Goal: Task Accomplishment & Management: Manage account settings

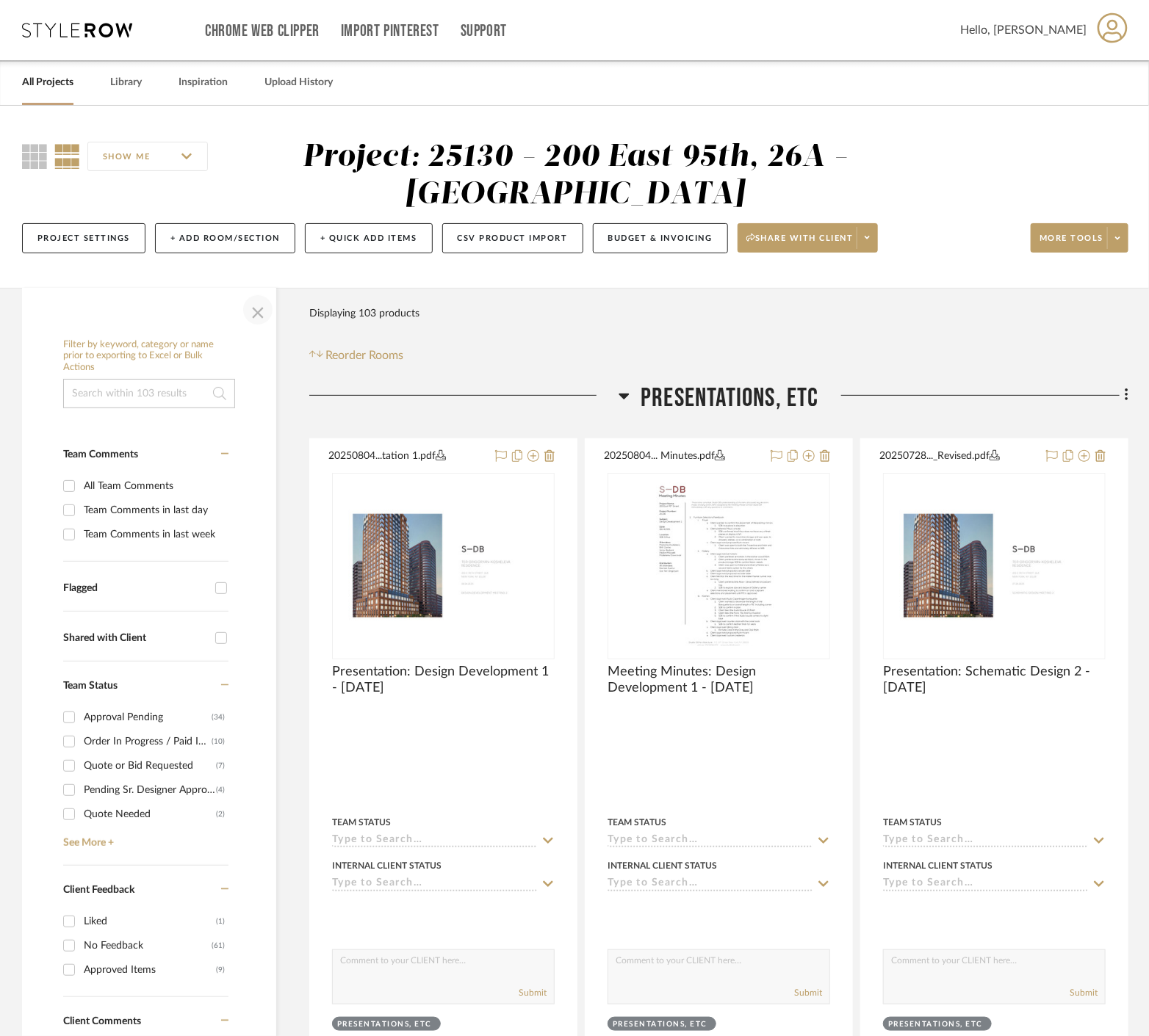
click at [253, 312] on span "button" at bounding box center [257, 310] width 35 height 35
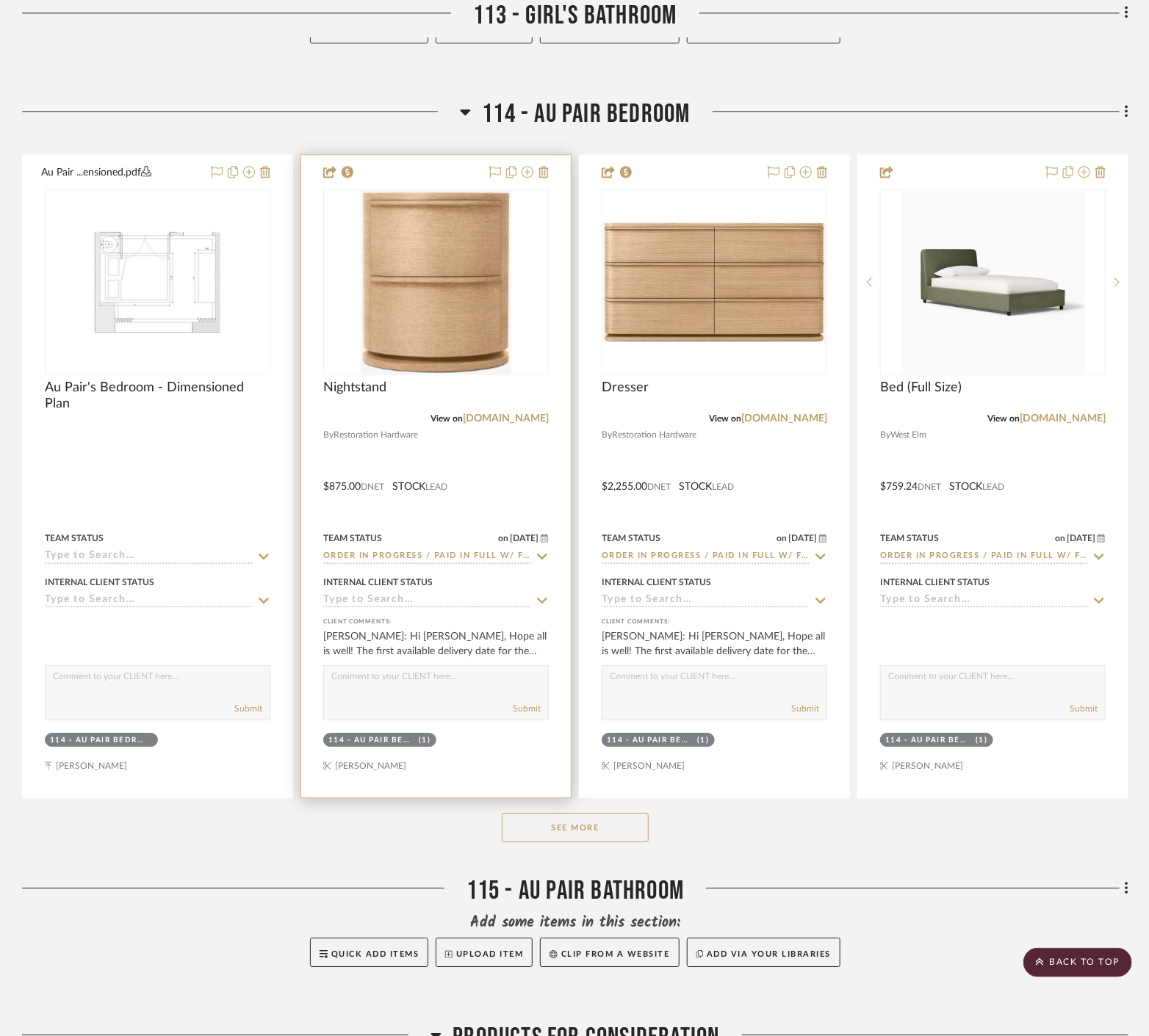
scroll to position [9221, 0]
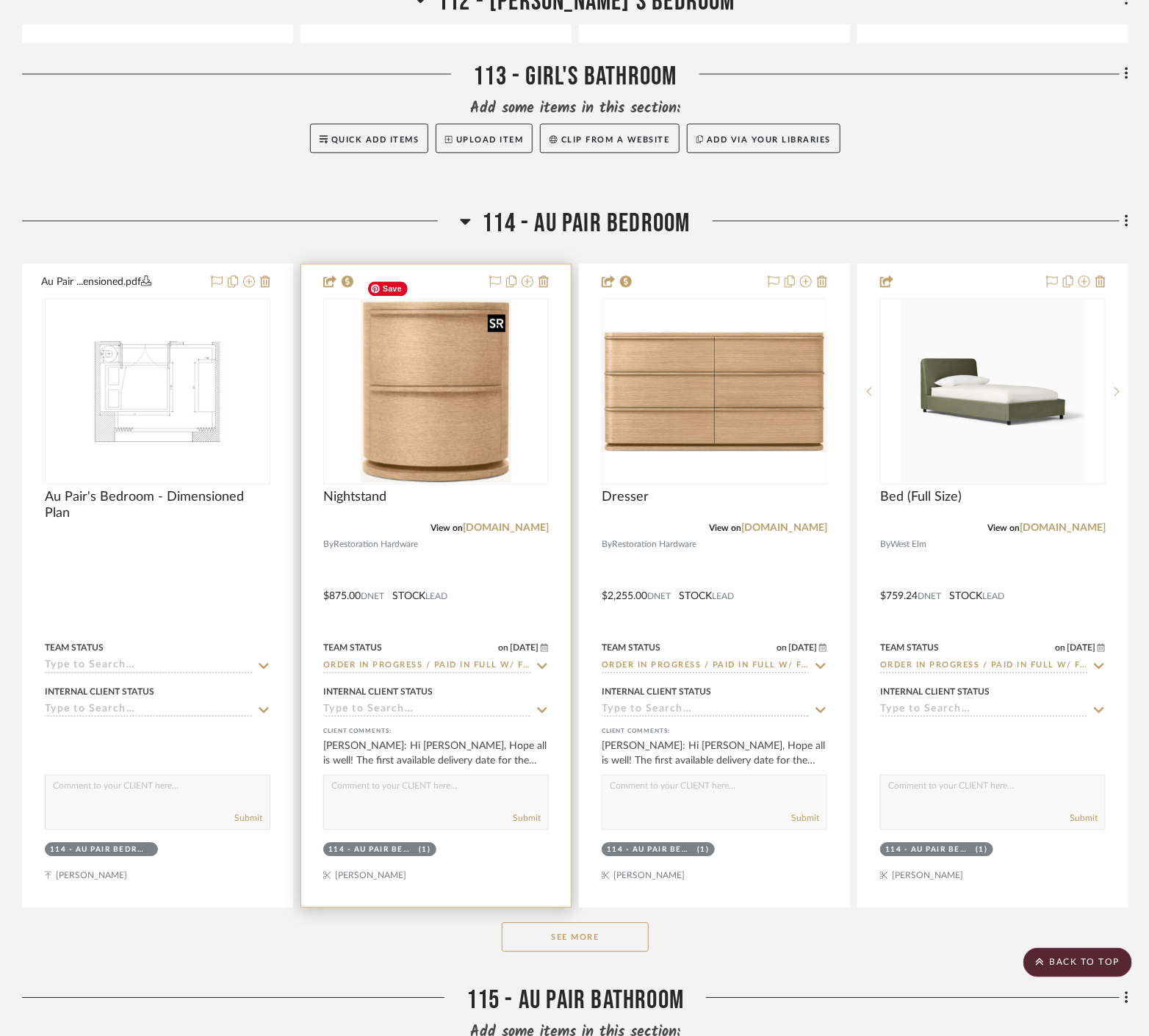
click at [483, 377] on img "0" at bounding box center [436, 392] width 151 height 184
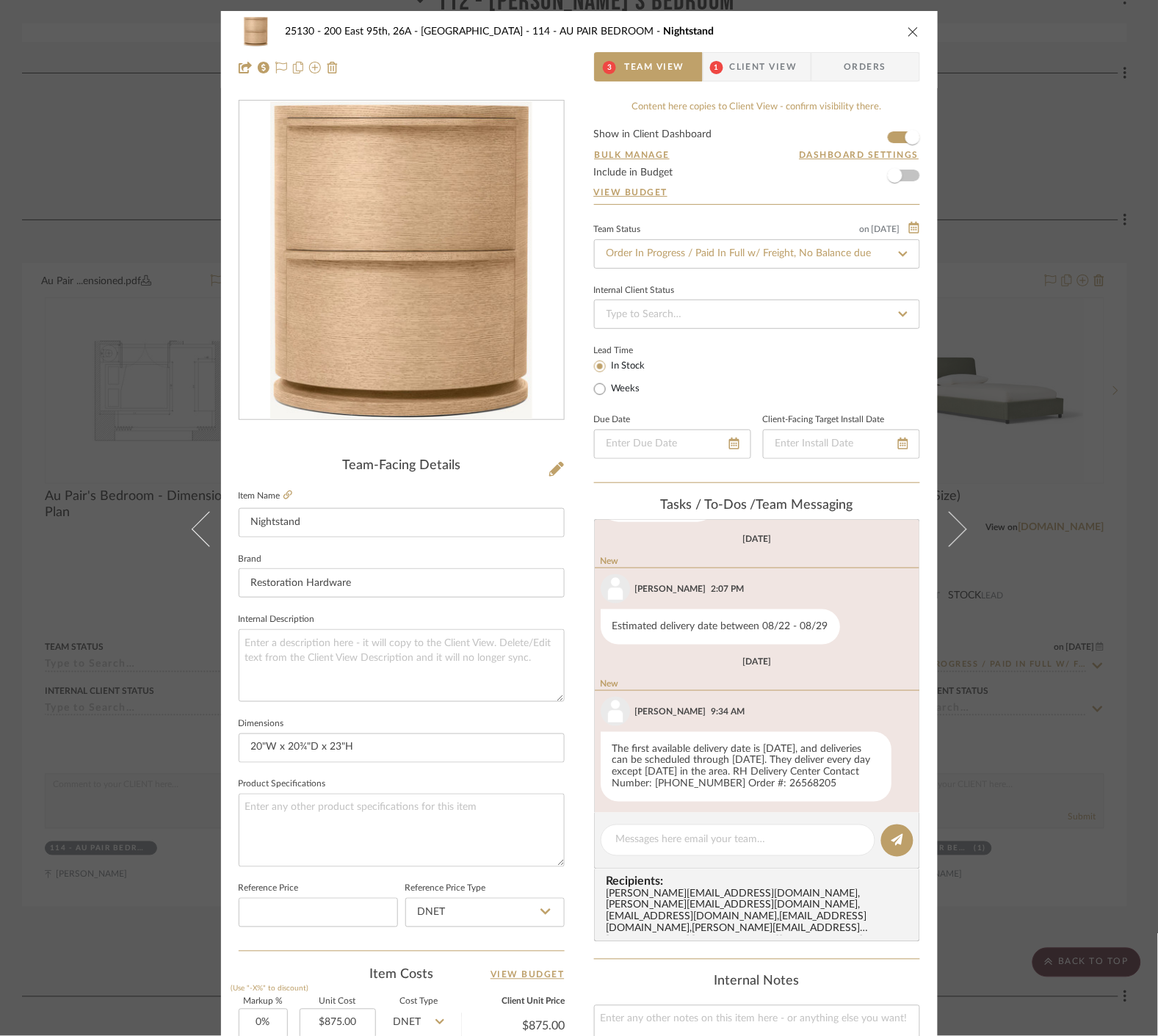
scroll to position [509, 0]
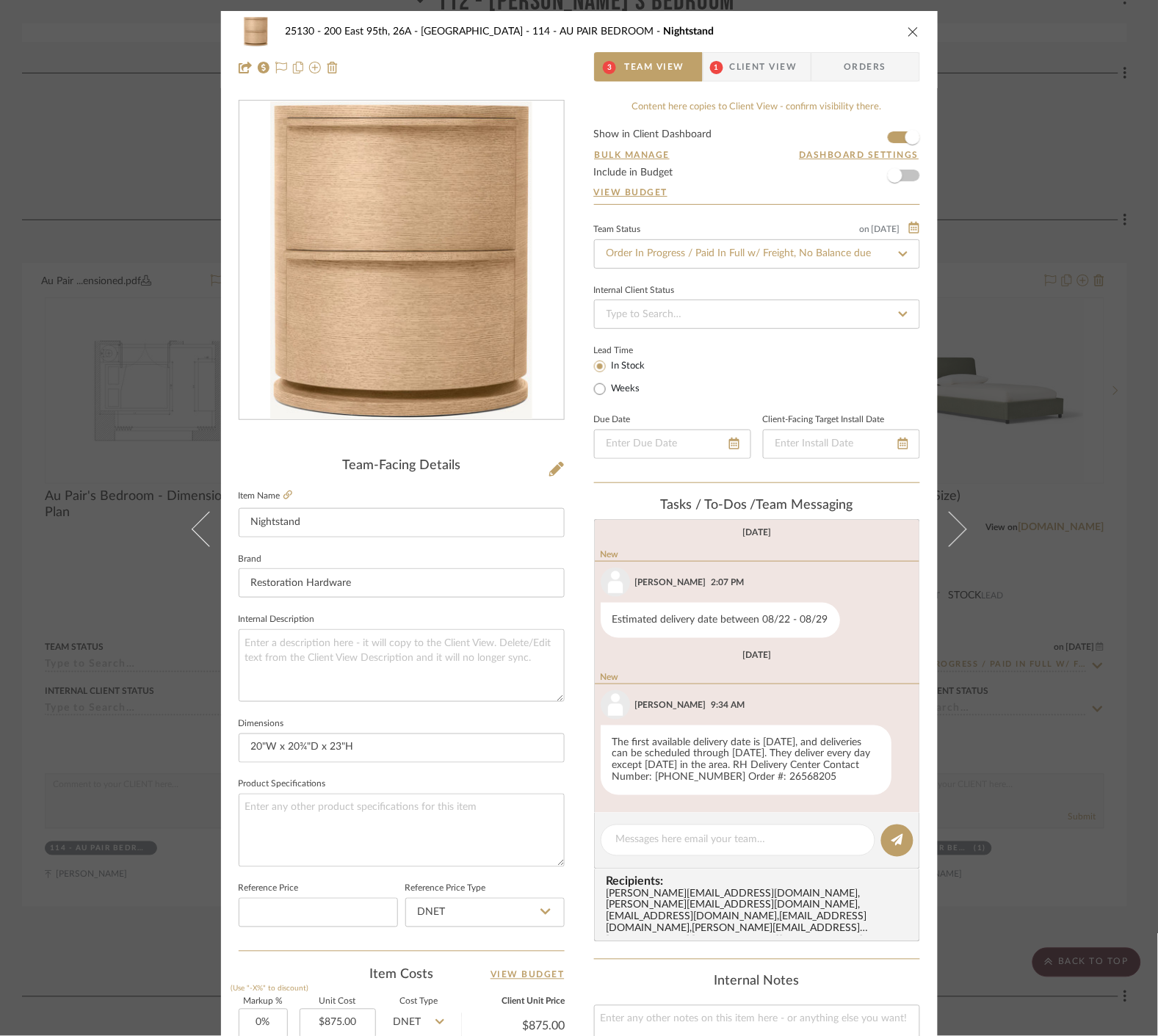
click at [751, 69] on span "Client View" at bounding box center [764, 66] width 68 height 29
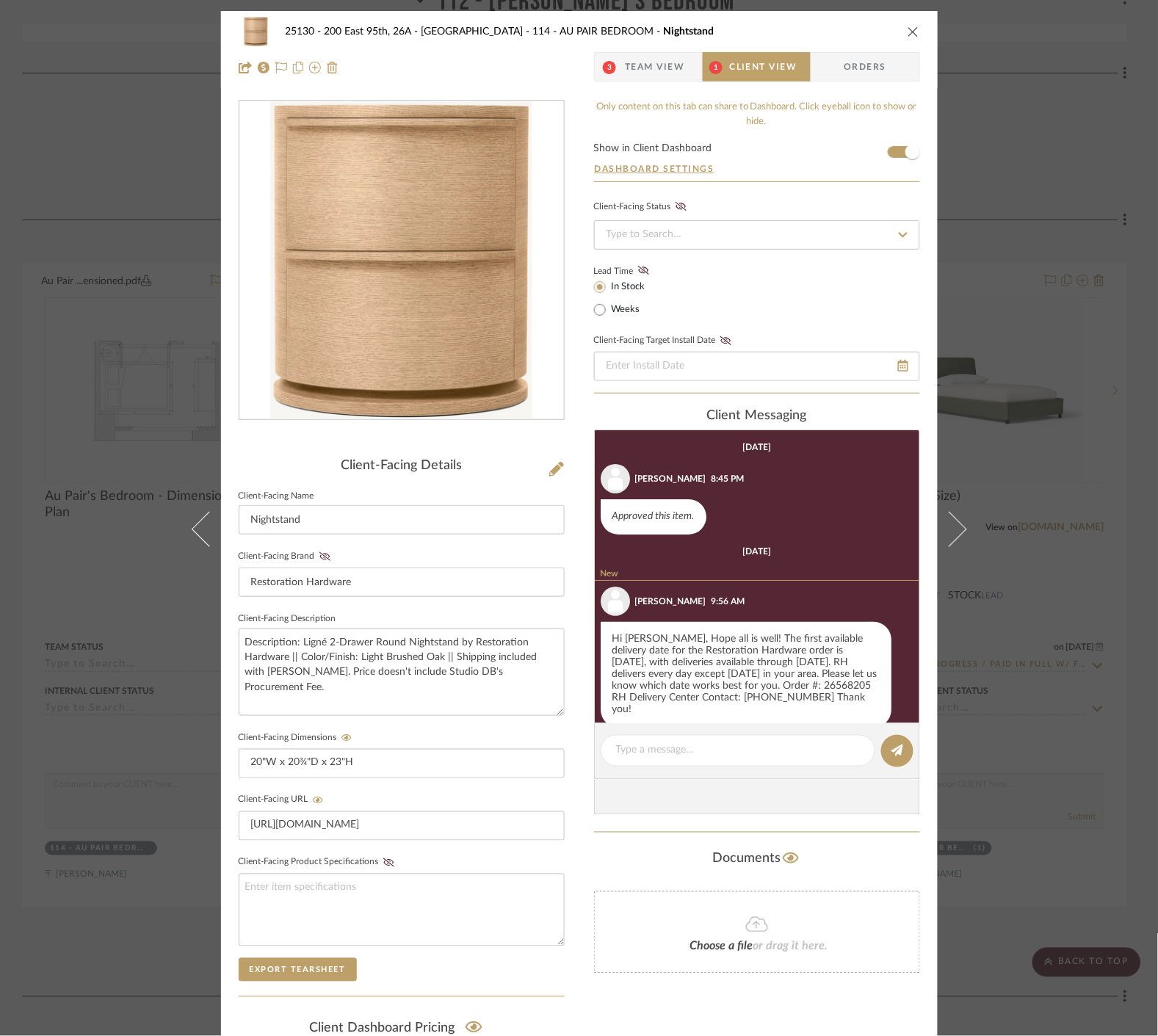
click at [1108, 50] on div "25130 - 200 East 95th, 26A - Kosheleva 114 - AU PAIR BEDROOM Nightstand 3 Team …" at bounding box center [579, 518] width 1158 height 1036
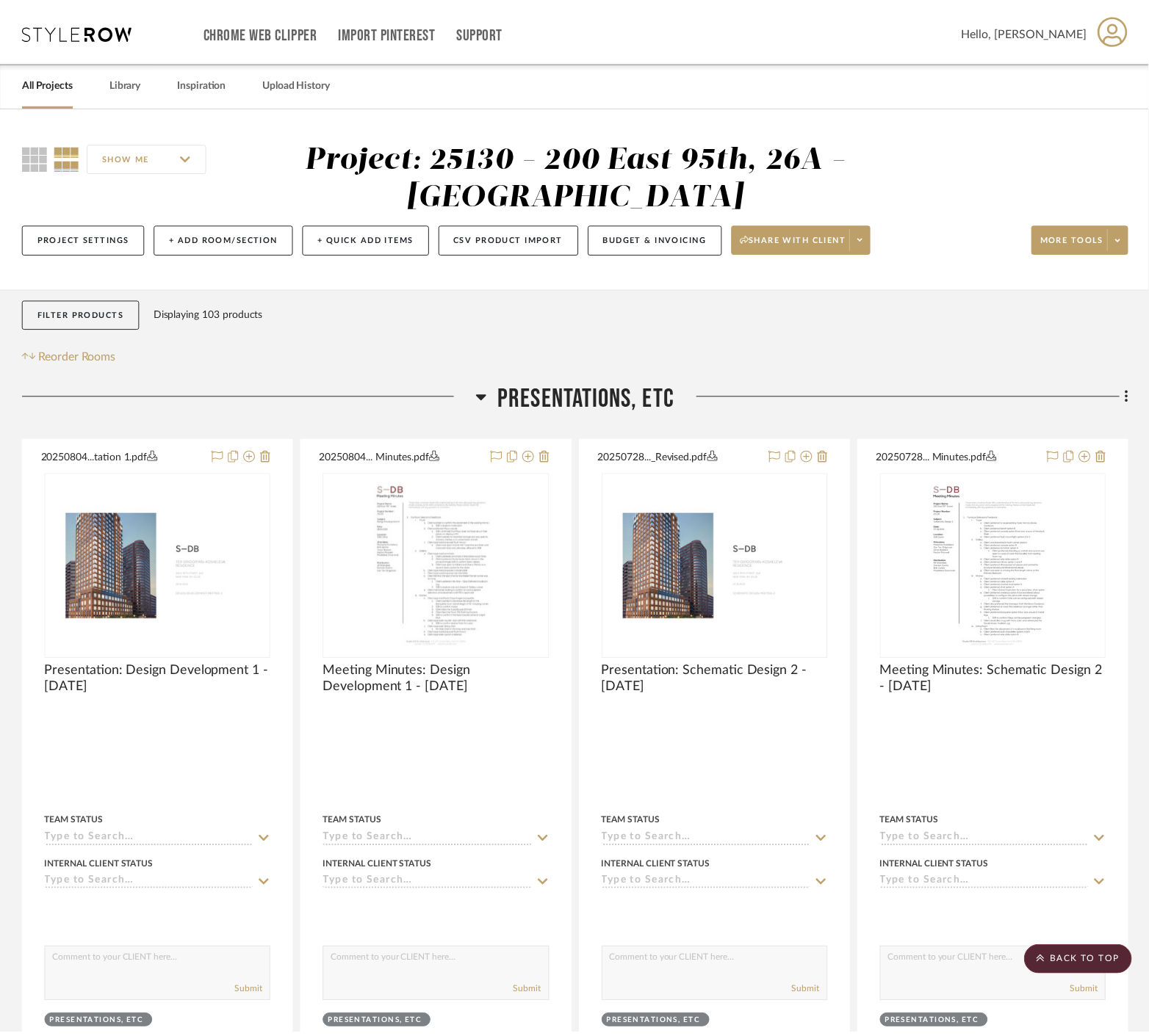
scroll to position [9221, 0]
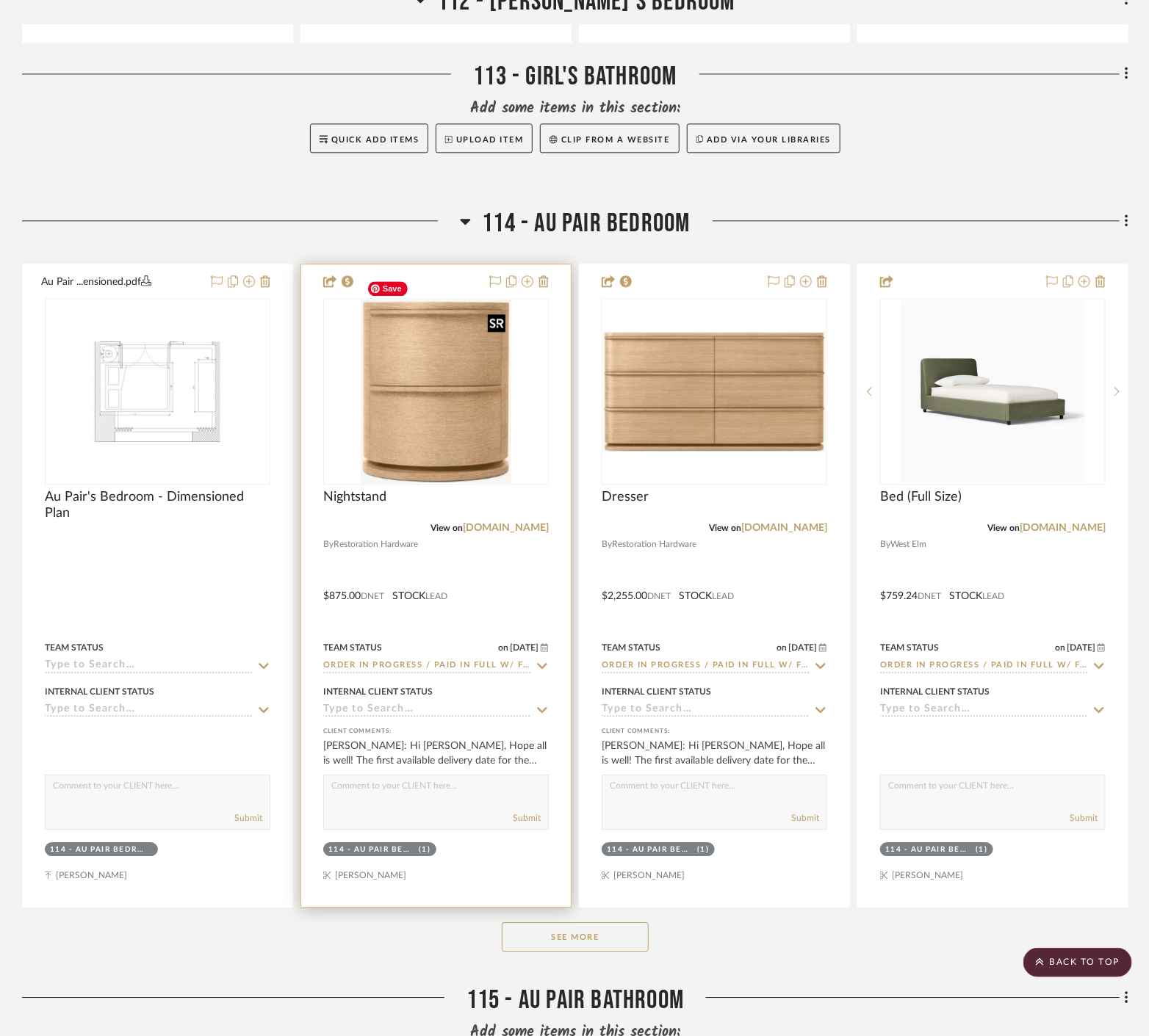
click at [487, 390] on img "0" at bounding box center [436, 392] width 151 height 184
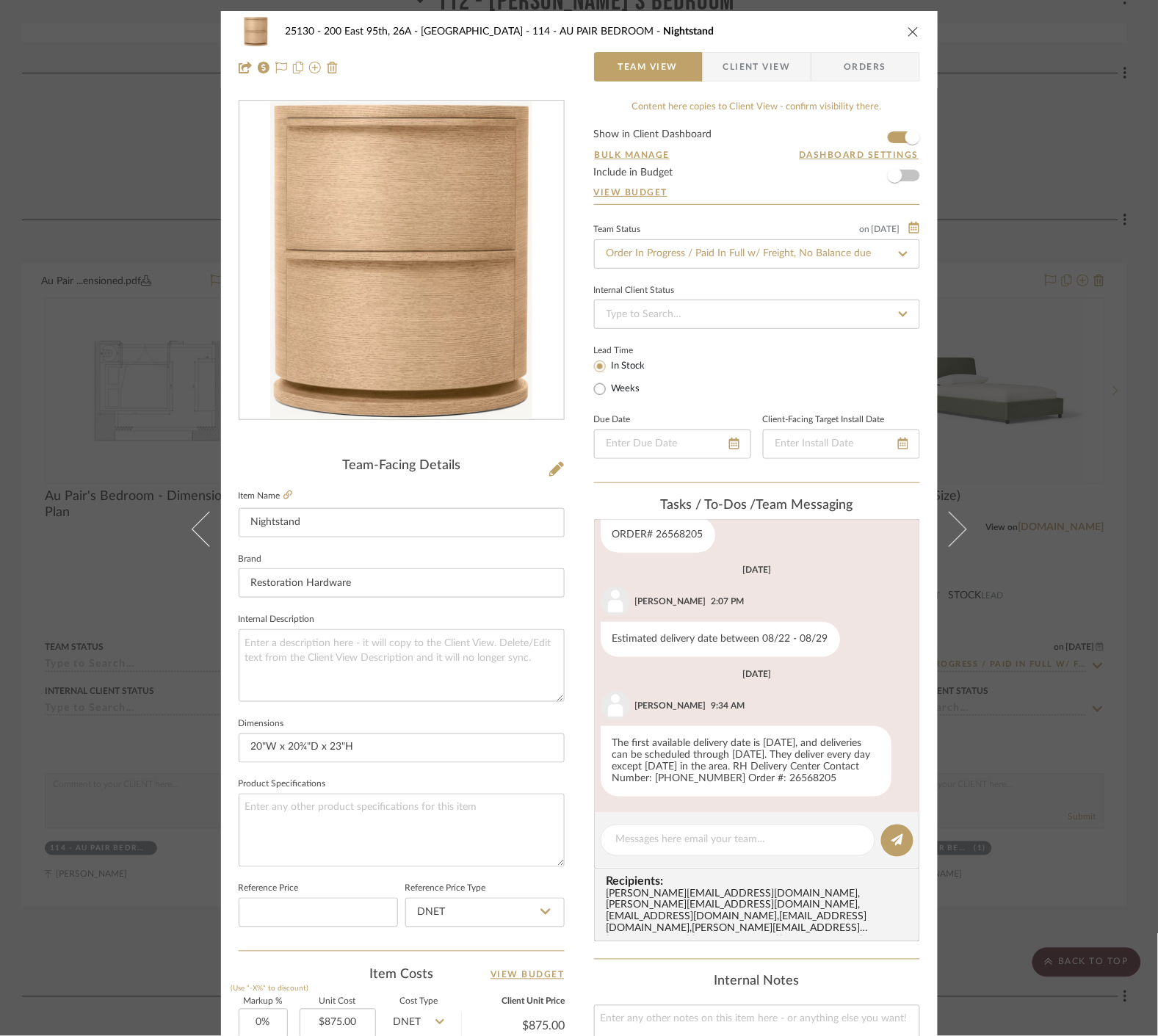
scroll to position [454, 0]
drag, startPoint x: 669, startPoint y: 780, endPoint x: 596, endPoint y: 728, distance: 89.6
click at [600, 728] on div "The first available delivery date is September 3, and deliveries can be schedul…" at bounding box center [745, 760] width 291 height 71
copy div "The first available delivery date is September 3, and deliveries can be schedul…"
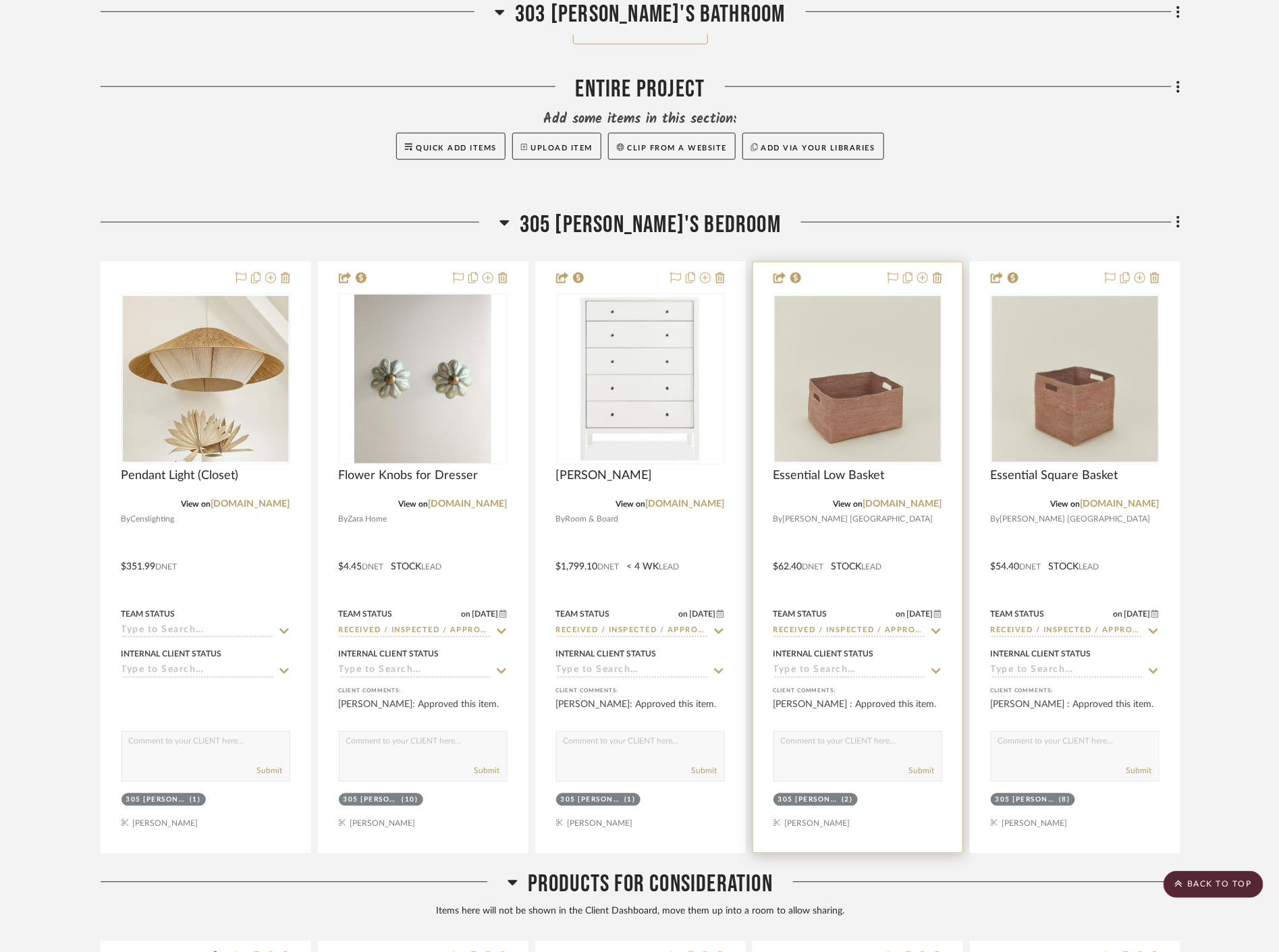
scroll to position [14249, 0]
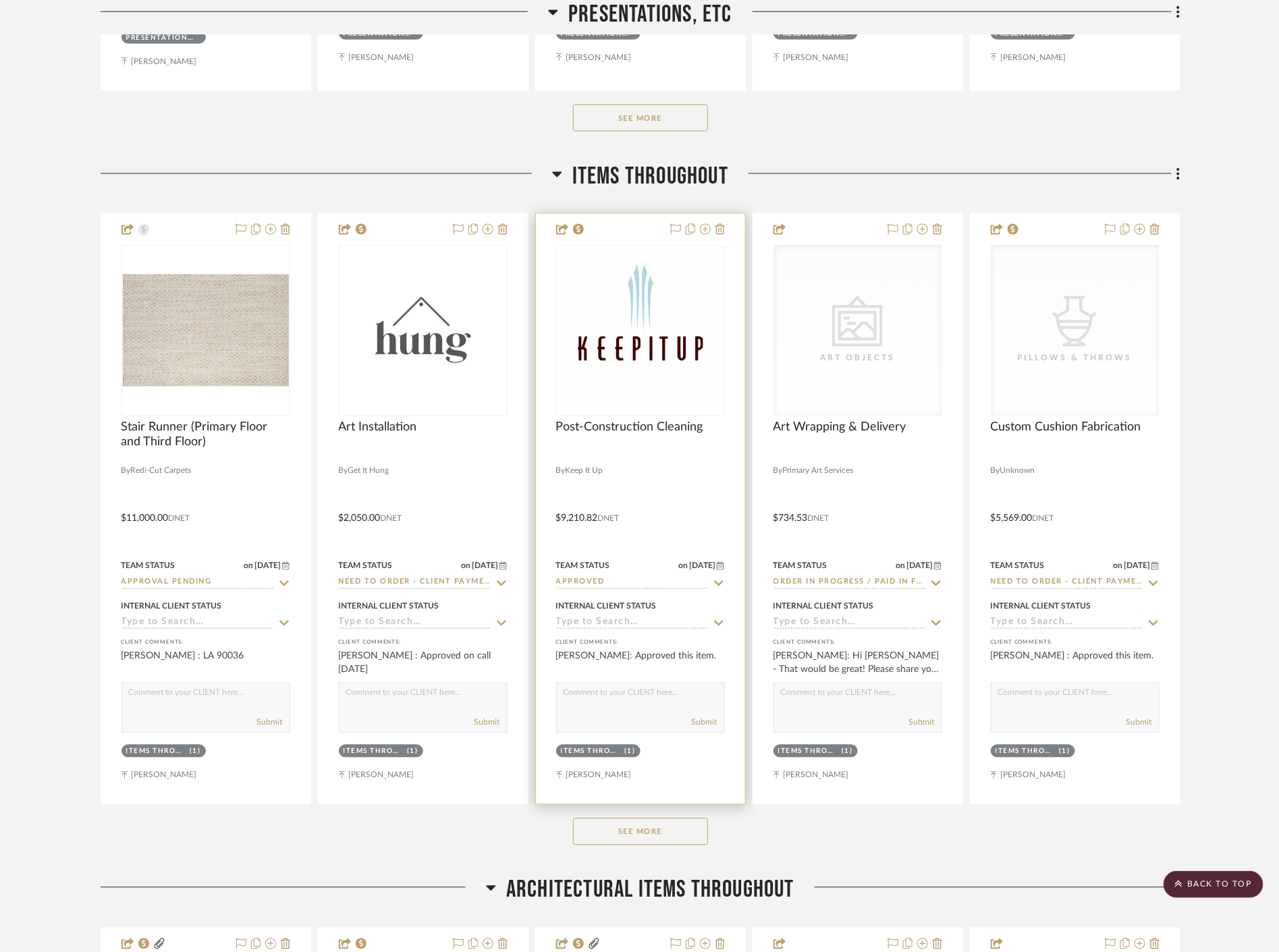
scroll to position [975, 0]
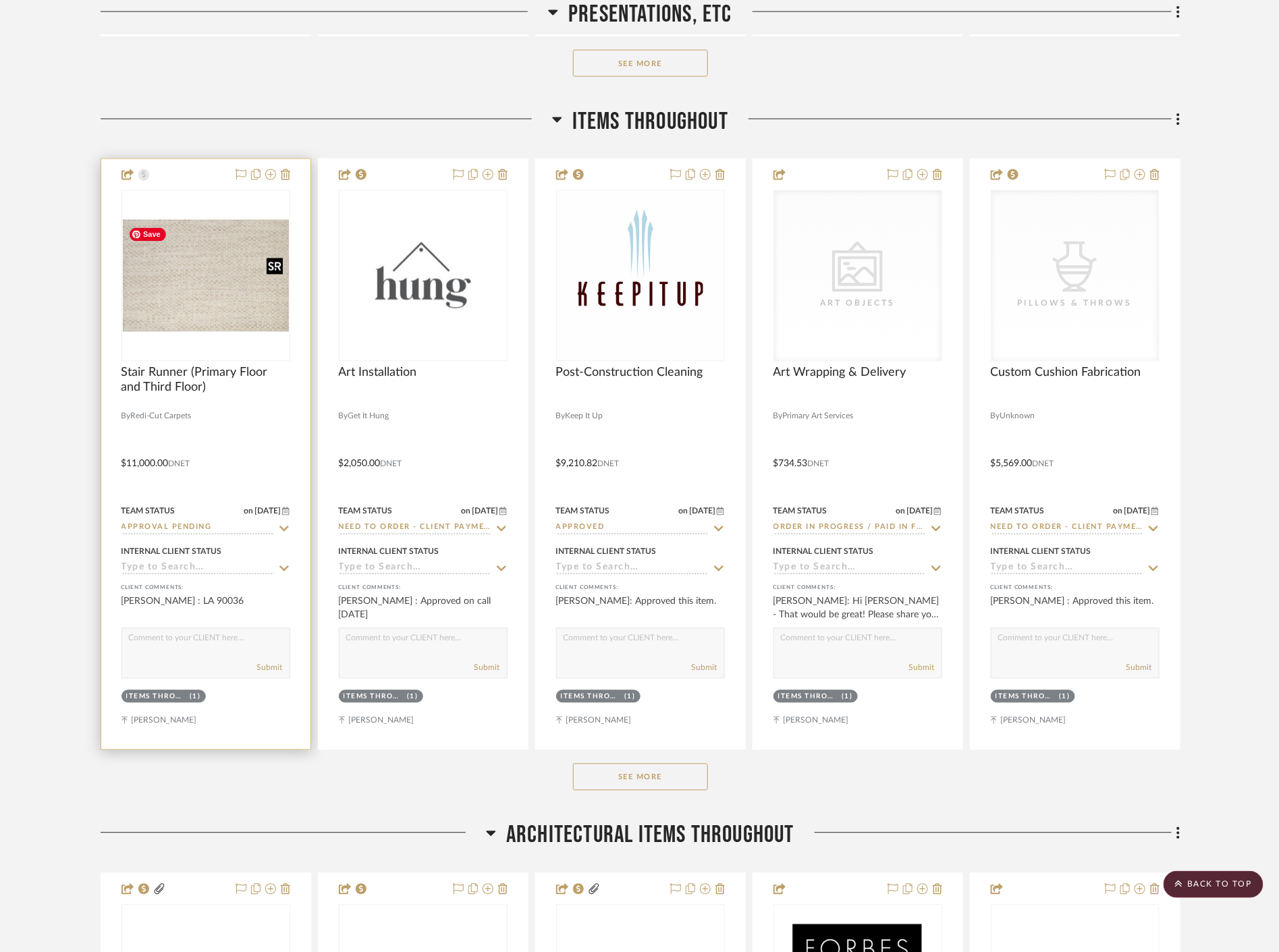
click at [0, 0] on img at bounding box center [0, 0] width 0 height 0
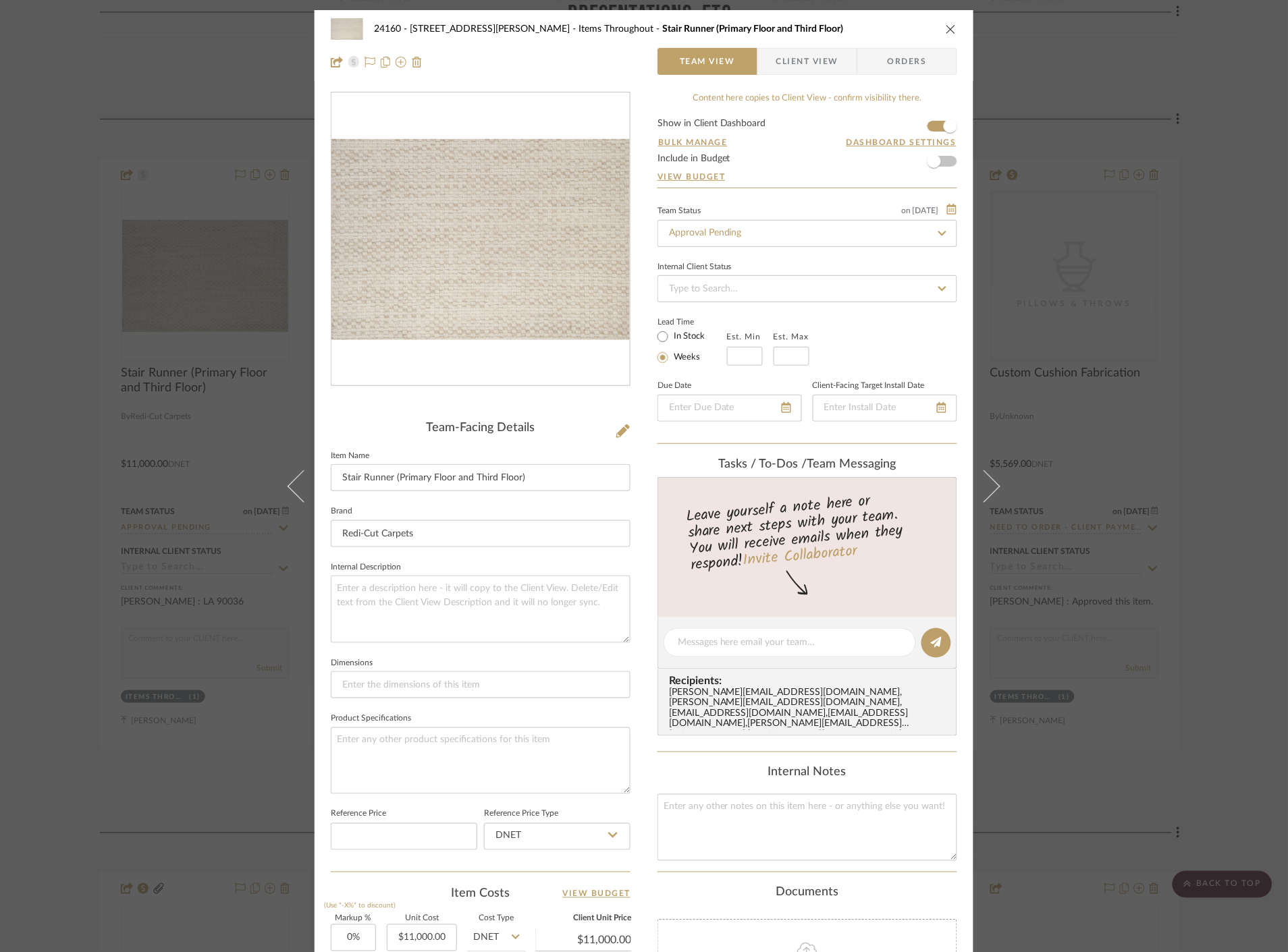
click at [804, 73] on span "Client View" at bounding box center [807, 61] width 62 height 27
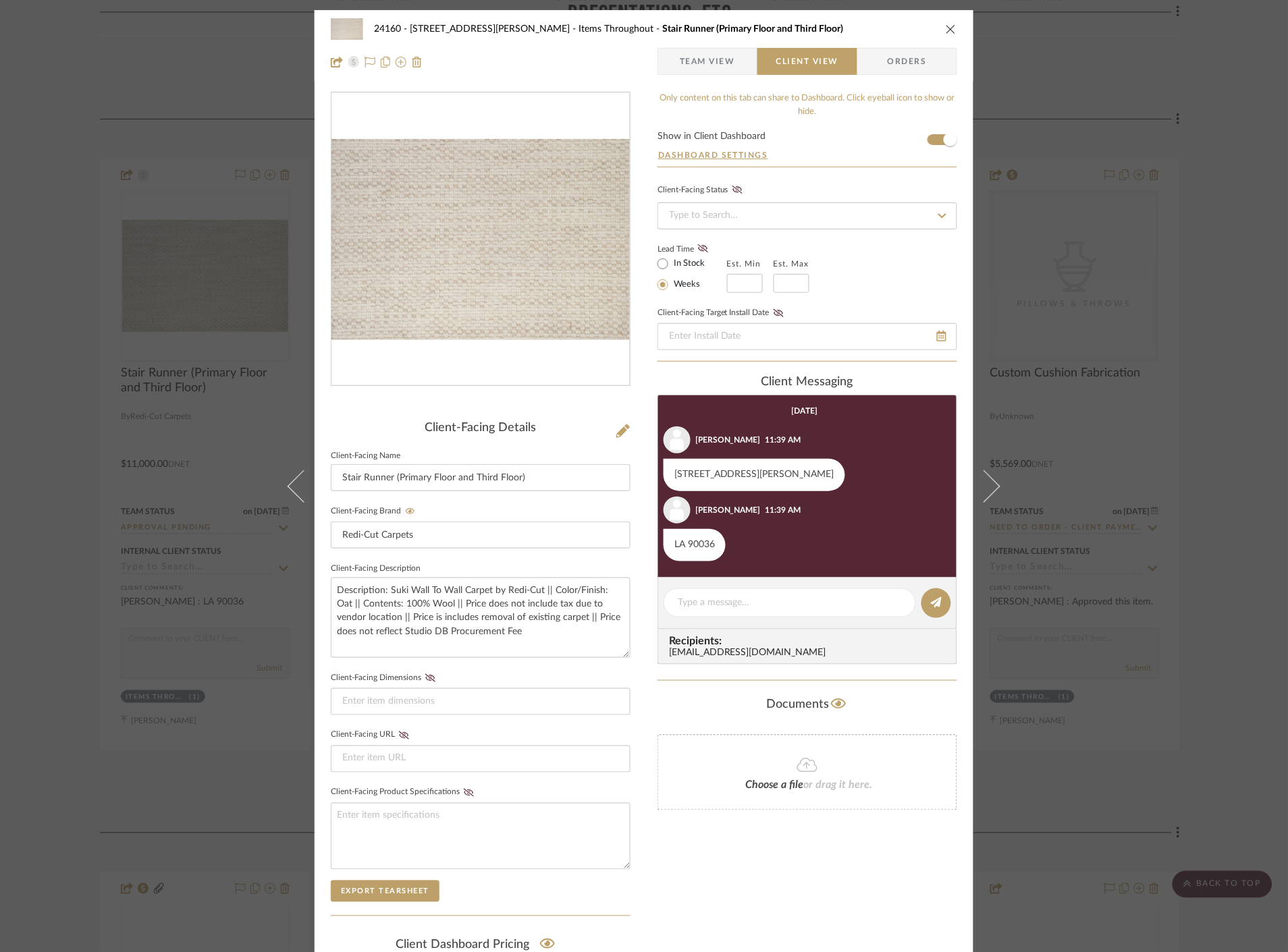
click at [1235, 358] on div "24160 - 214 E 18th Street - Satow Elliot Items Throughout Stair Runner (Primary…" at bounding box center [644, 476] width 1288 height 952
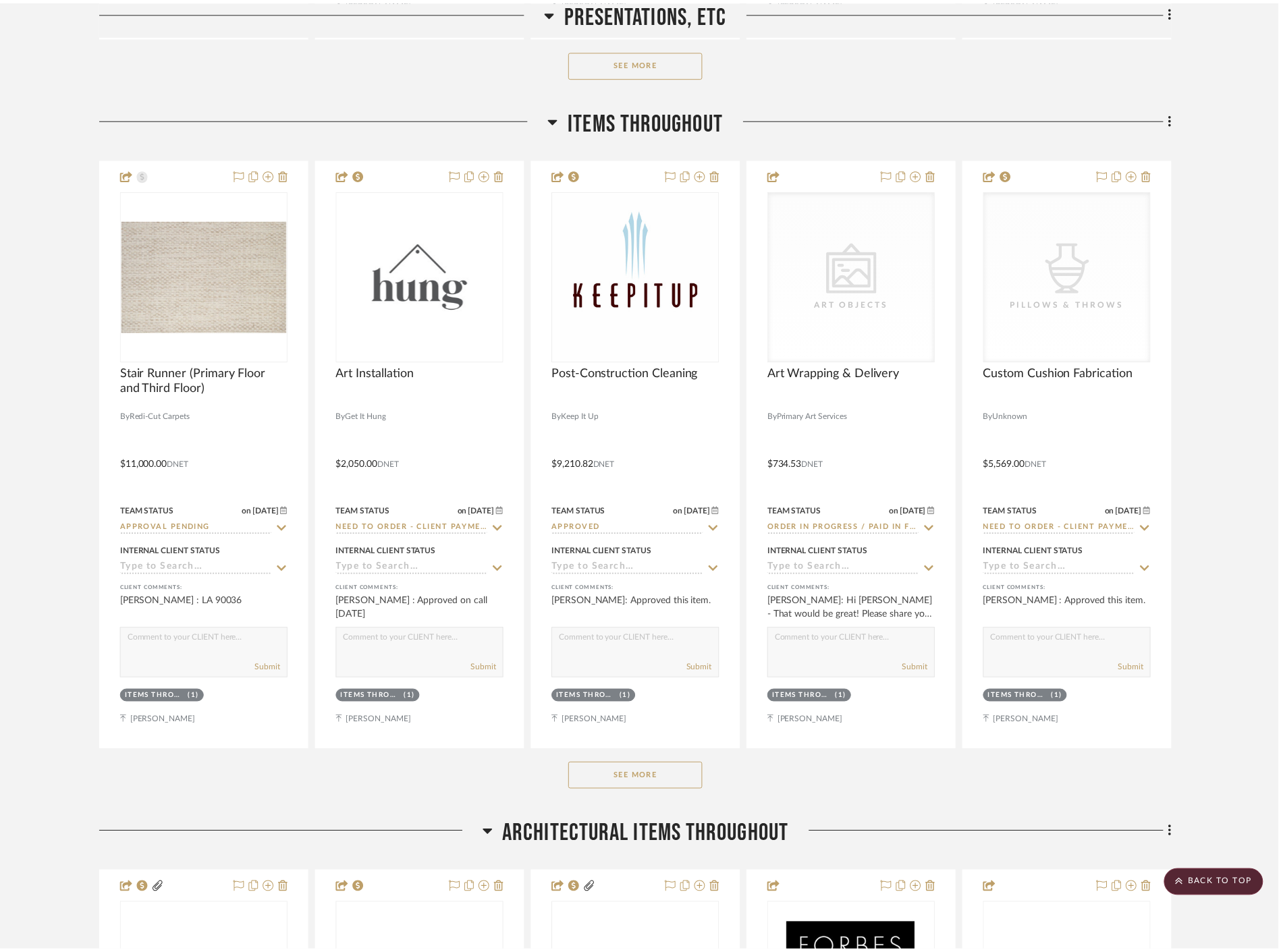
scroll to position [975, 0]
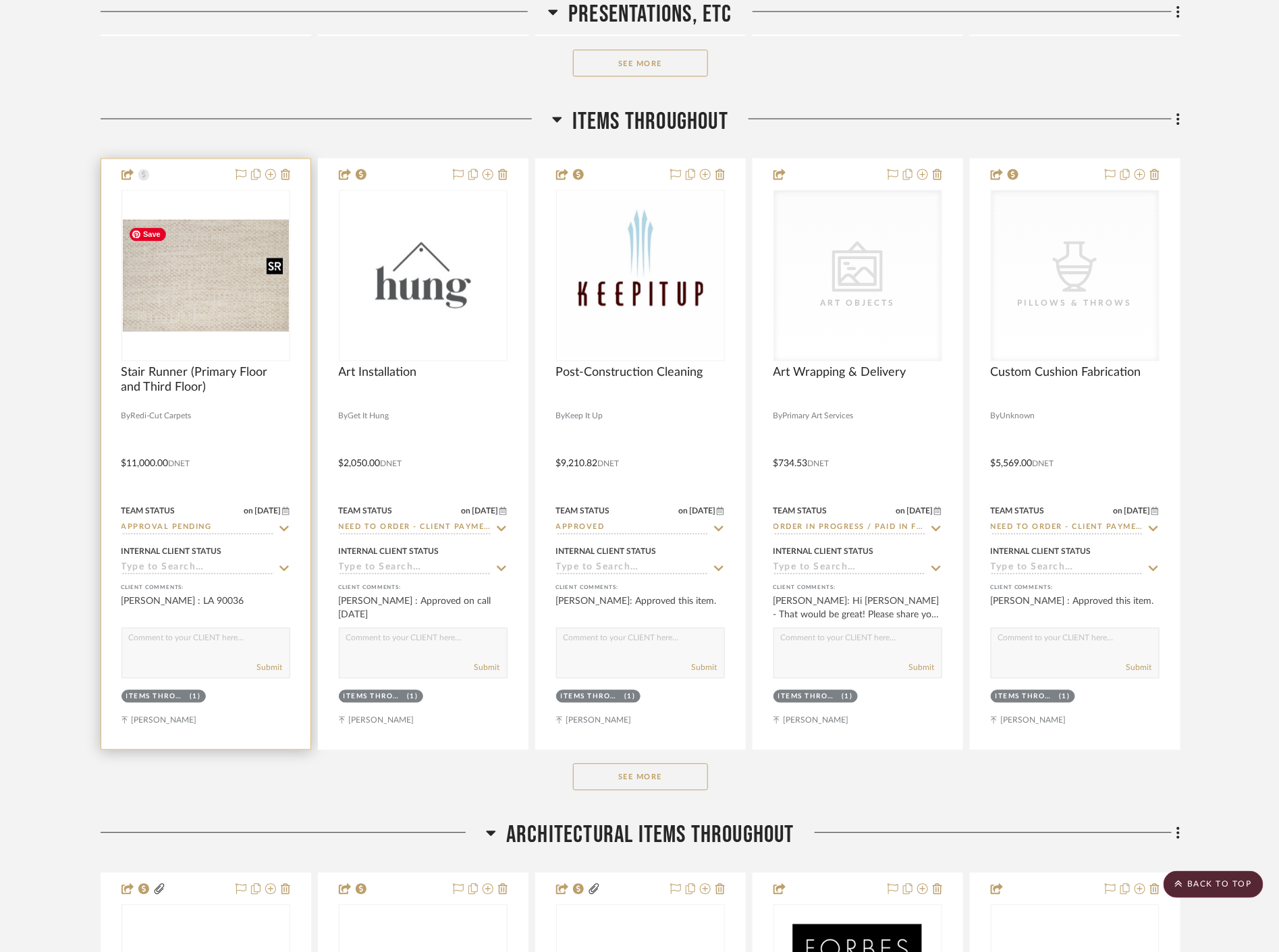
click at [256, 274] on img "0" at bounding box center [206, 276] width 166 height 112
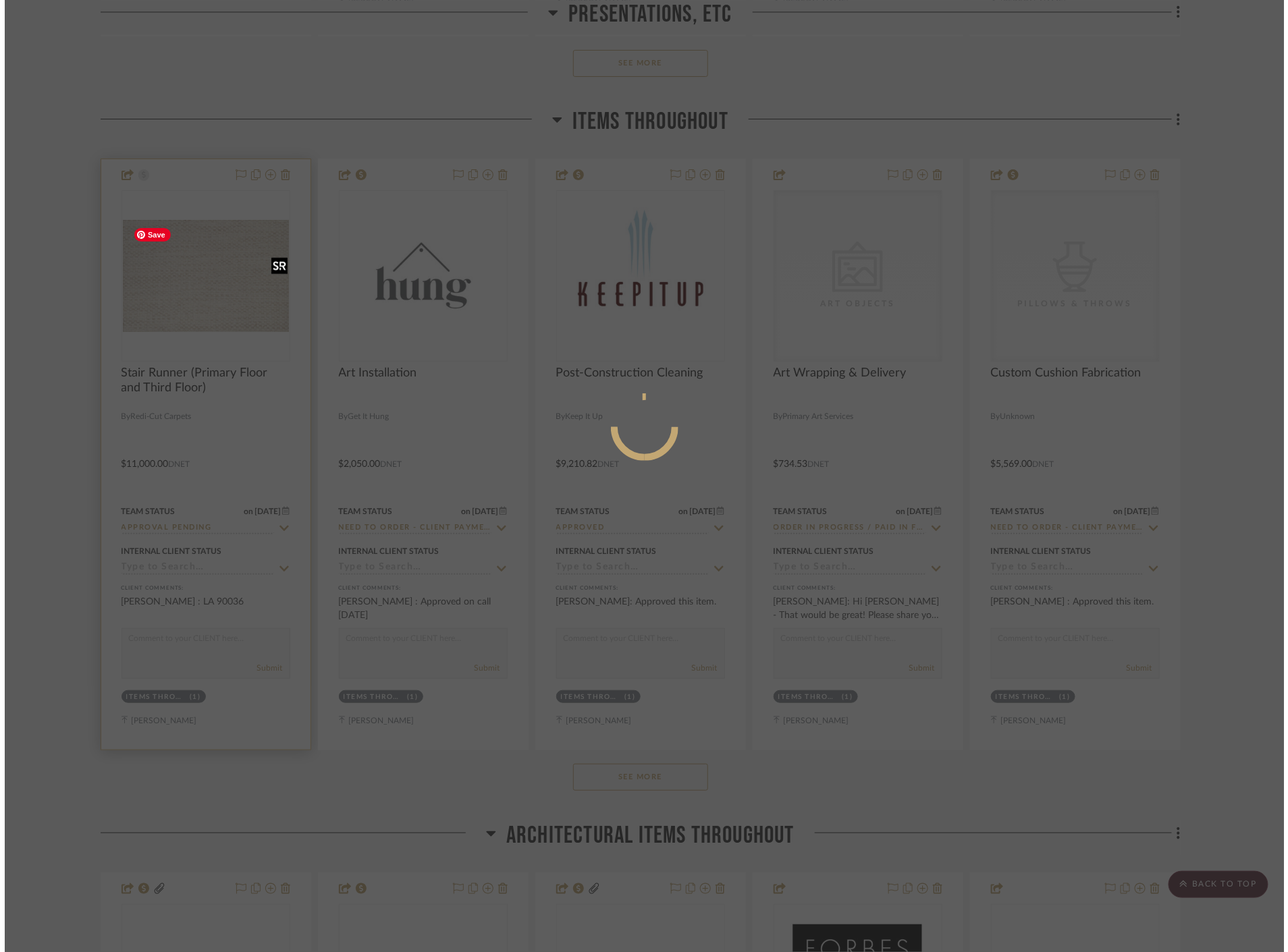
scroll to position [0, 0]
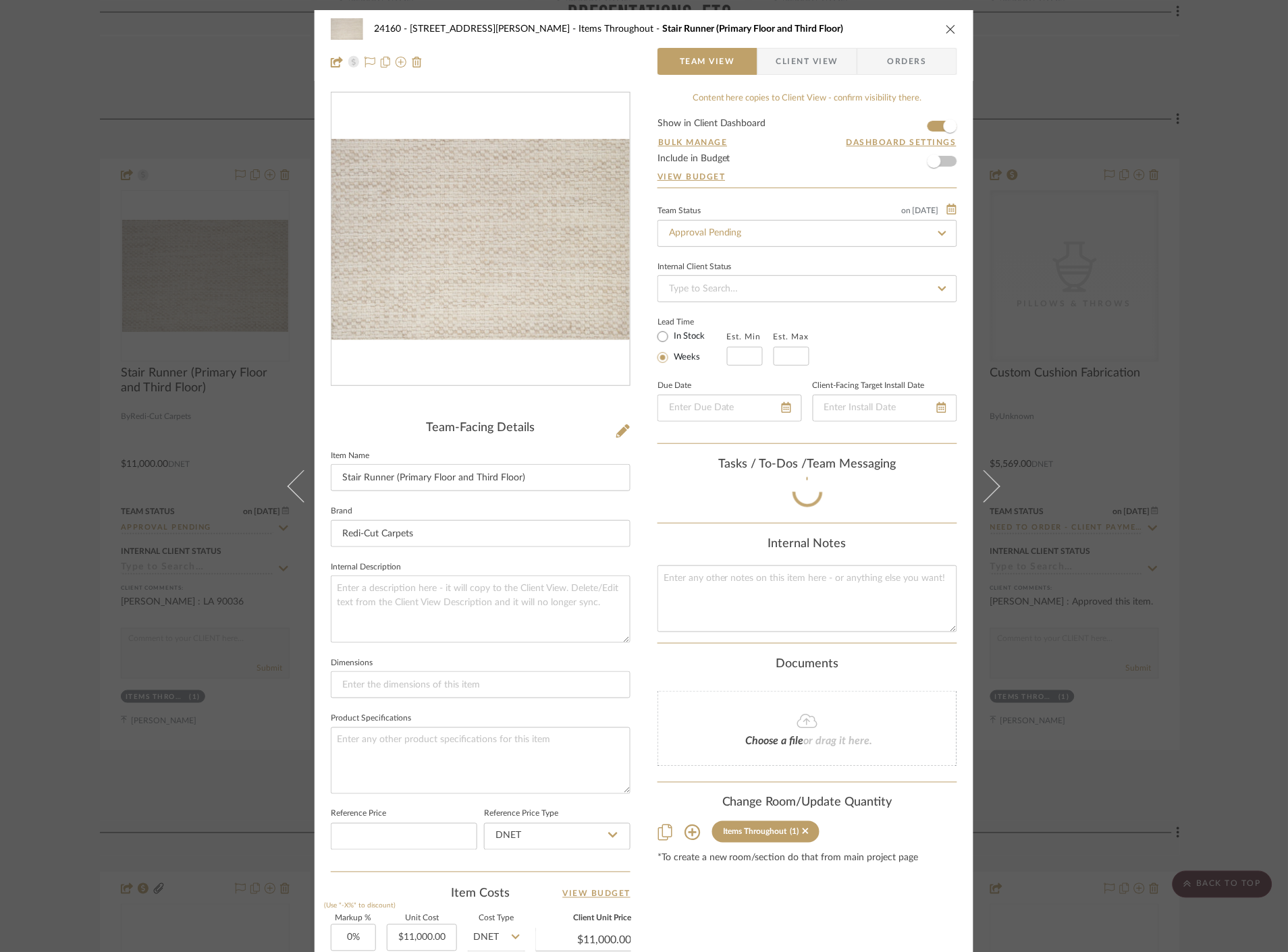
click at [812, 57] on span "Client View" at bounding box center [807, 61] width 62 height 27
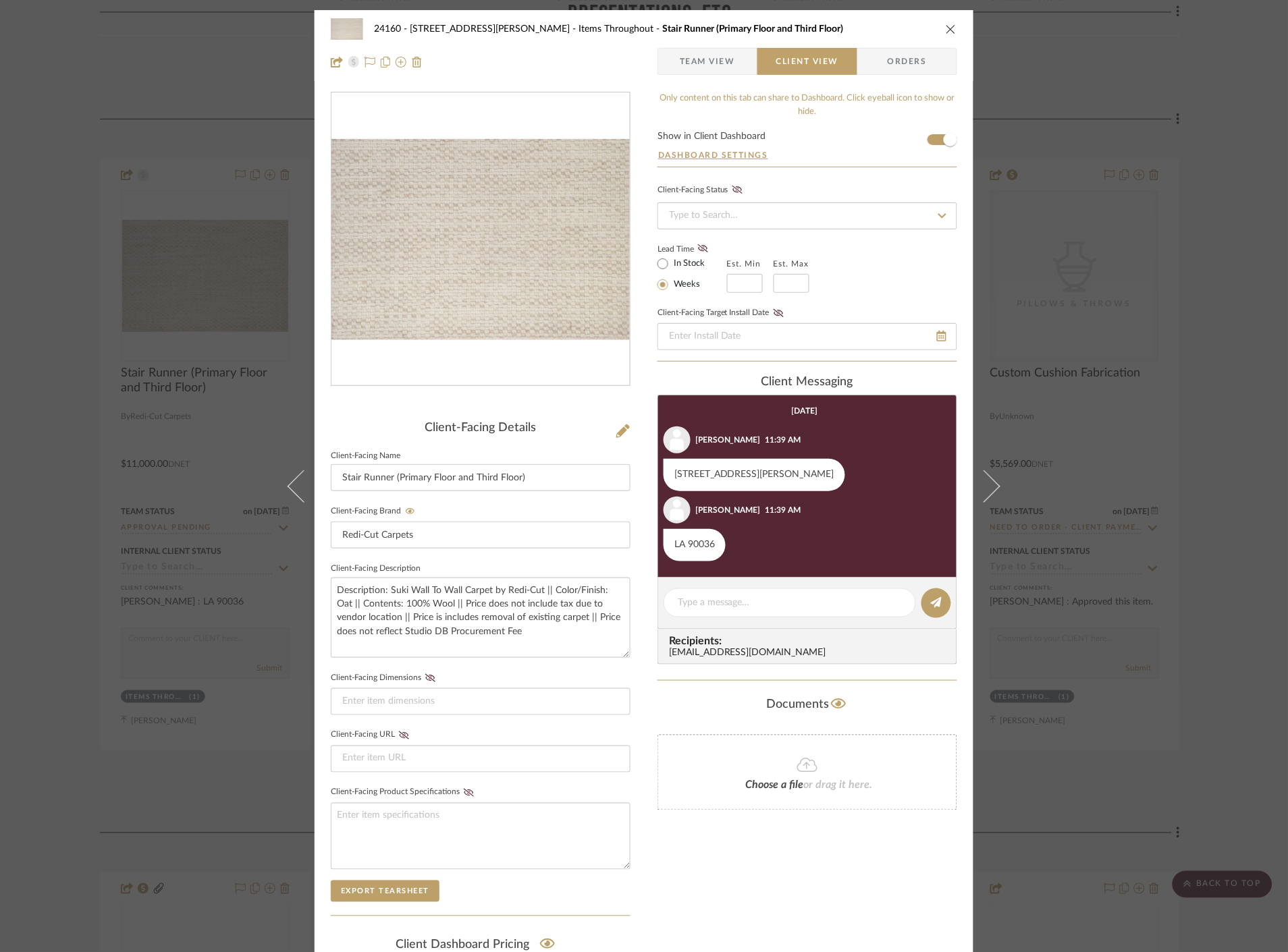
click at [1199, 392] on div "24160 - 214 E 18th Street - Satow Elliot Items Throughout Stair Runner (Primary…" at bounding box center [644, 476] width 1288 height 952
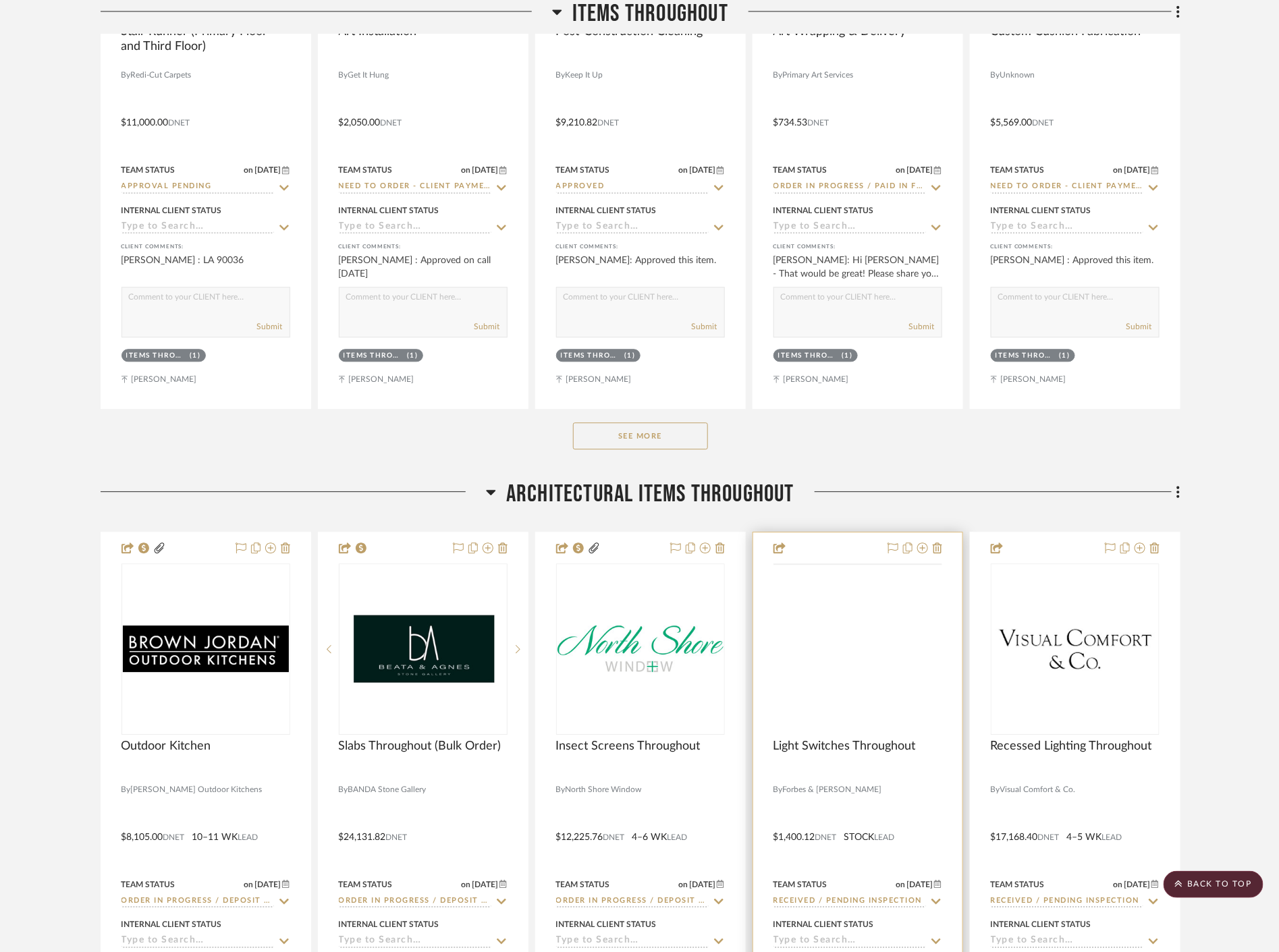
scroll to position [1425, 0]
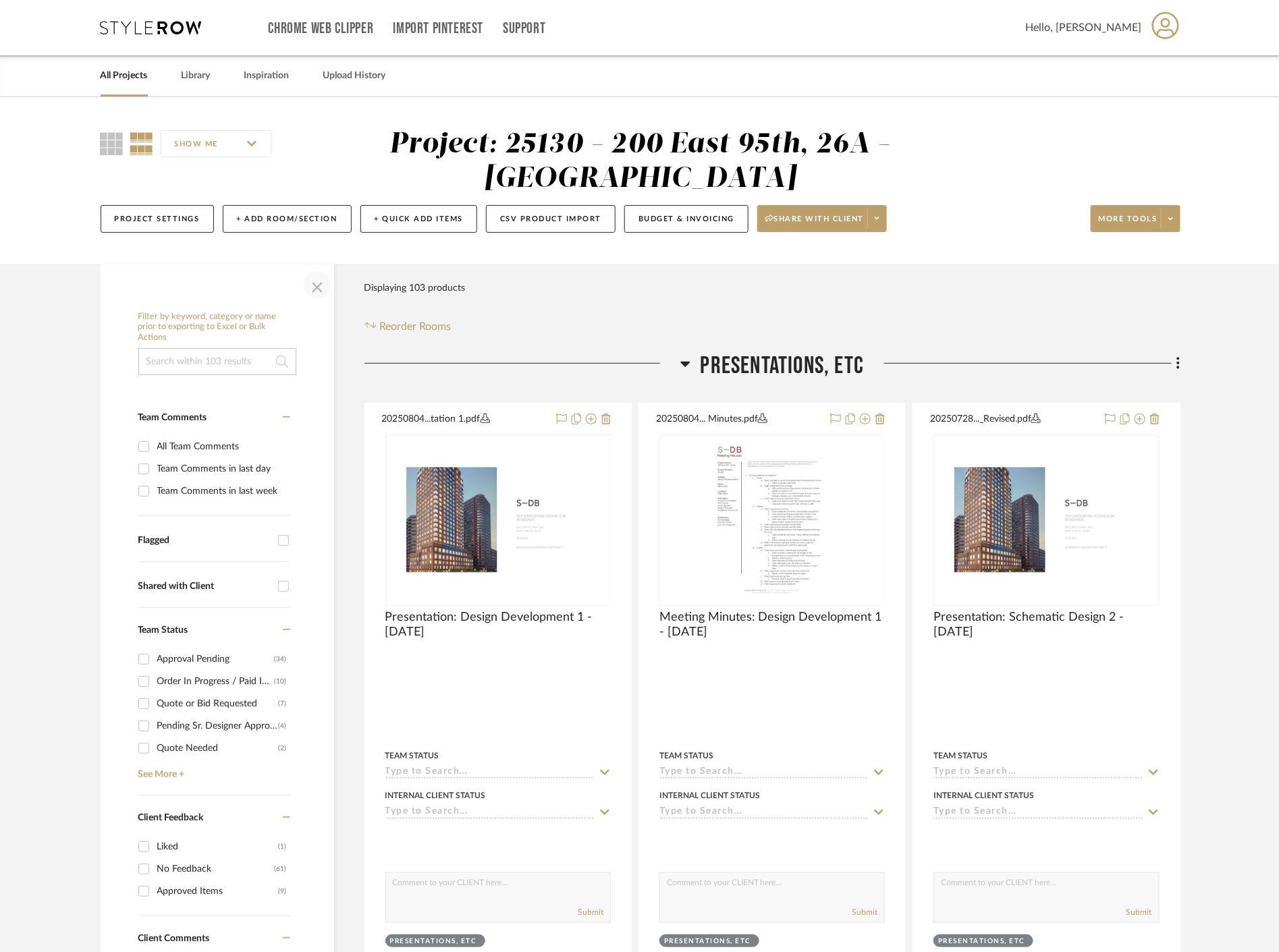
drag, startPoint x: 318, startPoint y: 282, endPoint x: 529, endPoint y: 401, distance: 242.2
click at [318, 284] on span "button" at bounding box center [317, 285] width 32 height 32
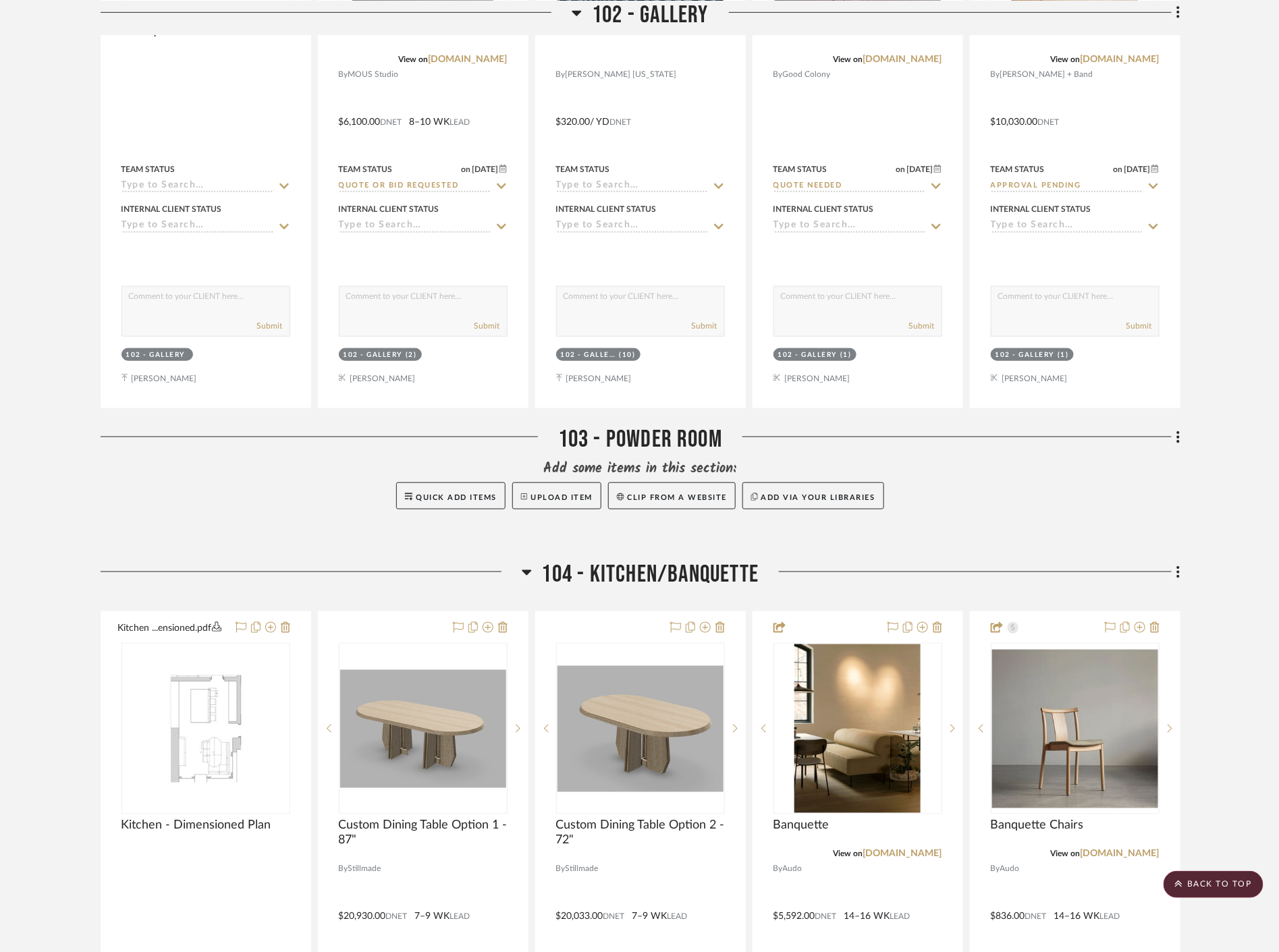
scroll to position [3074, 0]
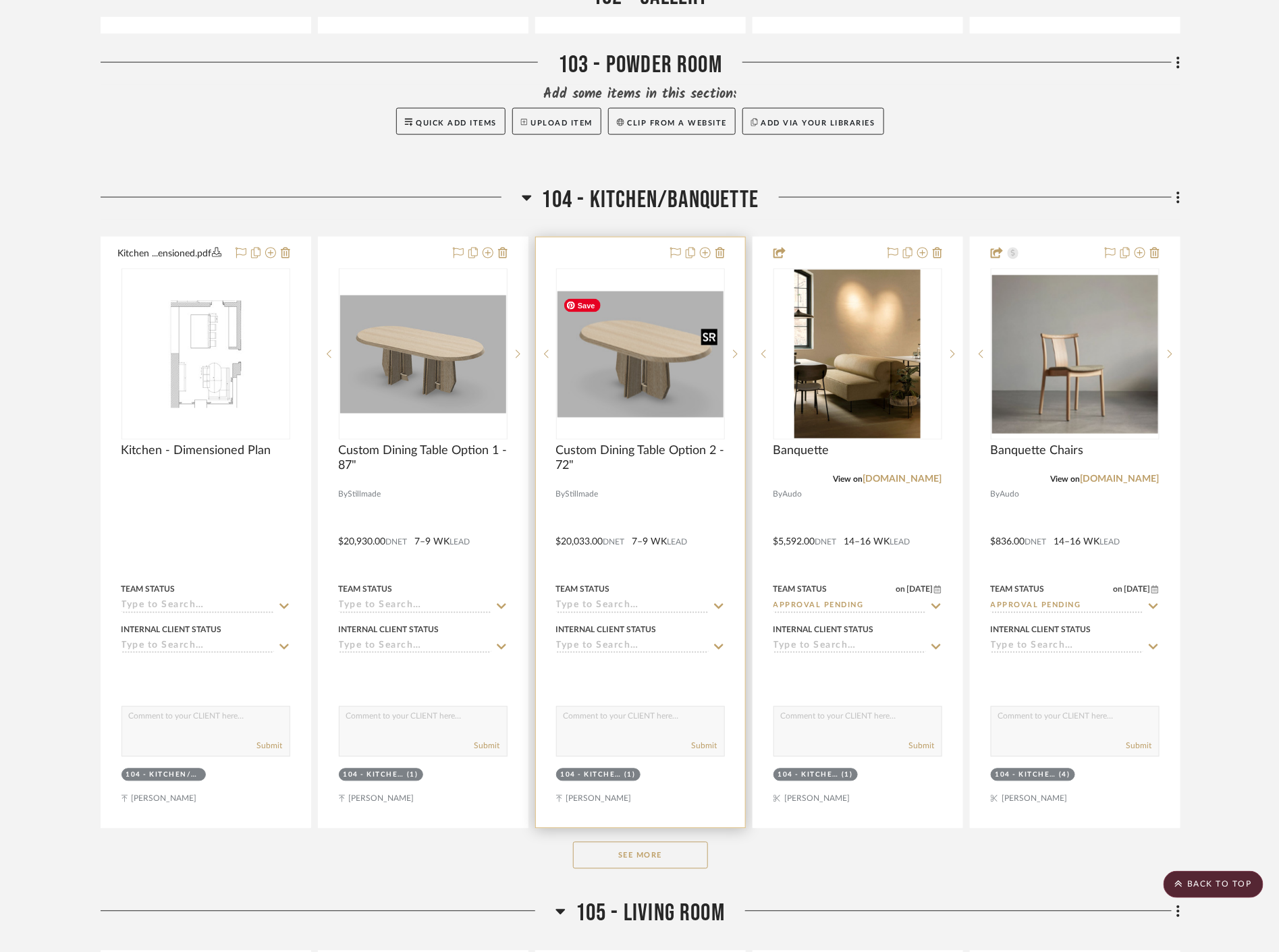
click at [679, 388] on img "0" at bounding box center [640, 354] width 166 height 126
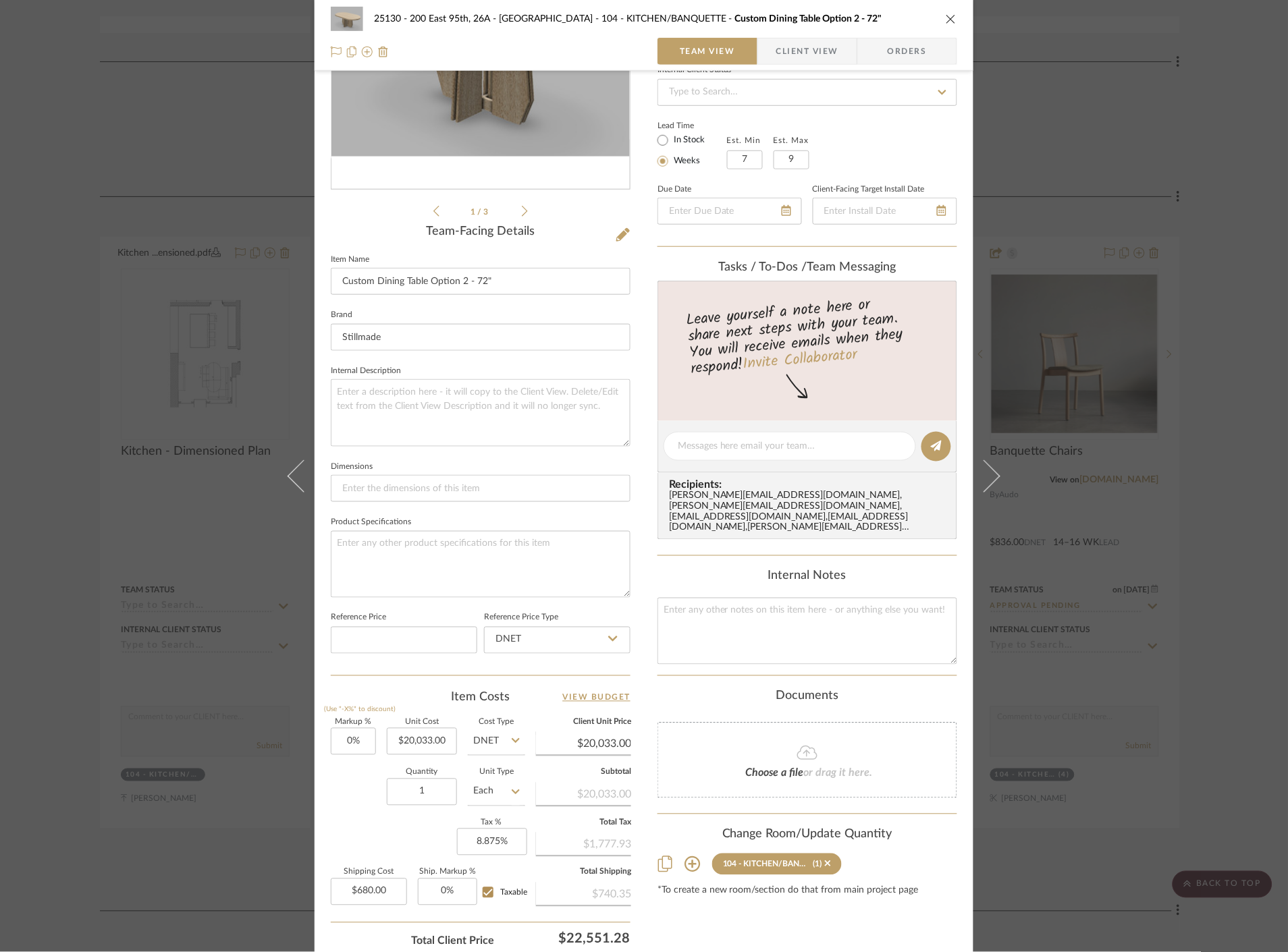
scroll to position [301, 0]
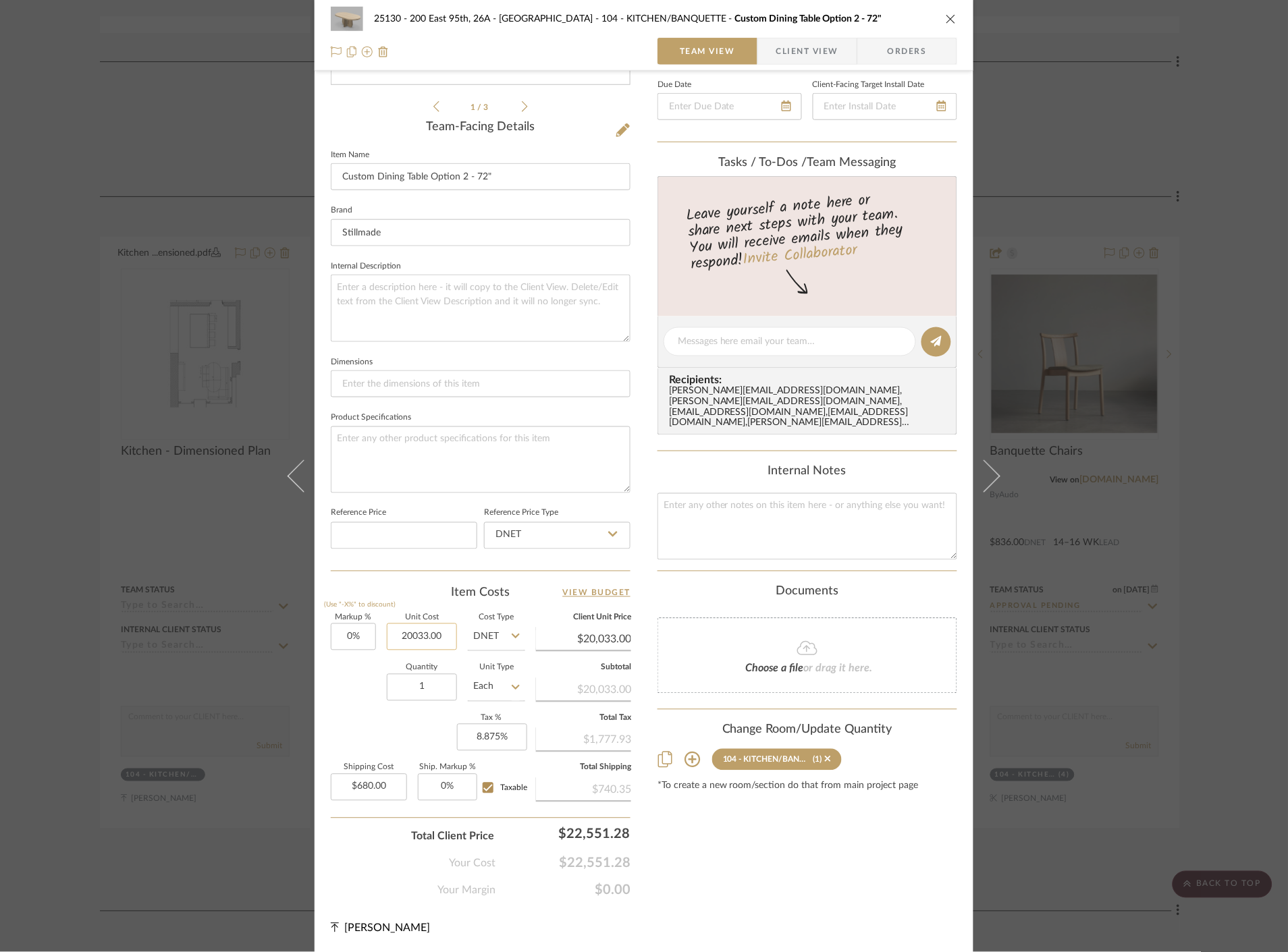
click at [417, 625] on input "20033.00" at bounding box center [421, 636] width 70 height 27
type input "$20,120.00"
click at [729, 860] on div "Content here copies to Client View - confirm visibility there. Show in Client D…" at bounding box center [807, 344] width 299 height 1108
type input "$20,120.00"
click at [888, 866] on div "Content here copies to Client View - confirm visibility there. Show in Client D…" at bounding box center [807, 344] width 299 height 1108
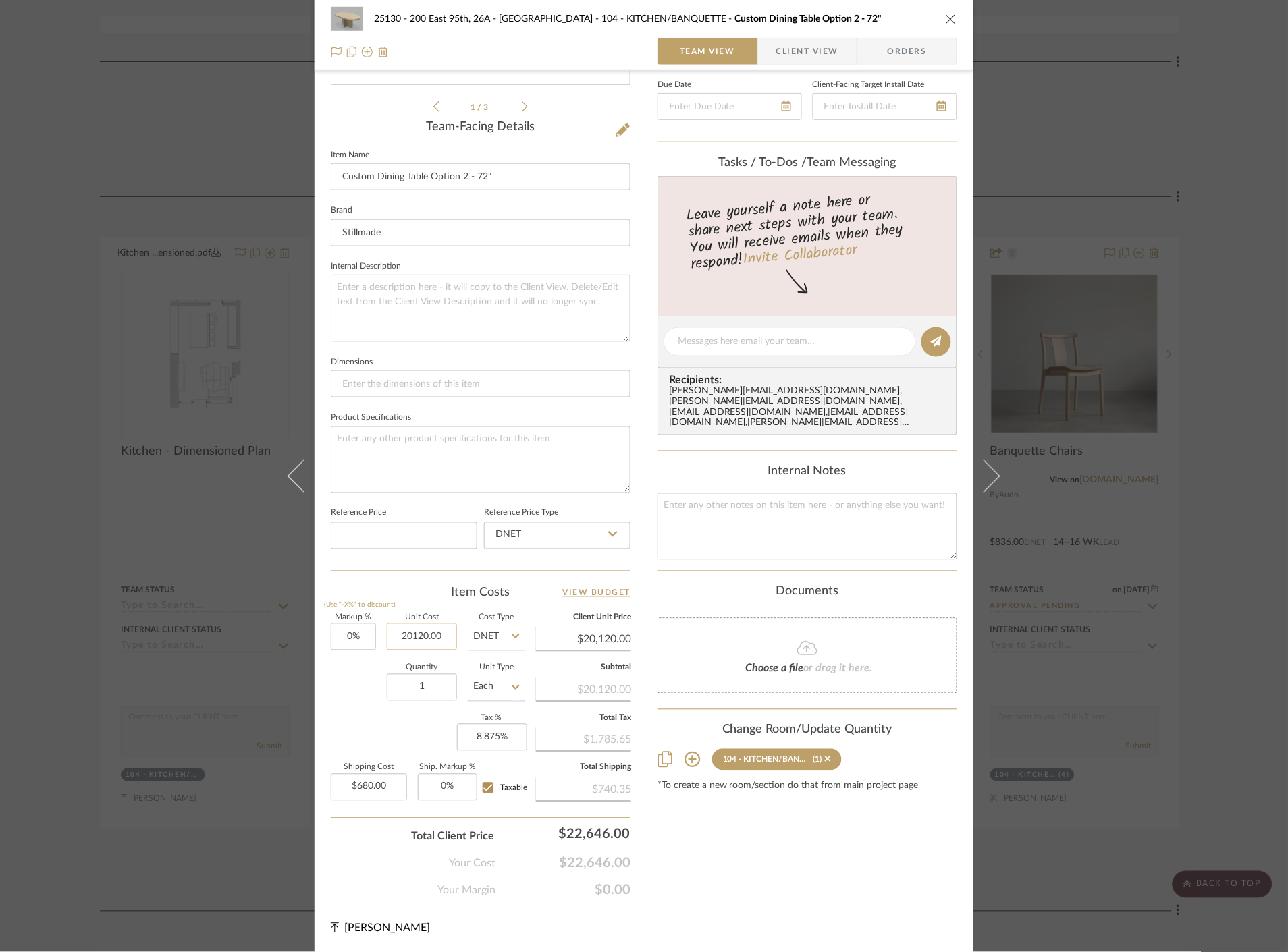
click at [424, 633] on input "20120.00" at bounding box center [421, 636] width 70 height 27
type input "$20,120.00"
click at [841, 896] on div "Content here copies to Client View - confirm visibility there. Show in Client D…" at bounding box center [807, 344] width 299 height 1108
type input "680.00"
click at [386, 791] on input "680.00" at bounding box center [368, 787] width 76 height 27
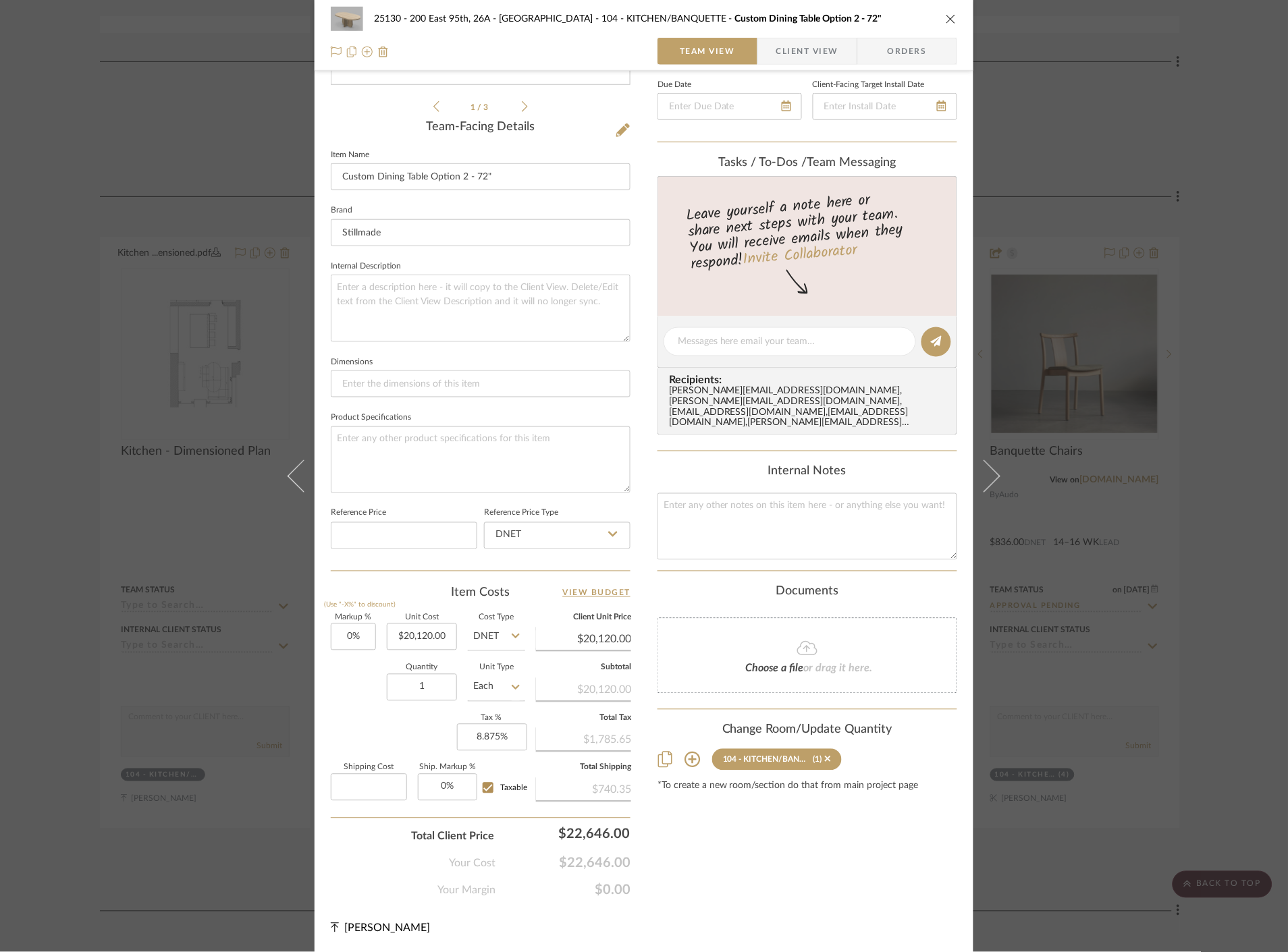
click at [878, 873] on div "Content here copies to Client View - confirm visibility there. Show in Client D…" at bounding box center [807, 344] width 299 height 1108
type input "$0.00"
click at [800, 39] on span "Client View" at bounding box center [807, 50] width 62 height 27
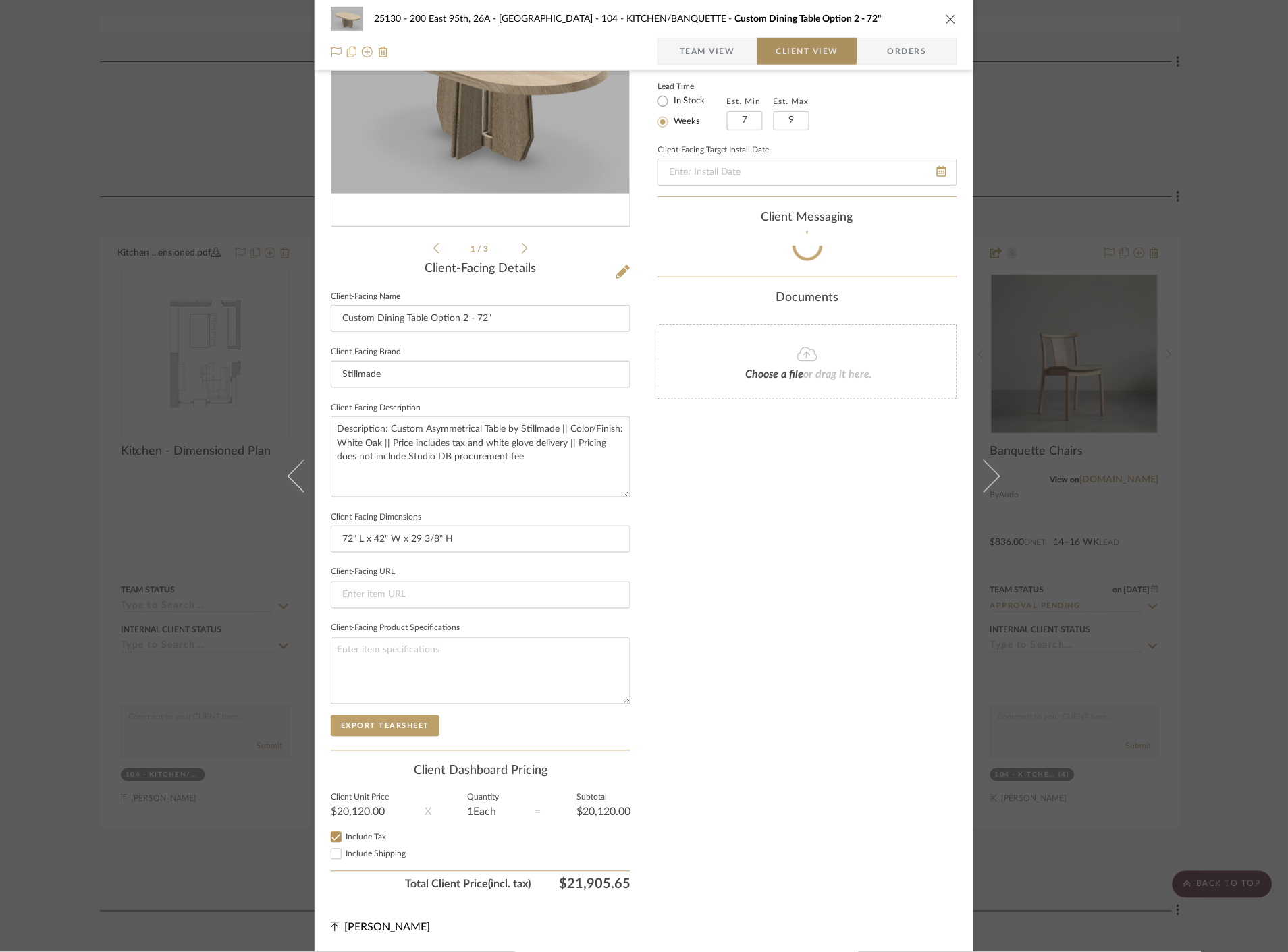
scroll to position [158, 0]
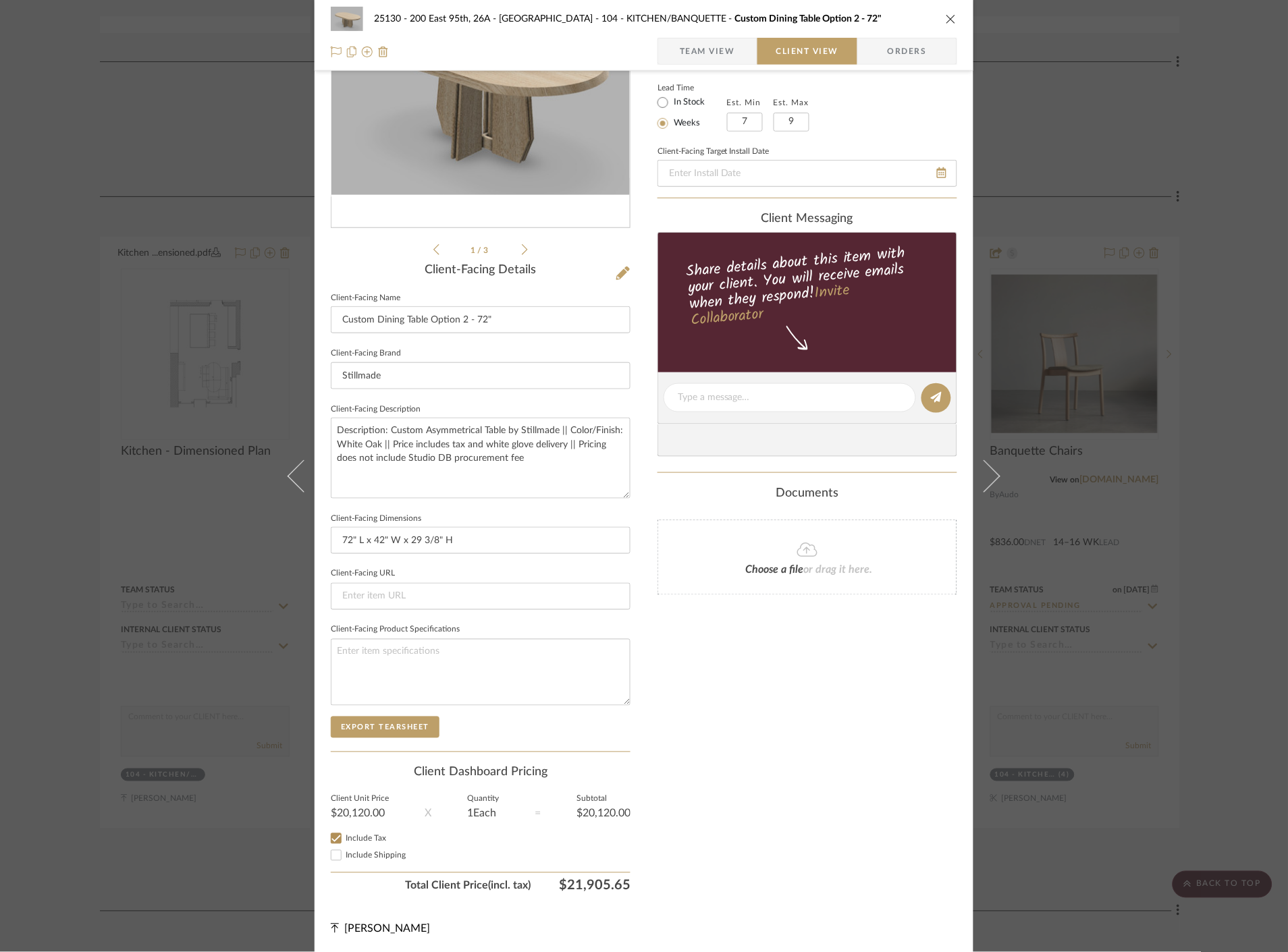
click at [702, 55] on span "Team View" at bounding box center [707, 50] width 55 height 27
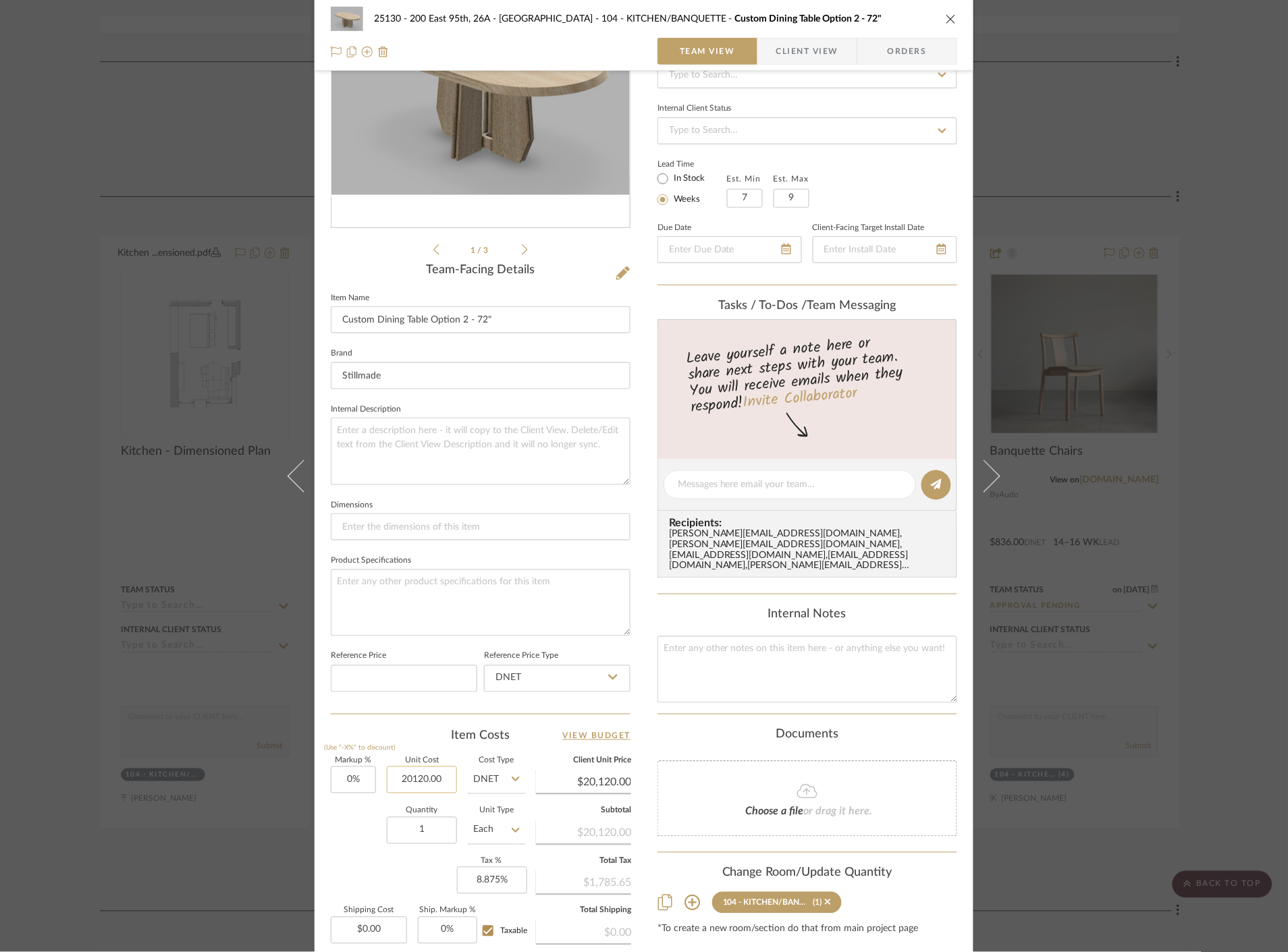
click at [422, 779] on input "20120.00" at bounding box center [421, 779] width 70 height 27
type input "$19,440.00"
click at [385, 935] on input "0.00" at bounding box center [368, 930] width 76 height 27
type input "$680.00"
click at [543, 932] on div "$0.00" at bounding box center [584, 932] width 95 height 24
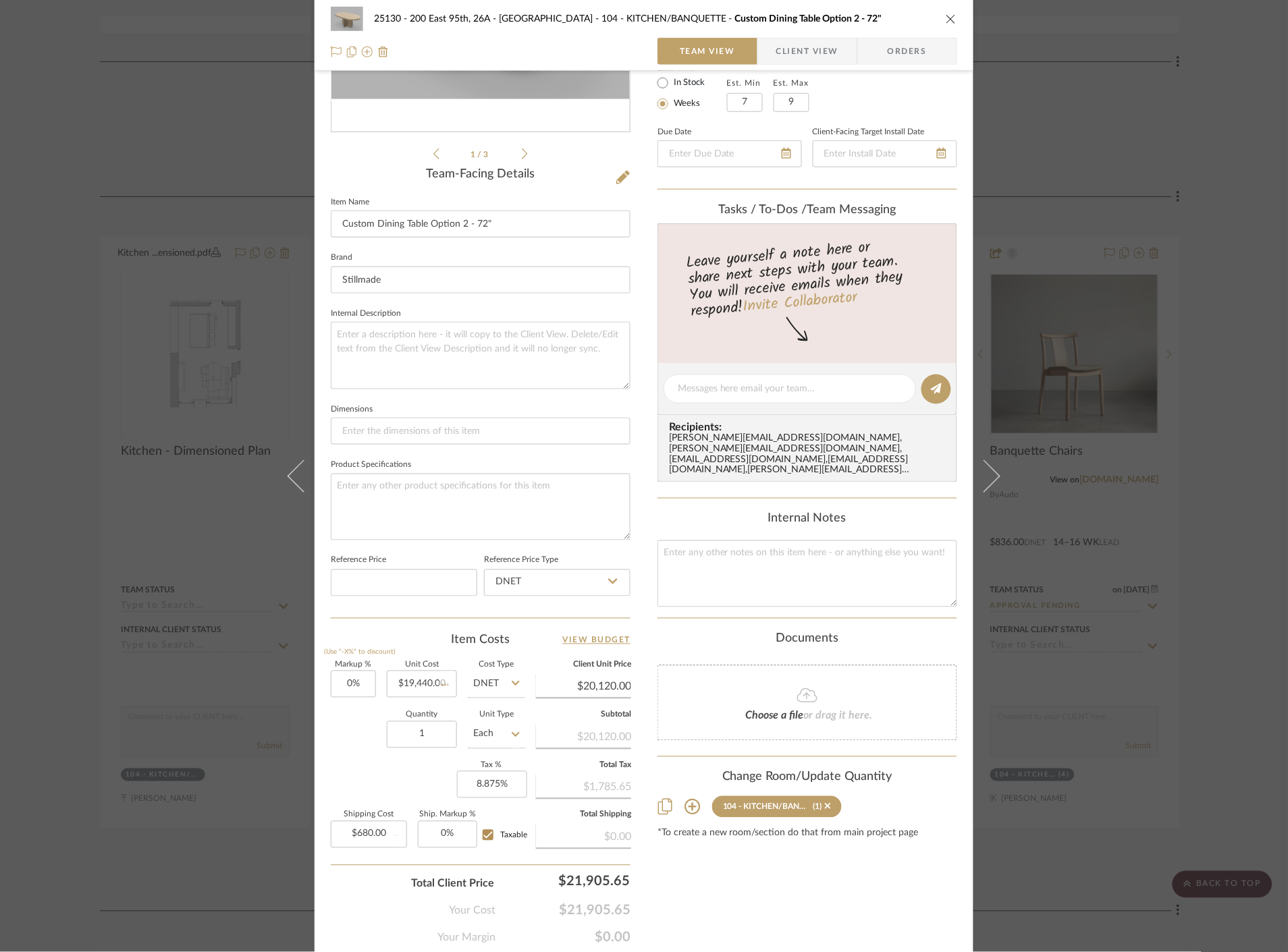
scroll to position [301, 0]
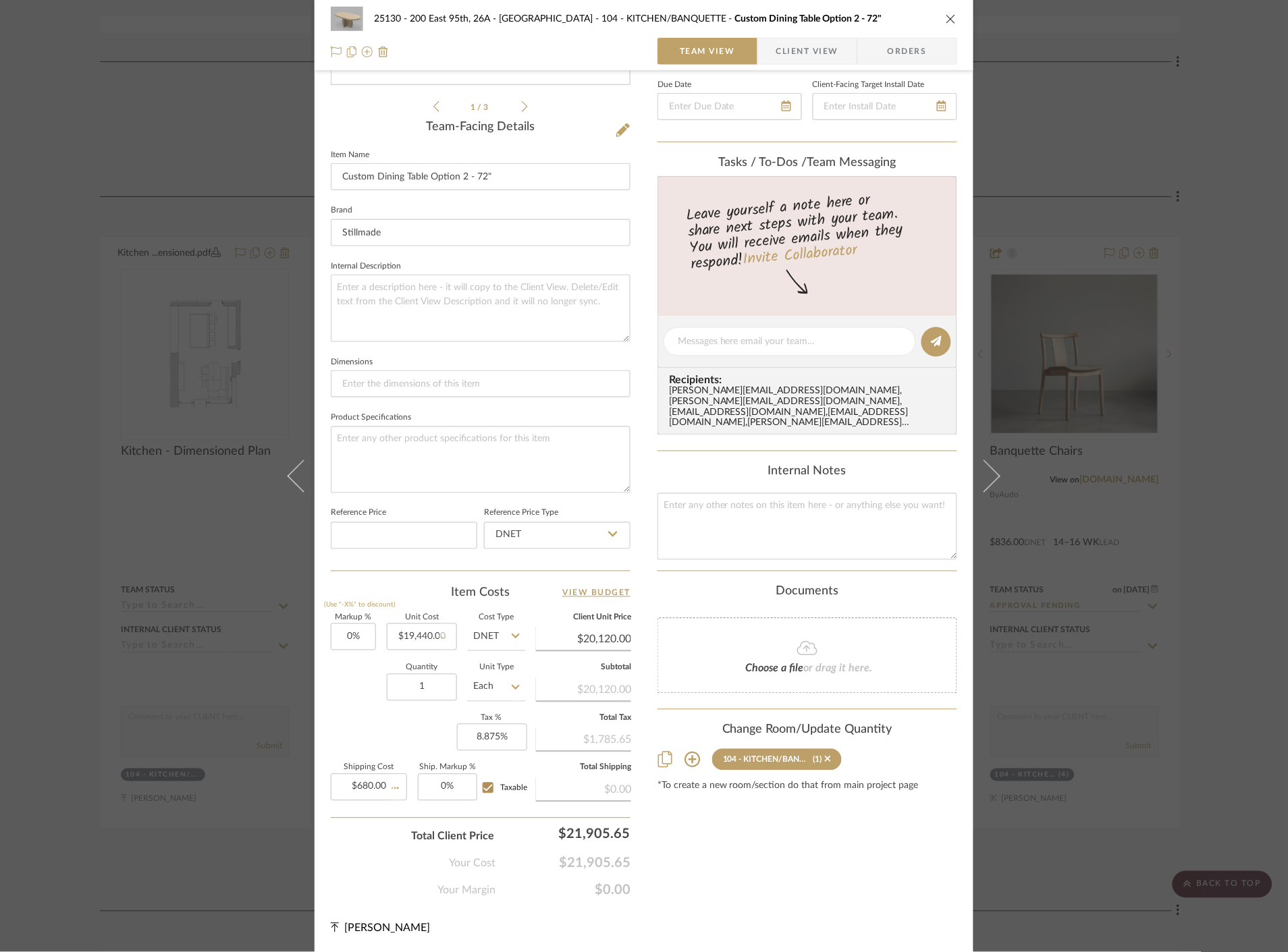
click at [779, 46] on span "Client View" at bounding box center [807, 50] width 62 height 27
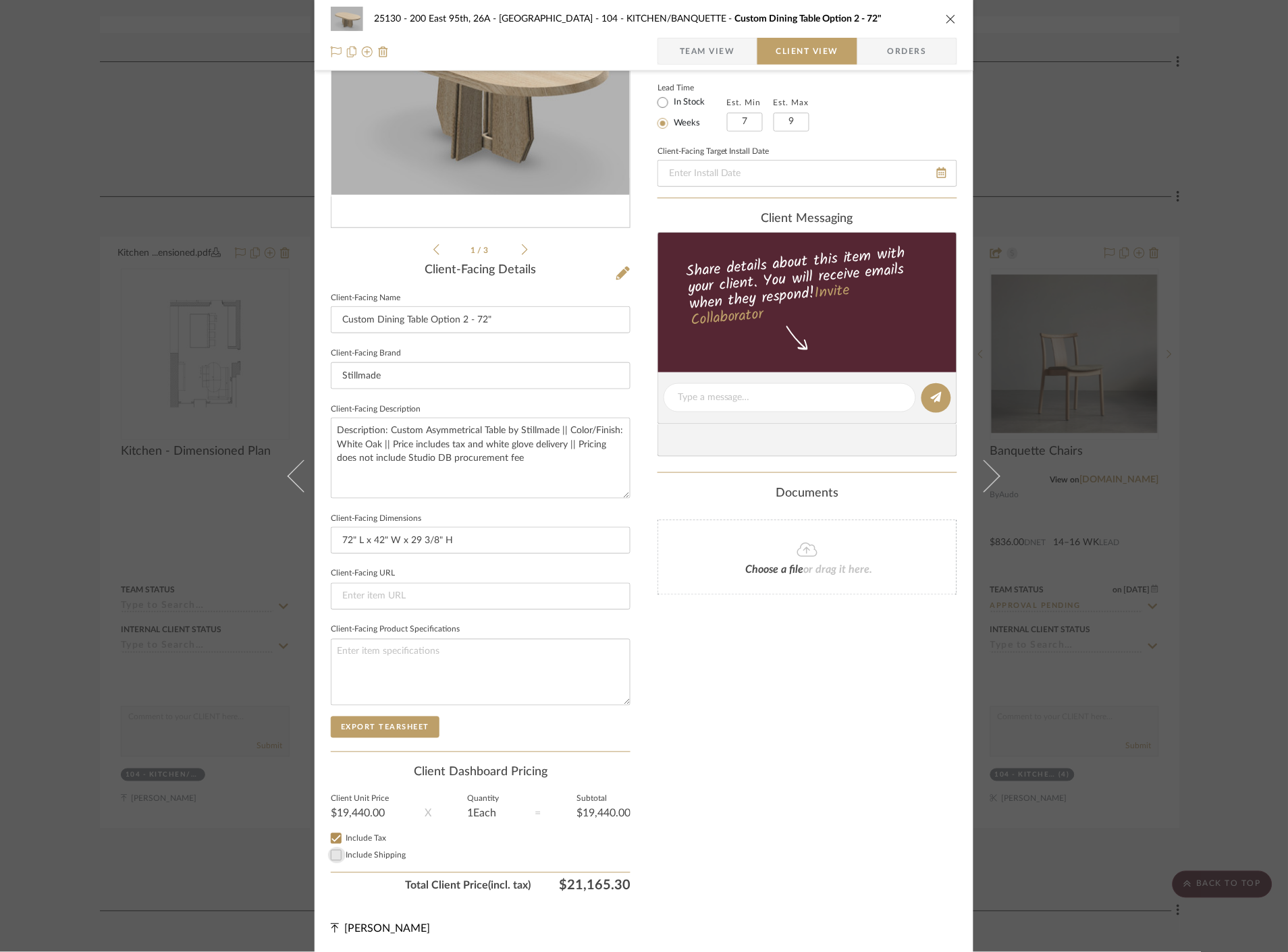
click at [332, 854] on input "Include Shipping" at bounding box center [336, 856] width 17 height 17
checkbox input "true"
click at [924, 734] on div "Only content on this tab can share to Dashboard. Click eyeball icon to show or …" at bounding box center [807, 417] width 299 height 966
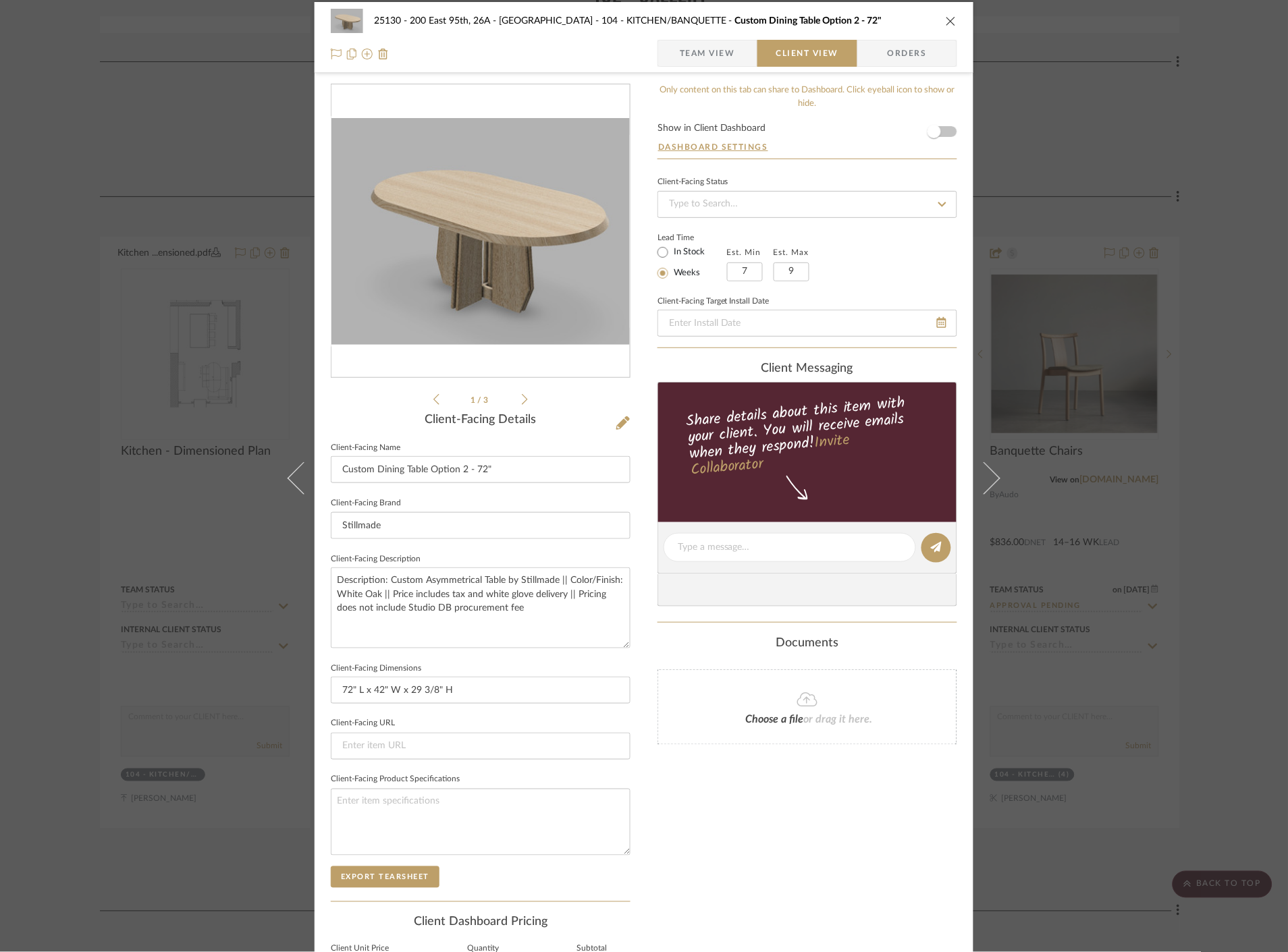
click at [522, 397] on icon at bounding box center [524, 399] width 6 height 12
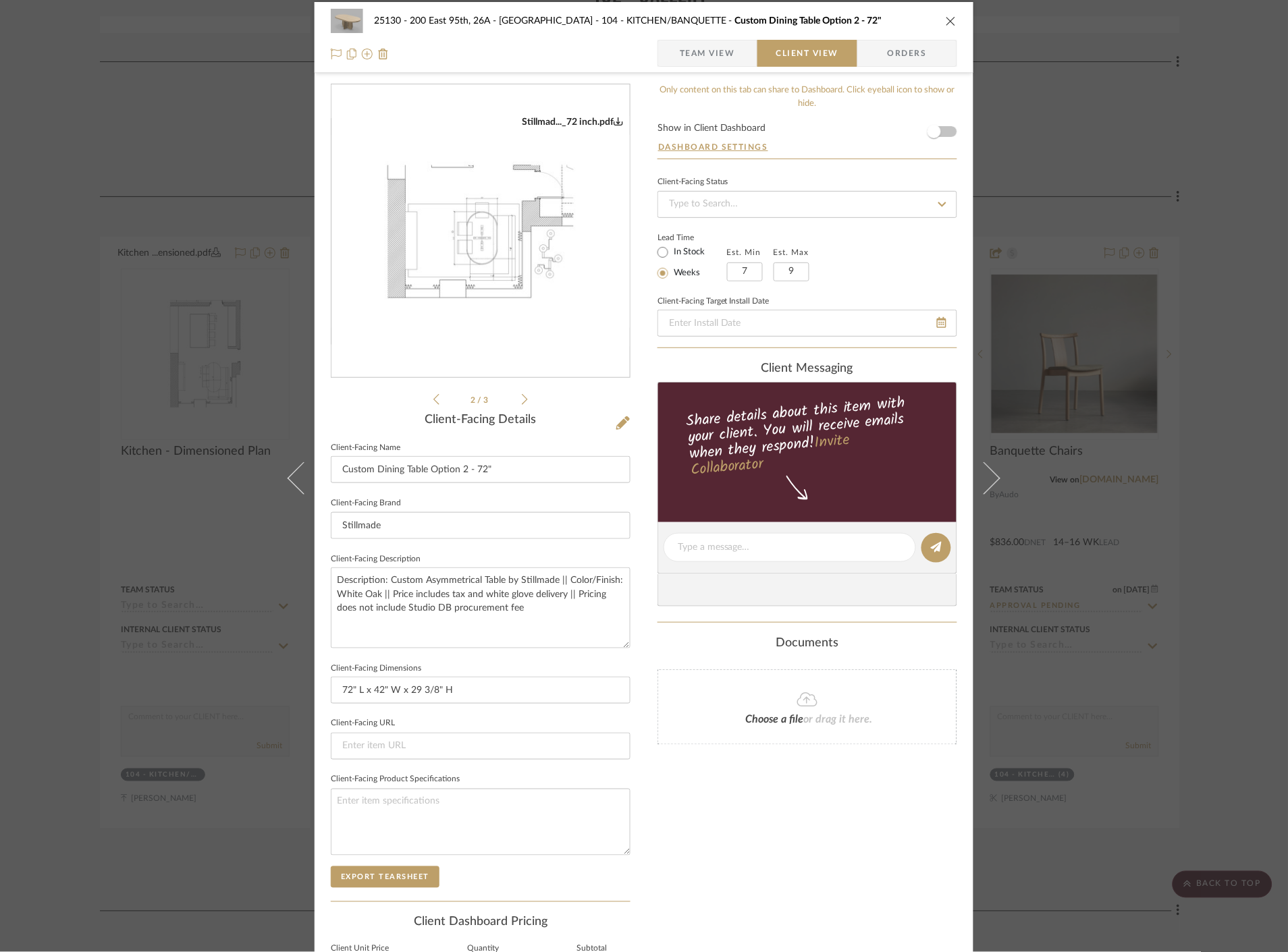
click at [521, 396] on icon at bounding box center [524, 399] width 6 height 12
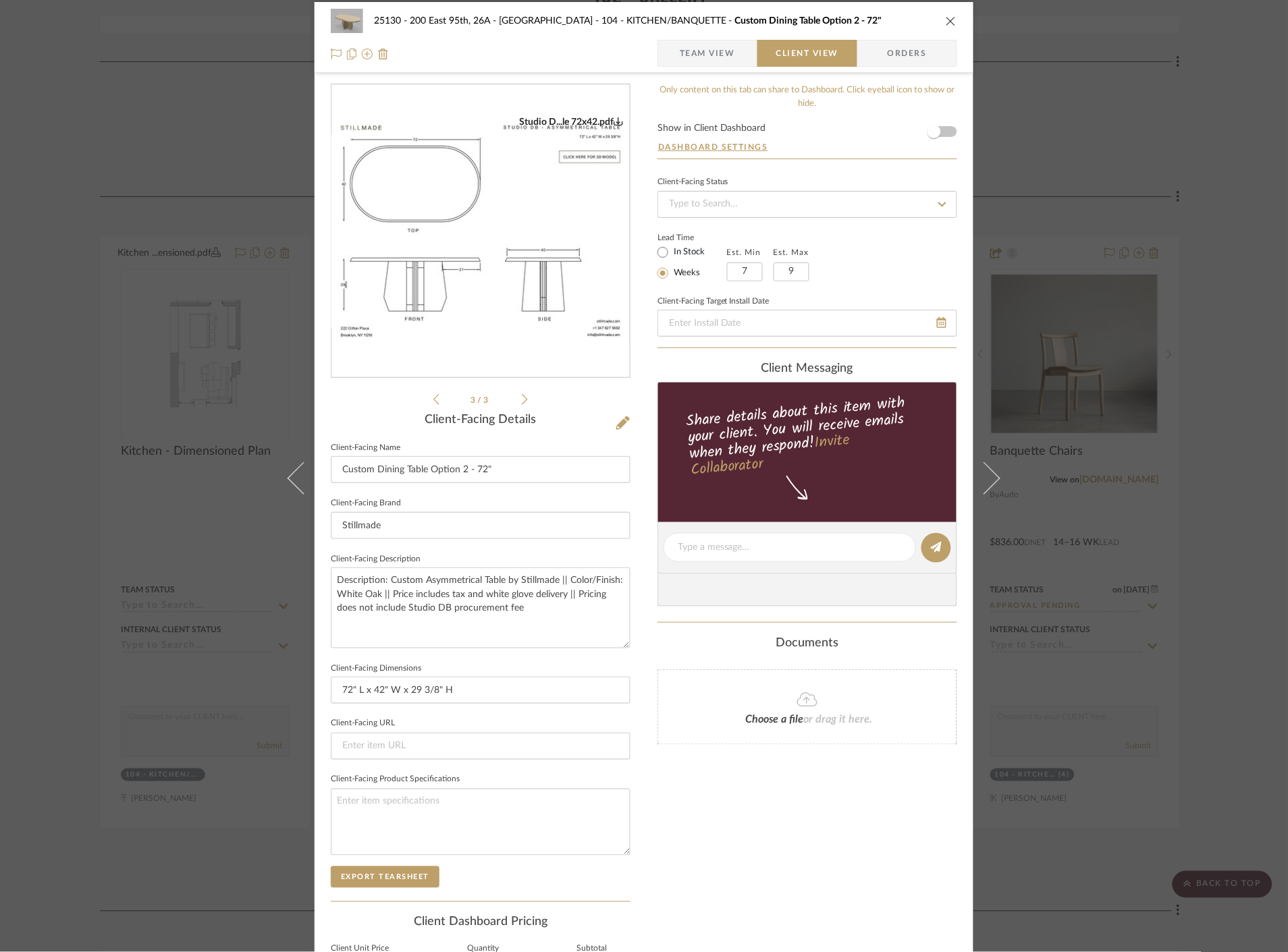
click at [1125, 218] on div "25130 - 200 East 95th, 26A - Kosheleva 104 - KITCHEN/BANQUETTE Custom Dining Ta…" at bounding box center [644, 476] width 1288 height 952
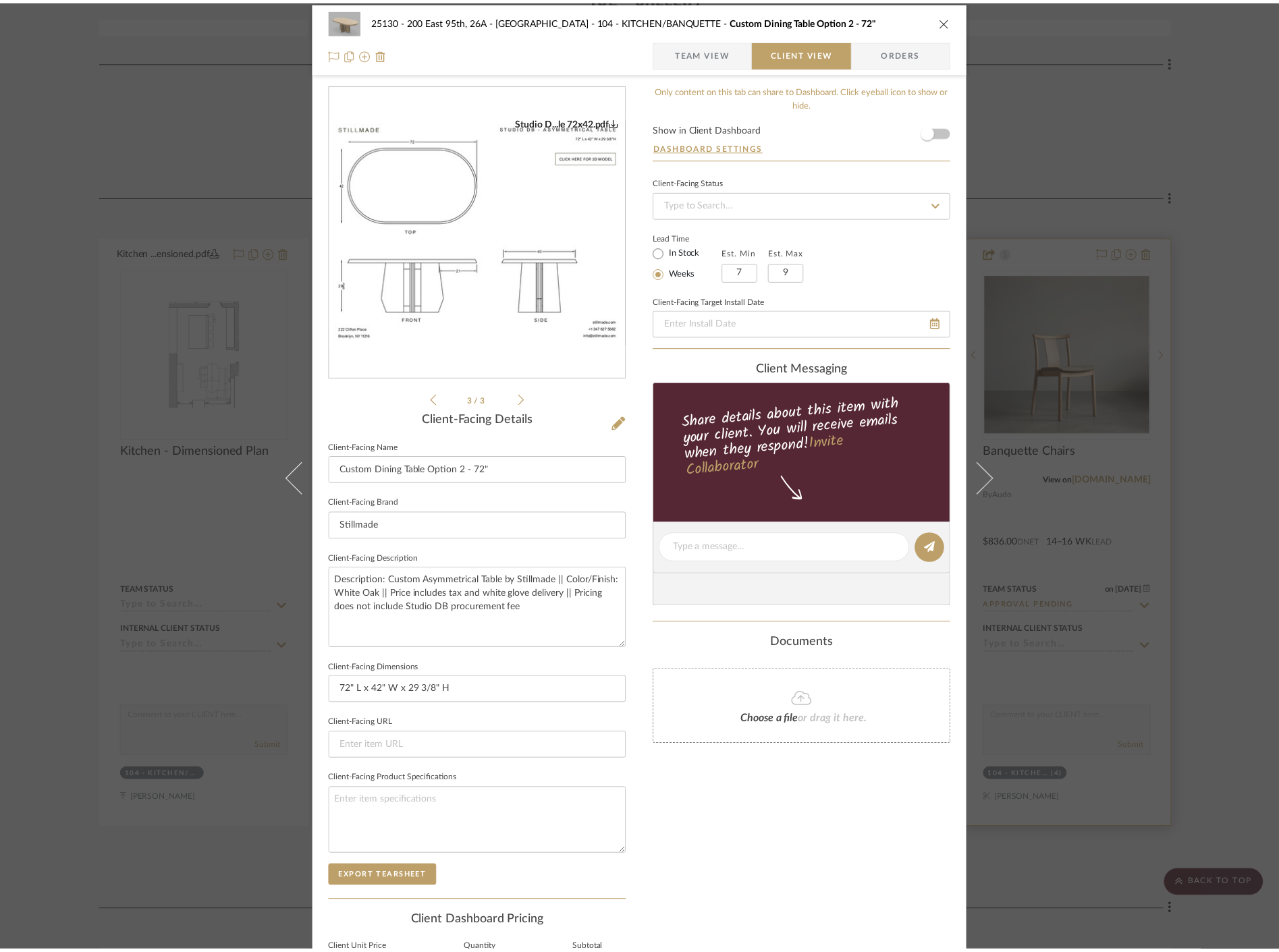
scroll to position [3074, 0]
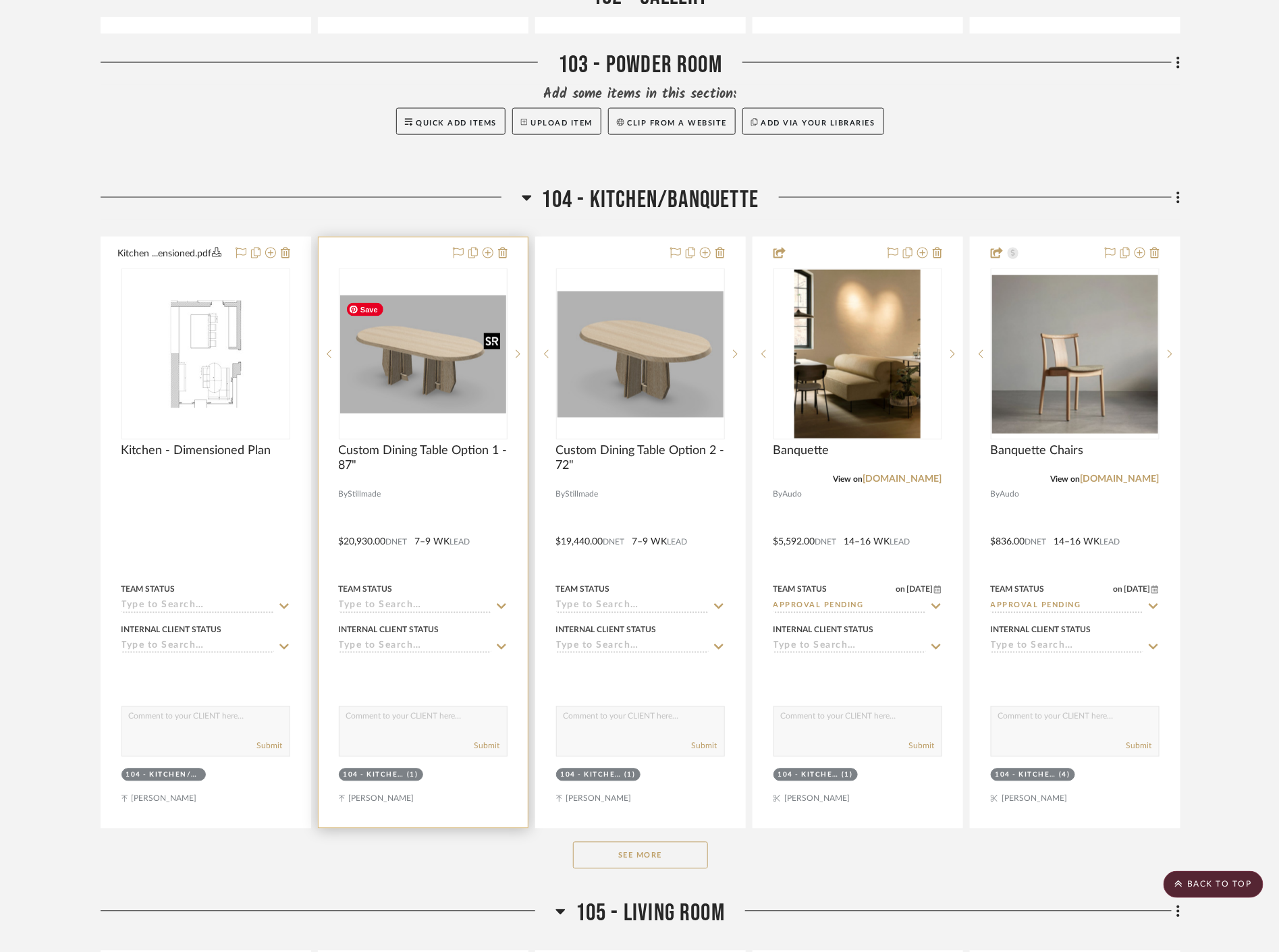
click at [0, 0] on img at bounding box center [0, 0] width 0 height 0
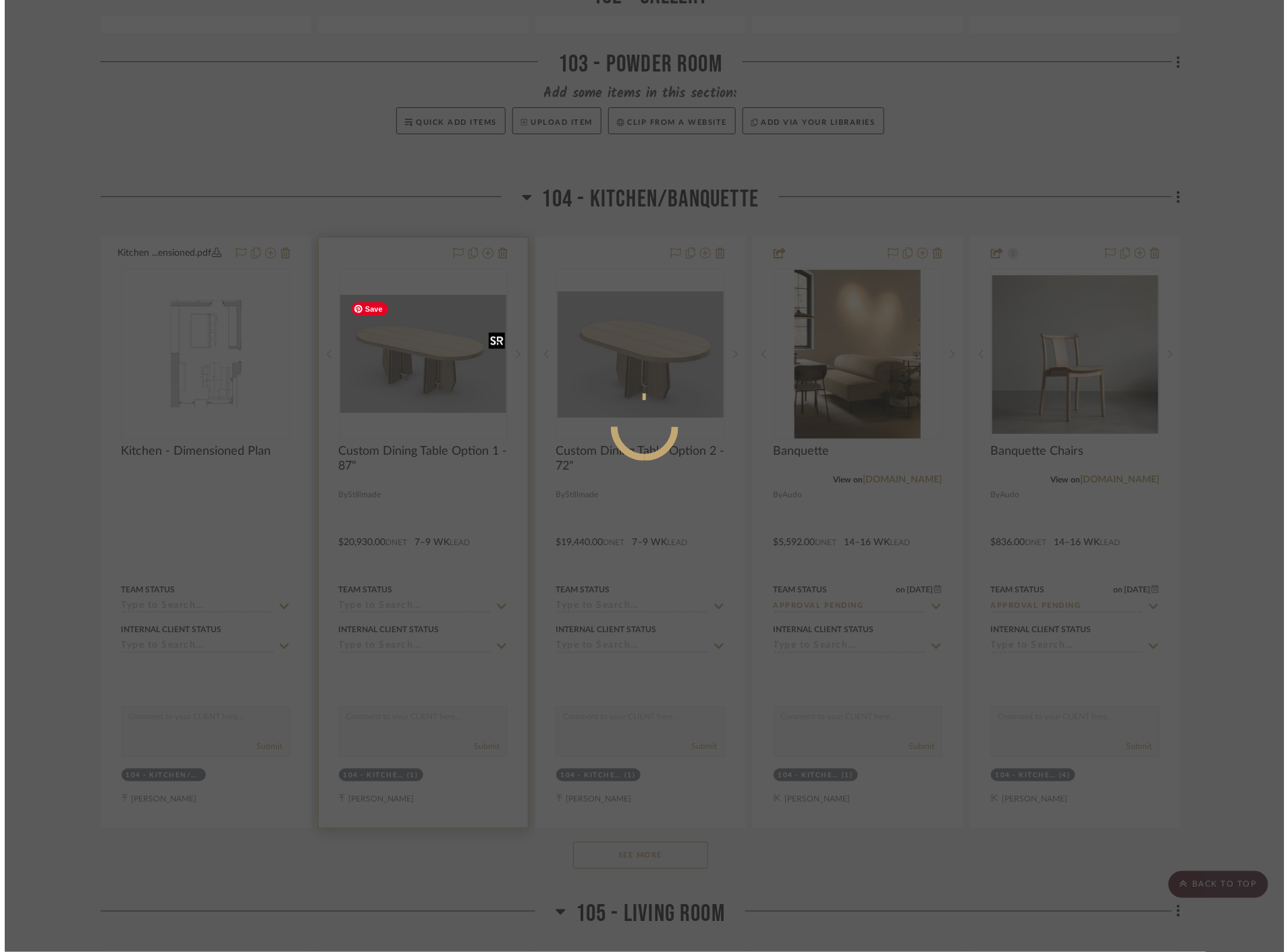
scroll to position [0, 0]
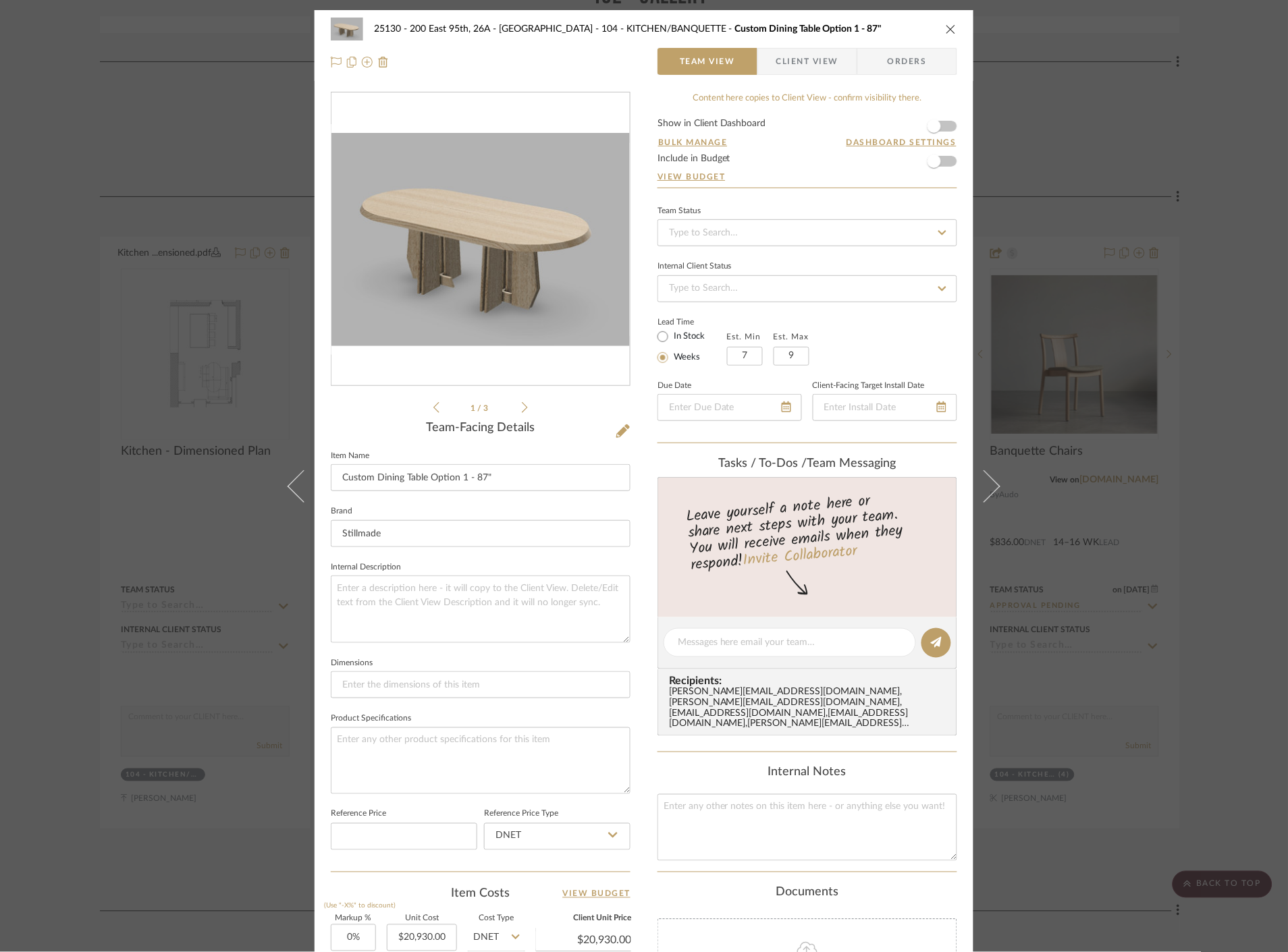
click at [776, 60] on span "Client View" at bounding box center [807, 61] width 62 height 27
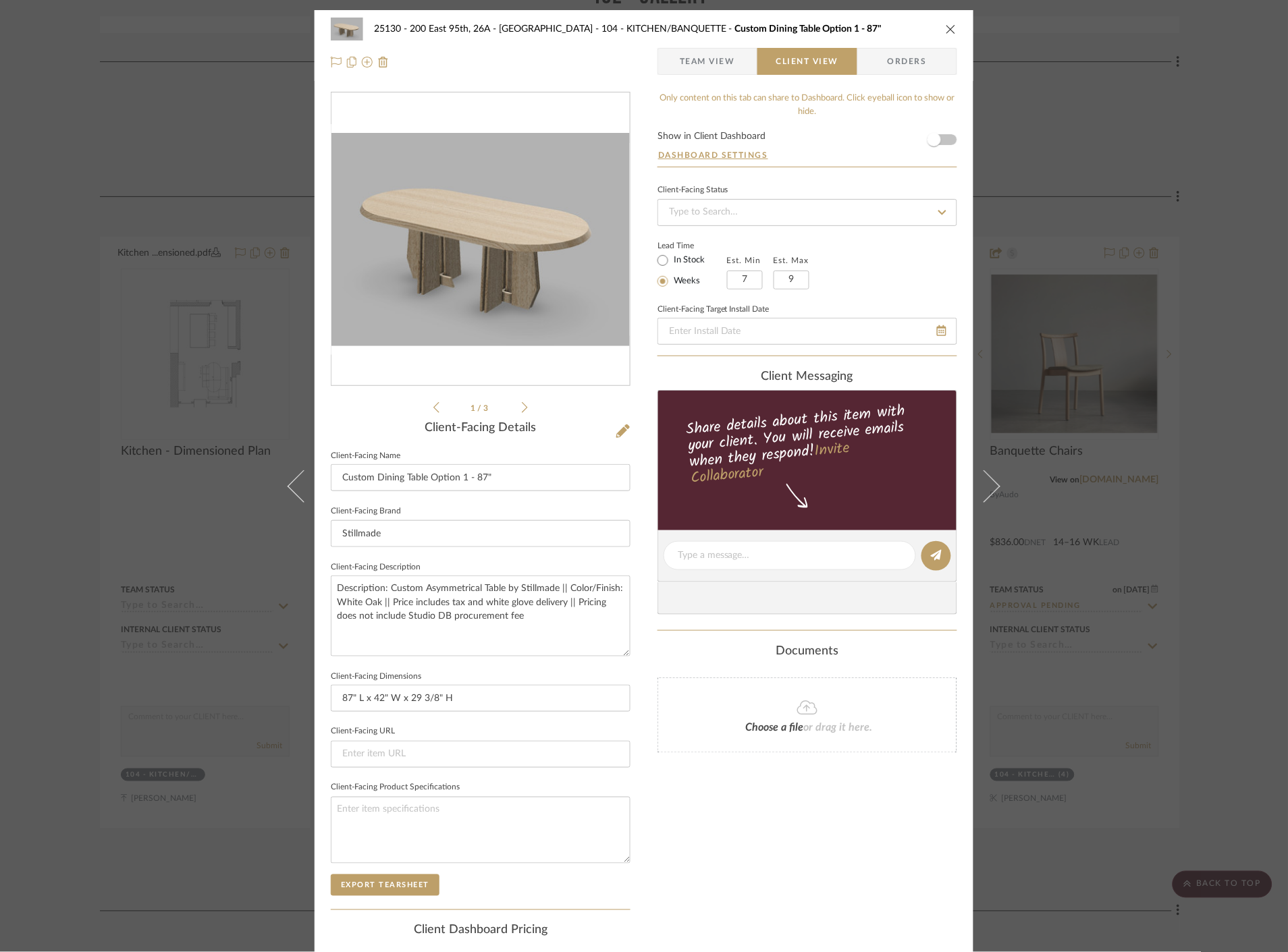
click at [1163, 210] on div "25130 - 200 East 95th, 26A - Kosheleva 104 - KITCHEN/BANQUETTE Custom Dining Ta…" at bounding box center [644, 476] width 1288 height 952
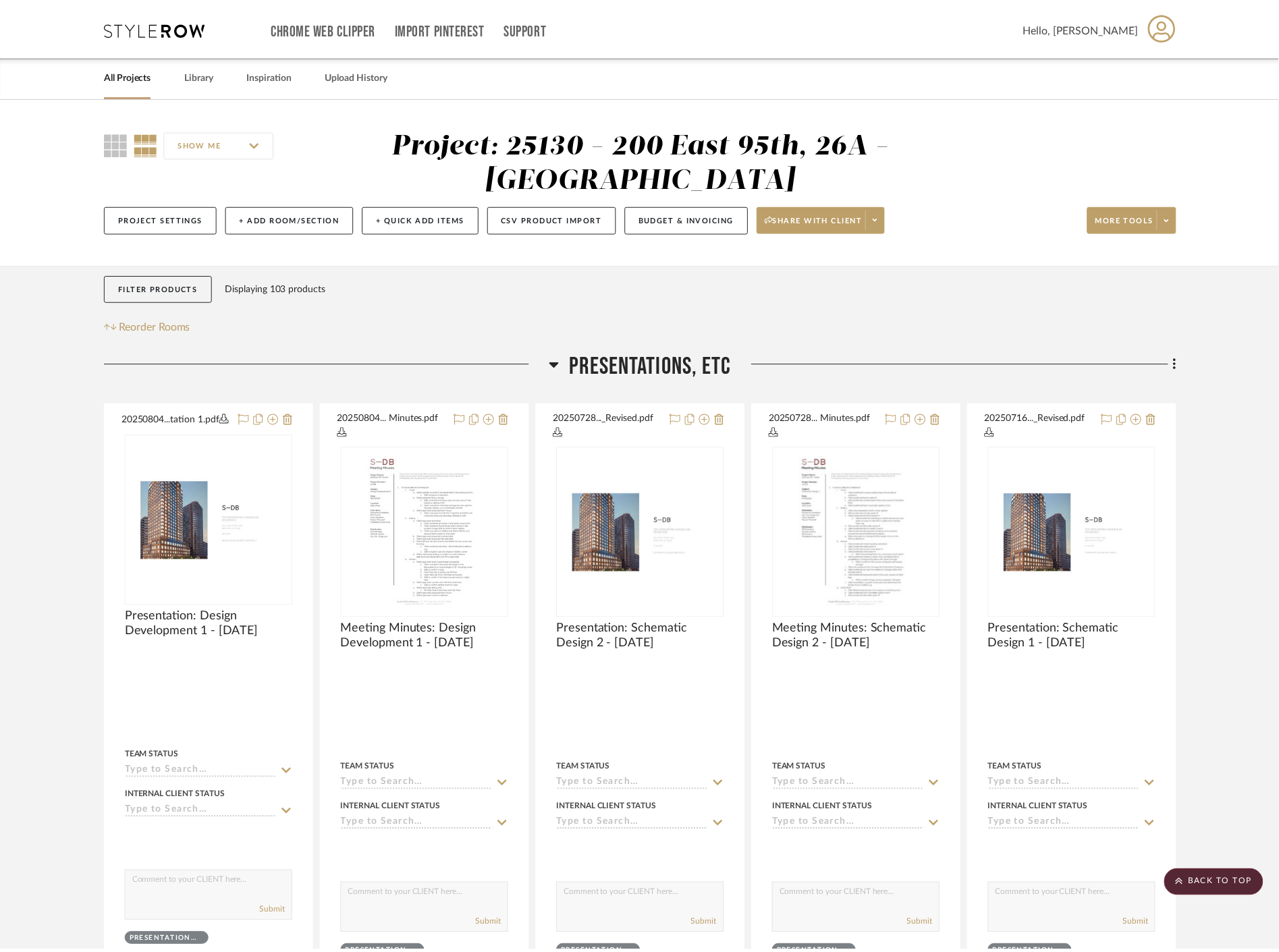
scroll to position [3074, 0]
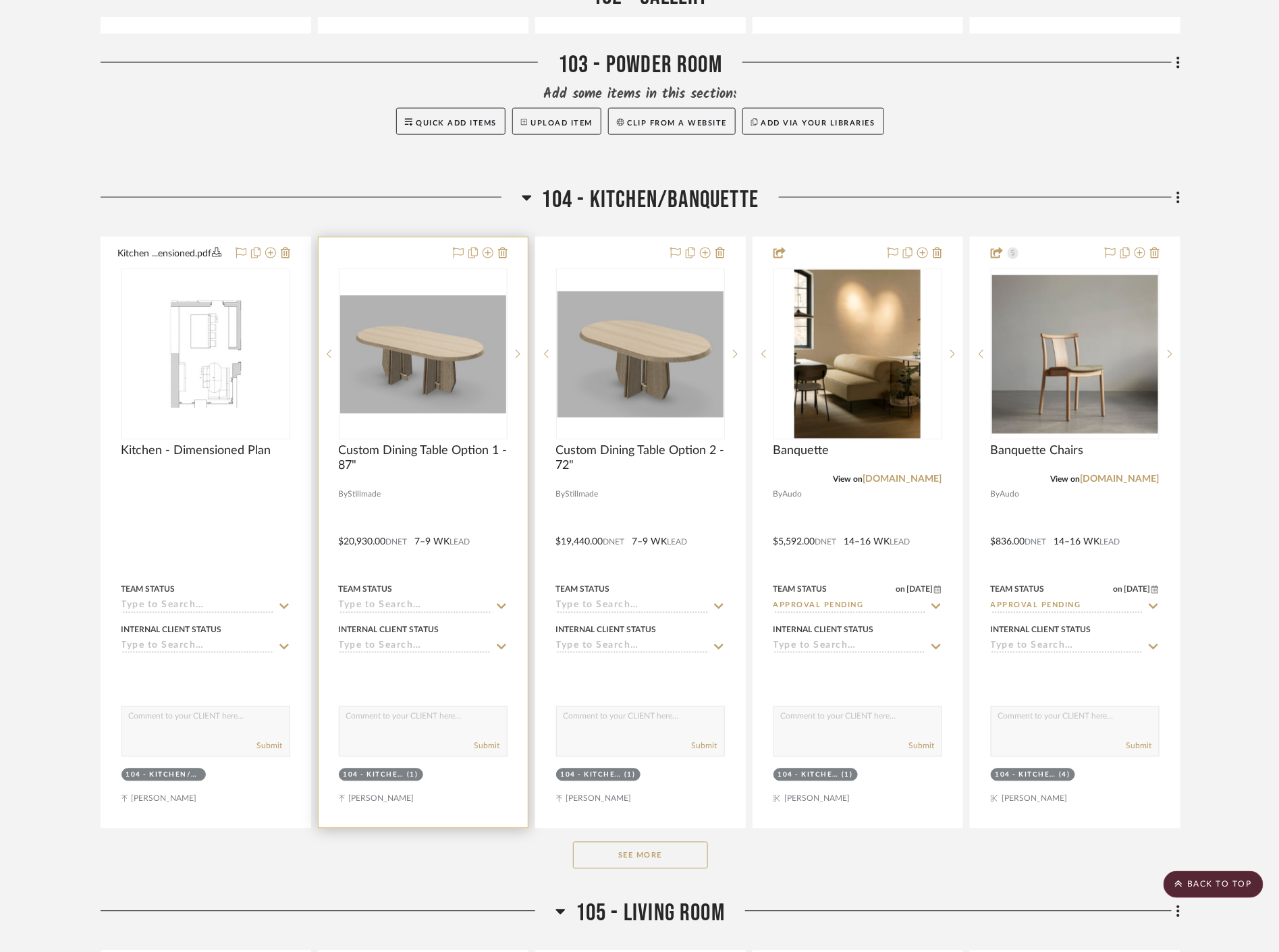
click at [498, 605] on icon at bounding box center [501, 607] width 9 height 6
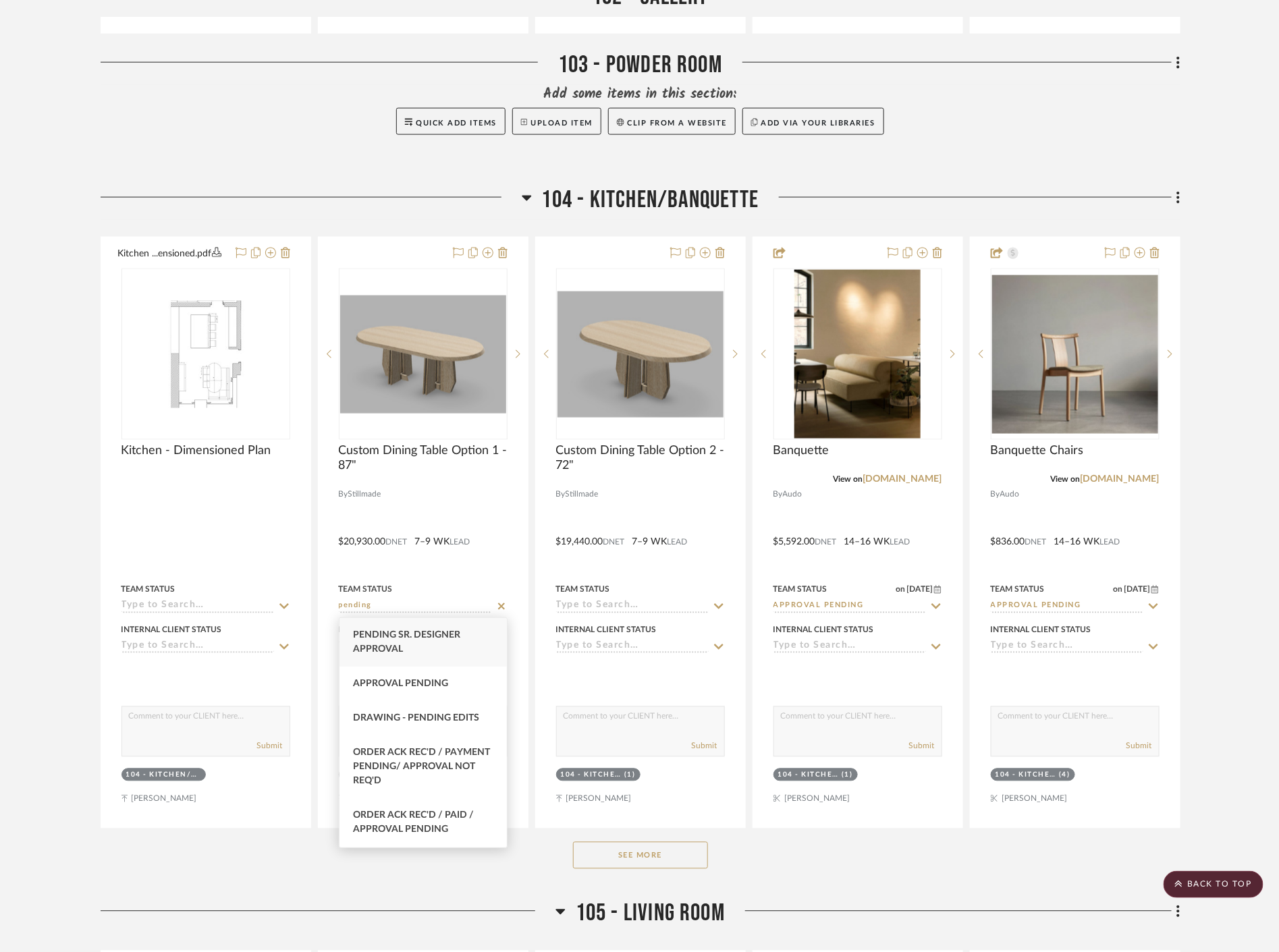
type input "pending"
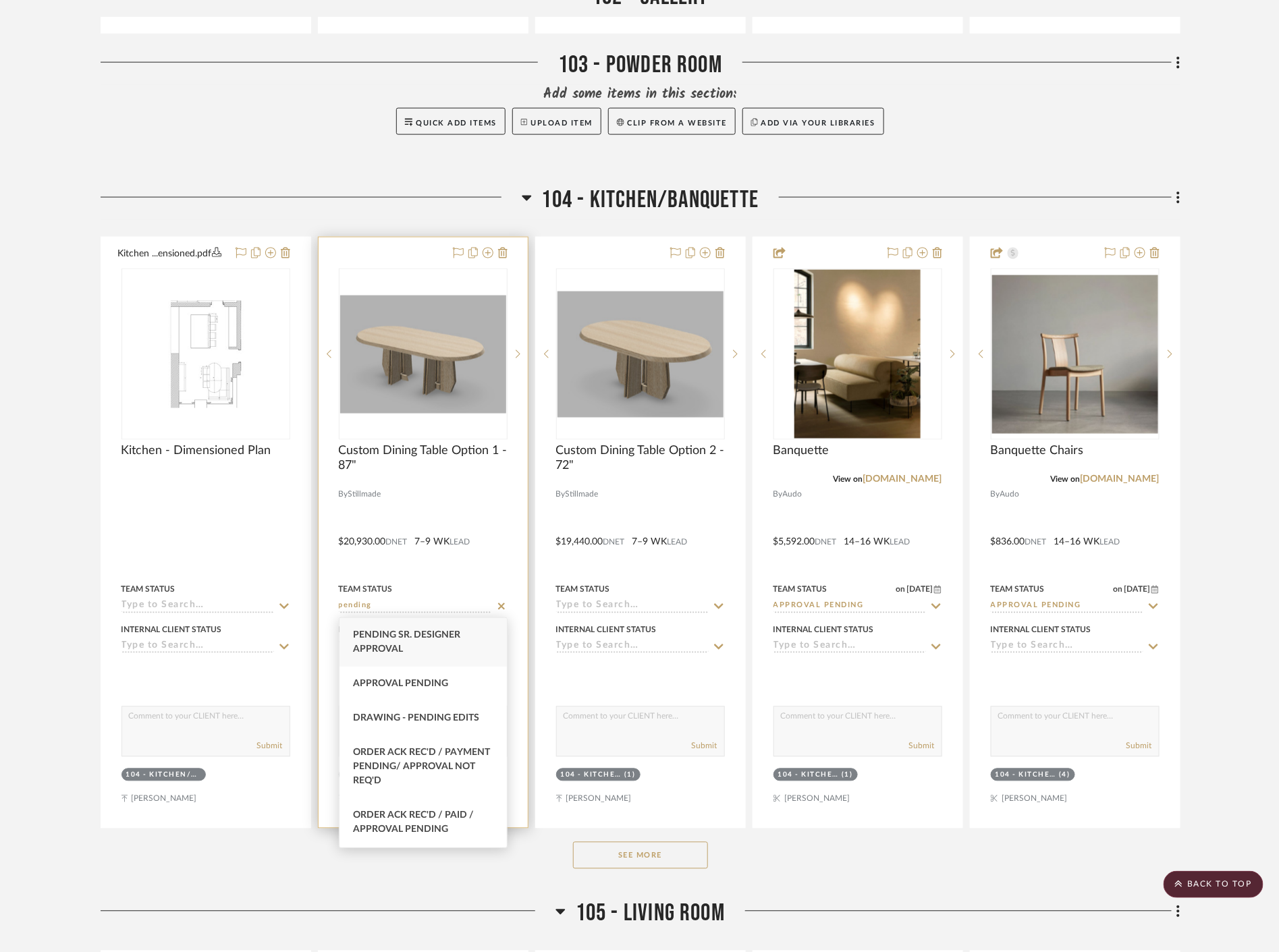
drag, startPoint x: 460, startPoint y: 639, endPoint x: 463, endPoint y: 631, distance: 8.5
click at [460, 638] on div "Pending Sr. Designer Approval" at bounding box center [423, 642] width 167 height 49
type input "[DATE]"
type input "Pending Sr. Designer Approval"
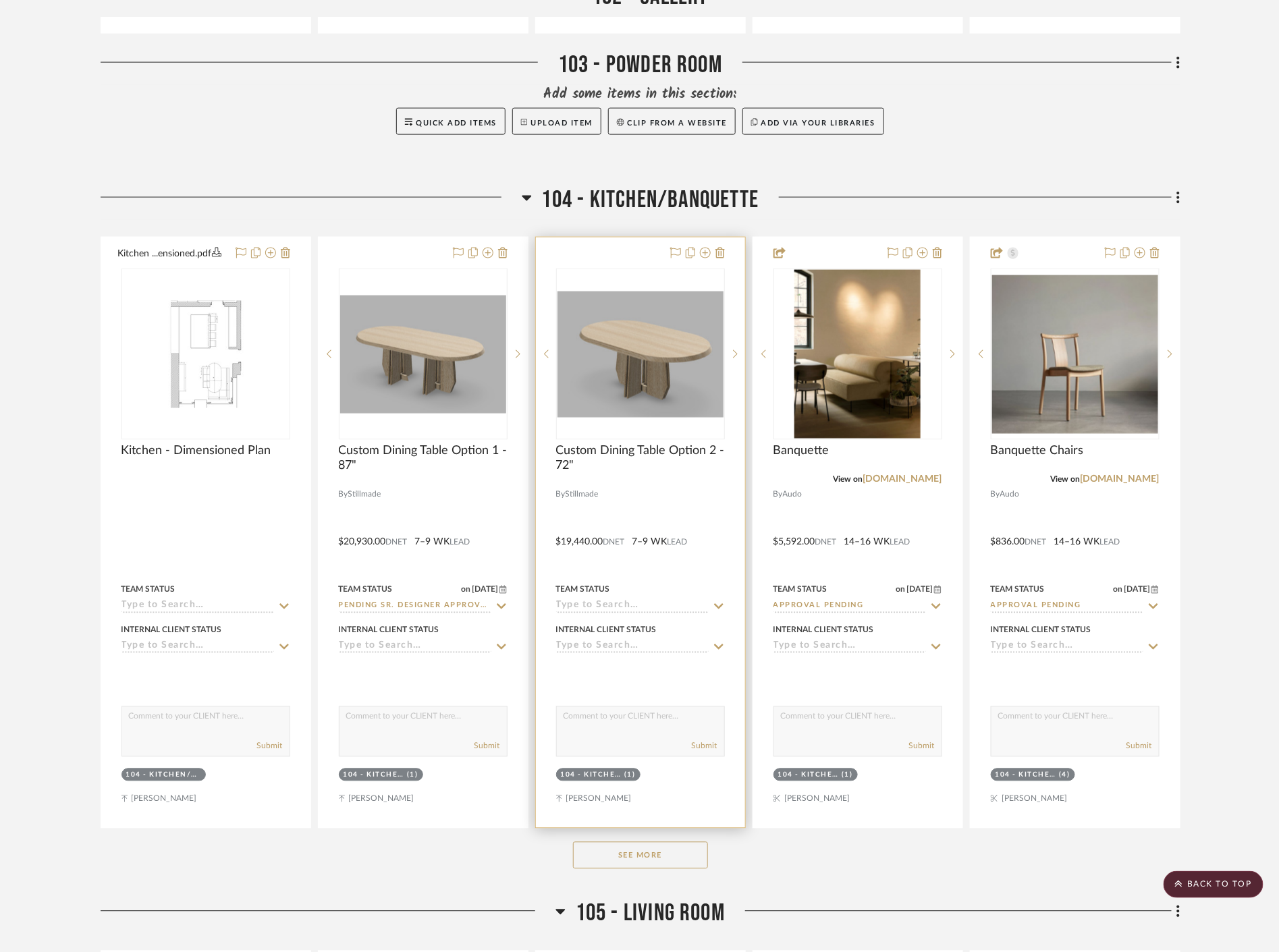
click at [719, 609] on icon at bounding box center [719, 607] width 9 height 6
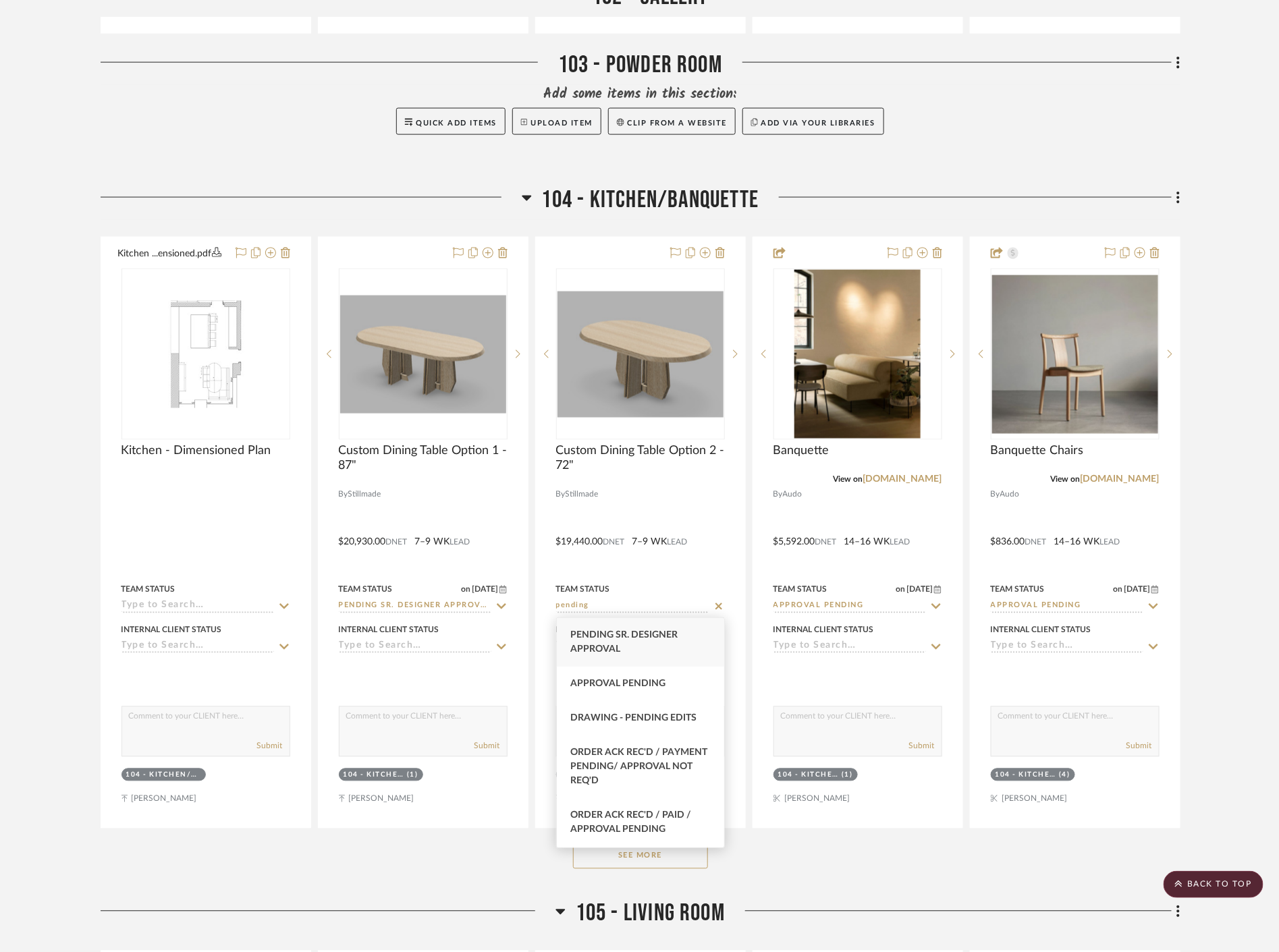
type input "pending"
click at [692, 638] on div "Pending Sr. Designer Approval" at bounding box center [640, 642] width 167 height 49
type input "[DATE]"
type input "Pending Sr. Designer Approval"
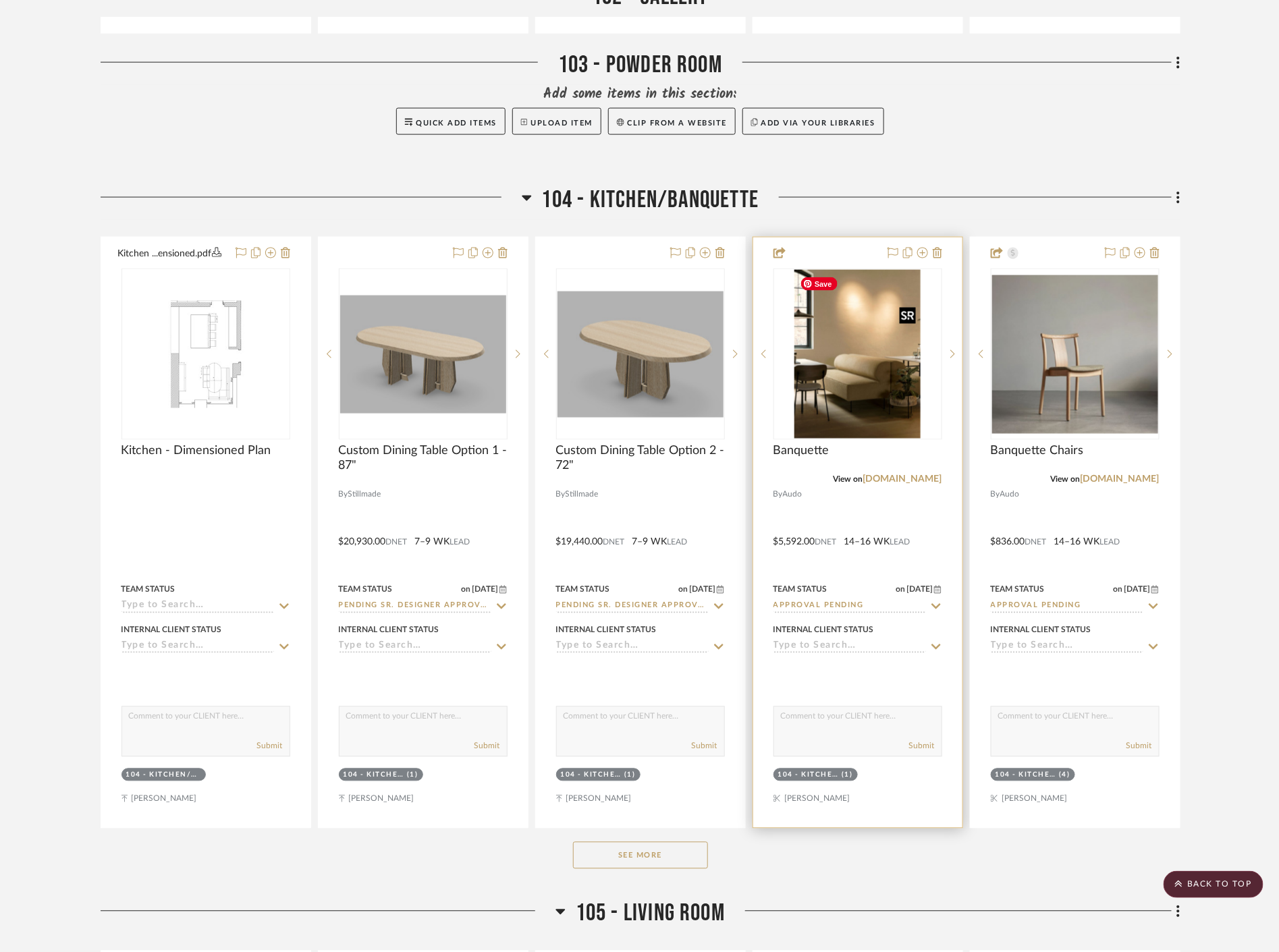
click at [875, 396] on img "0" at bounding box center [858, 354] width 127 height 169
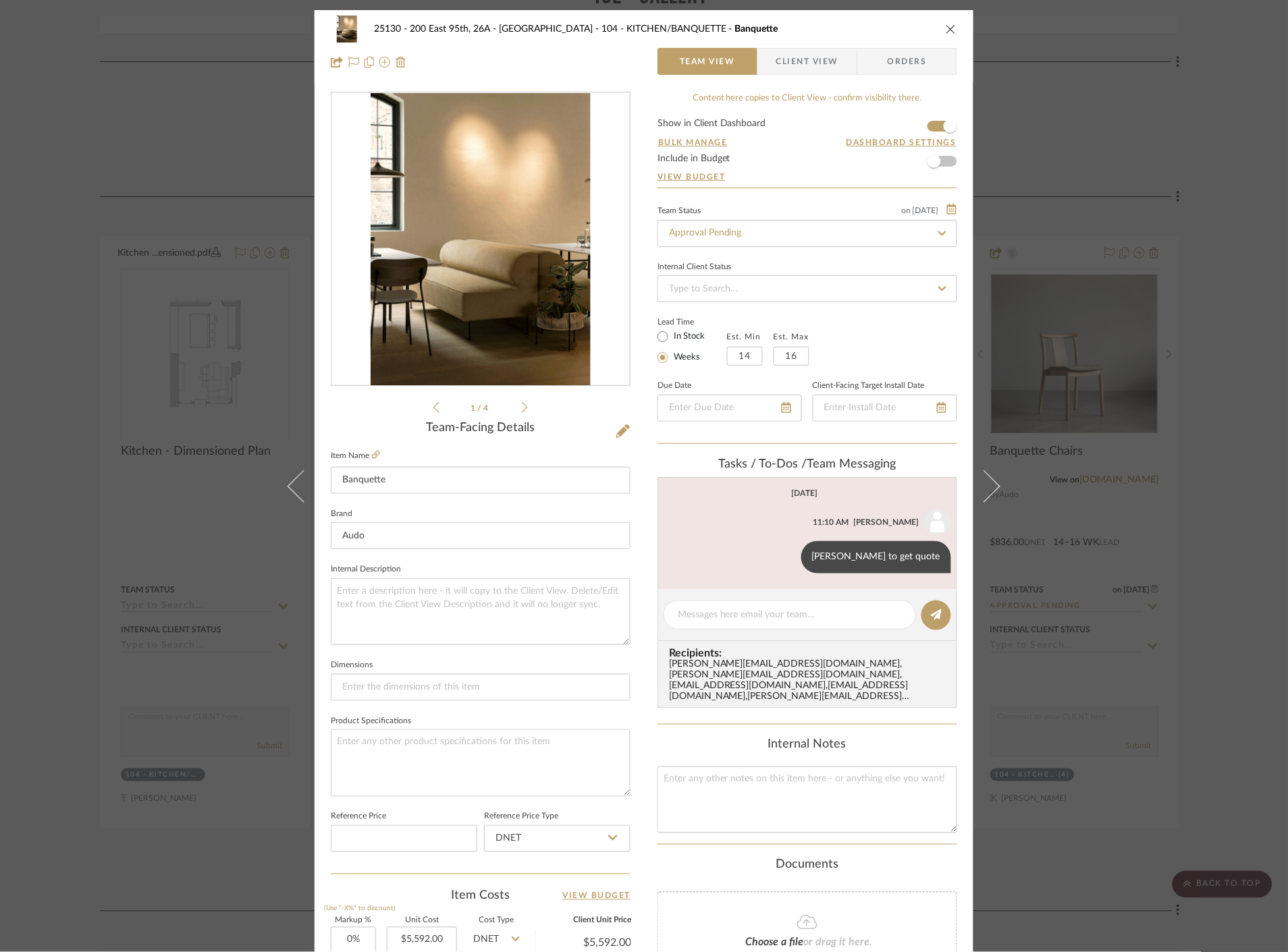
click at [830, 56] on span "Client View" at bounding box center [807, 61] width 62 height 27
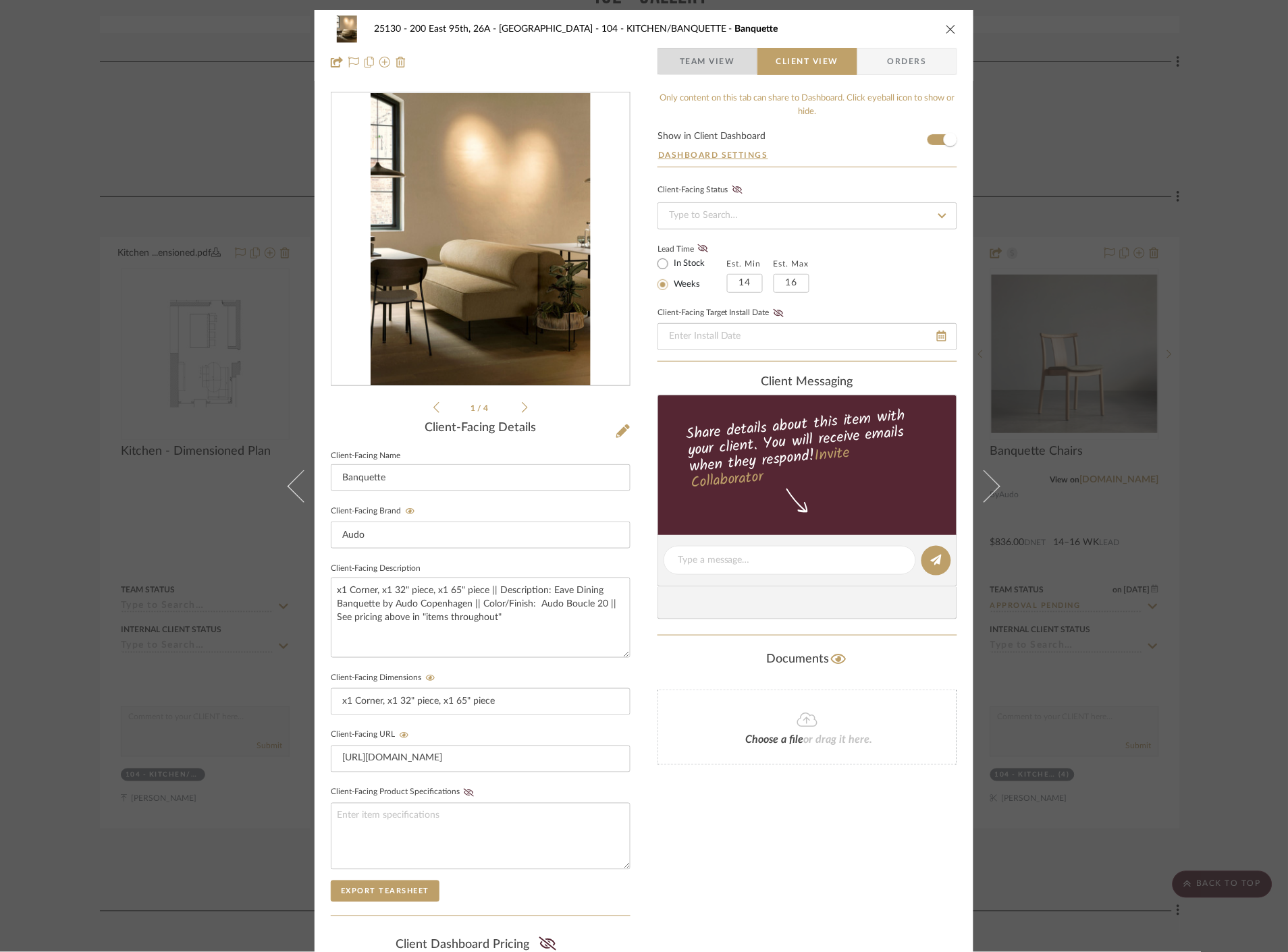
click at [690, 57] on span "Team View" at bounding box center [707, 61] width 55 height 27
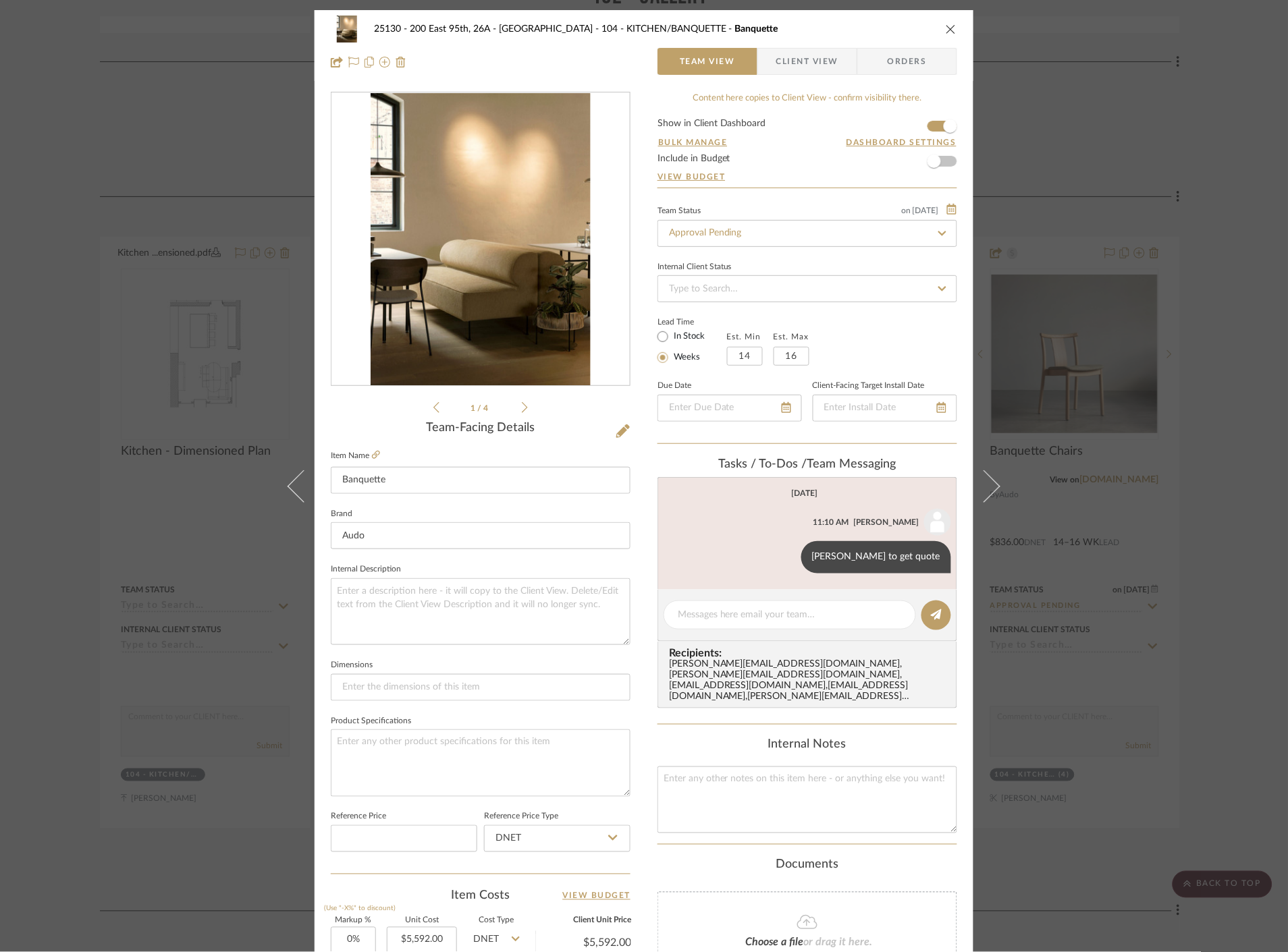
click at [1179, 231] on div "25130 - 200 East 95th, 26A - Kosheleva 104 - KITCHEN/BANQUETTE Banquette Team V…" at bounding box center [644, 476] width 1288 height 952
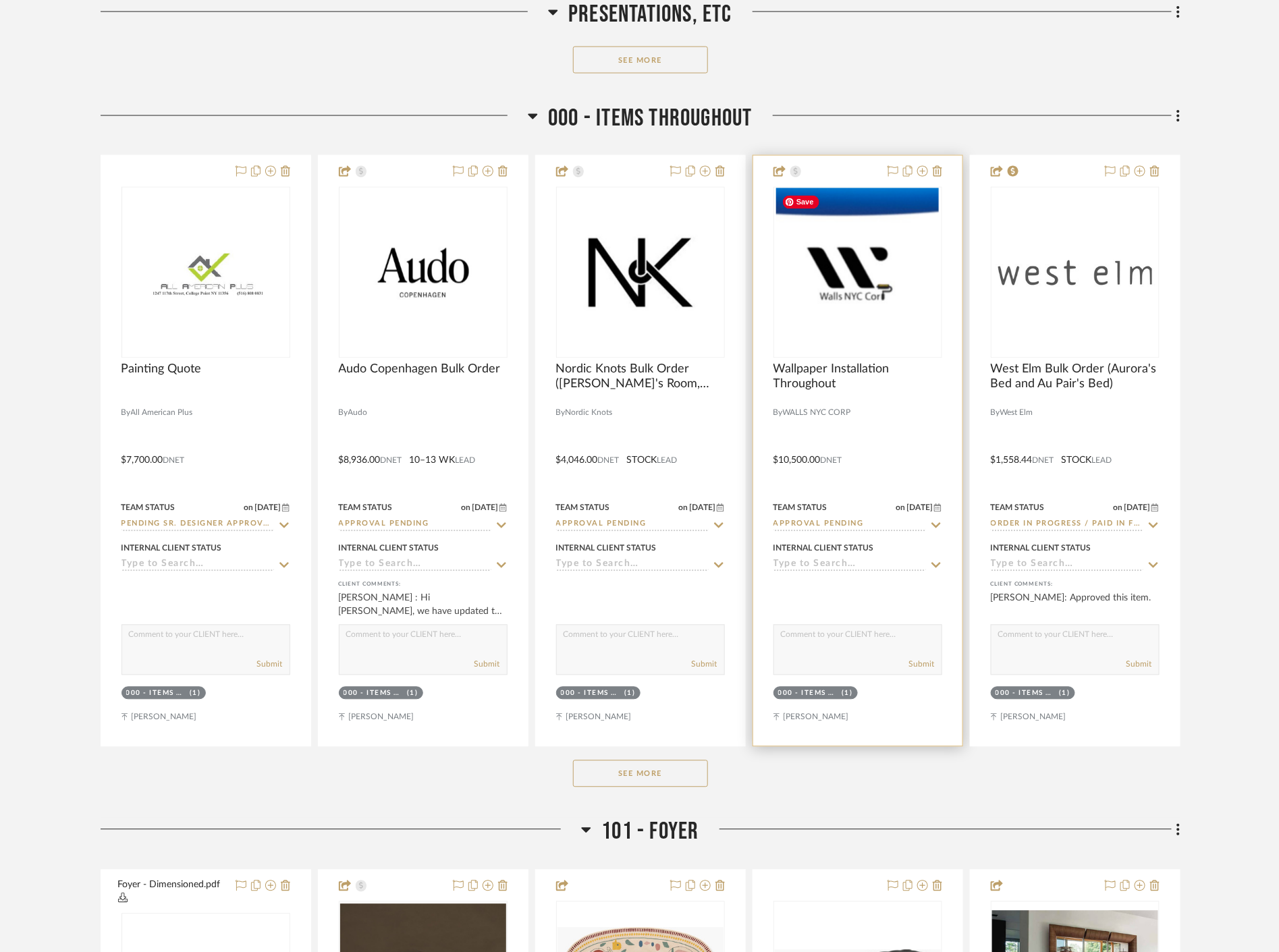
scroll to position [975, 0]
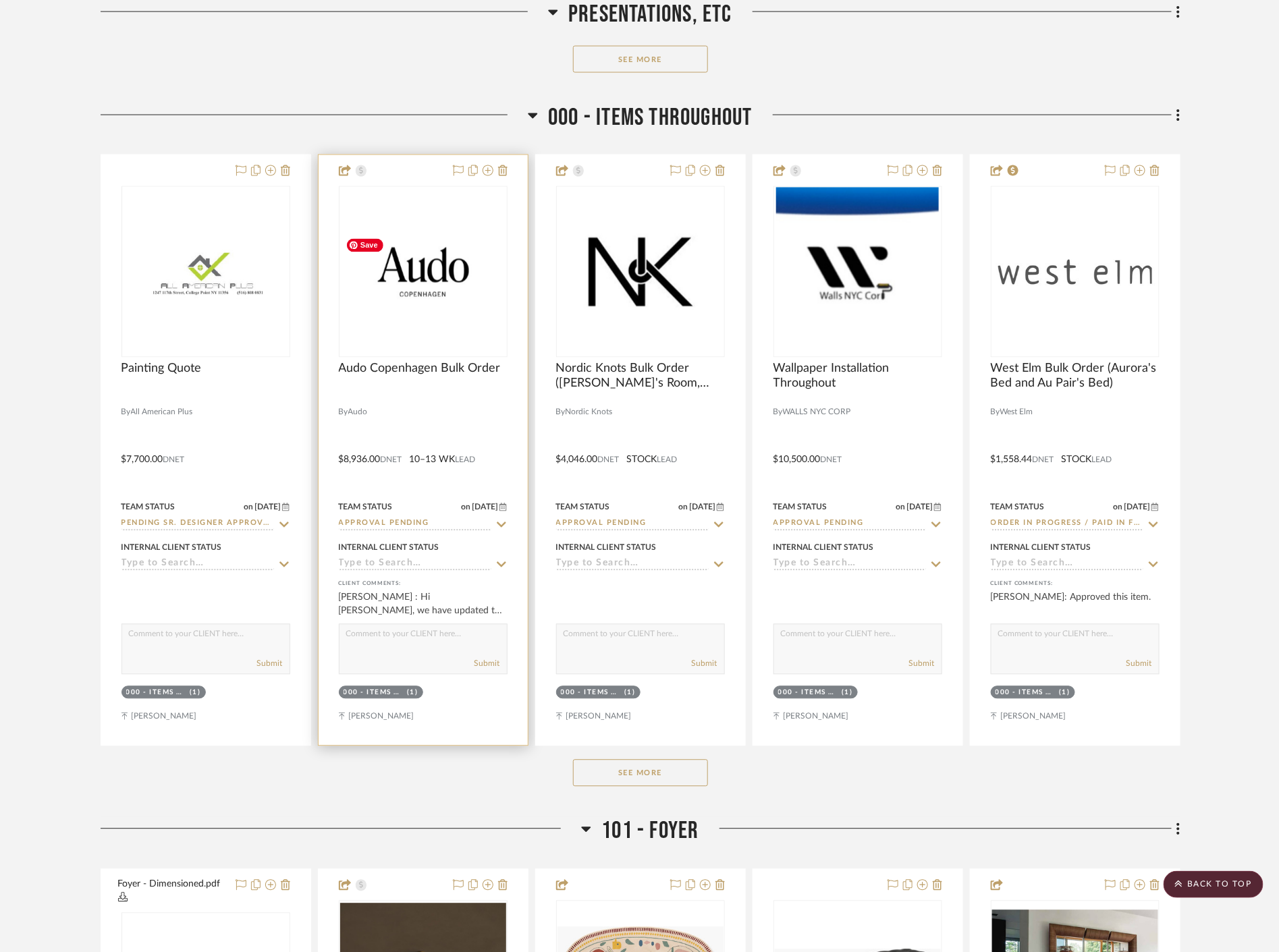
click at [422, 287] on img "0" at bounding box center [423, 273] width 166 height 83
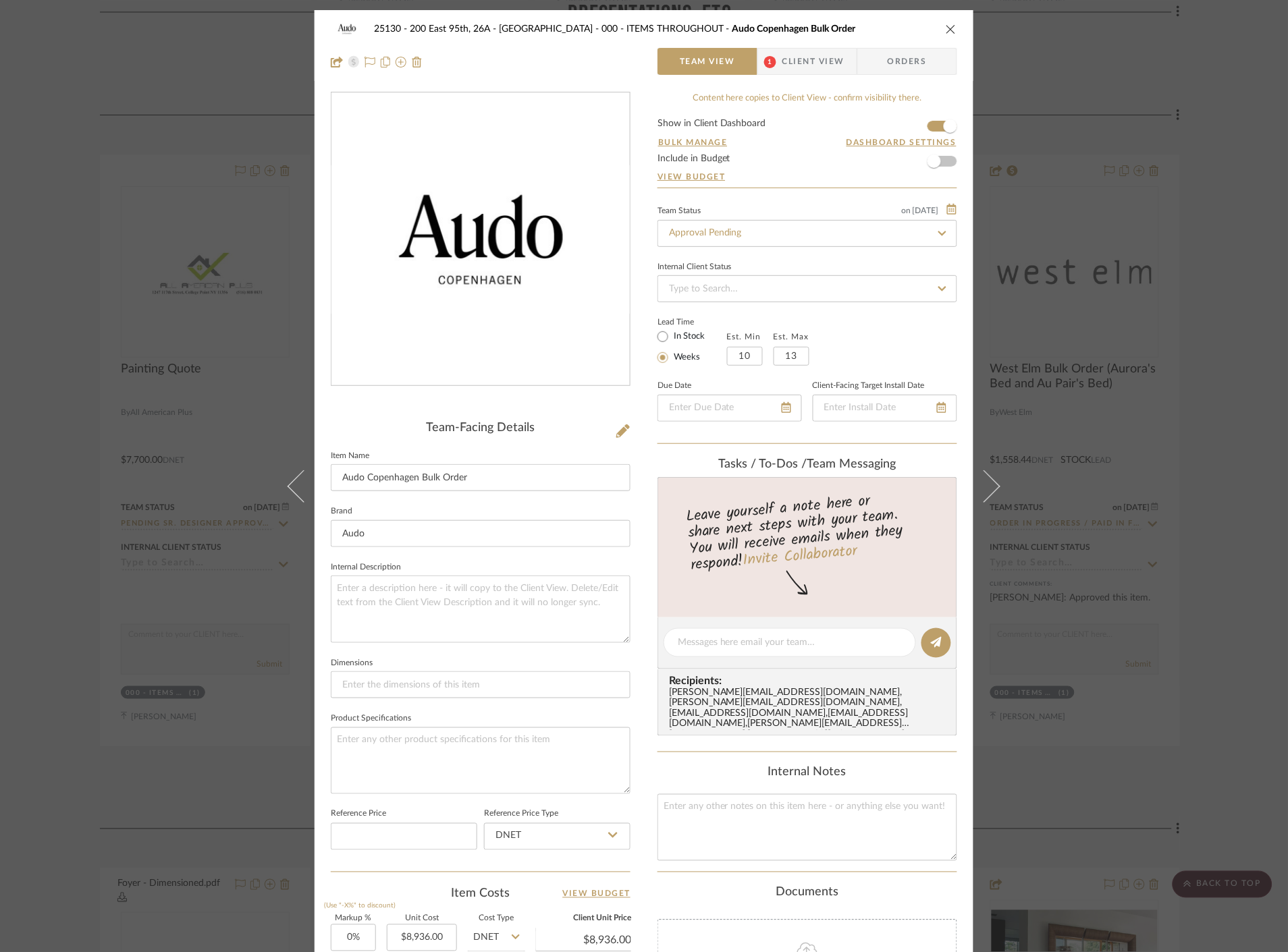
click at [787, 62] on span "Client View" at bounding box center [813, 61] width 62 height 27
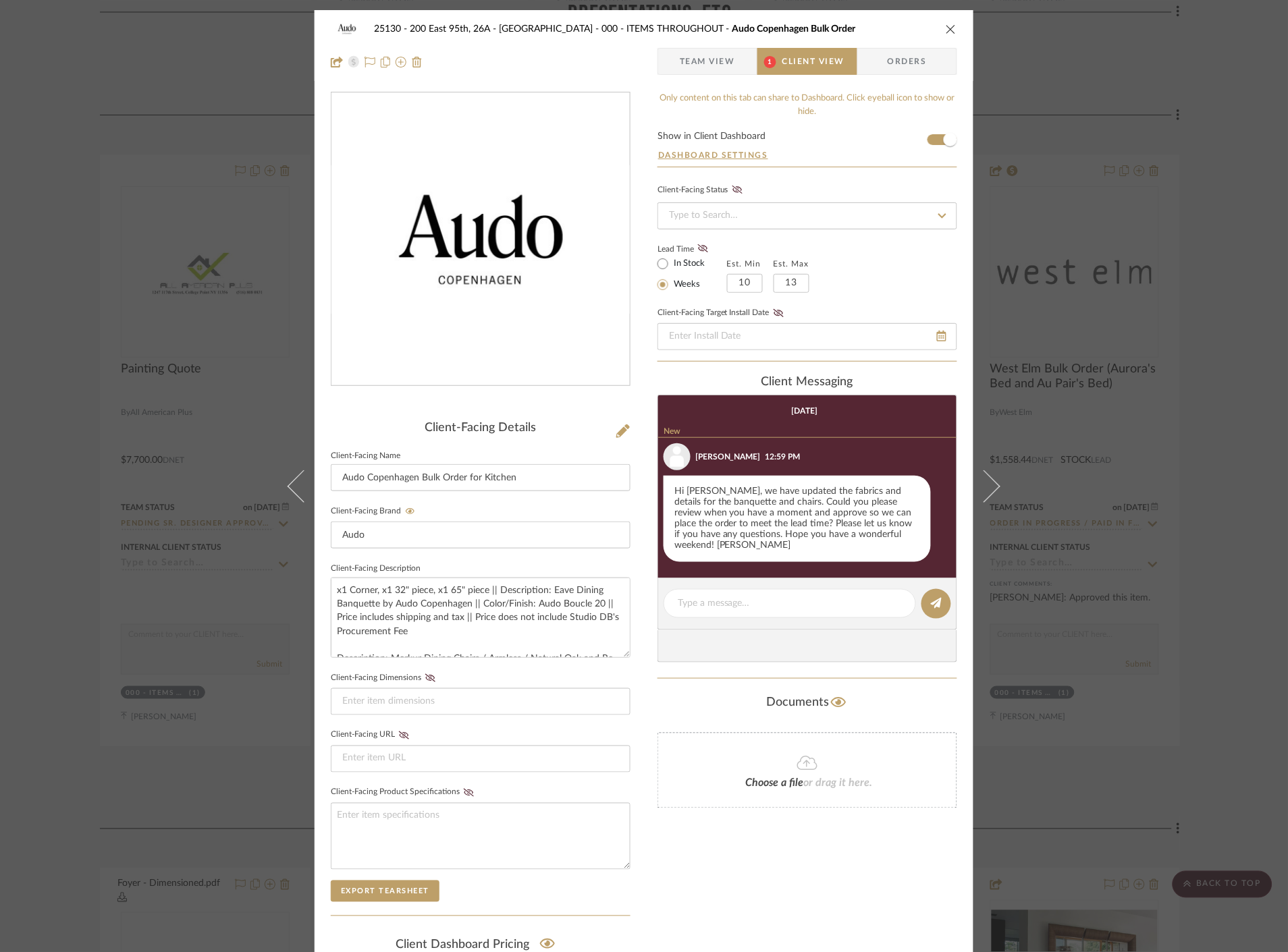
drag, startPoint x: 1144, startPoint y: 443, endPoint x: 1133, endPoint y: 434, distance: 14.2
click at [1144, 442] on div "25130 - 200 East 95th, 26A - Kosheleva 000 - ITEMS THROUGHOUT Audo Copenhagen B…" at bounding box center [644, 476] width 1288 height 952
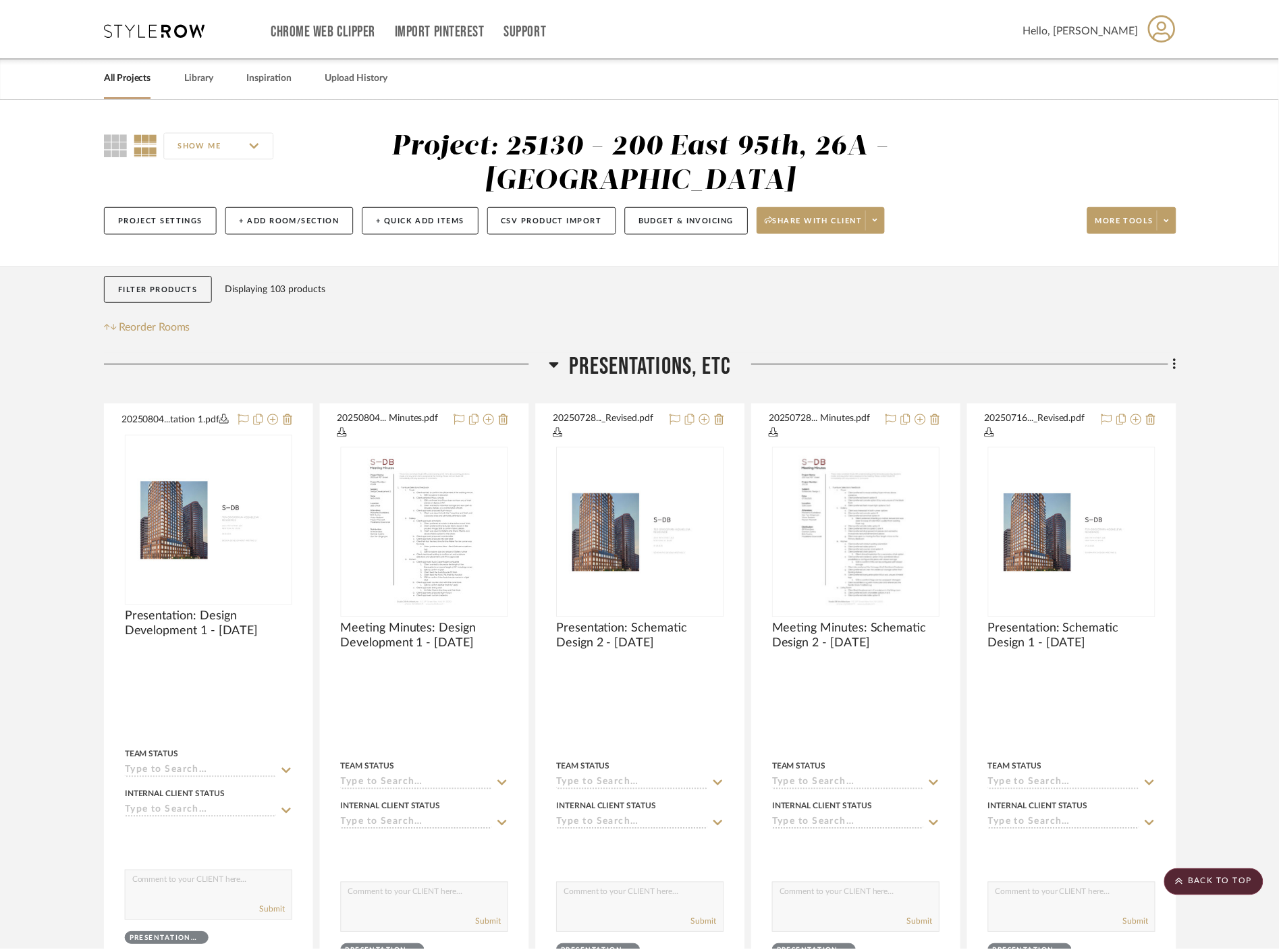
scroll to position [975, 0]
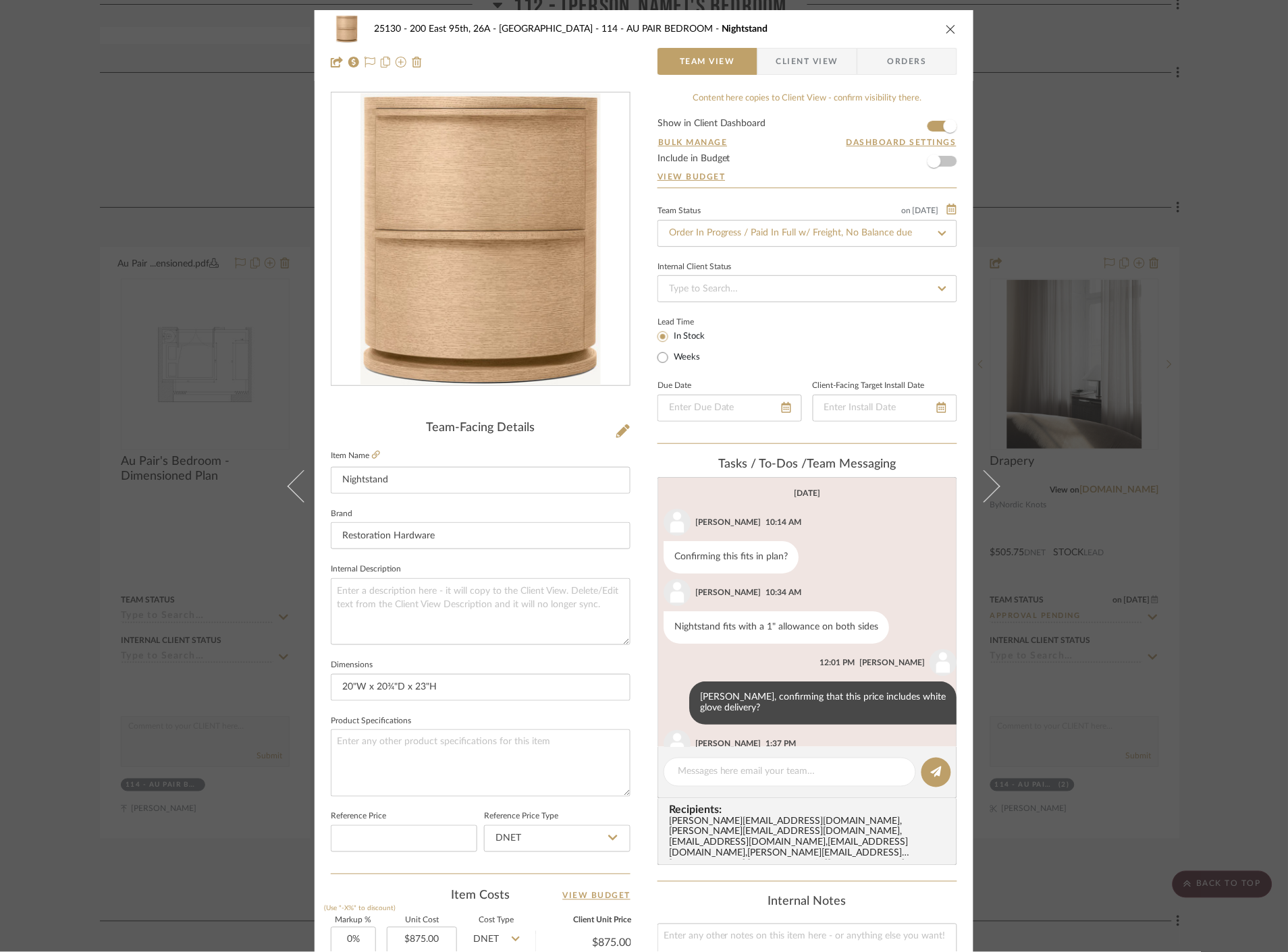
scroll to position [417, 0]
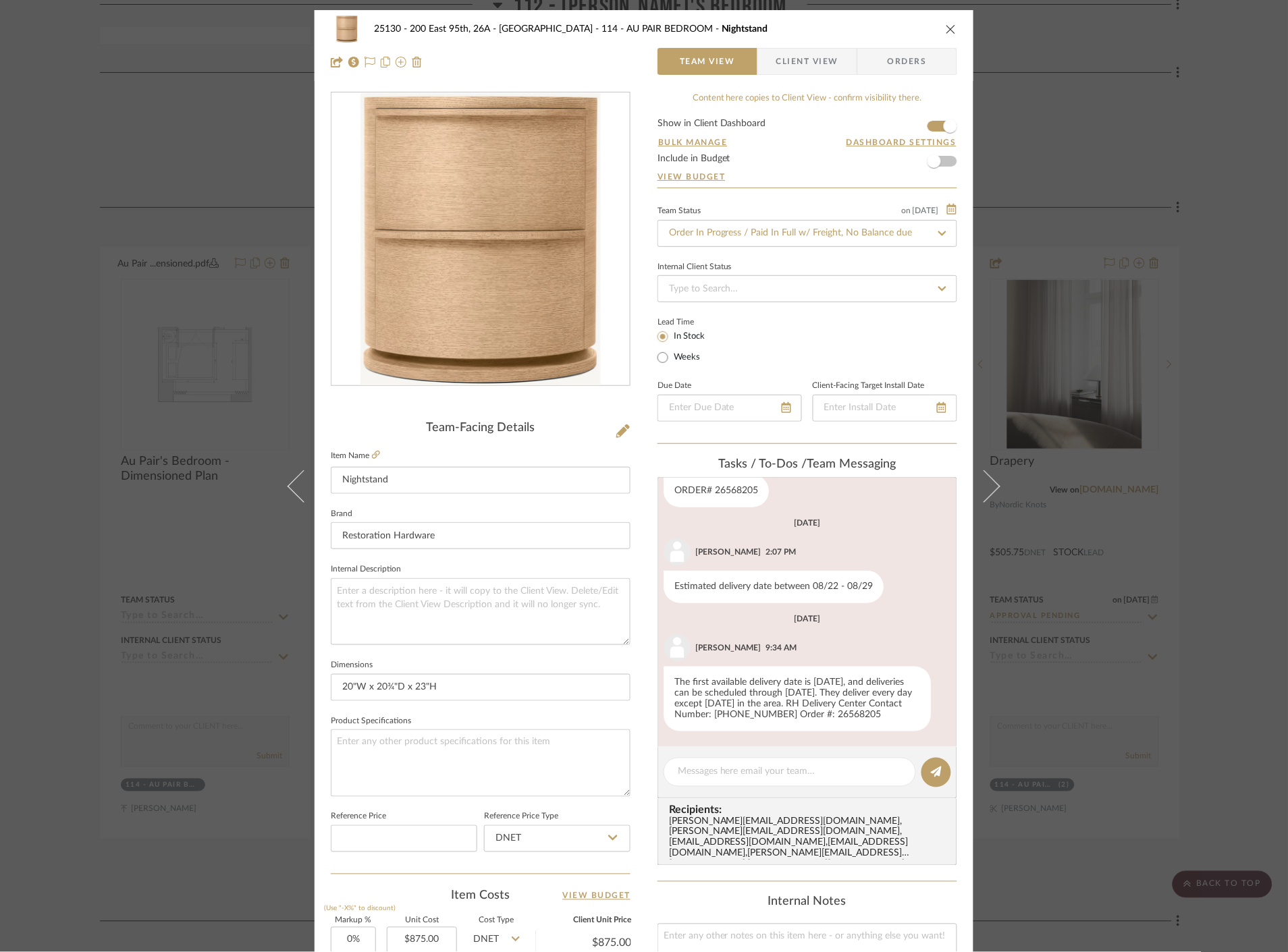
click at [946, 30] on icon "close" at bounding box center [951, 29] width 11 height 11
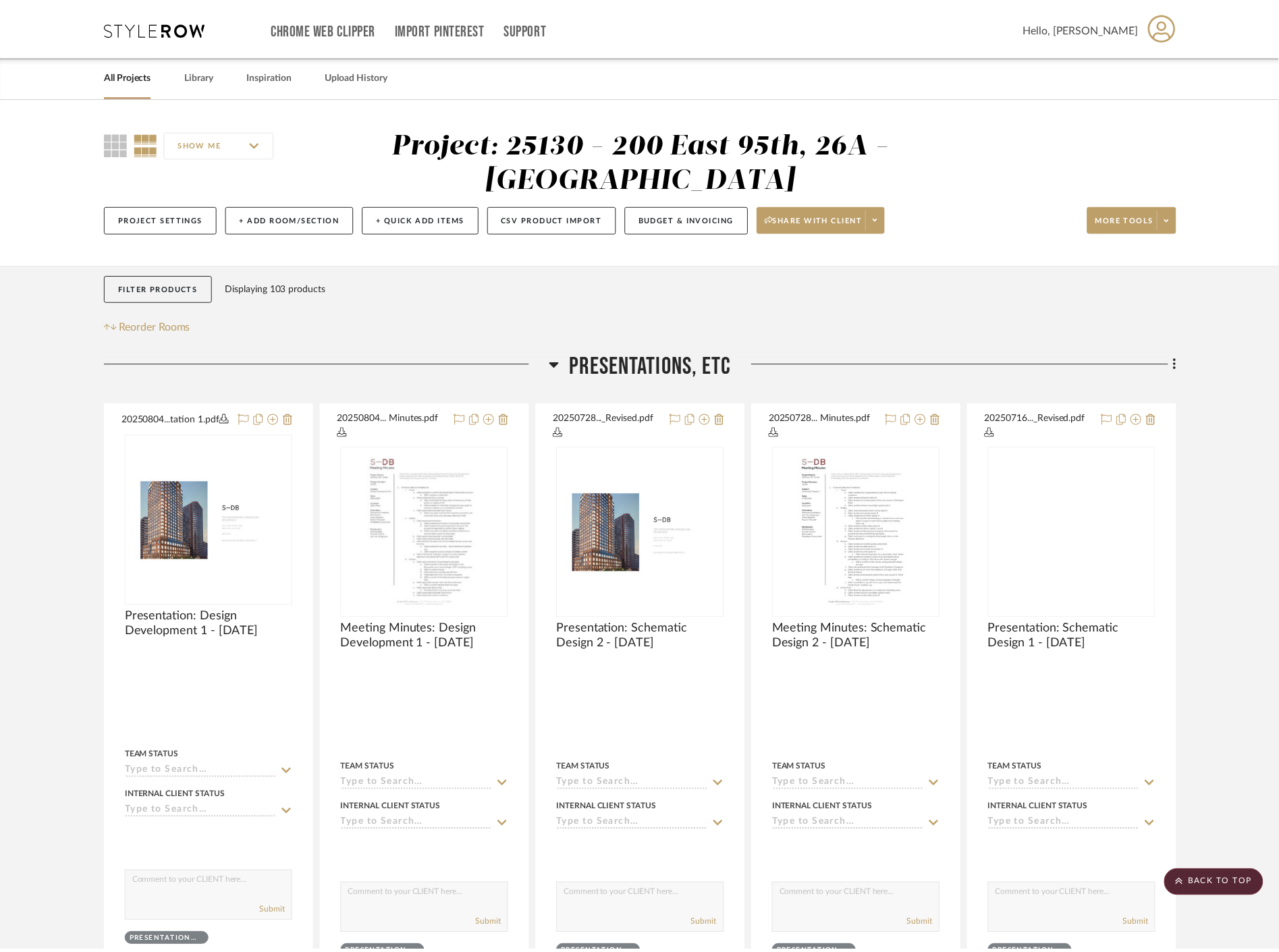
scroll to position [8473, 0]
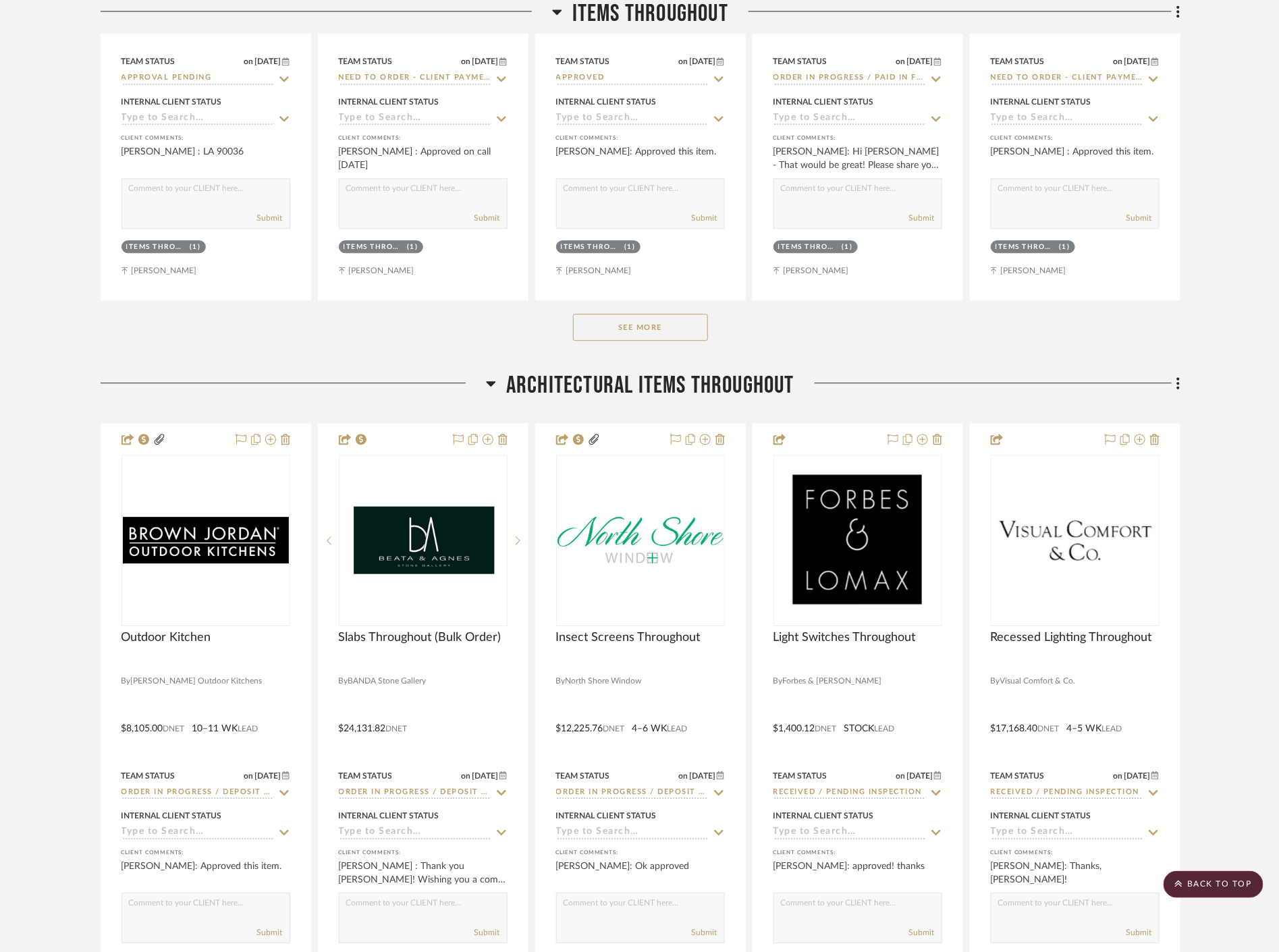
click at [680, 327] on button "See More" at bounding box center [640, 327] width 135 height 27
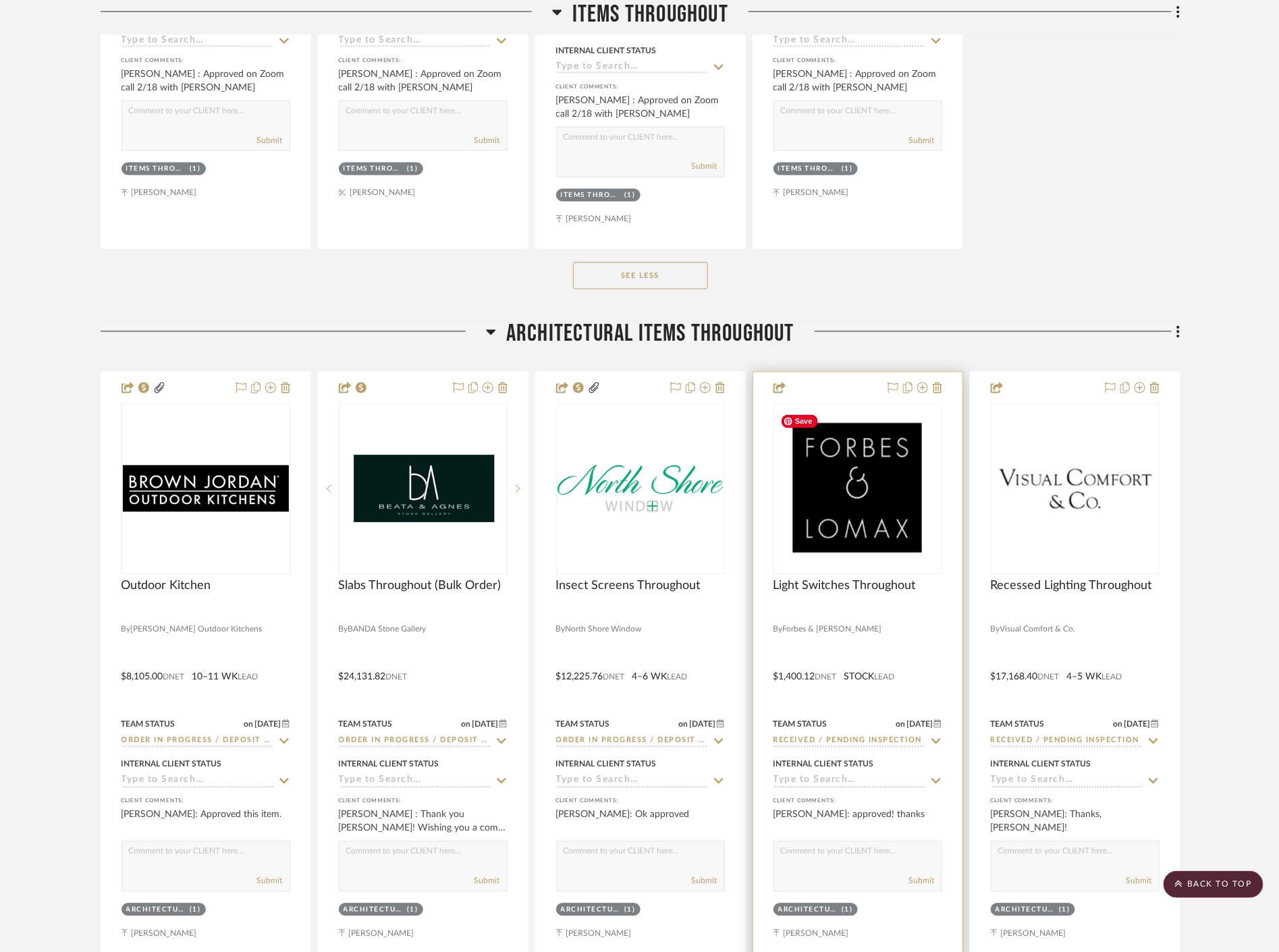
scroll to position [3449, 0]
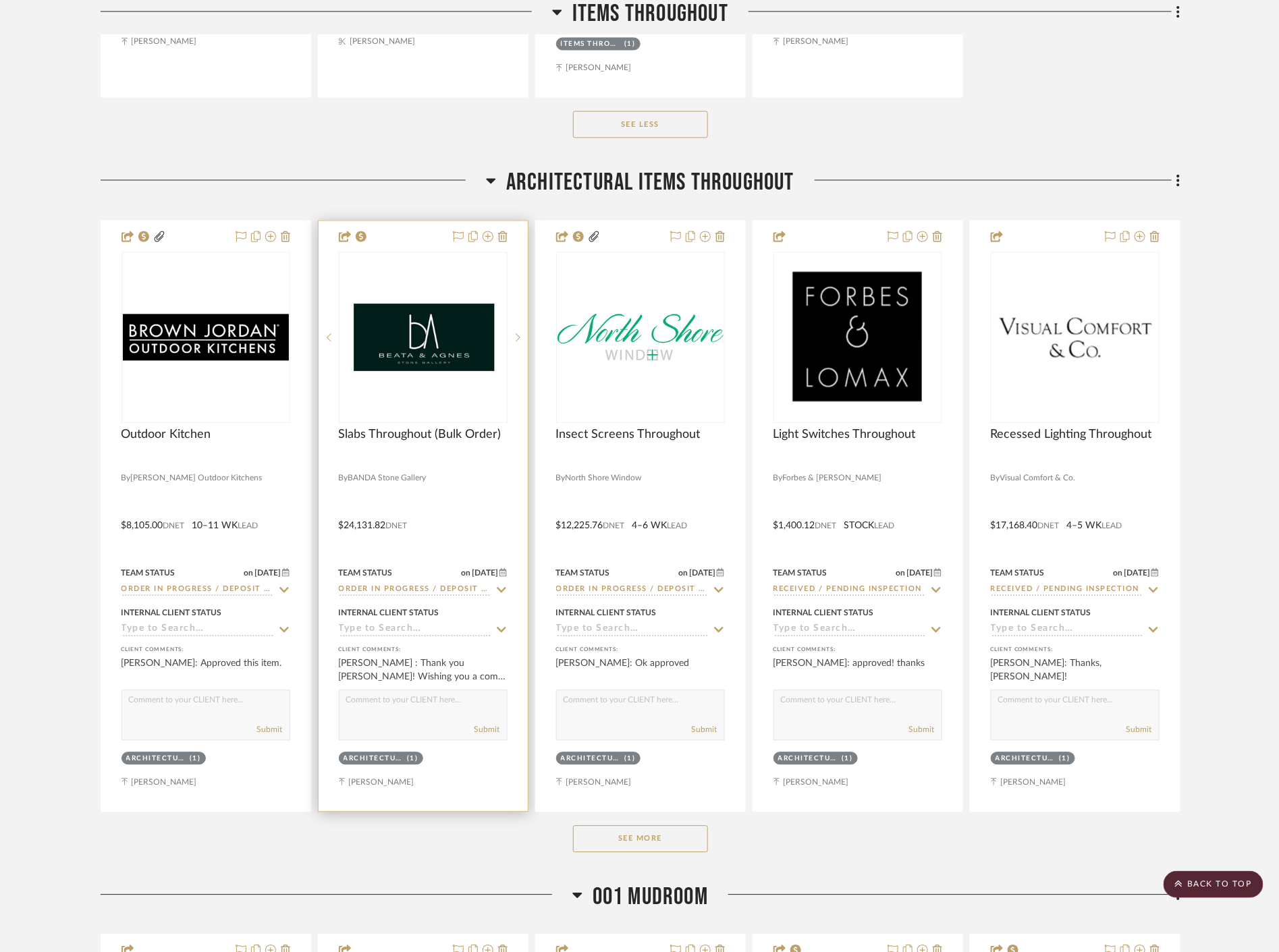
click at [498, 588] on icon at bounding box center [501, 590] width 12 height 11
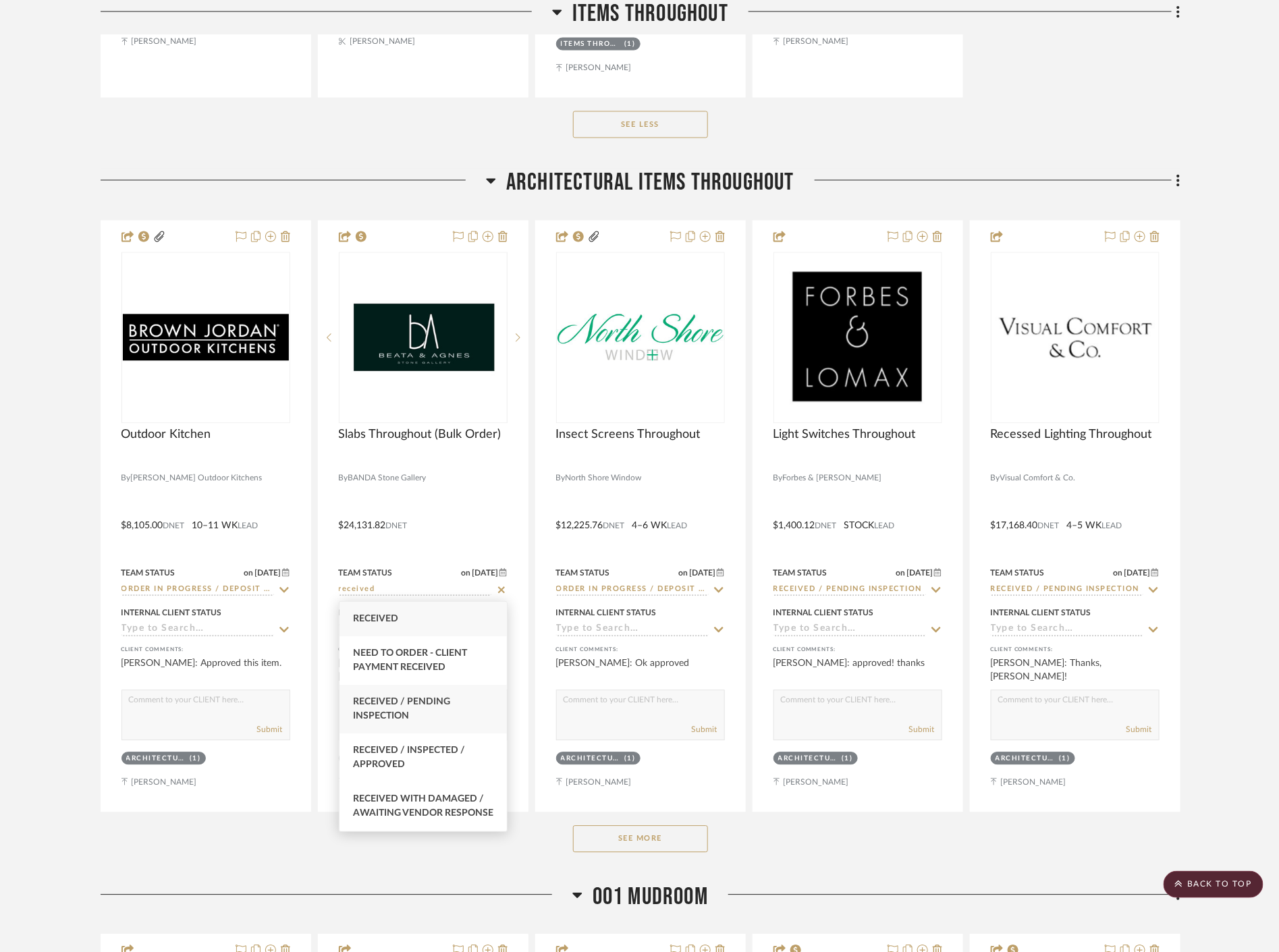
type input "received"
click at [437, 712] on div "Received / Pending Inspection" at bounding box center [423, 709] width 167 height 49
type input "[DATE]"
type input "Received / Pending Inspection"
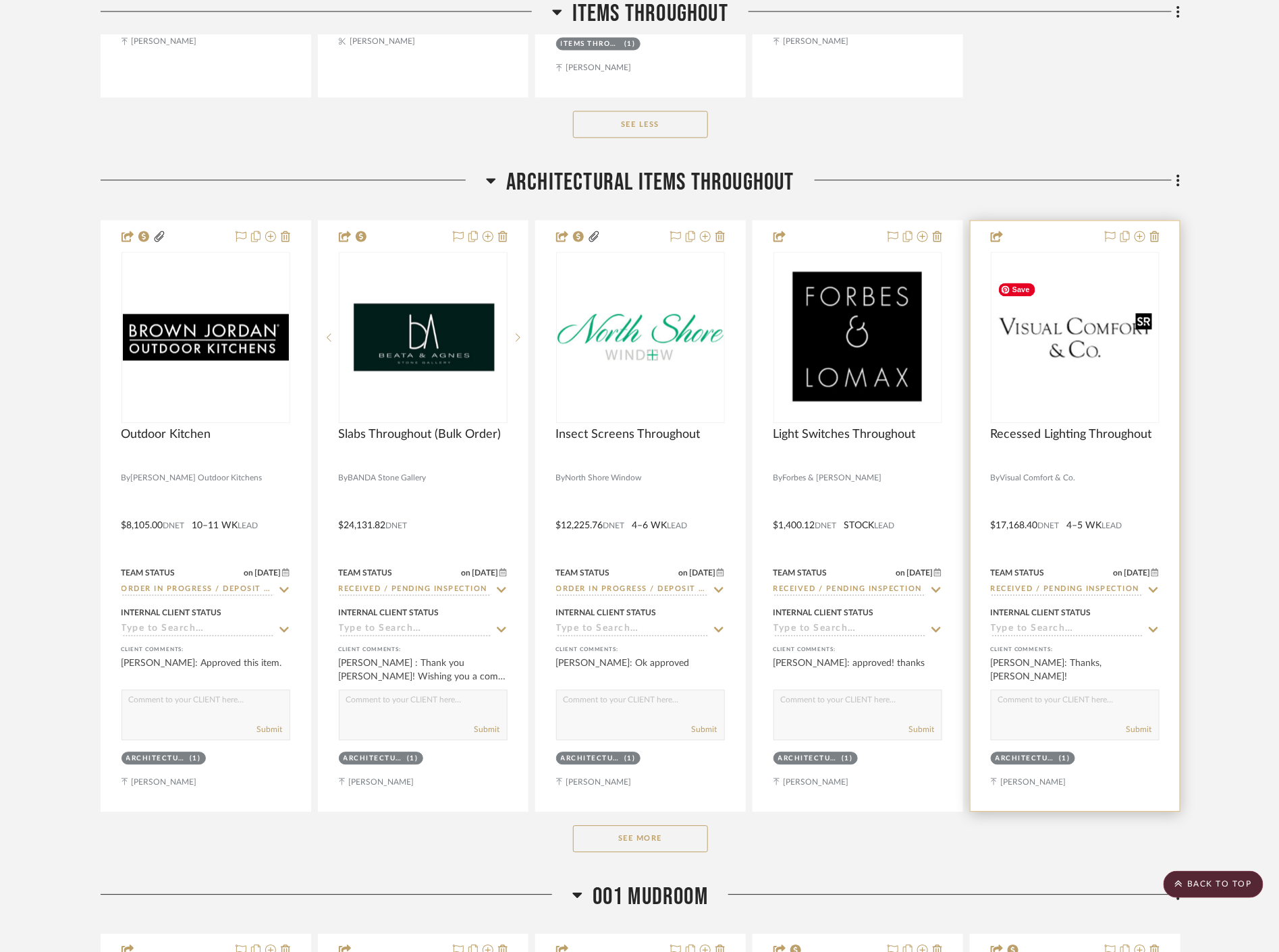
click at [1078, 370] on img "0" at bounding box center [1075, 337] width 166 height 124
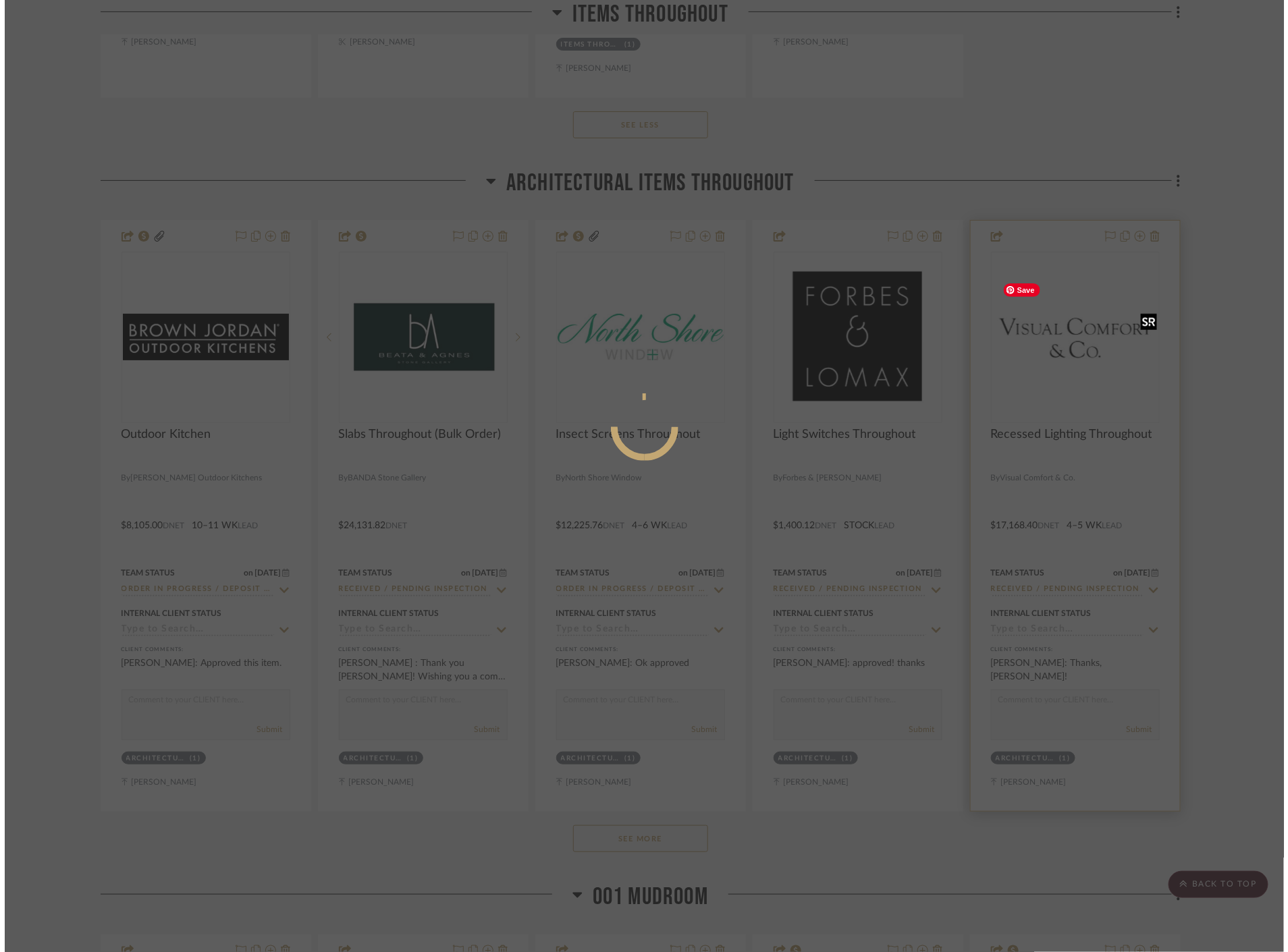
scroll to position [0, 0]
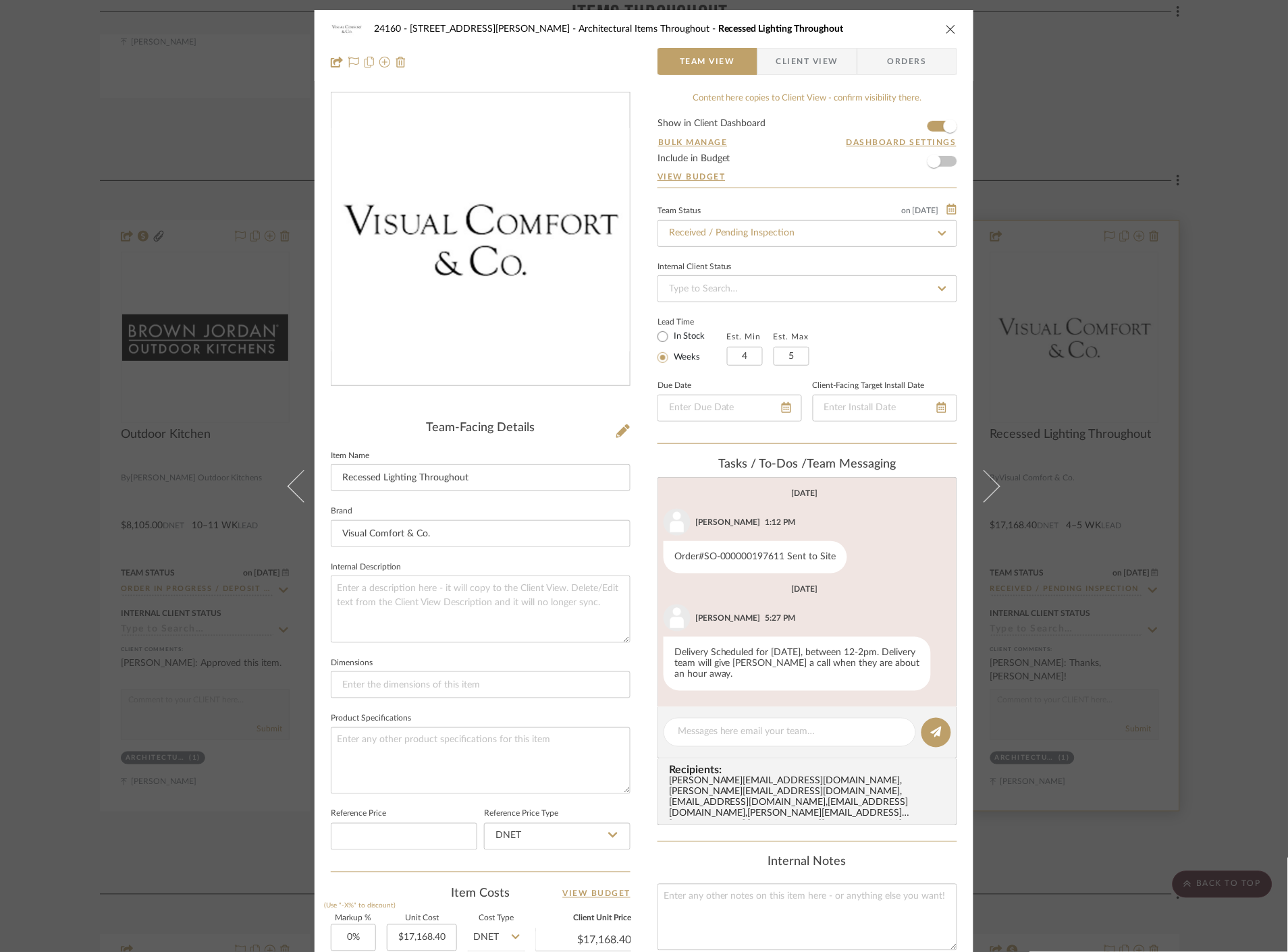
drag, startPoint x: 1181, startPoint y: 546, endPoint x: 1179, endPoint y: 540, distance: 6.3
click at [1180, 548] on div "24160 - [STREET_ADDRESS] - [PERSON_NAME] Architectural Items Throughout Recesse…" at bounding box center [644, 476] width 1288 height 952
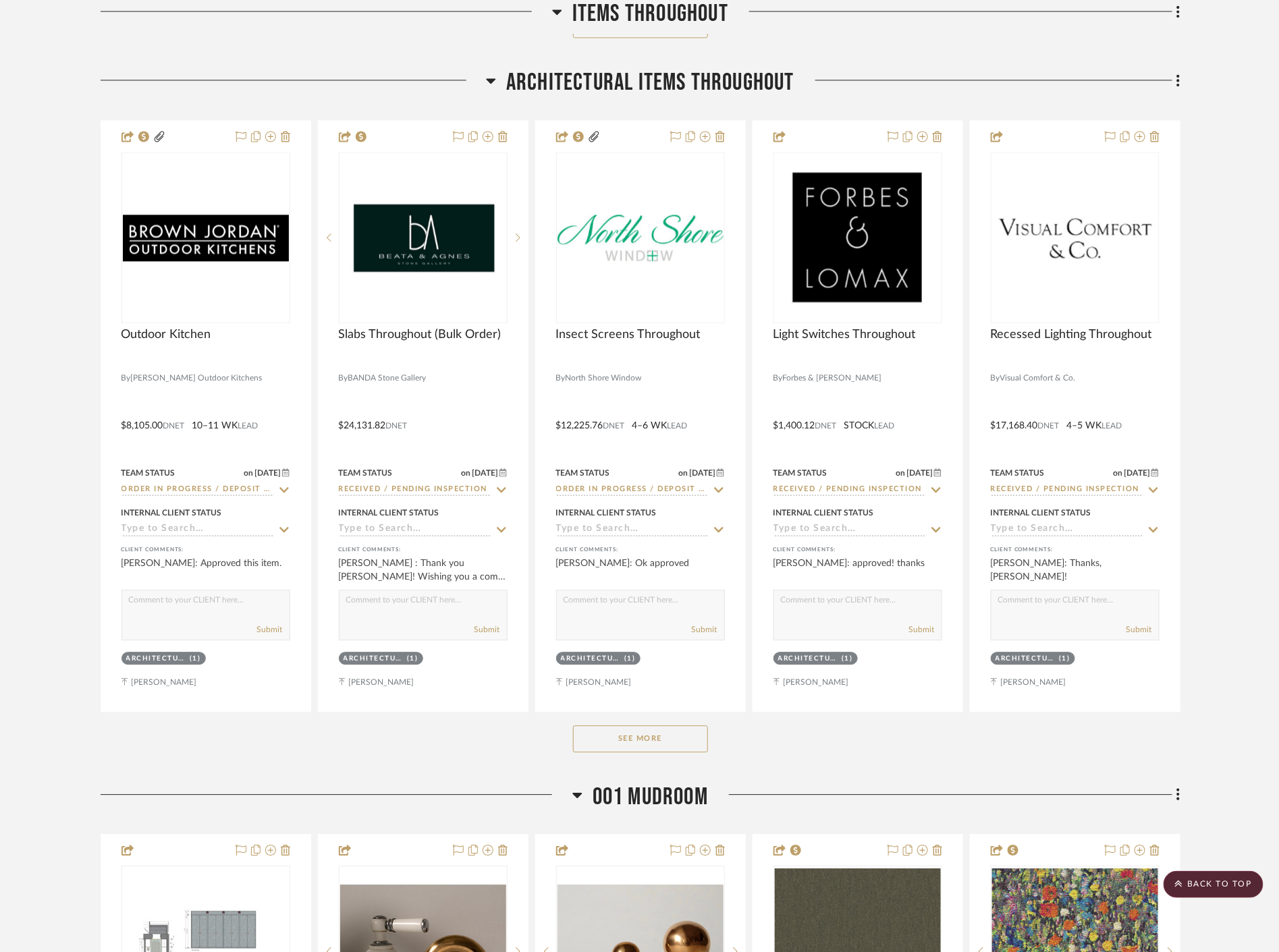
scroll to position [3749, 0]
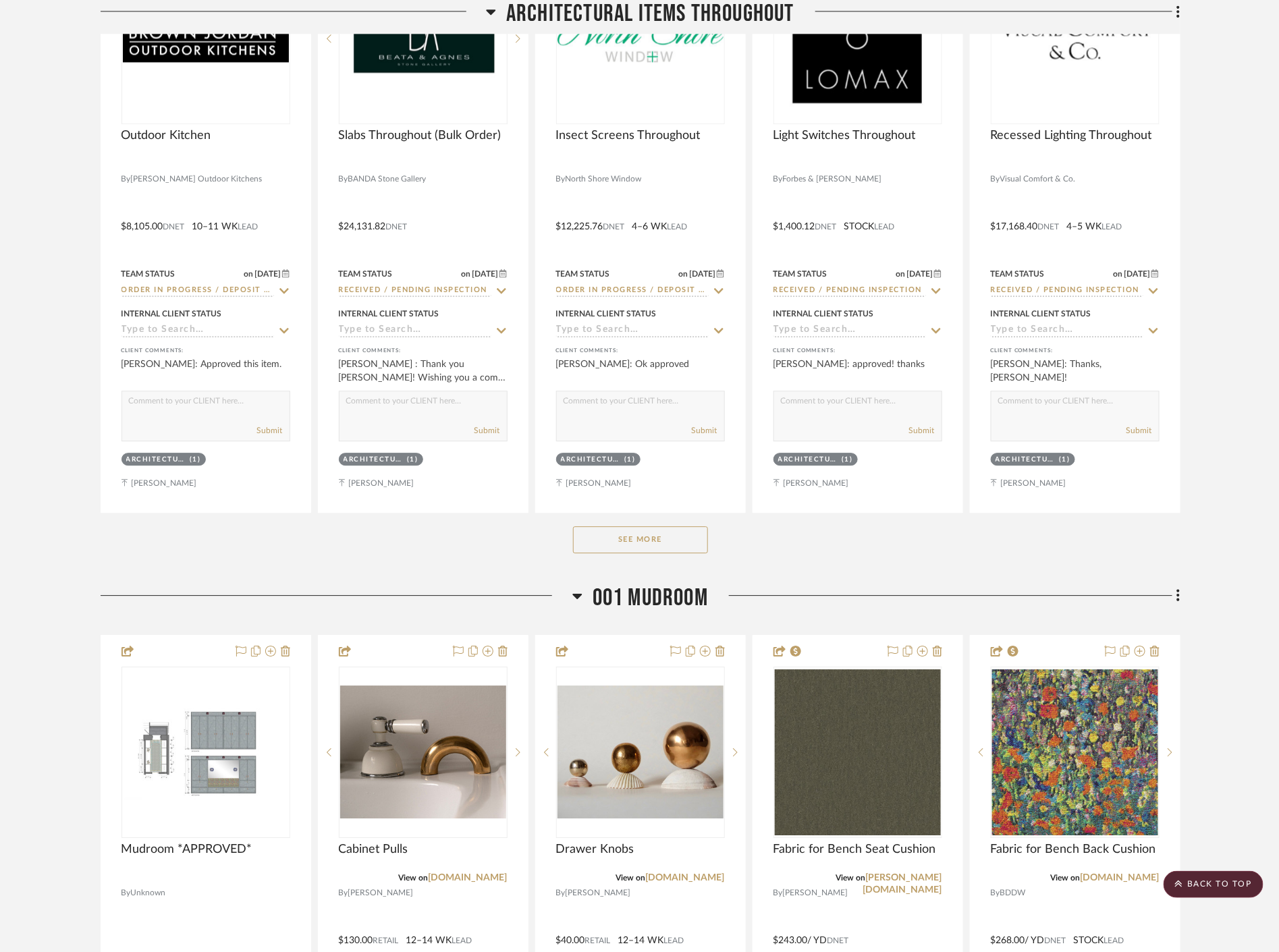
click at [684, 536] on button "See More" at bounding box center [640, 539] width 135 height 27
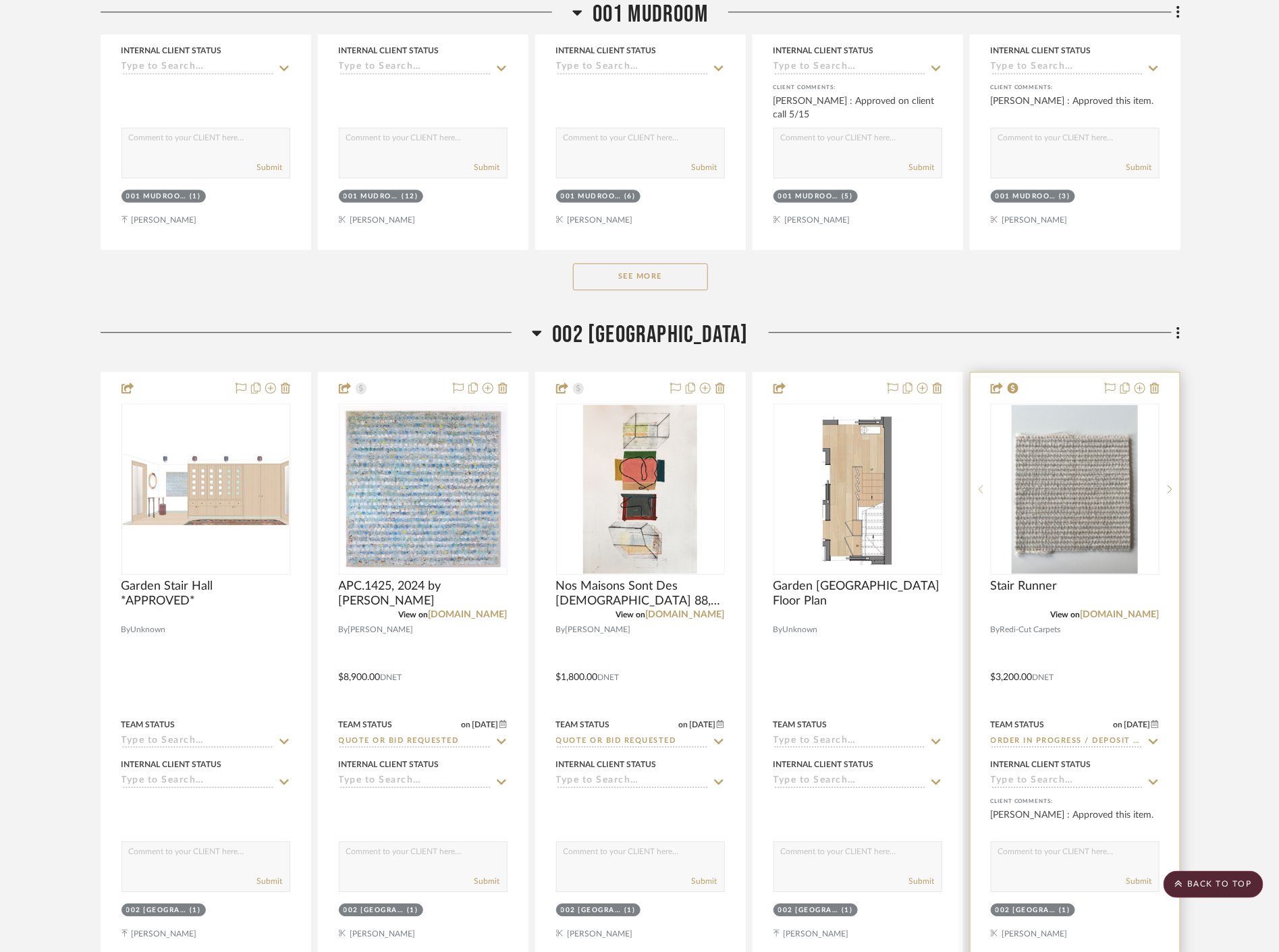
scroll to position [6149, 0]
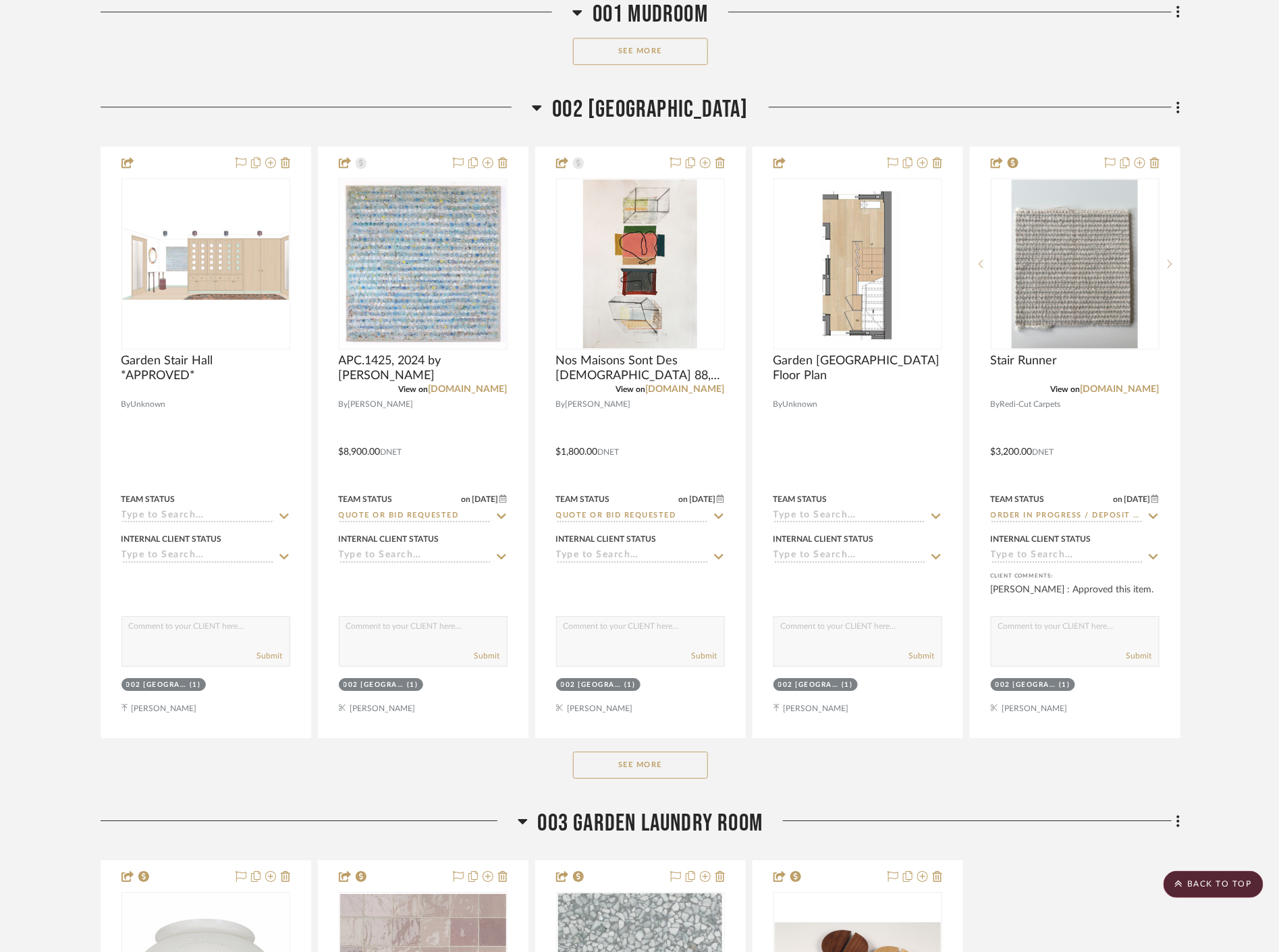
click at [680, 761] on button "See More" at bounding box center [640, 765] width 135 height 27
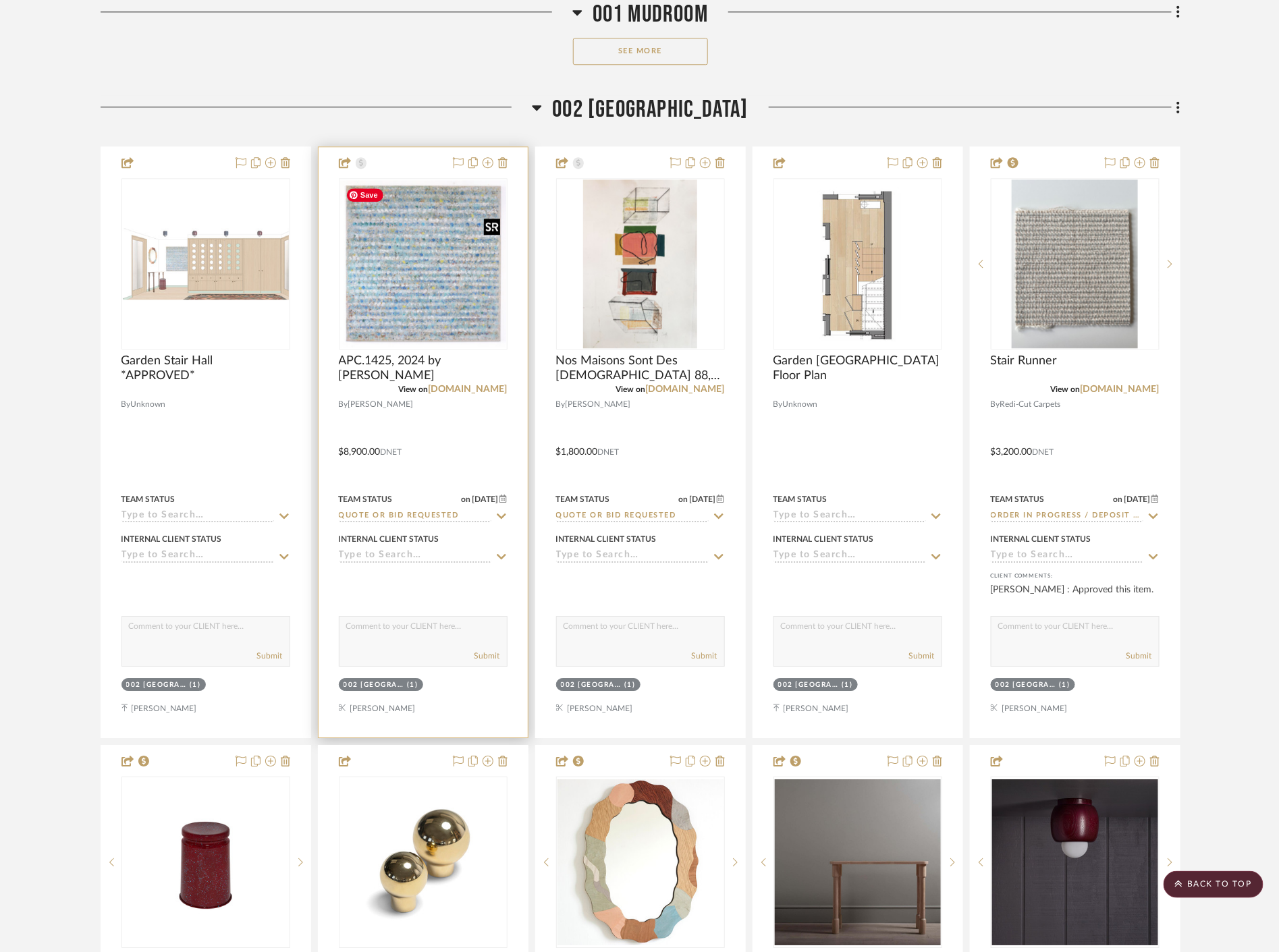
click at [0, 0] on img at bounding box center [0, 0] width 0 height 0
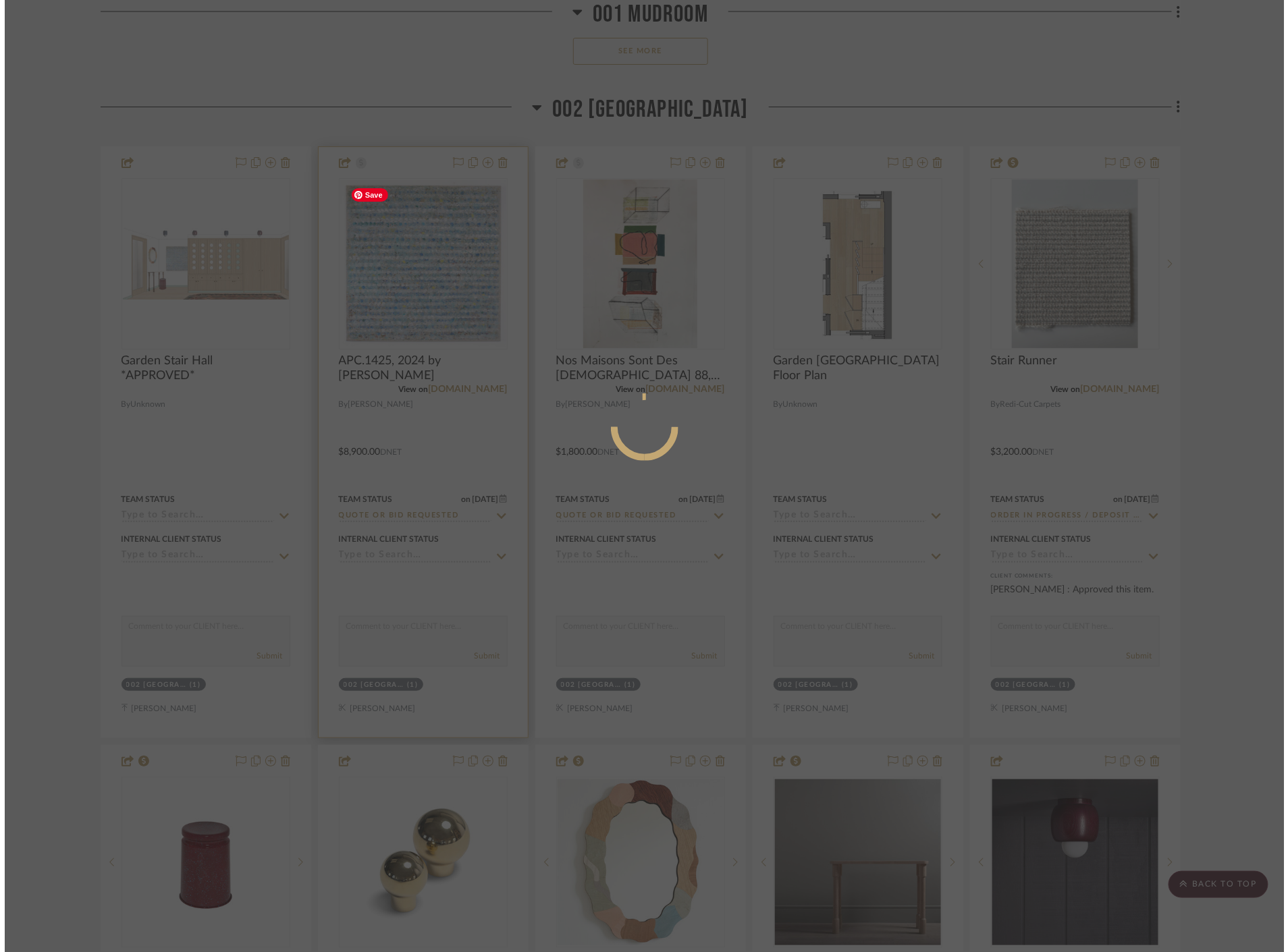
scroll to position [0, 0]
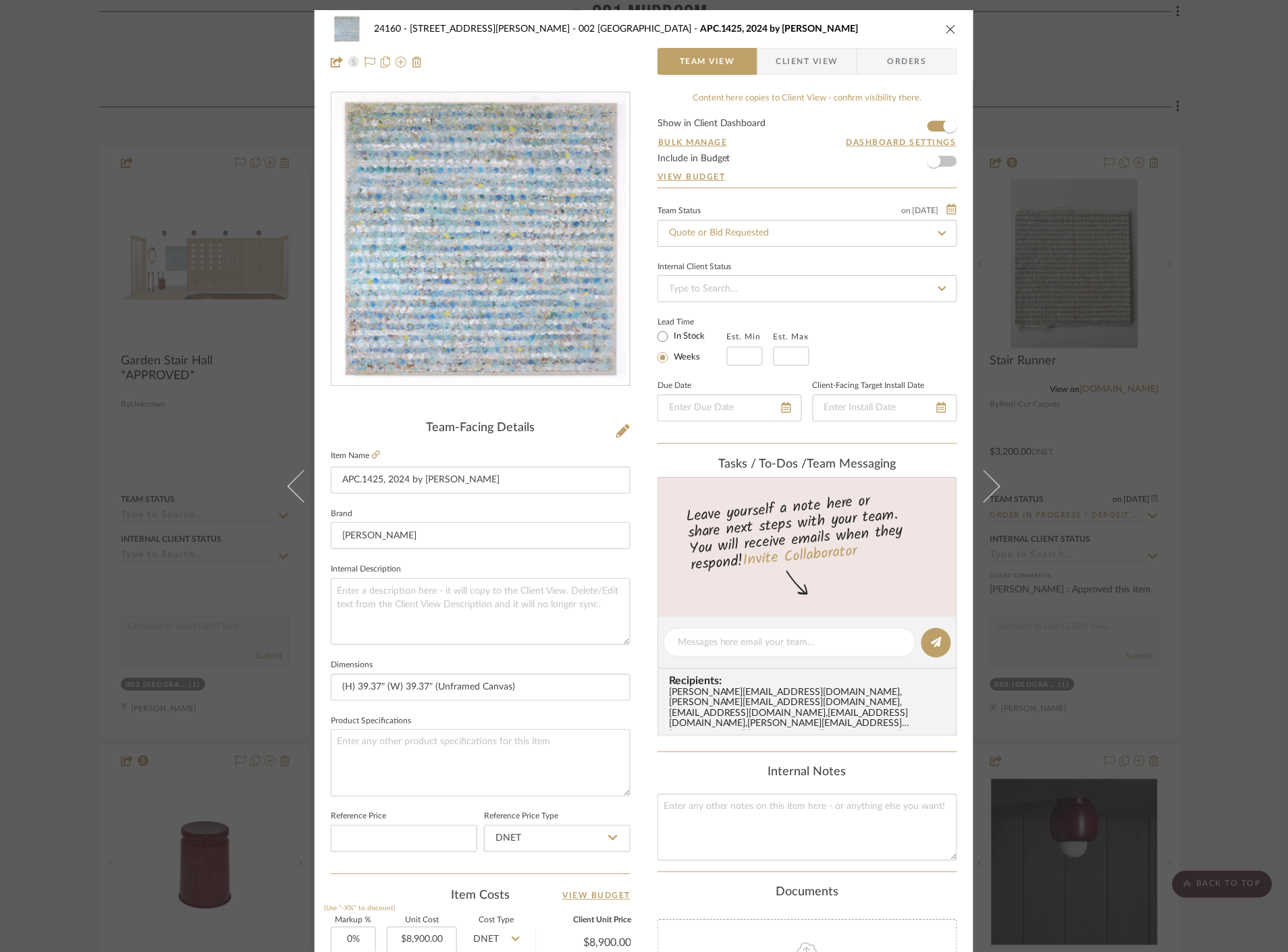
click at [1211, 335] on div "24160 - [STREET_ADDRESS] - [PERSON_NAME] 002 GARDEN STAIR HALL APC.1425, 2024 b…" at bounding box center [644, 476] width 1288 height 952
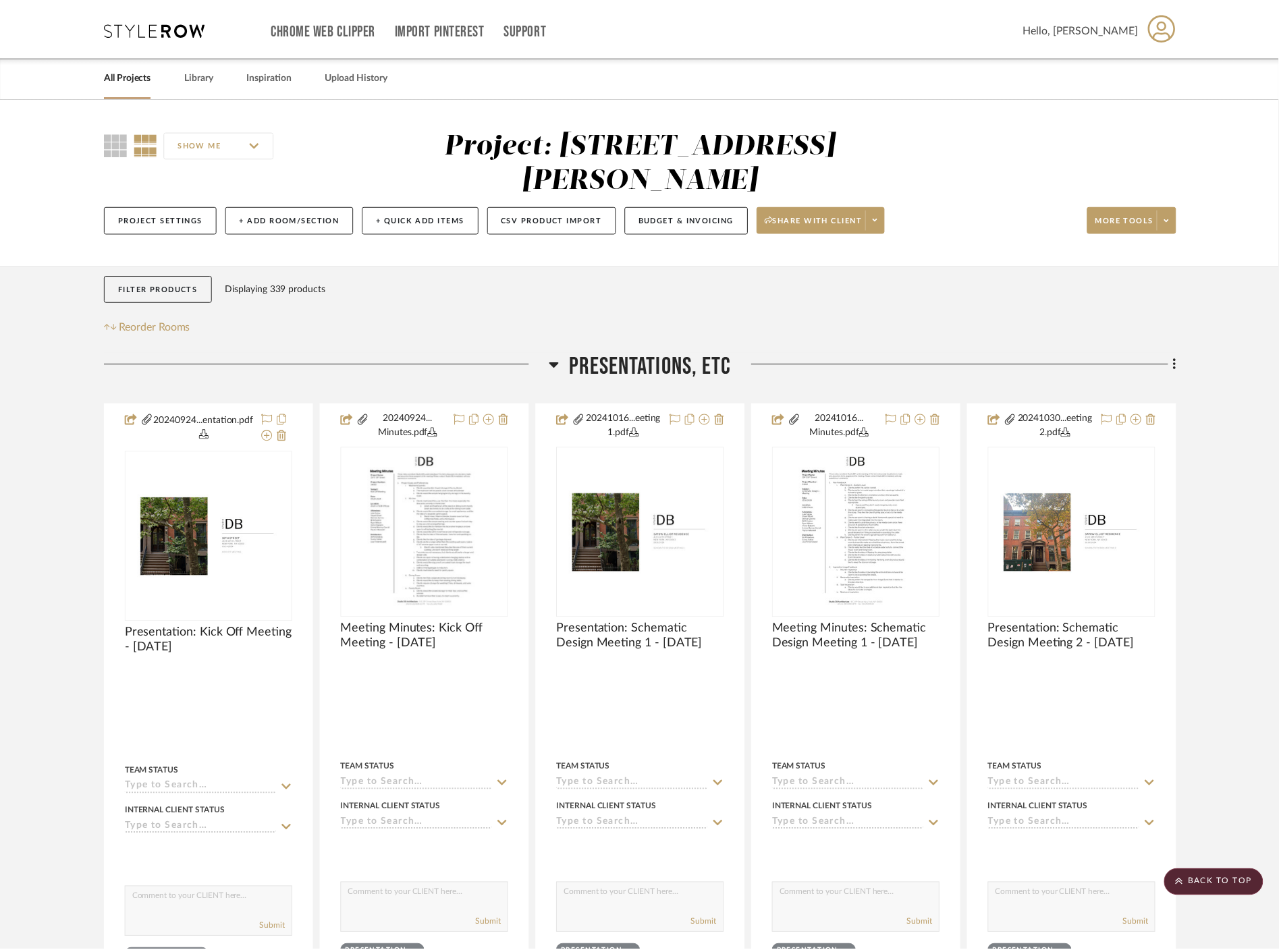
scroll to position [6149, 0]
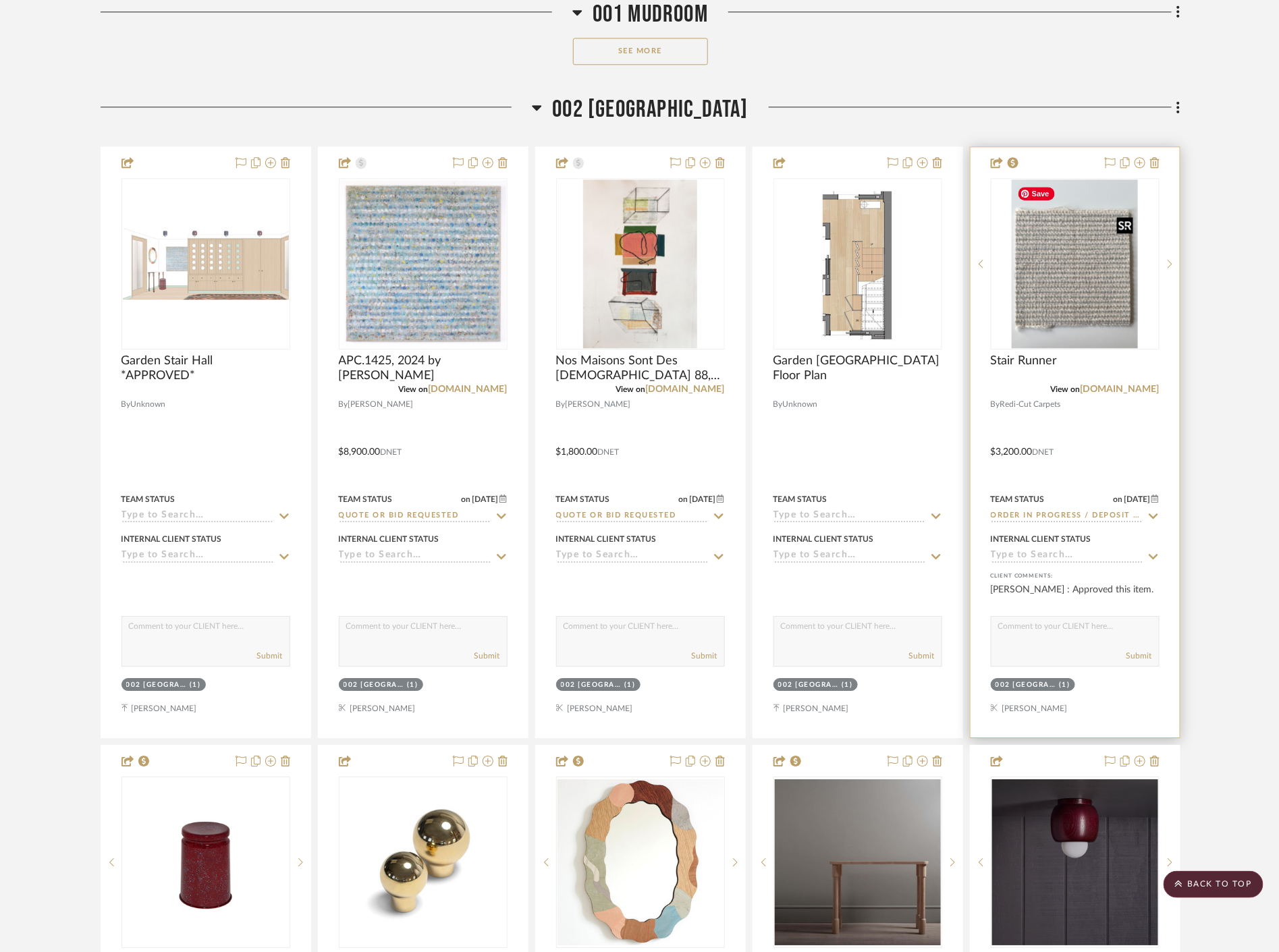
click at [1069, 295] on img "0" at bounding box center [1075, 264] width 127 height 169
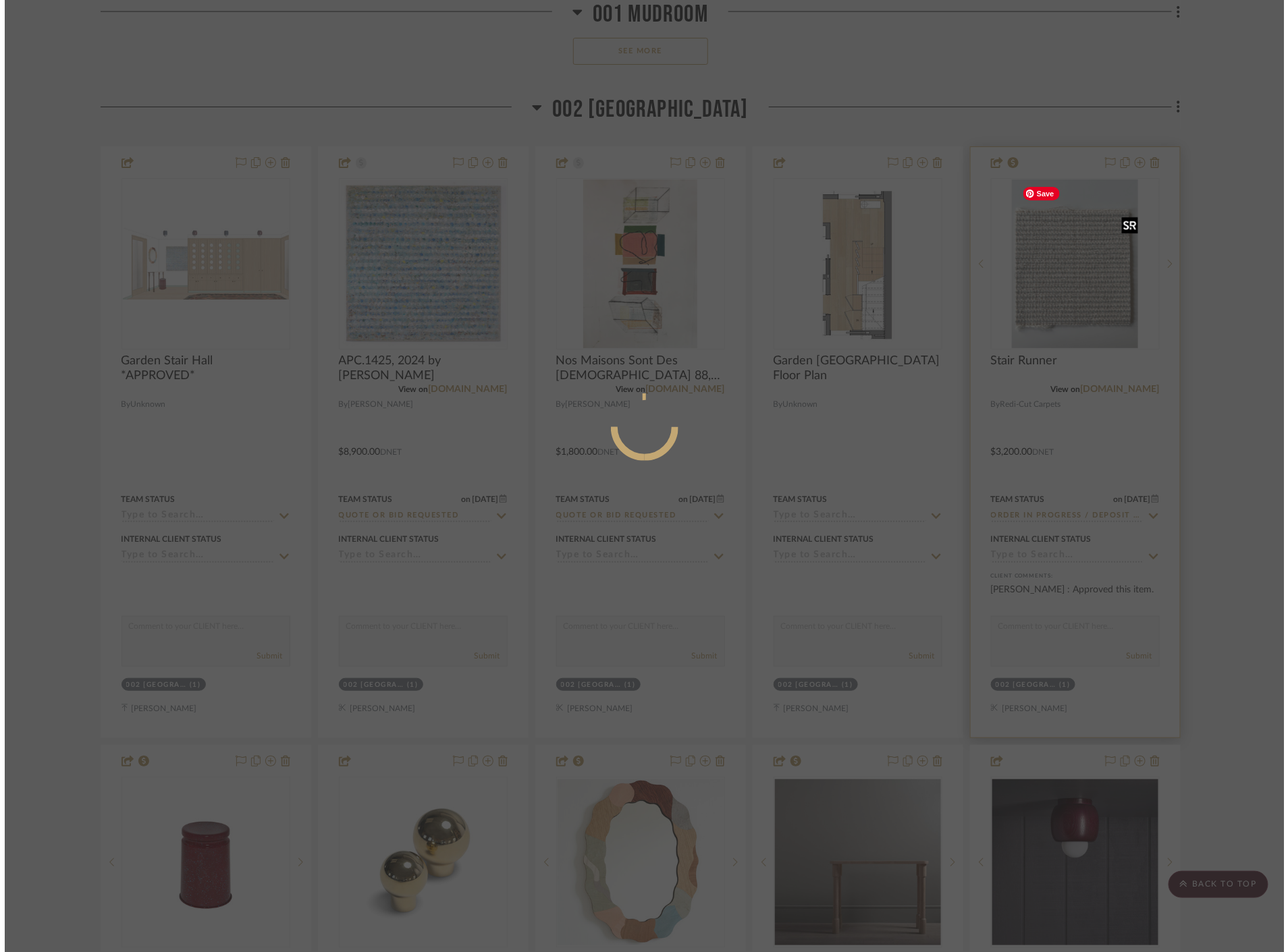
scroll to position [0, 0]
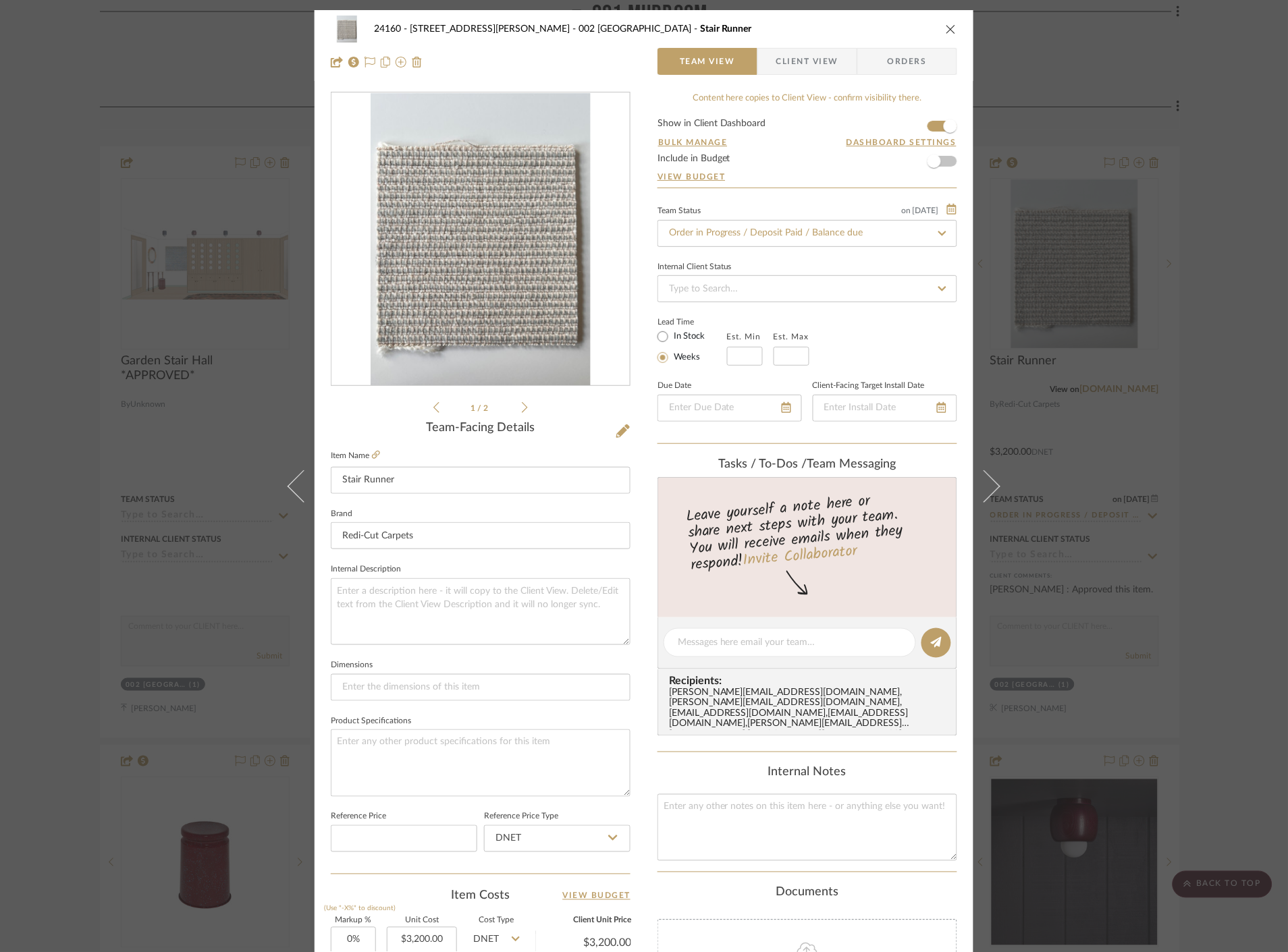
click at [1193, 447] on div "24160 - [STREET_ADDRESS] - [PERSON_NAME] 002 GARDEN STAIR HALL Stair Runner Tea…" at bounding box center [644, 476] width 1288 height 952
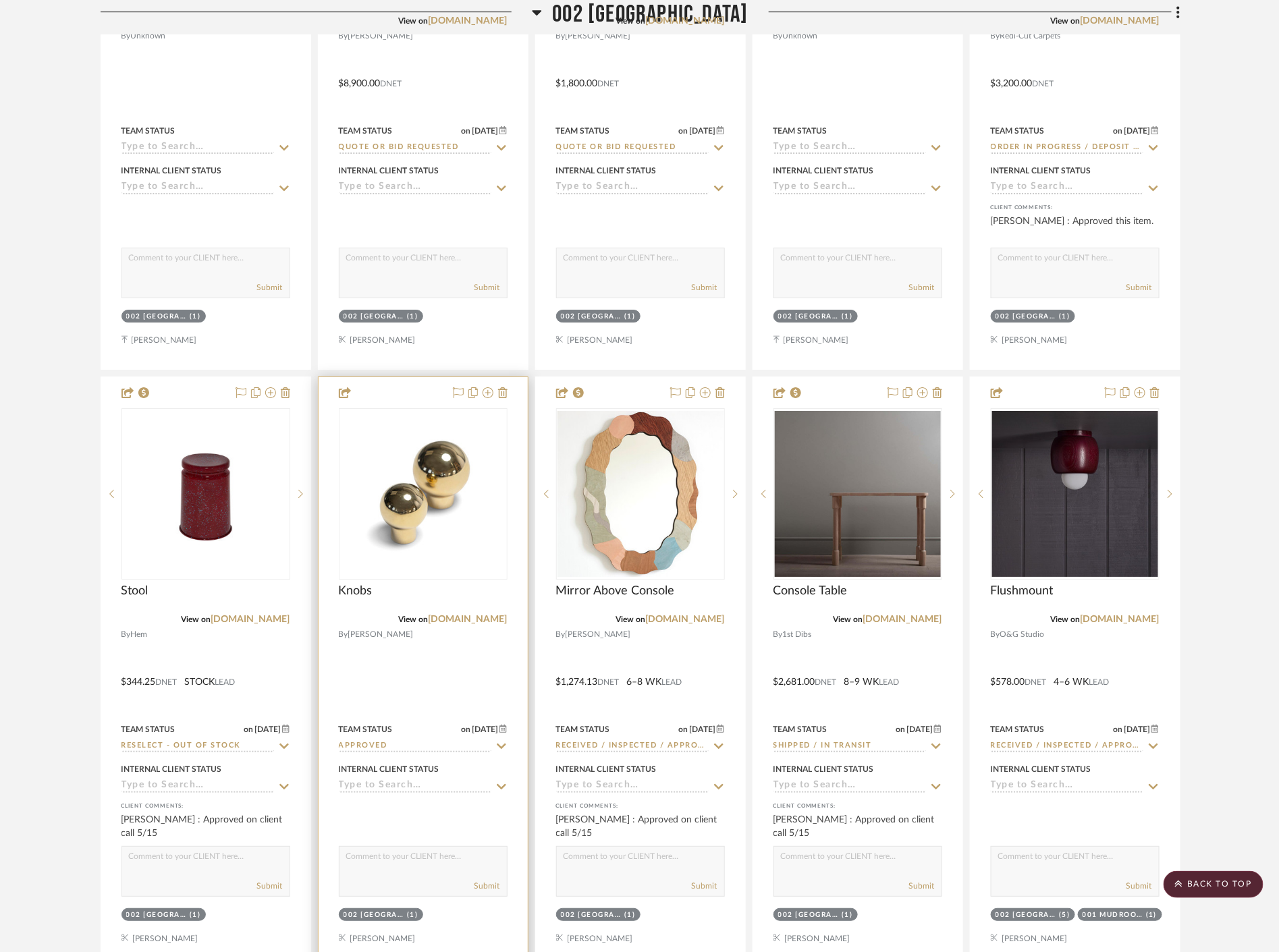
scroll to position [6524, 0]
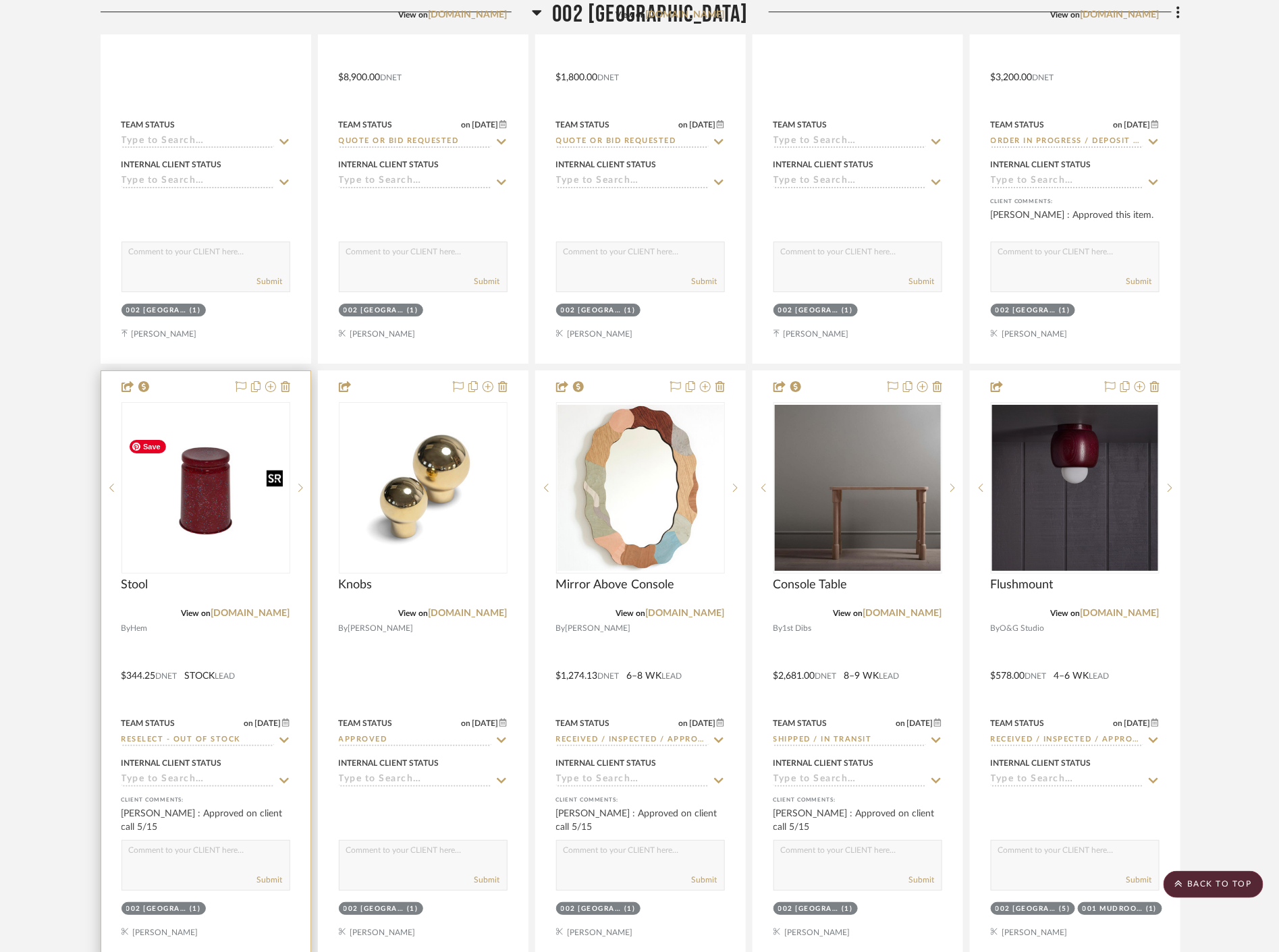
click at [219, 529] on img "0" at bounding box center [206, 487] width 166 height 111
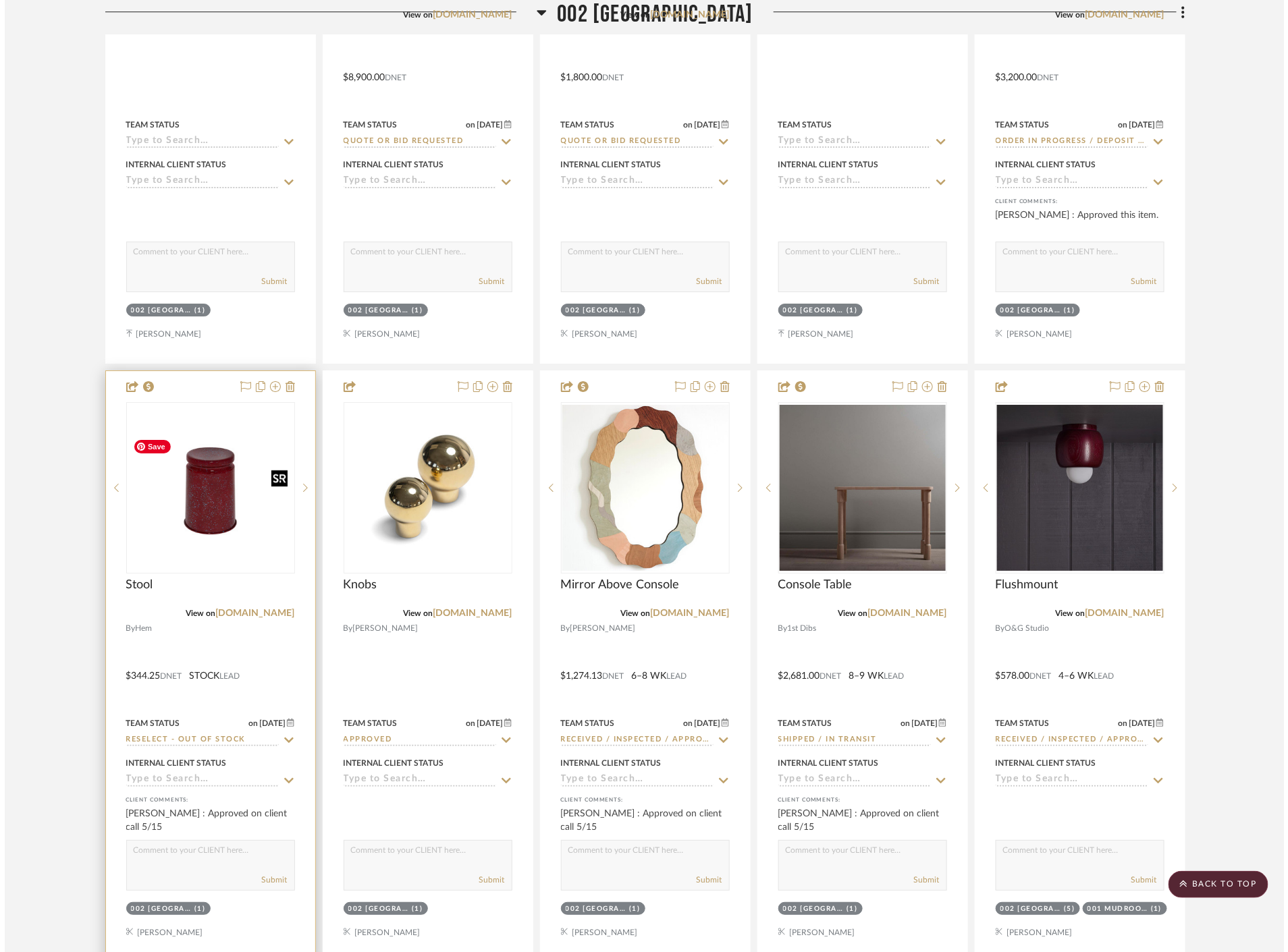
scroll to position [0, 0]
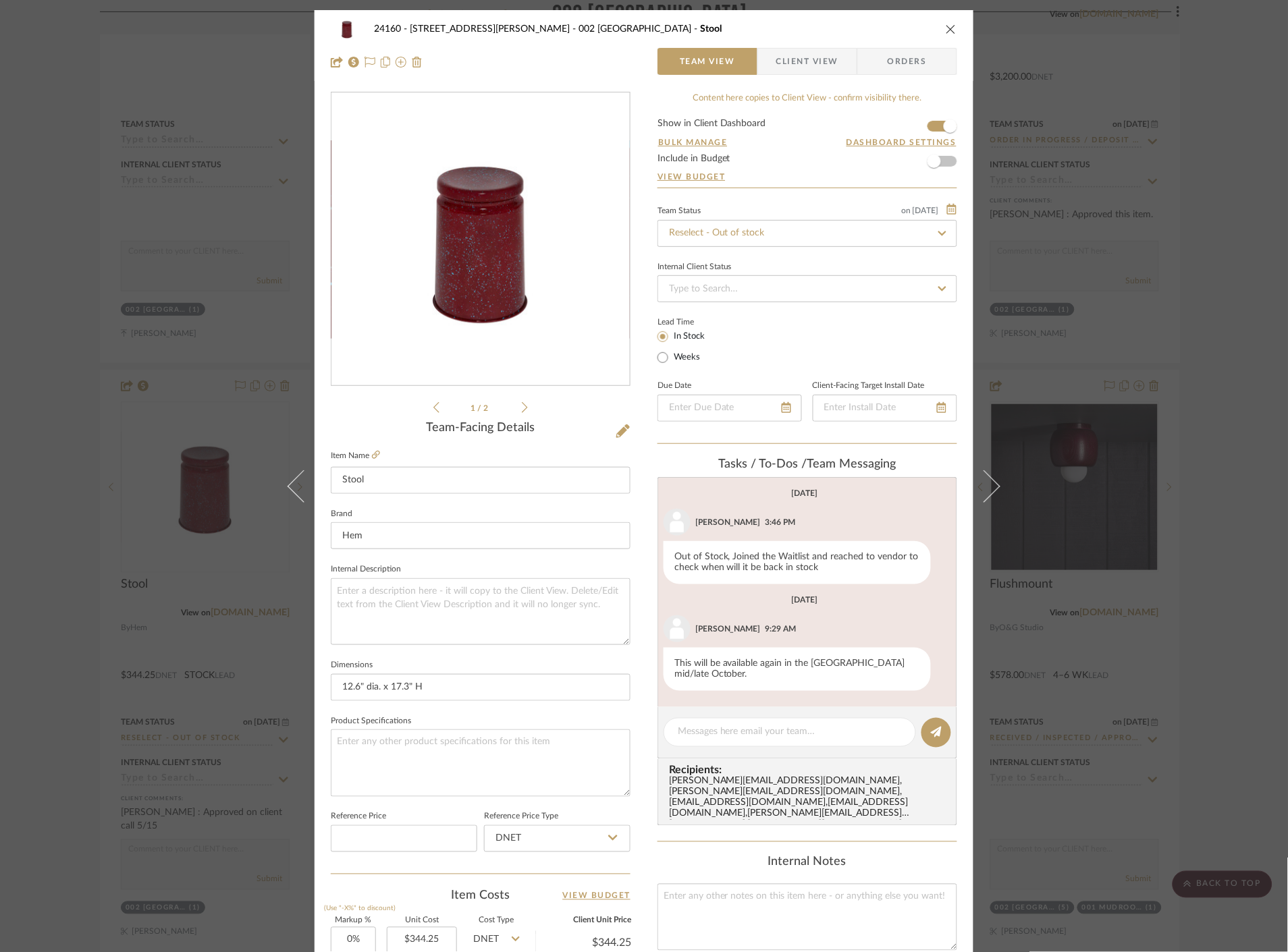
click at [1197, 563] on div "24160 - [STREET_ADDRESS] - [PERSON_NAME] 002 GARDEN STAIR HALL Stool Team View …" at bounding box center [644, 476] width 1288 height 952
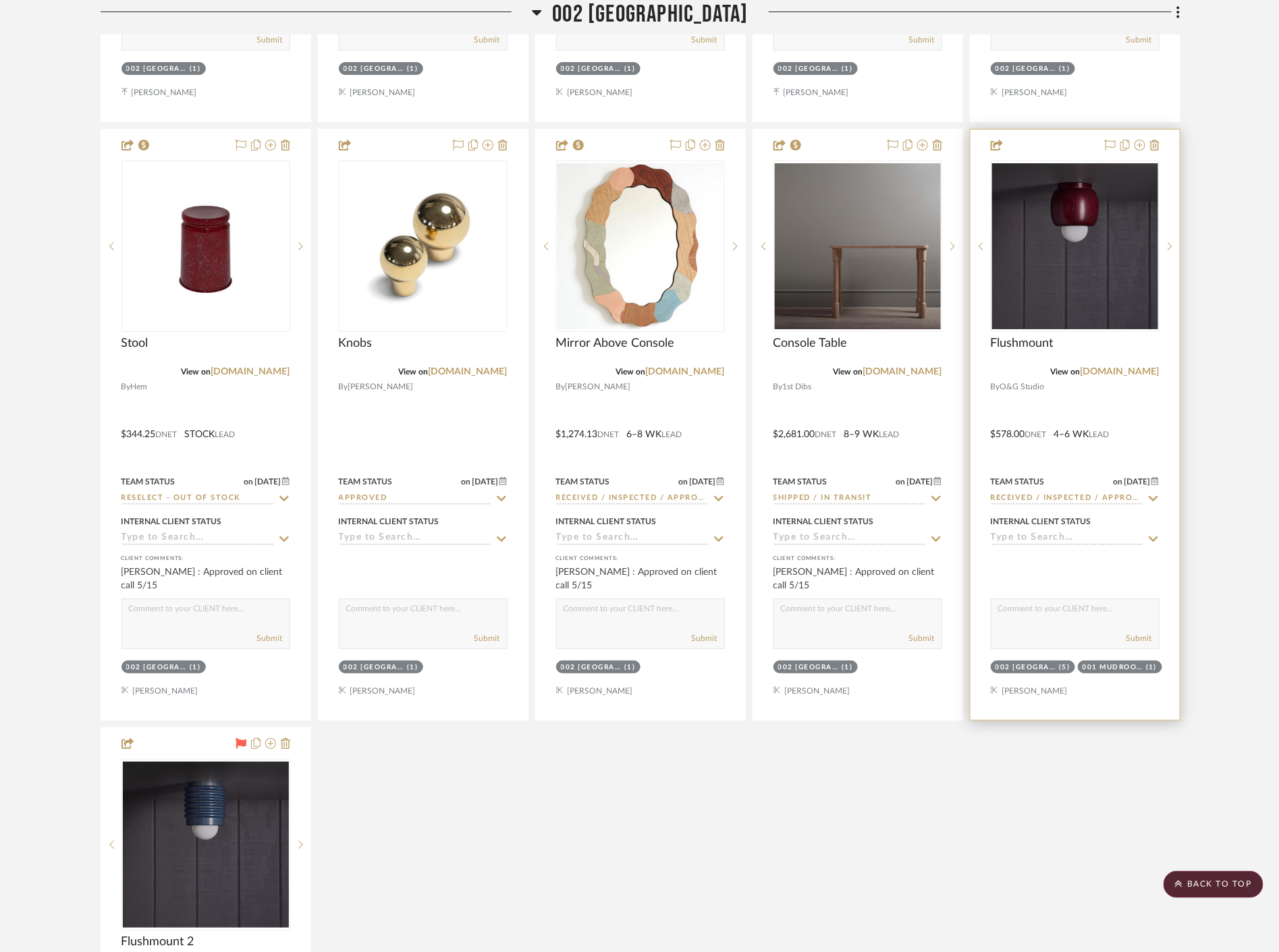
scroll to position [6748, 0]
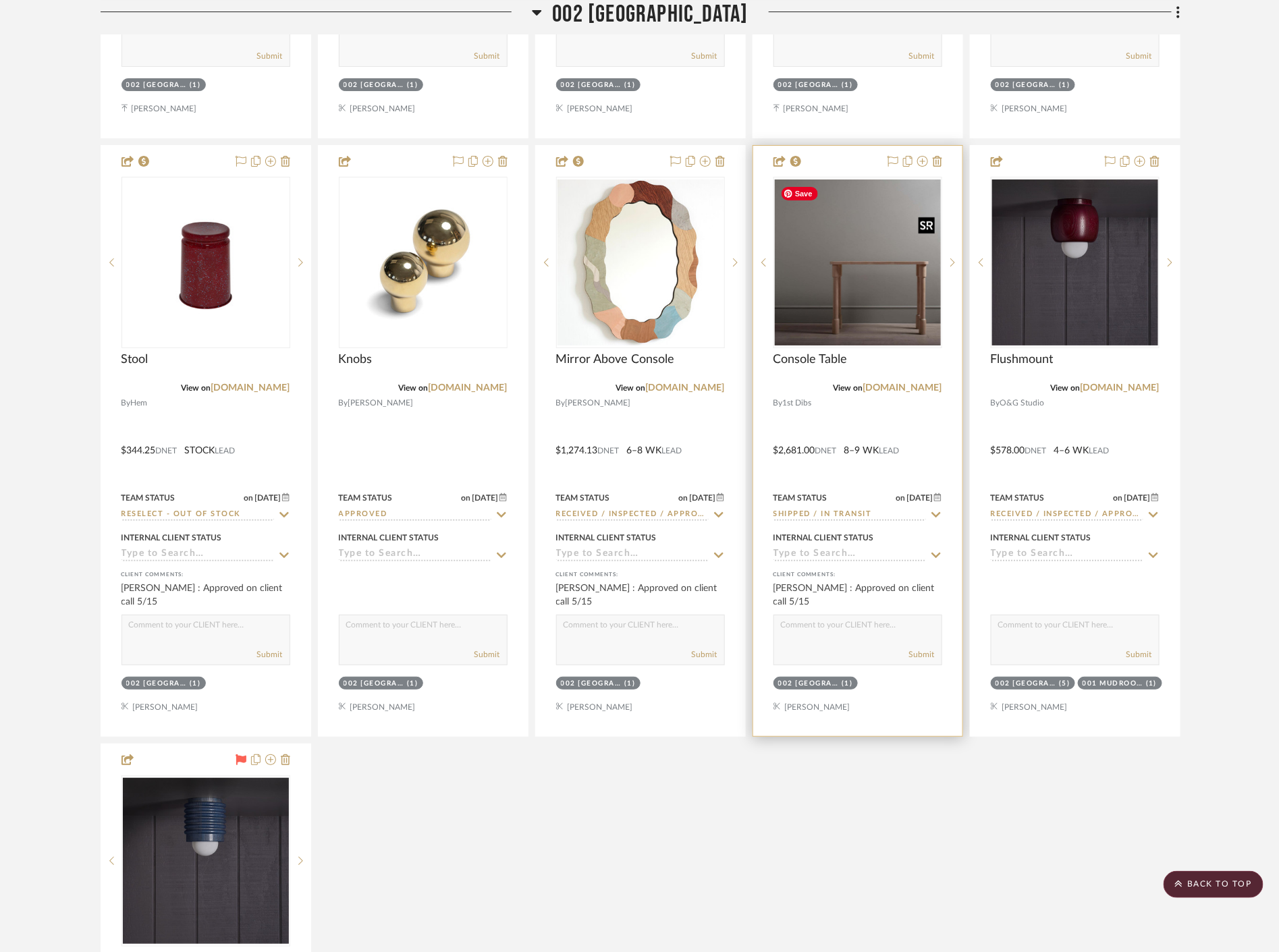
click at [0, 0] on img at bounding box center [0, 0] width 0 height 0
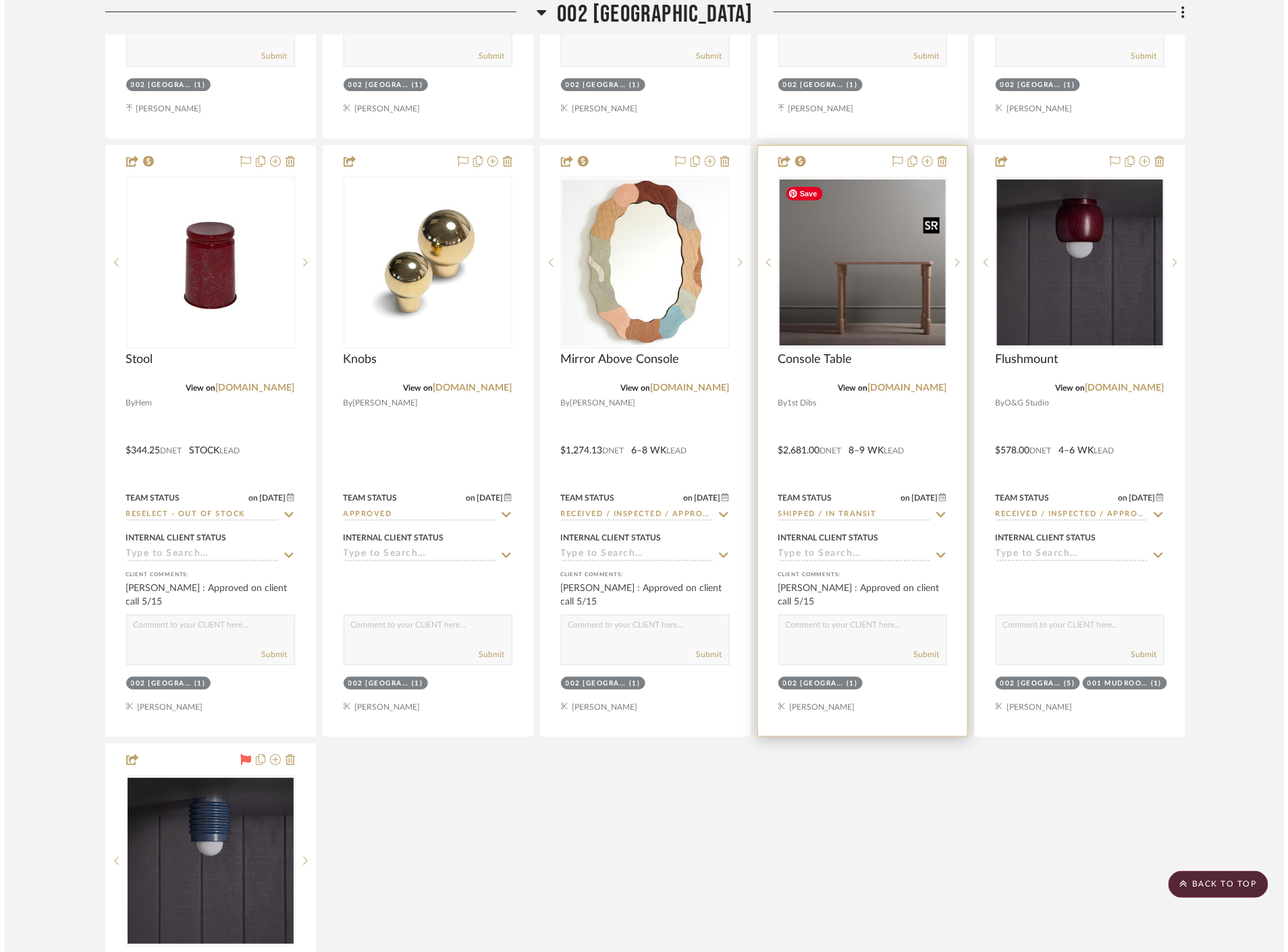
scroll to position [0, 0]
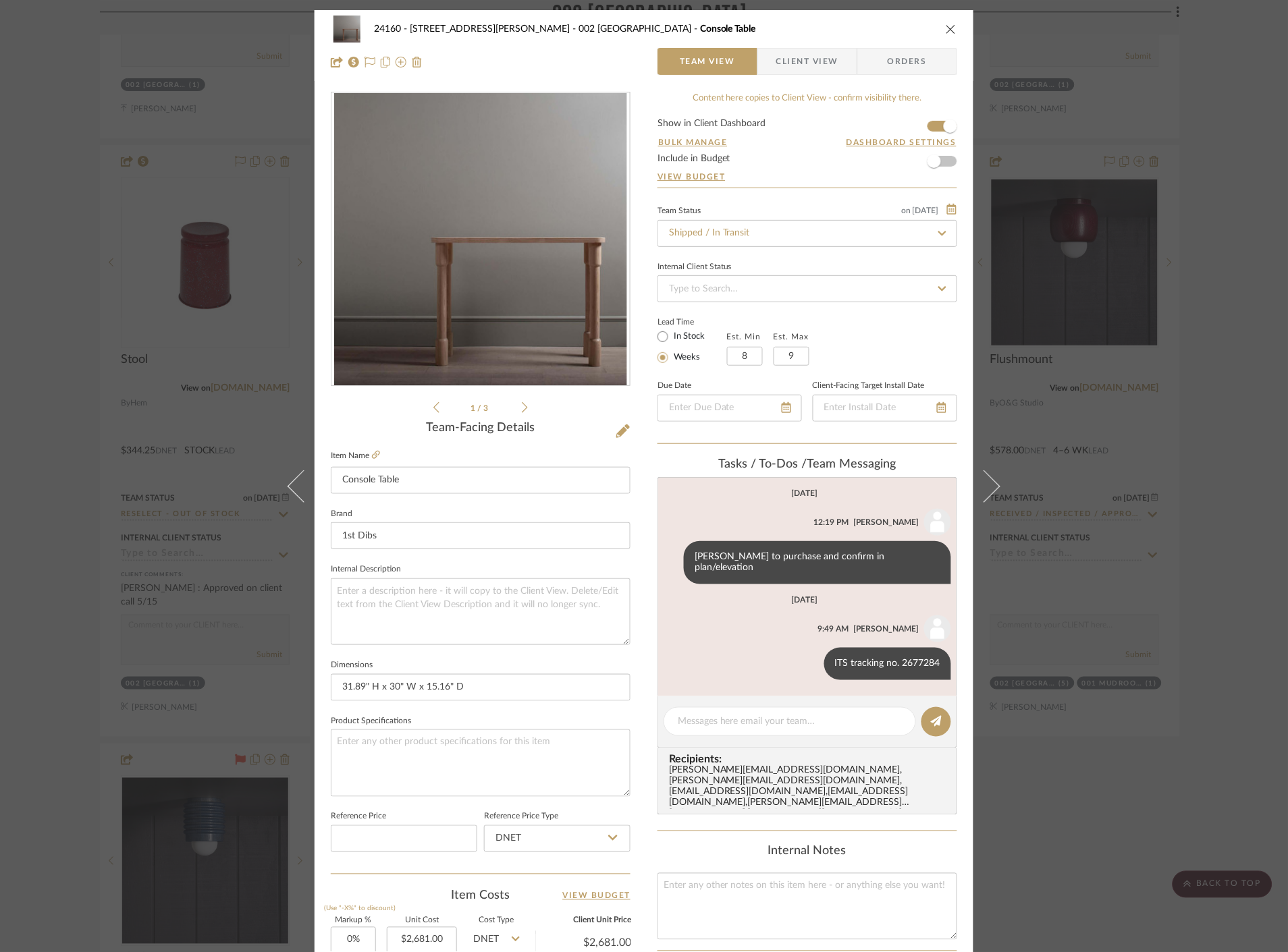
click at [1173, 411] on div "24160 - [STREET_ADDRESS] - [PERSON_NAME] 002 GARDEN STAIR HALL Console Table Te…" at bounding box center [644, 476] width 1288 height 952
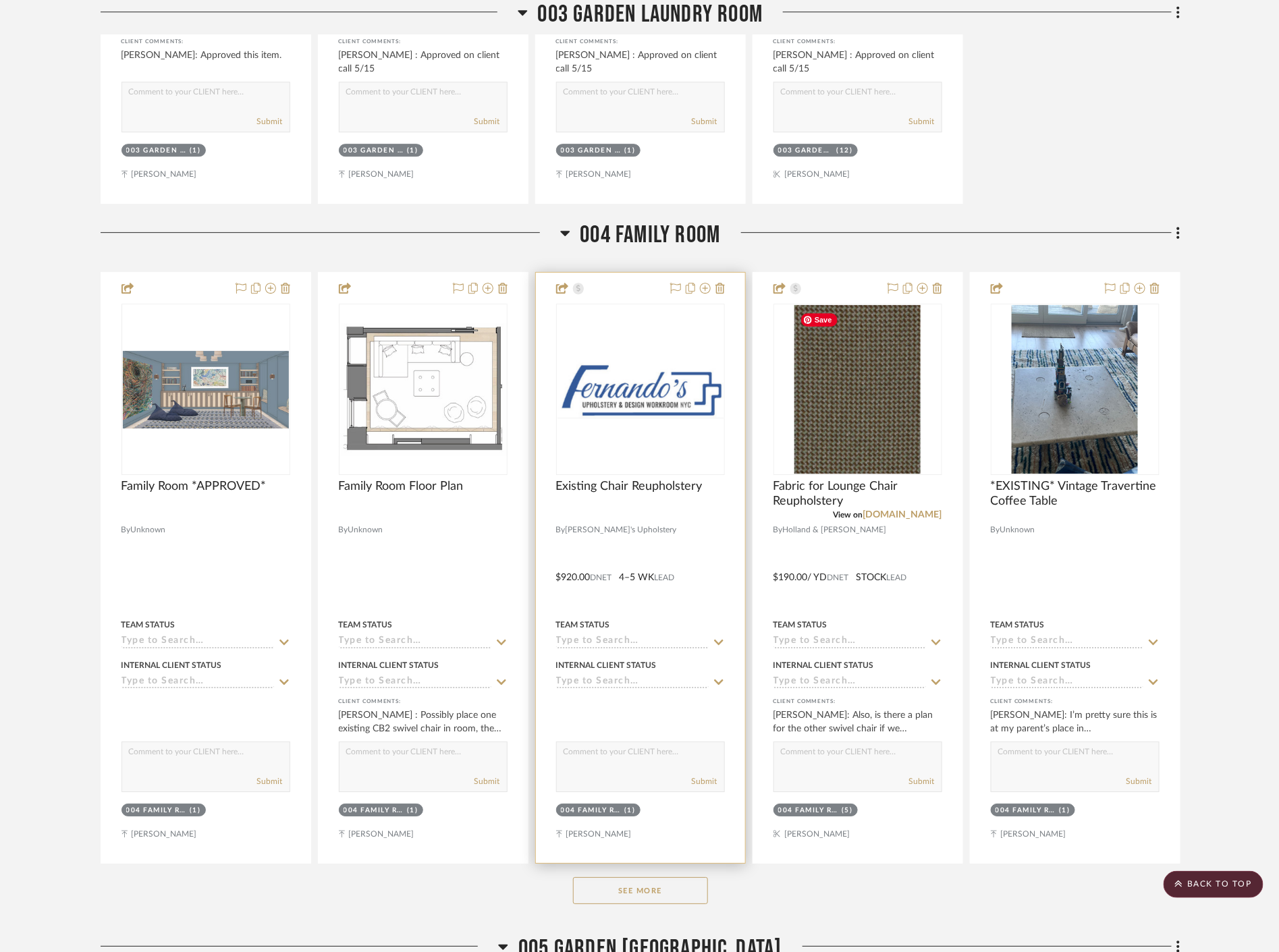
scroll to position [8623, 0]
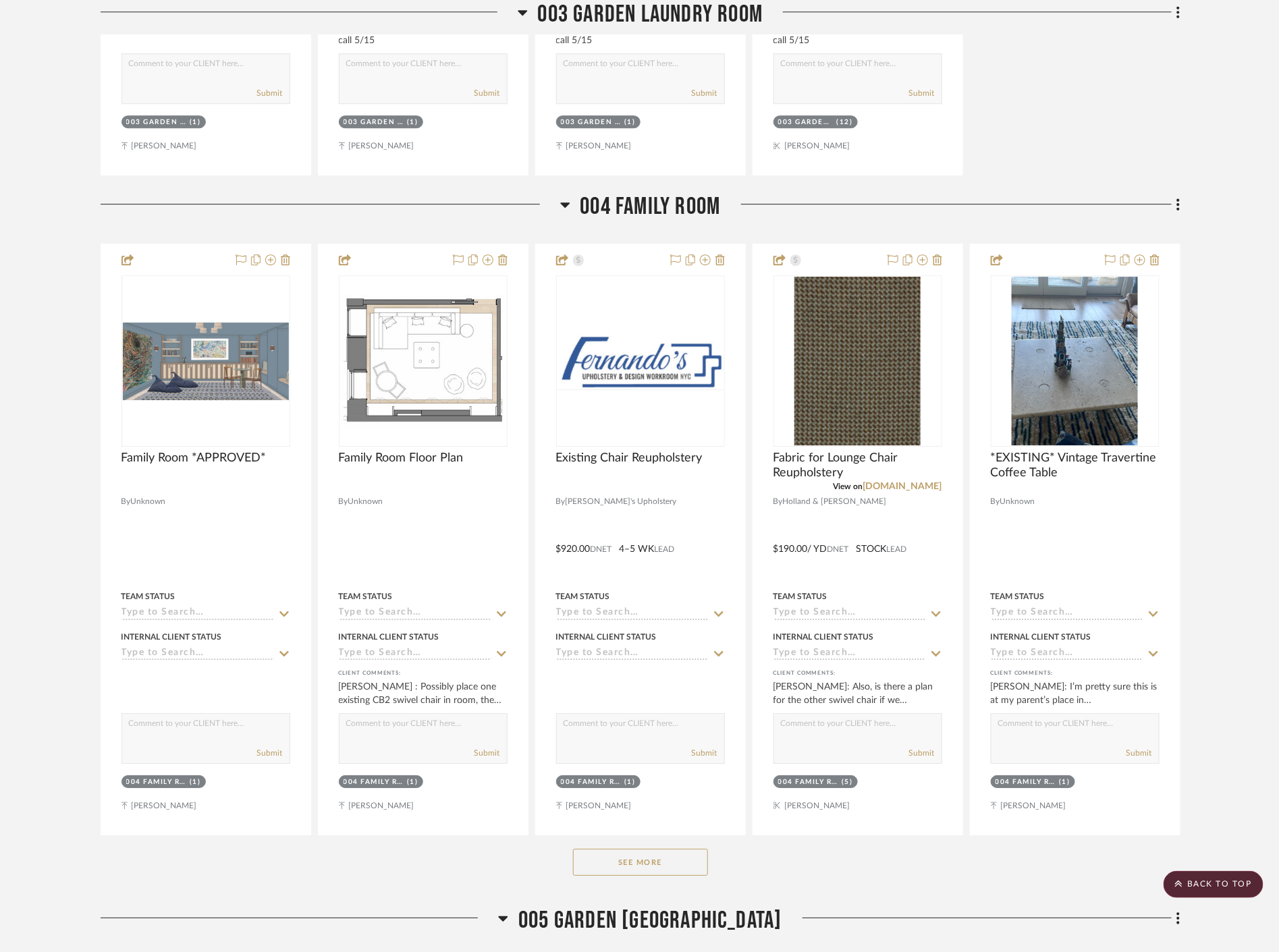
click at [646, 852] on button "See More" at bounding box center [640, 862] width 135 height 27
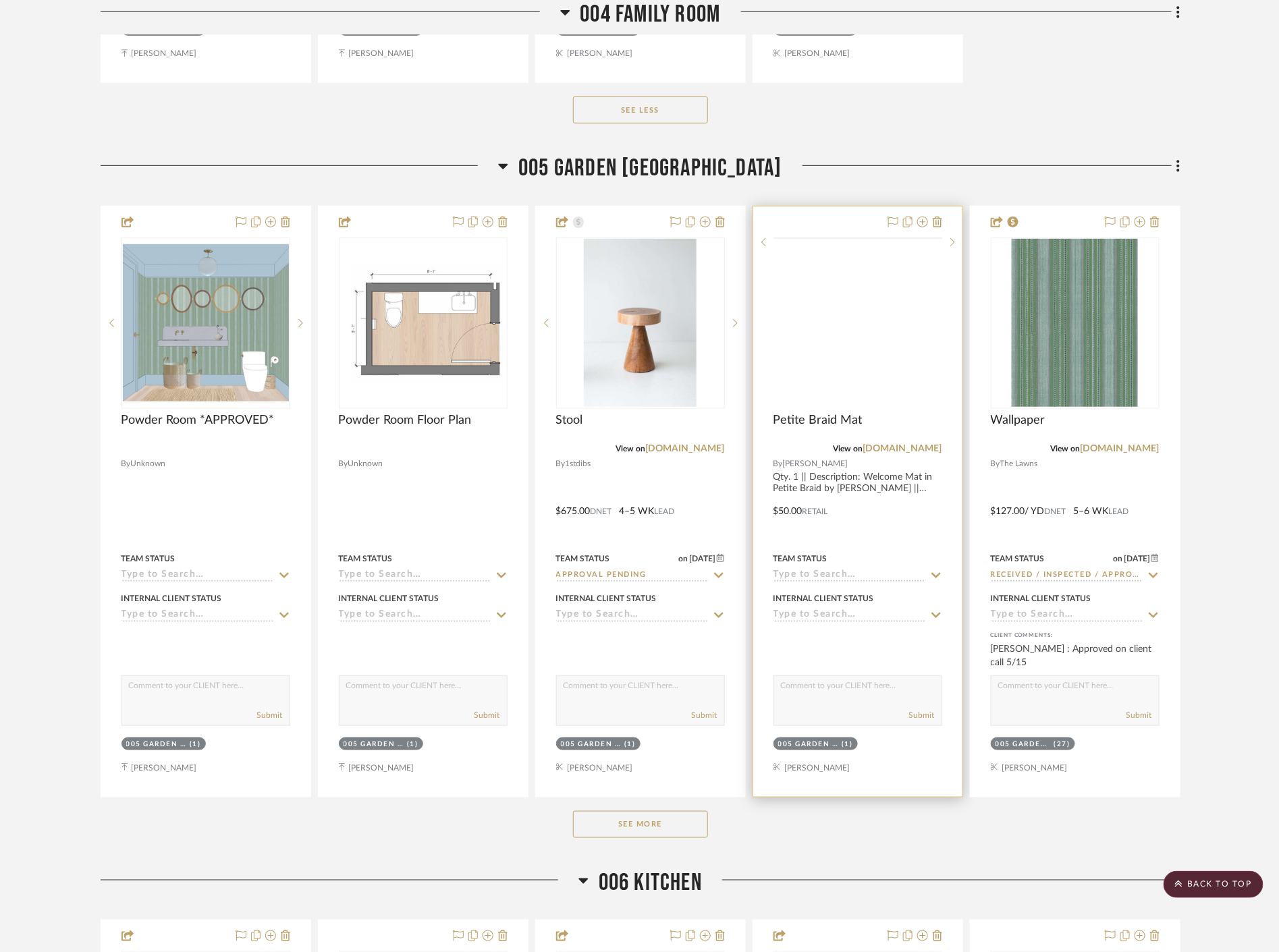
scroll to position [11847, 0]
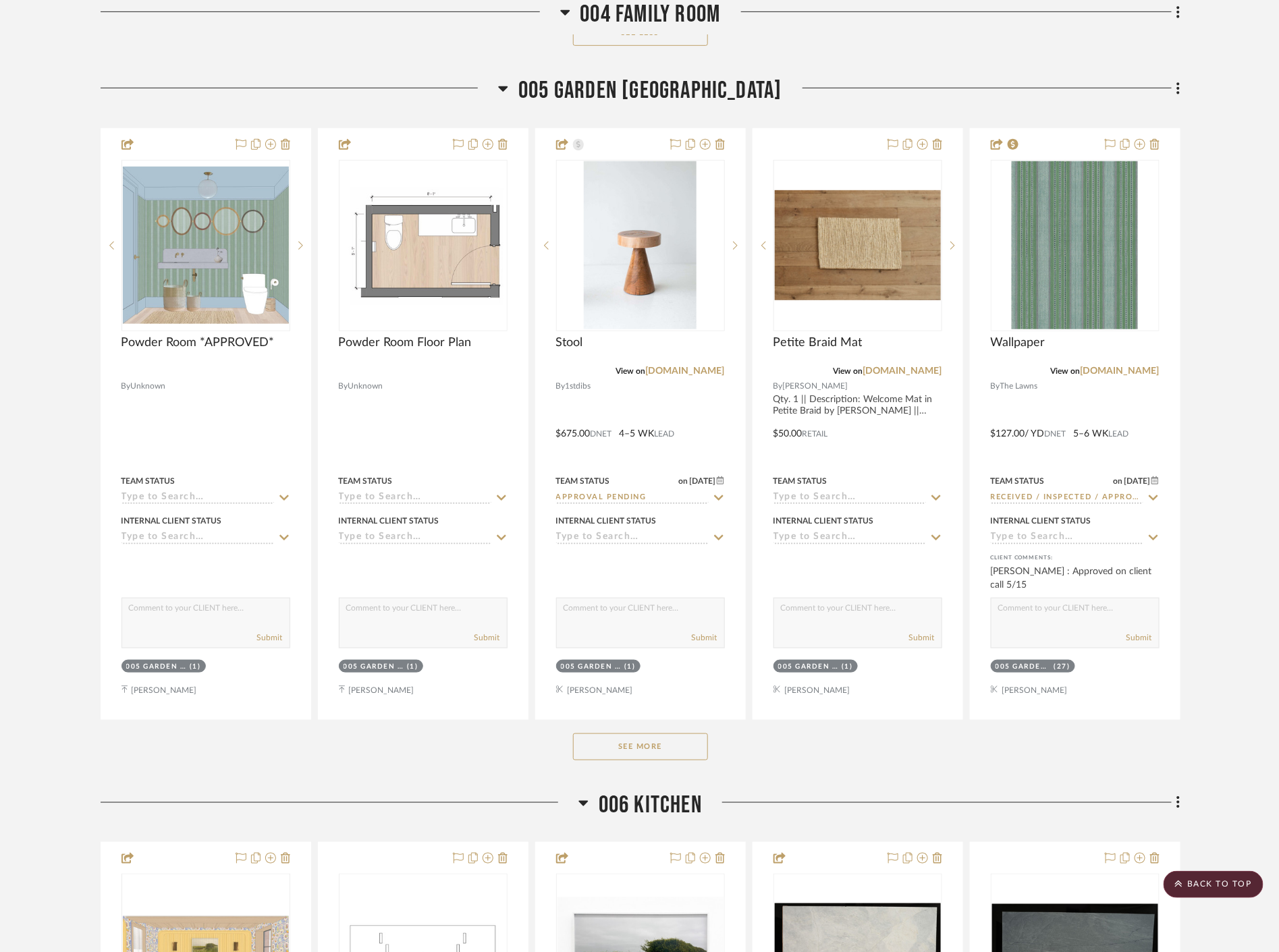
click at [669, 738] on button "See More" at bounding box center [640, 746] width 135 height 27
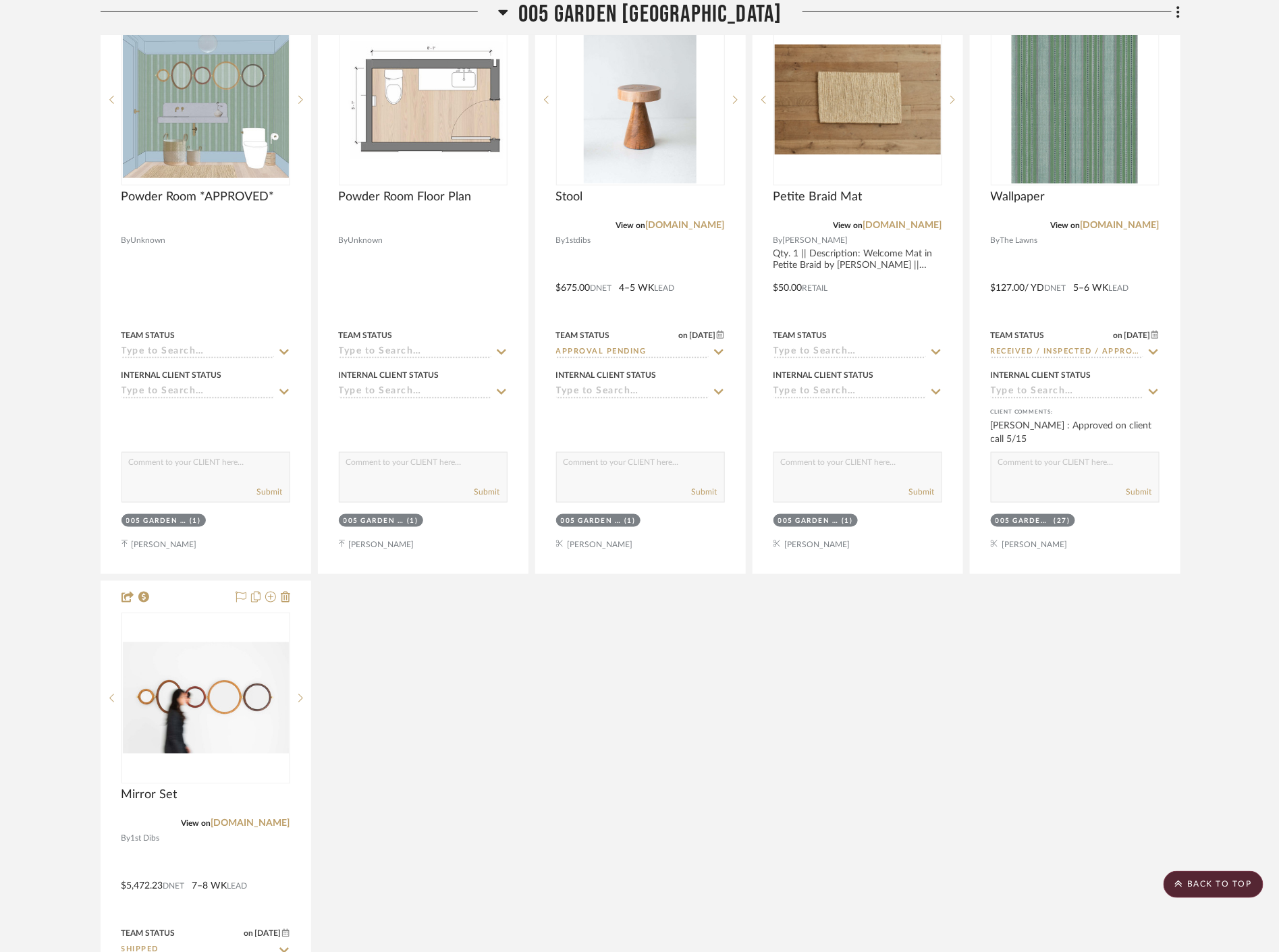
scroll to position [12148, 0]
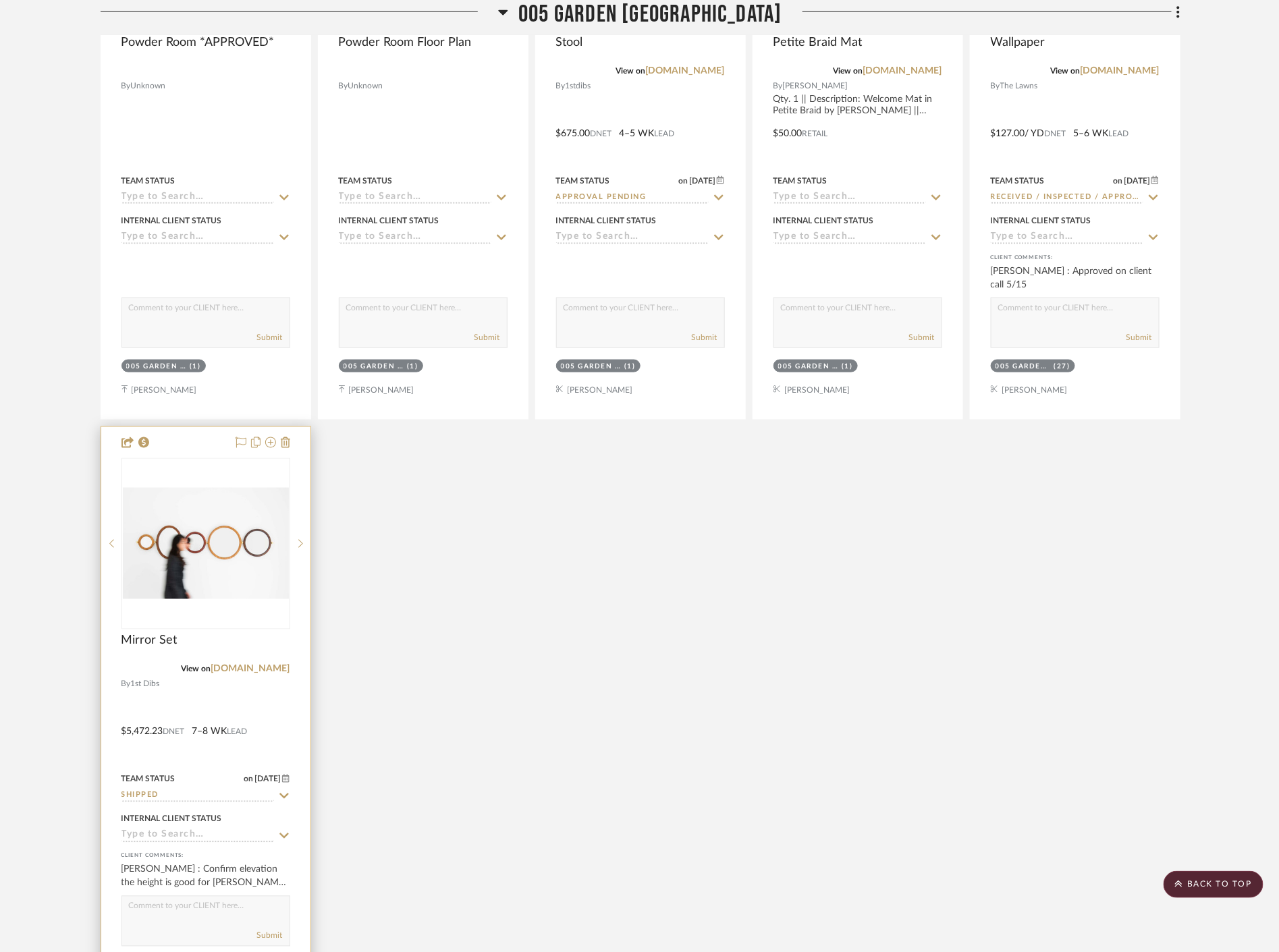
click at [284, 796] on icon at bounding box center [284, 797] width 12 height 11
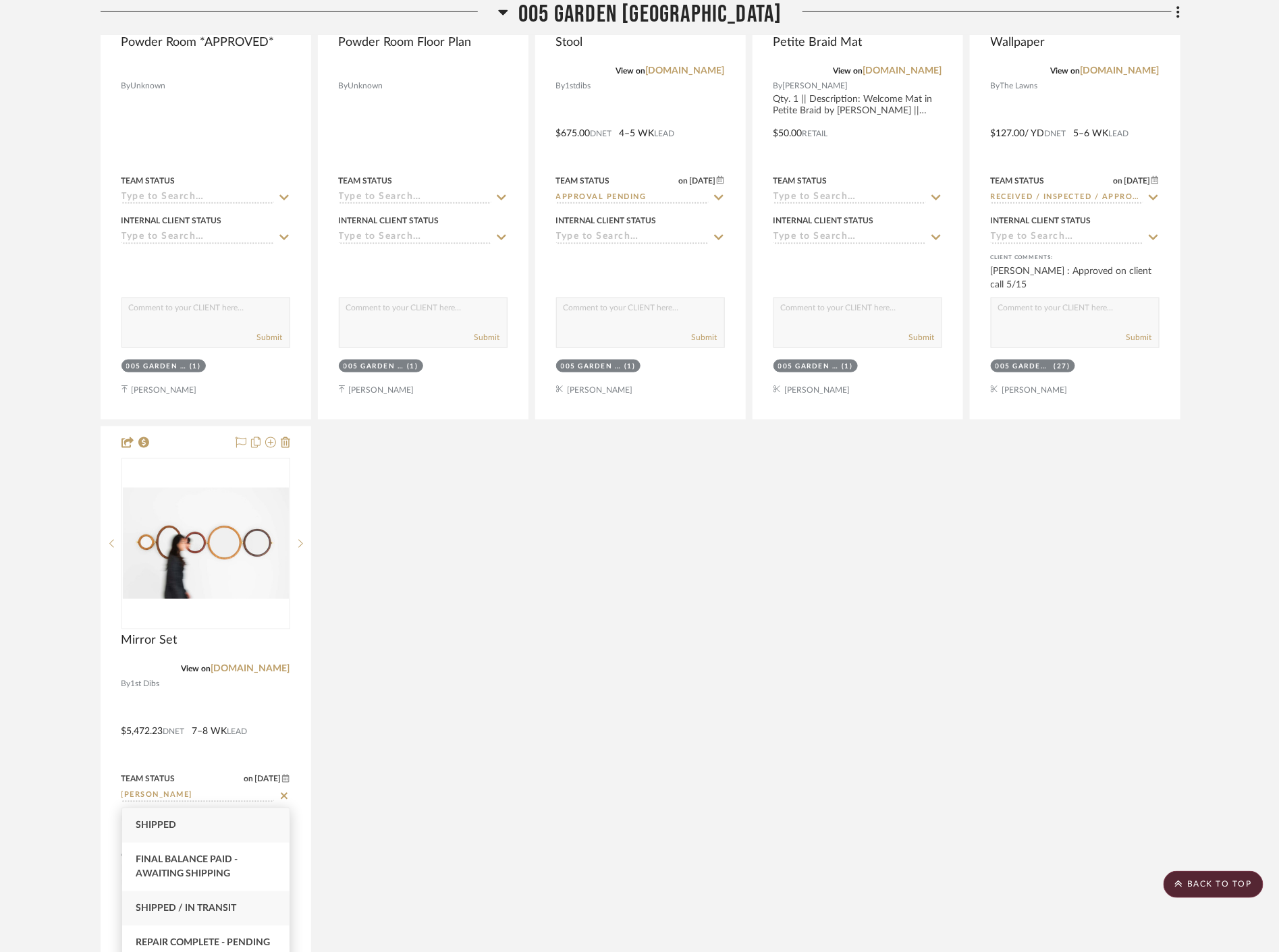
type input "[PERSON_NAME]"
click at [218, 908] on span "Shipped / In Transit" at bounding box center [186, 908] width 101 height 9
type input "[DATE]"
type input "Shipped / In Transit"
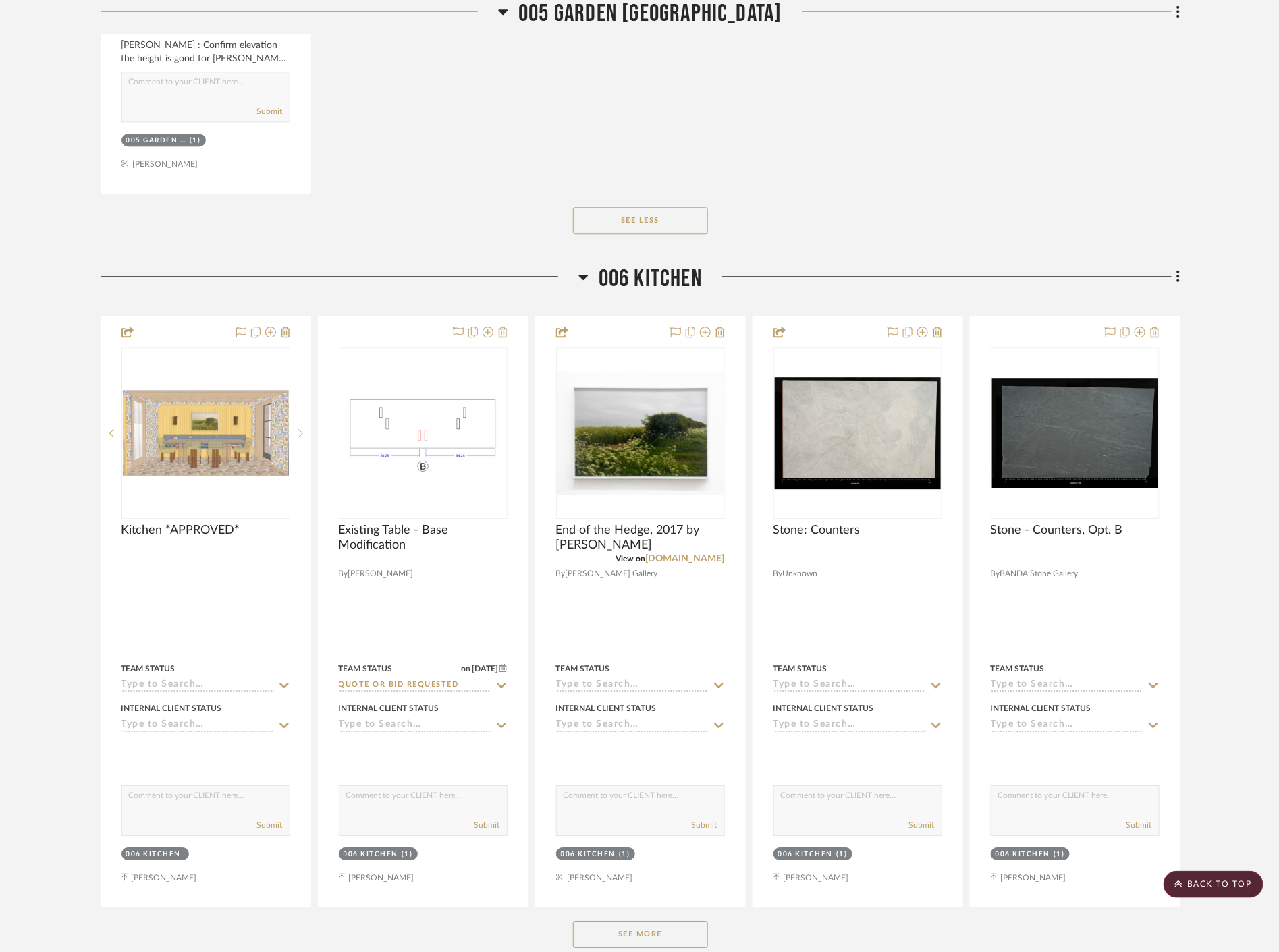
scroll to position [13498, 0]
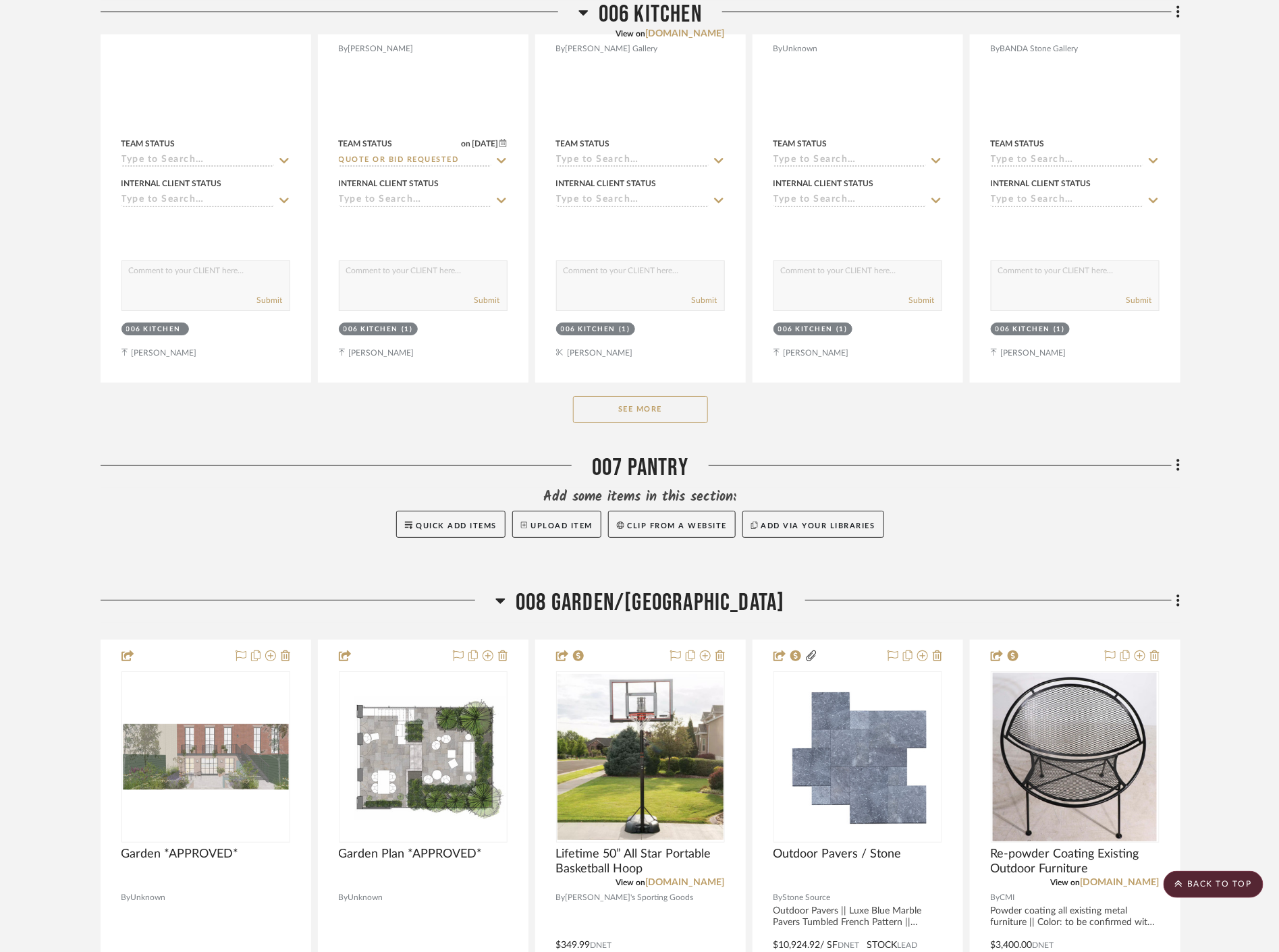
click at [685, 404] on button "See More" at bounding box center [640, 409] width 135 height 27
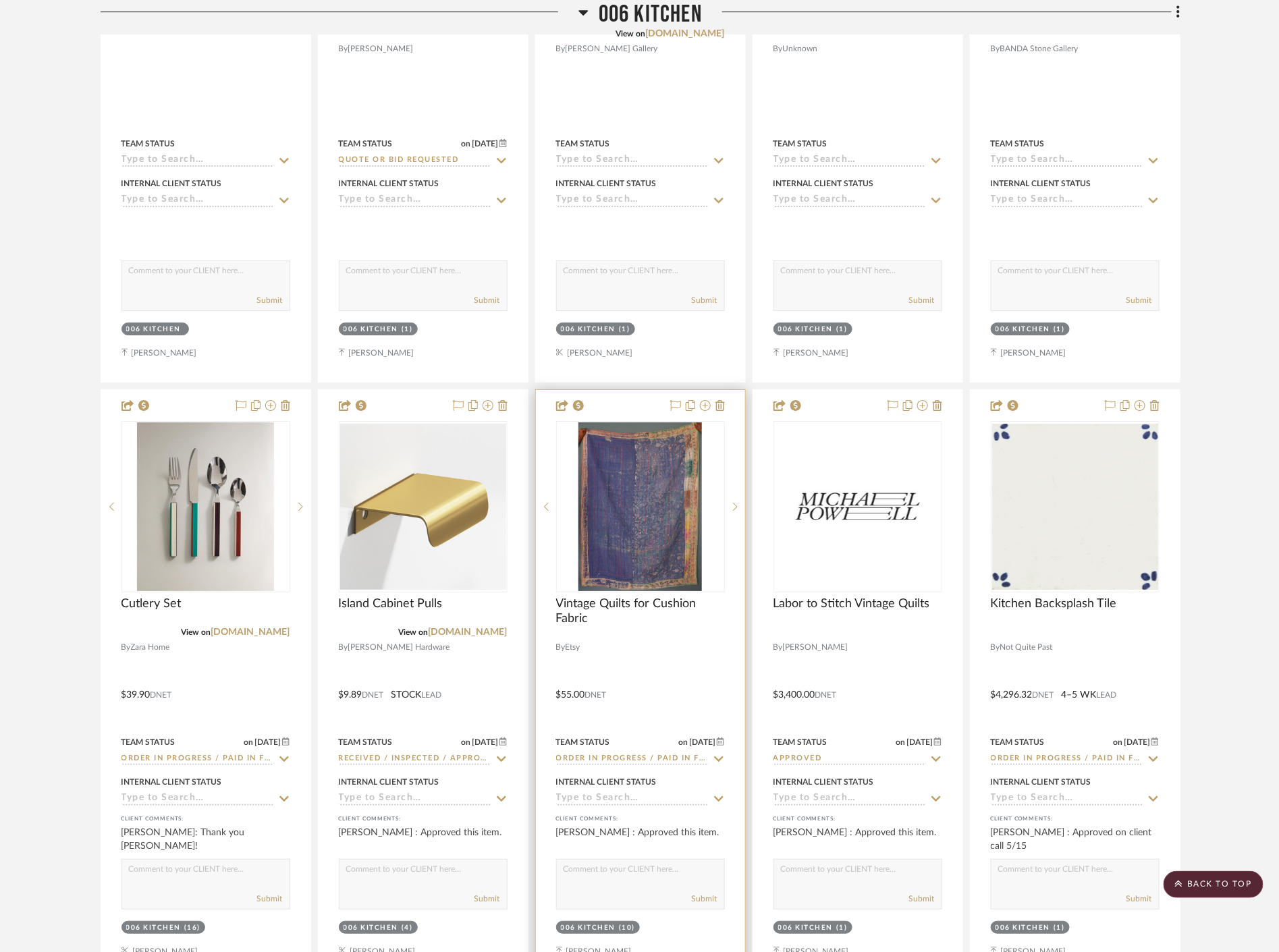
click at [716, 759] on icon at bounding box center [719, 759] width 9 height 6
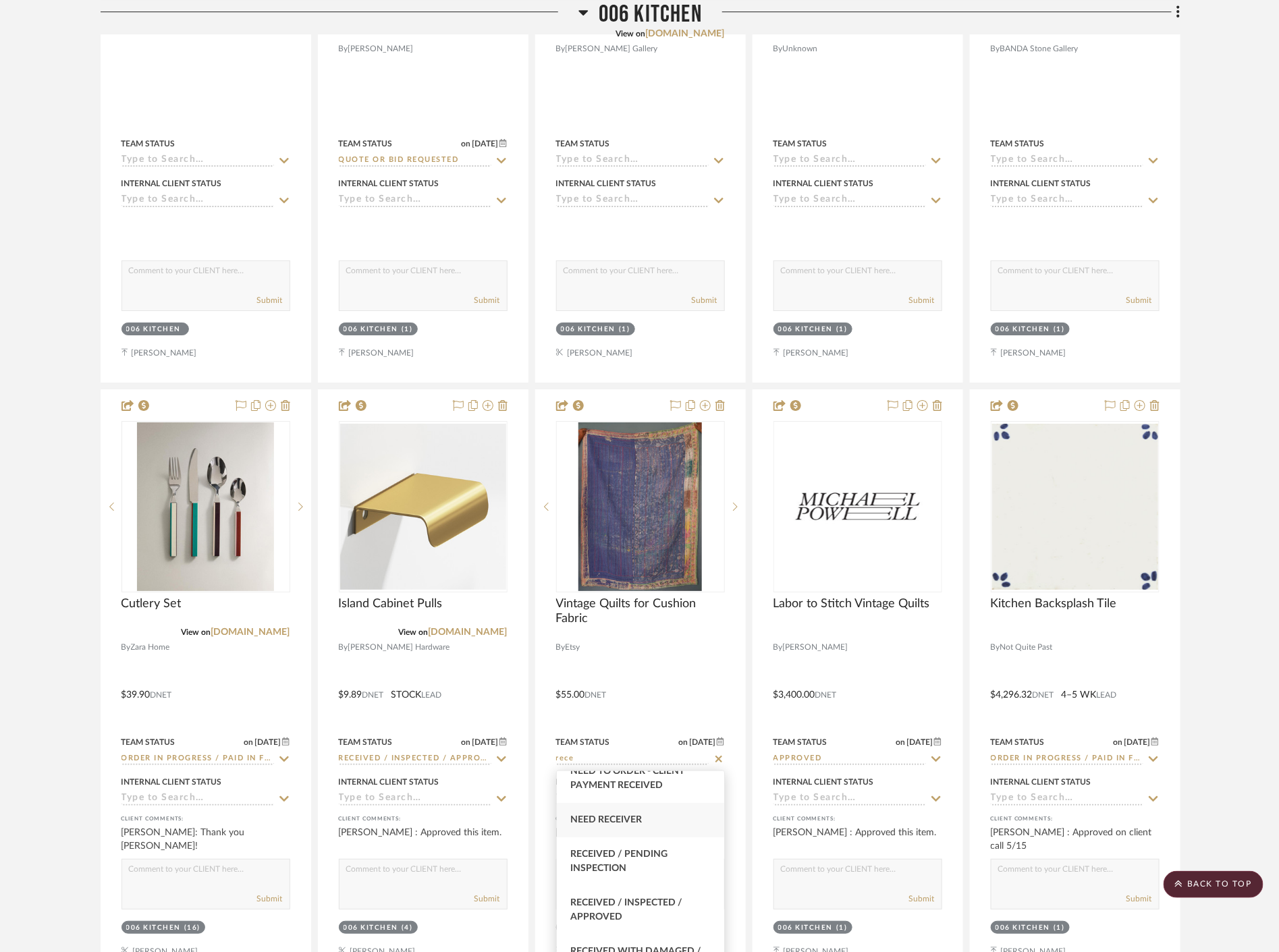
scroll to position [75, 0]
type input "rece"
click at [679, 875] on span "Received / Inspected / Approved" at bounding box center [626, 887] width 112 height 24
type input "[DATE]"
type input "Received / Inspected / Approved"
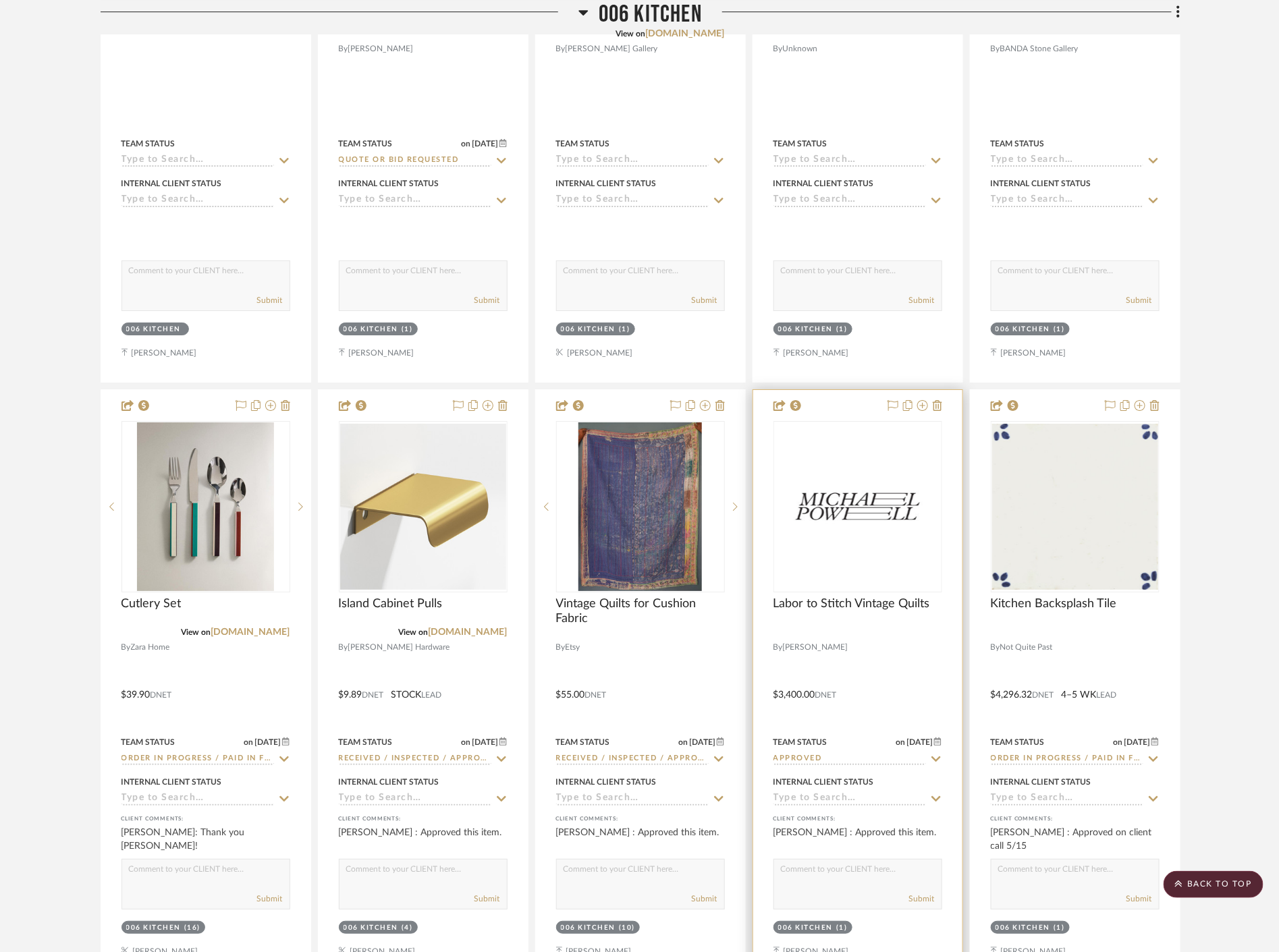
click at [939, 761] on icon at bounding box center [936, 759] width 12 height 11
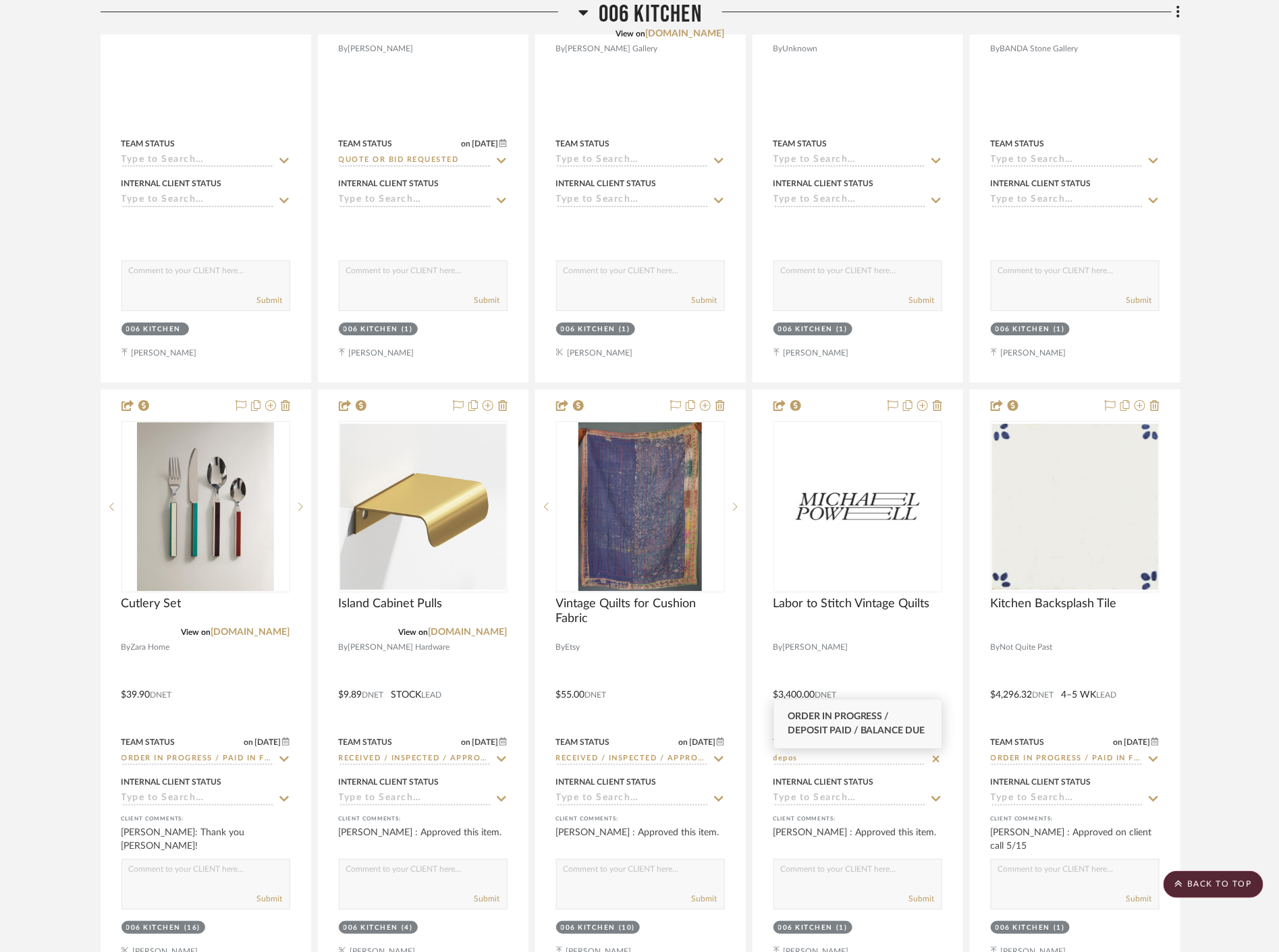
type input "depos"
click at [896, 731] on span "Order in Progress / Deposit Paid / Balance due" at bounding box center [857, 724] width 138 height 24
type input "[DATE]"
type input "Order in Progress / Deposit Paid / Balance due"
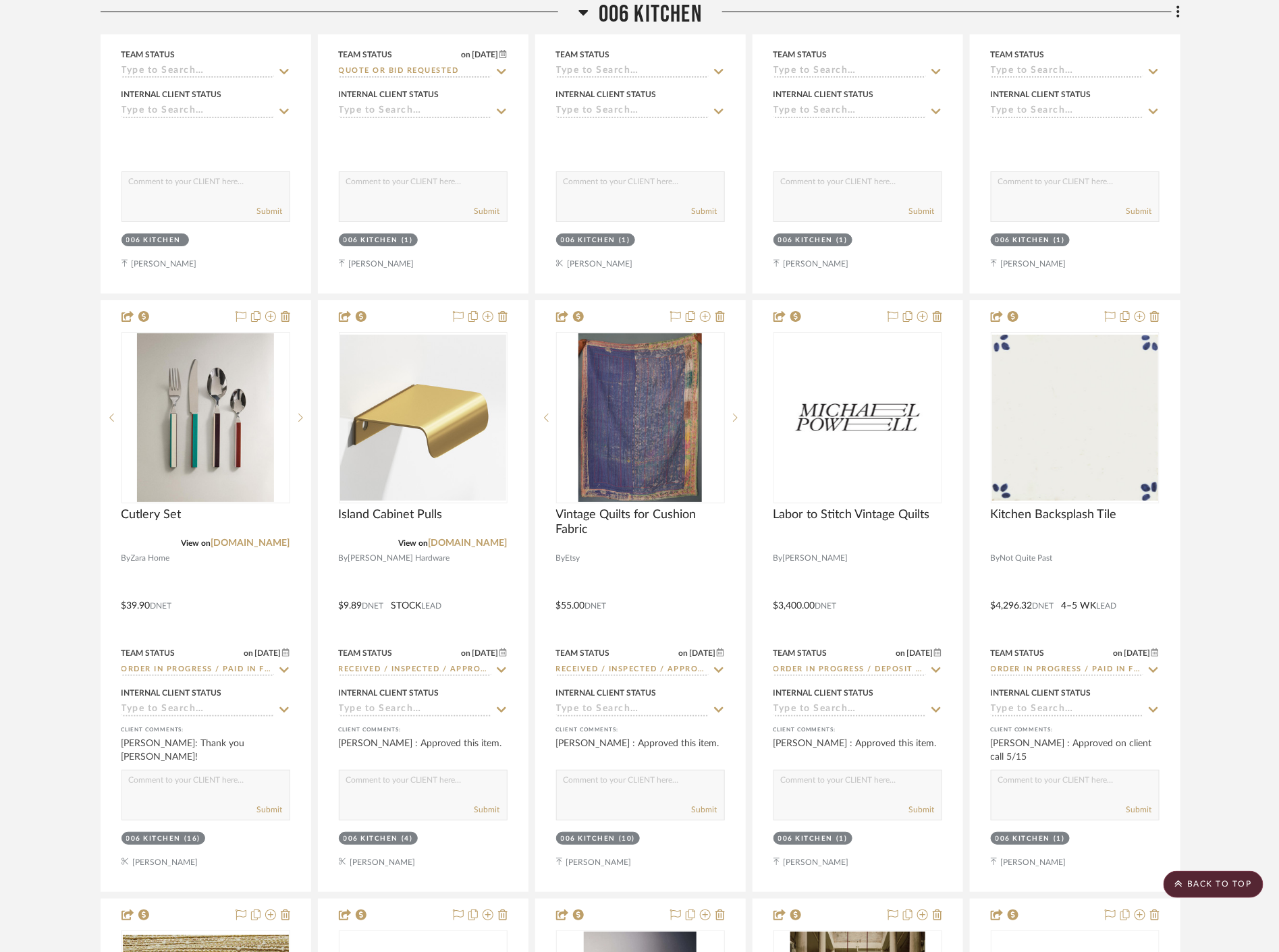
scroll to position [13647, 0]
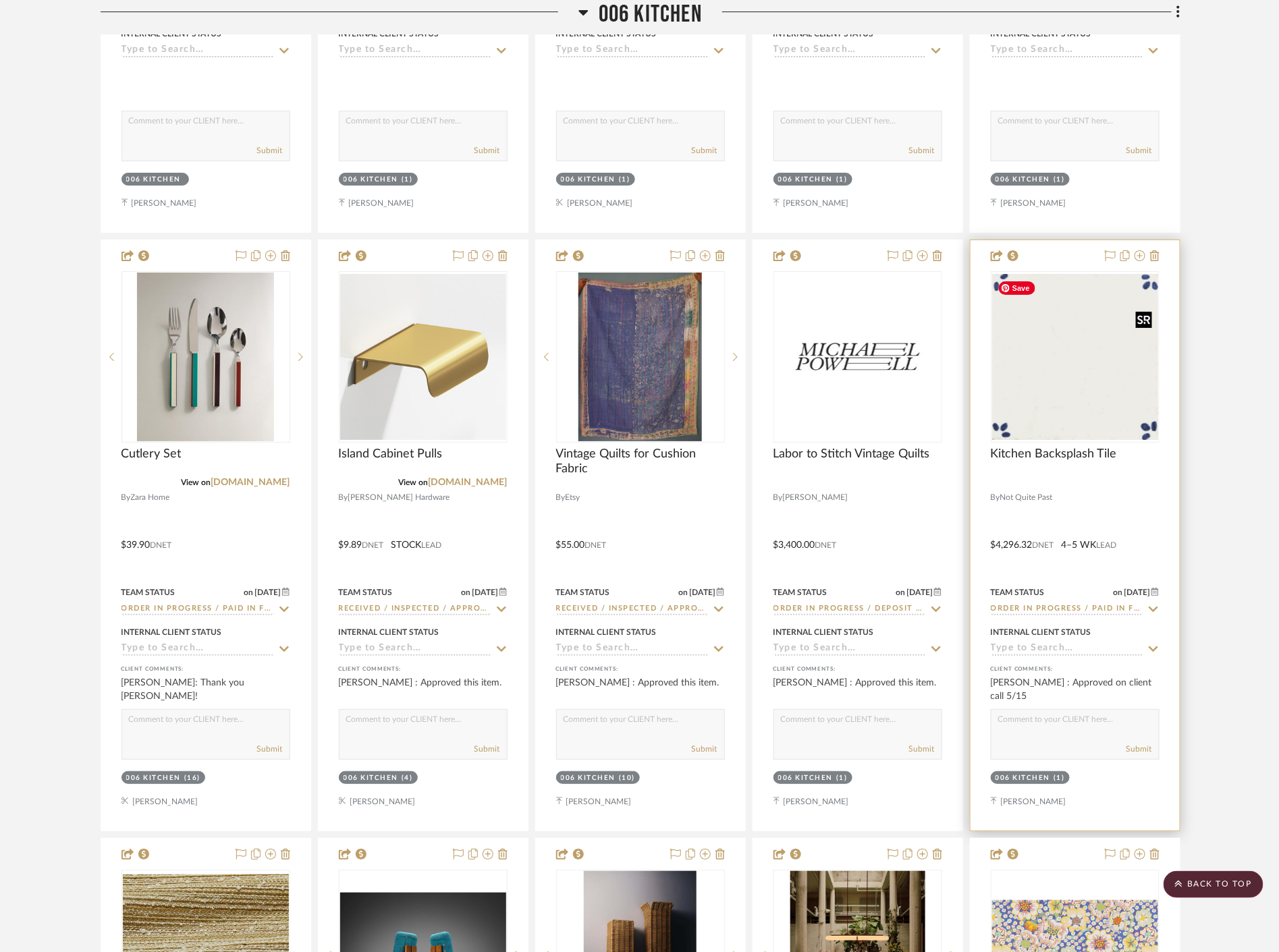
click at [1091, 362] on img "0" at bounding box center [1075, 356] width 166 height 166
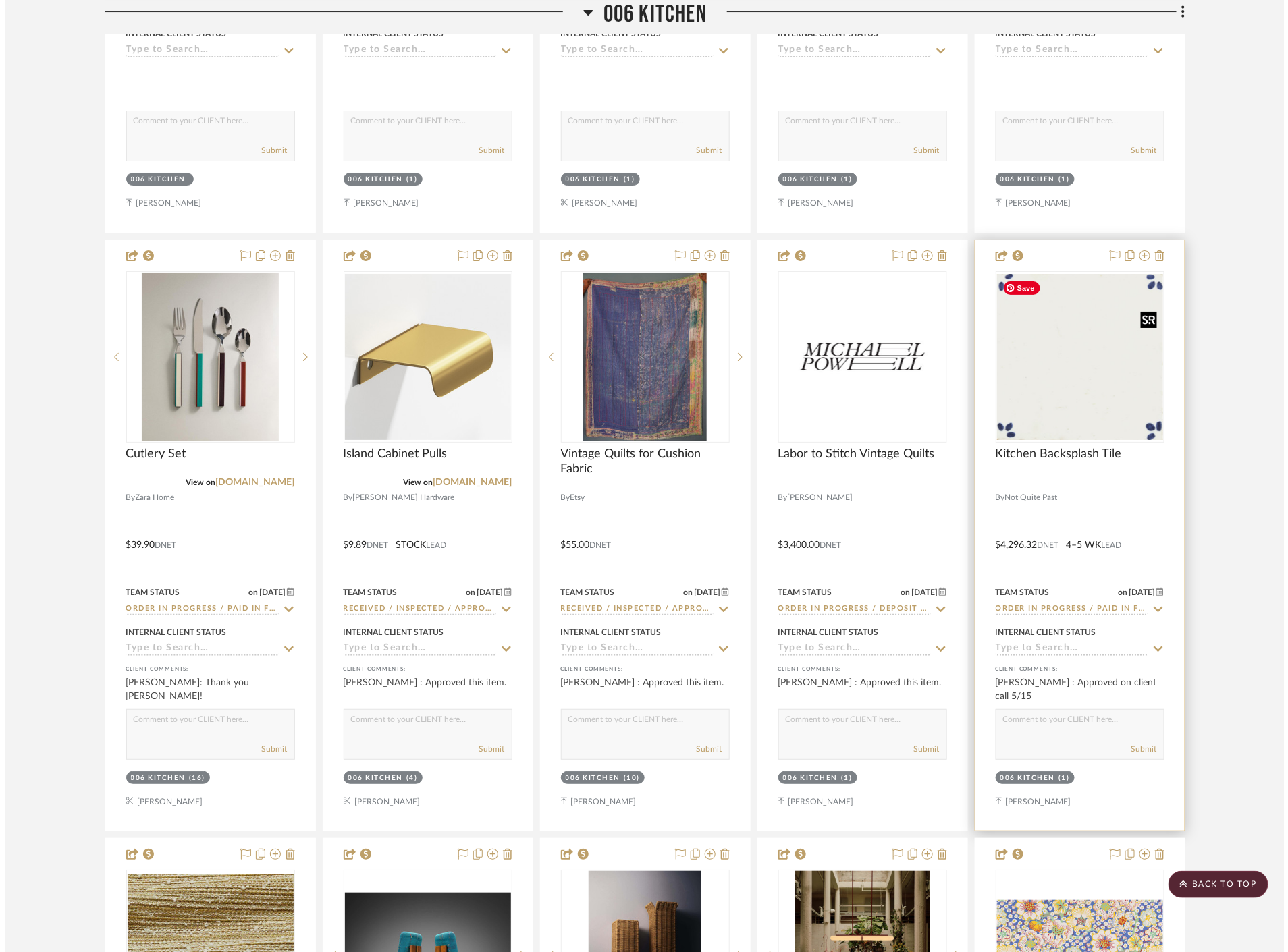
scroll to position [0, 0]
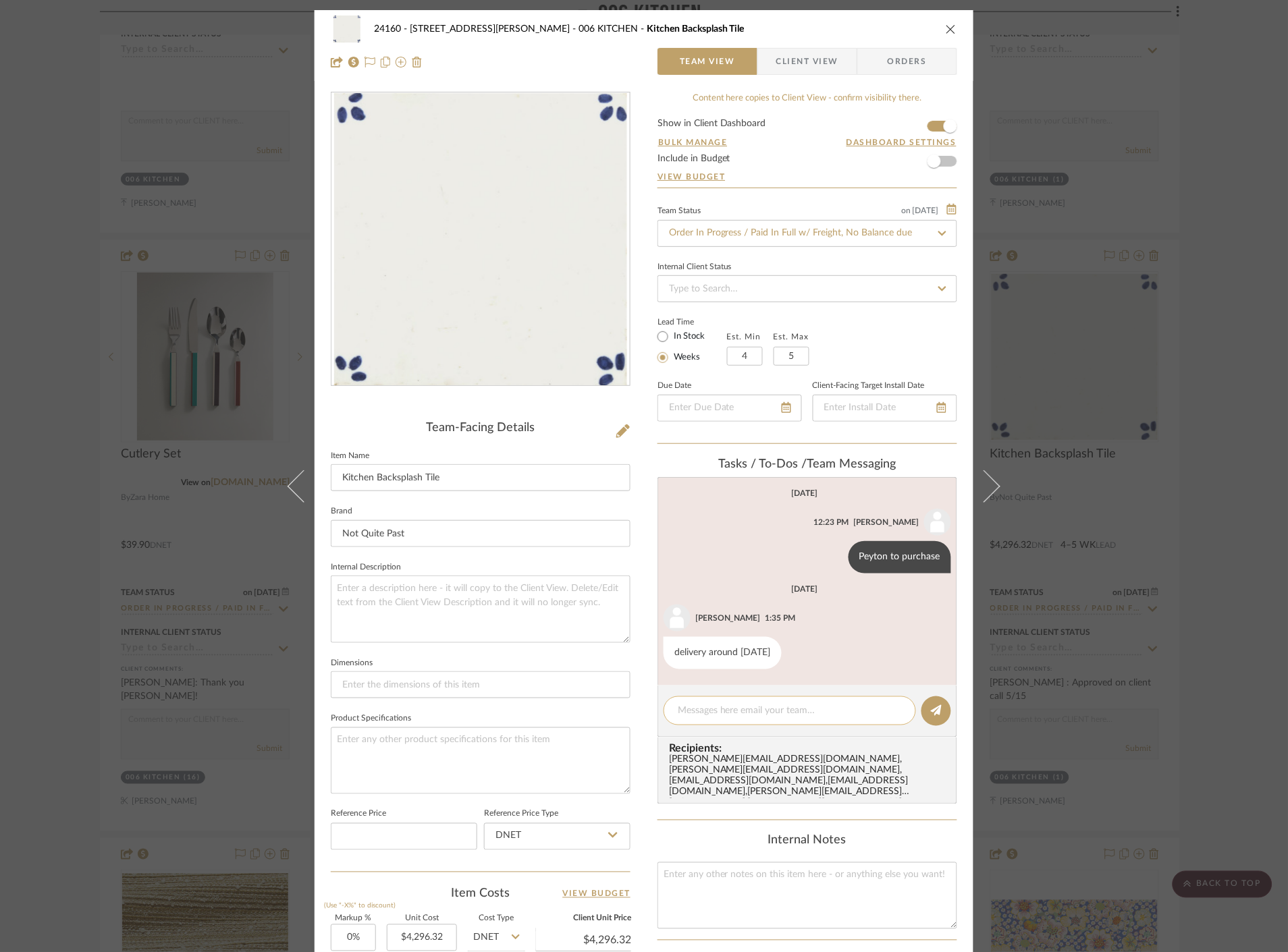
click at [722, 717] on textarea at bounding box center [790, 711] width 224 height 14
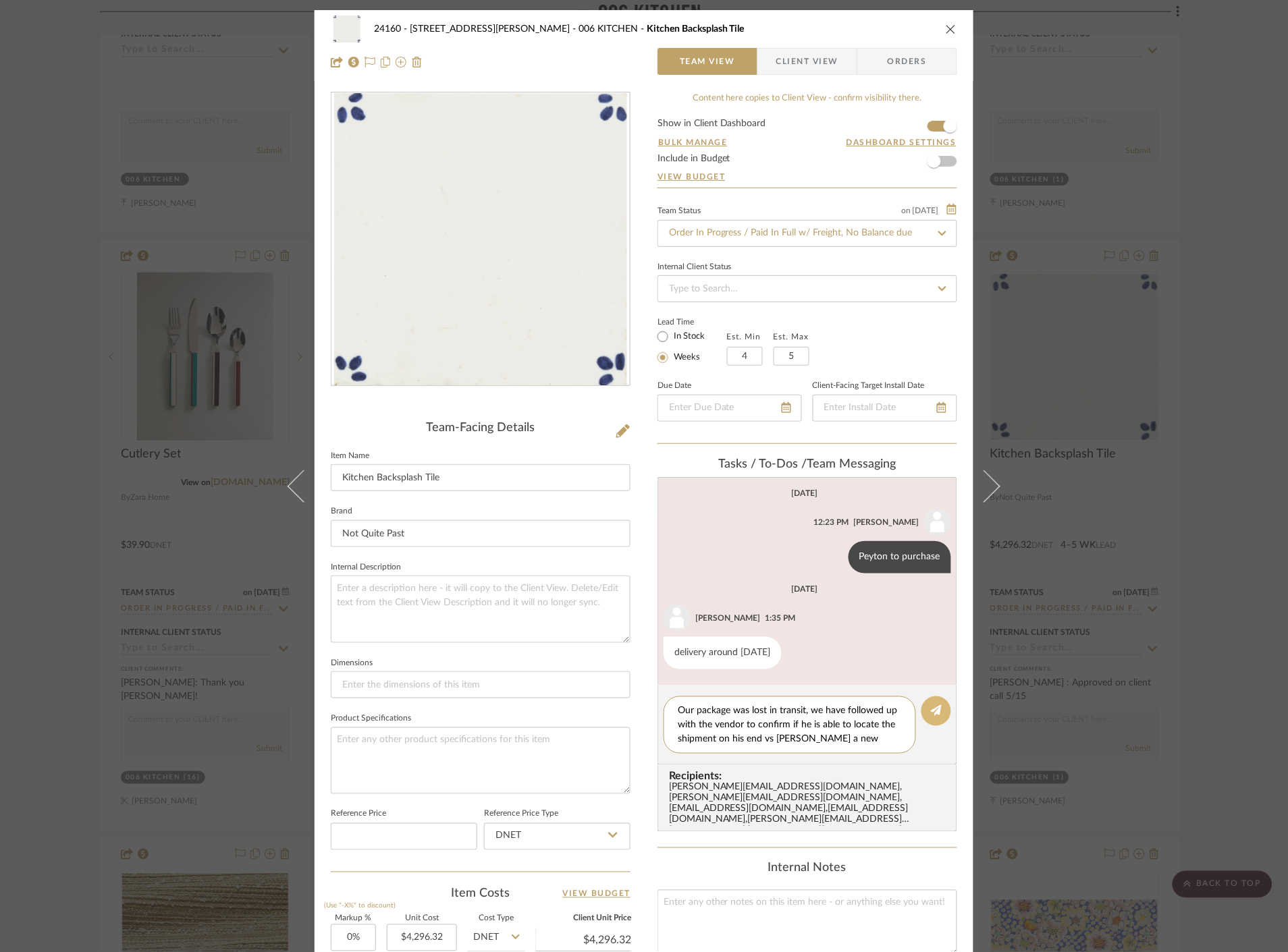
type textarea "Our package was lost in transit, we have followed up with the vendor to confirm…"
click at [939, 711] on button at bounding box center [935, 711] width 29 height 29
click at [1189, 533] on div "24160 - [STREET_ADDRESS] - [PERSON_NAME] 006 KITCHEN Kitchen Backsplash Tile Te…" at bounding box center [644, 476] width 1288 height 952
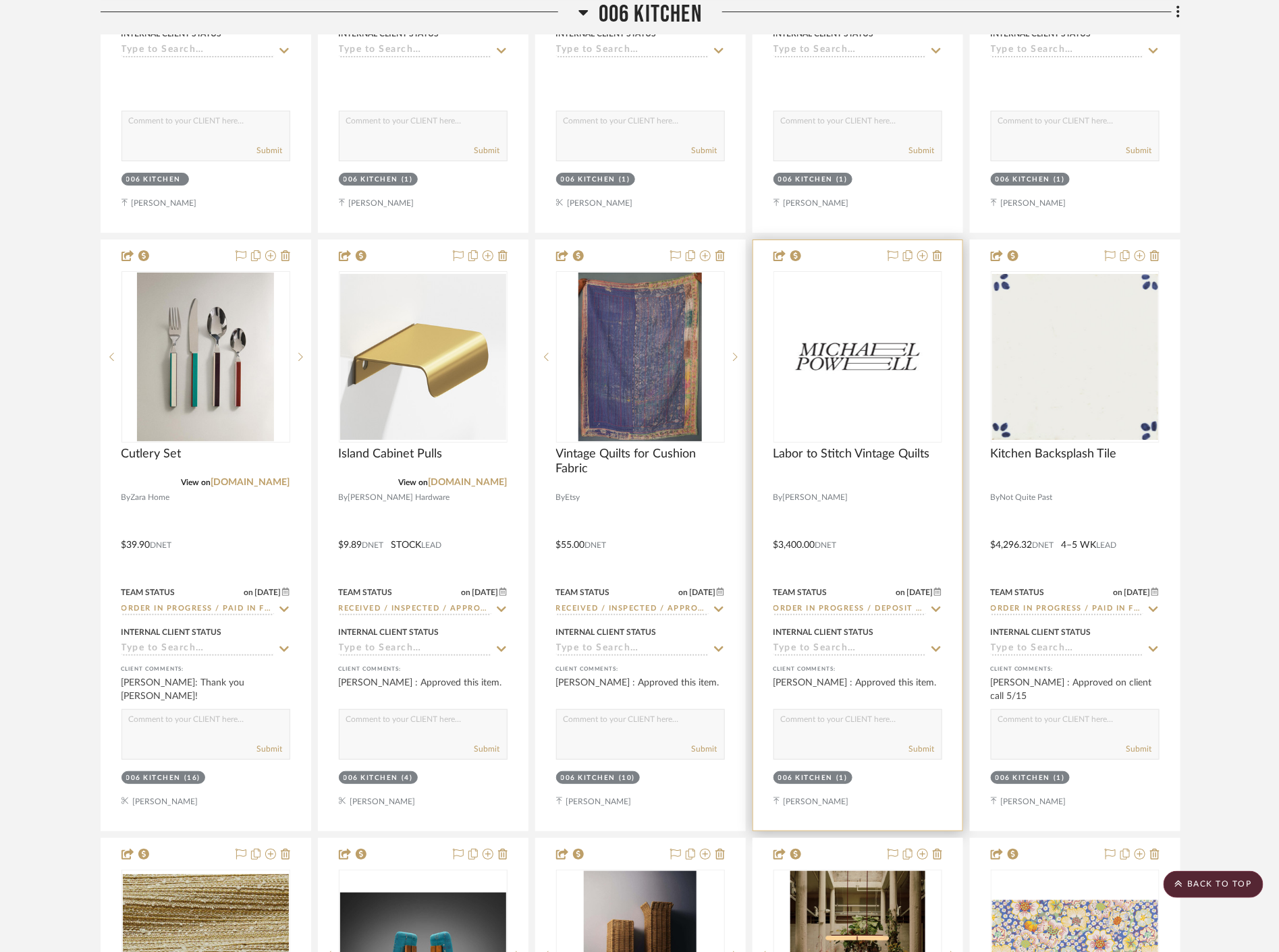
scroll to position [14097, 0]
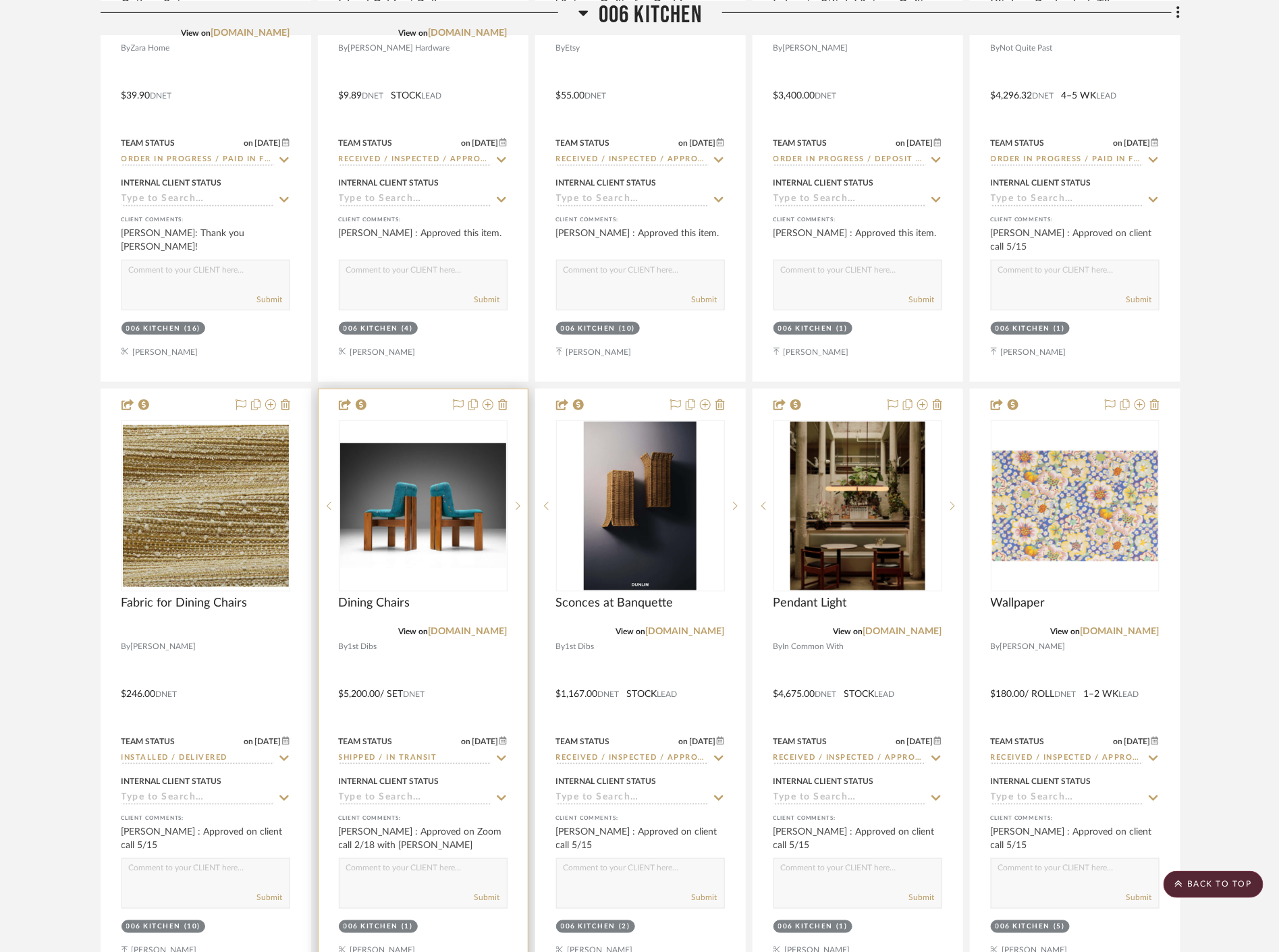
click at [499, 756] on icon at bounding box center [501, 758] width 12 height 11
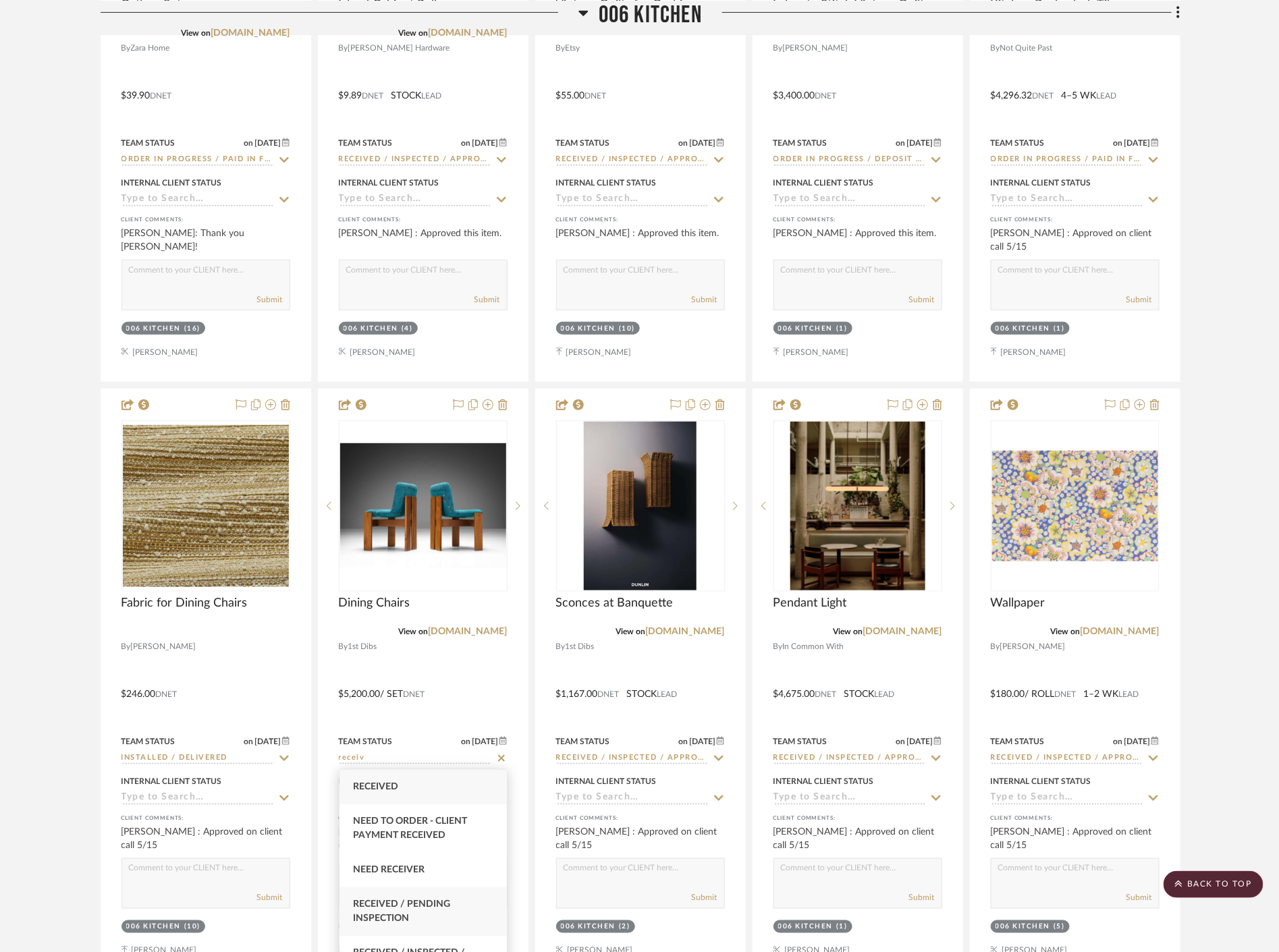
scroll to position [75, 0]
type input "receiv"
click at [445, 878] on span "Received / Inspected / Approved" at bounding box center [409, 885] width 112 height 24
type input "[DATE]"
type input "Received / Inspected / Approved"
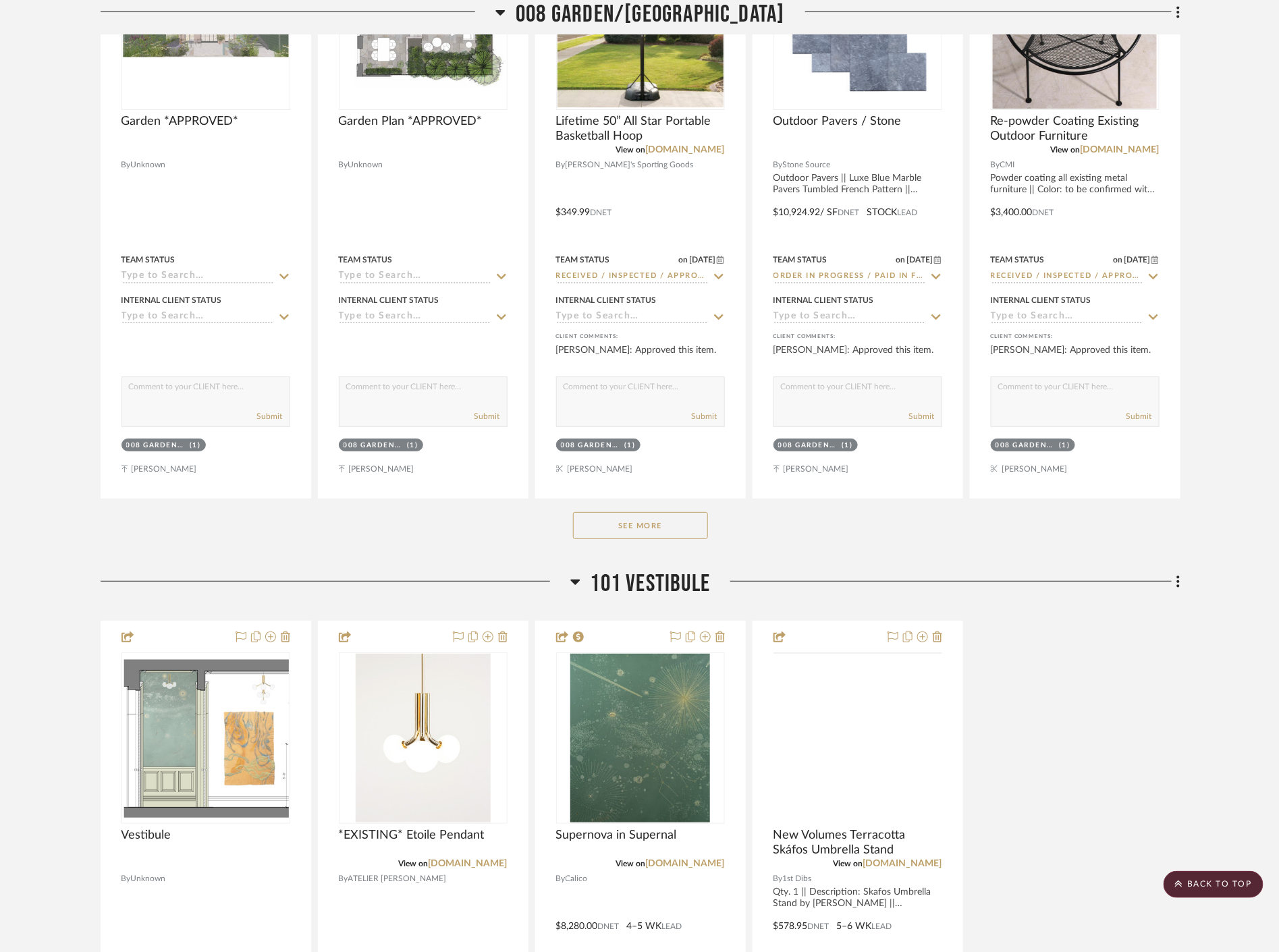
scroll to position [16046, 0]
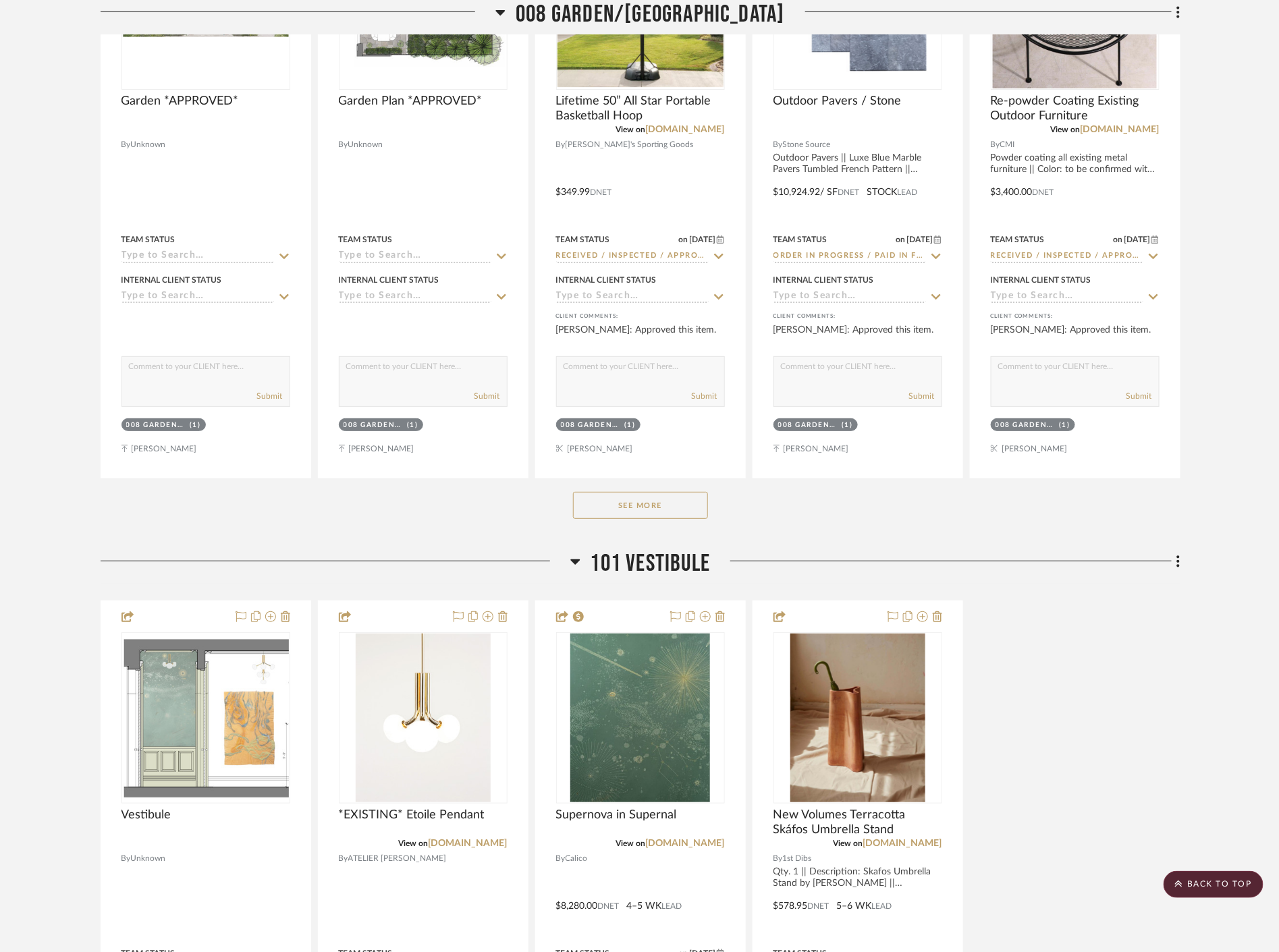
click at [658, 509] on button "See More" at bounding box center [640, 505] width 135 height 27
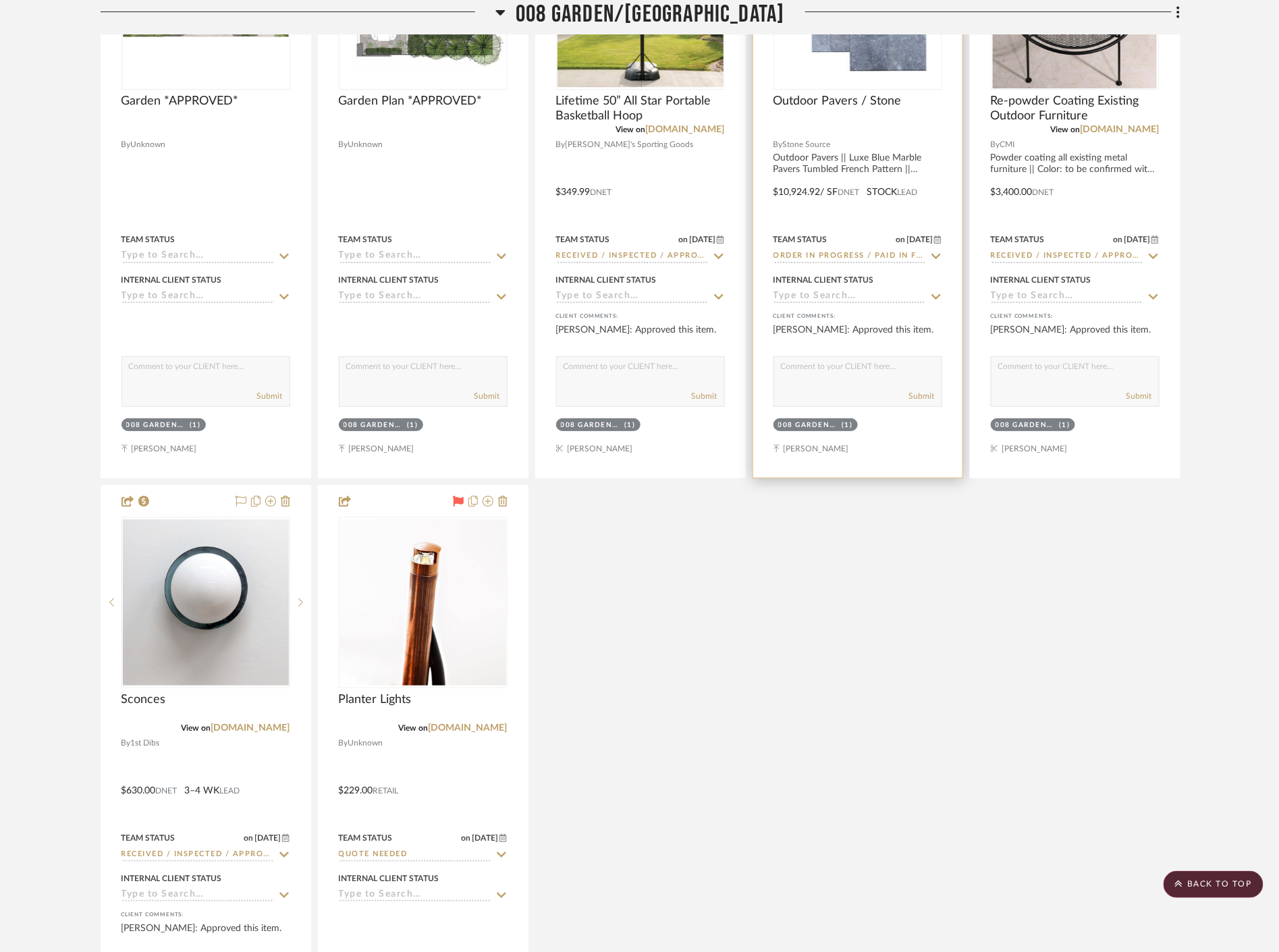
click at [932, 254] on icon at bounding box center [936, 256] width 9 height 6
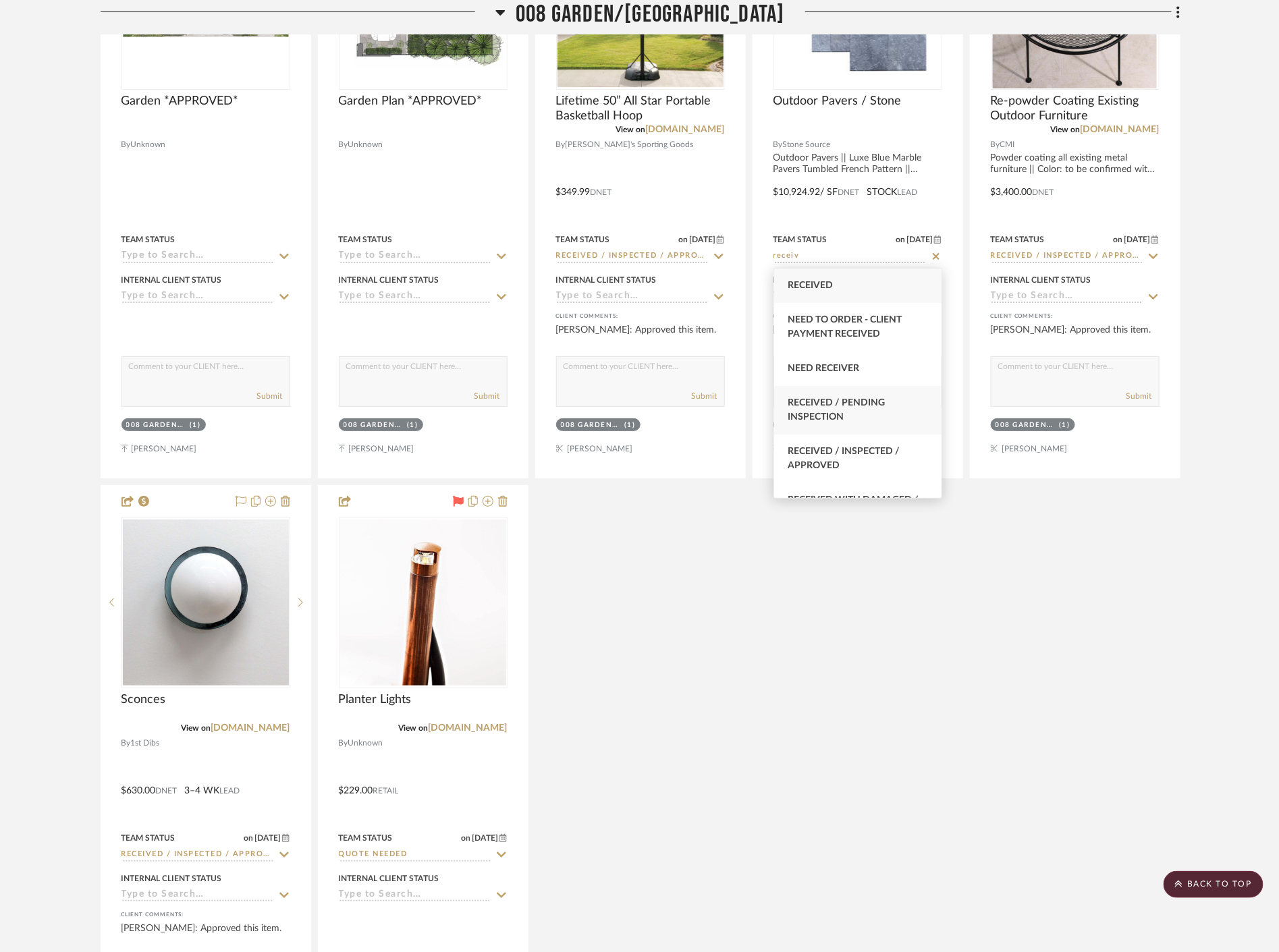
type input "receiv"
click at [881, 414] on div "Received / Pending Inspection" at bounding box center [858, 410] width 167 height 49
type input "[DATE]"
type input "Received / Pending Inspection"
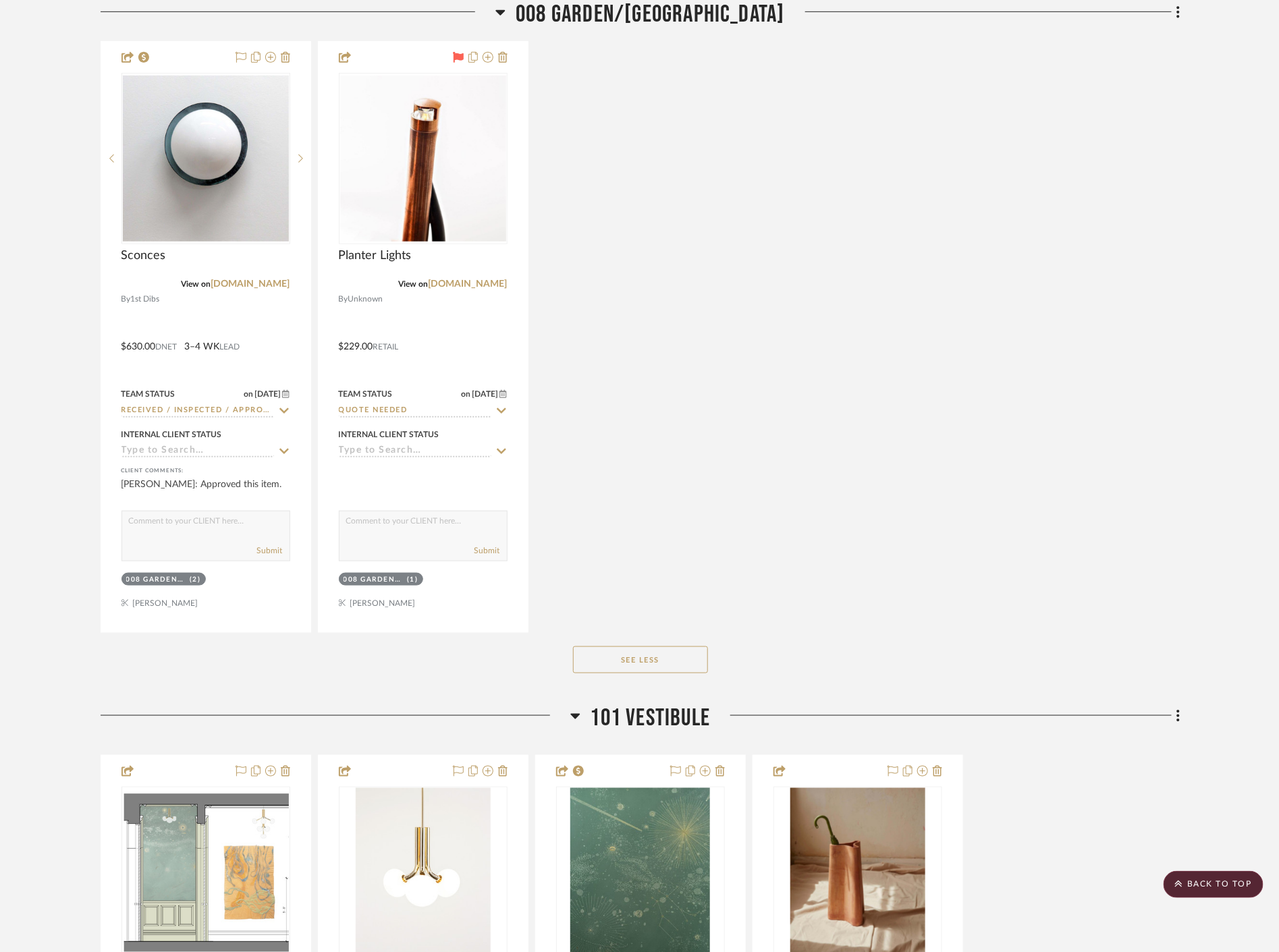
scroll to position [16347, 0]
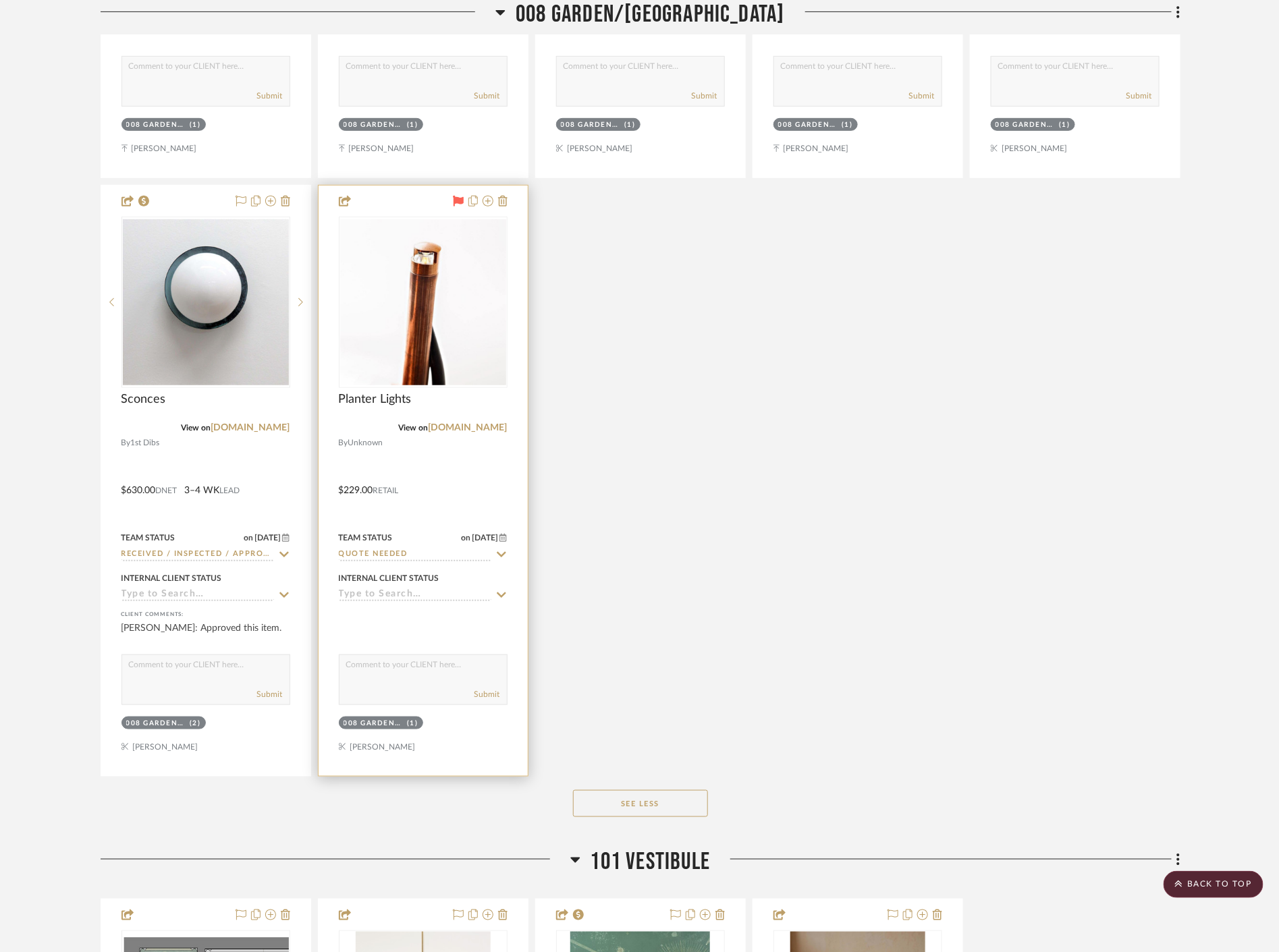
click at [502, 556] on icon at bounding box center [501, 554] width 9 height 6
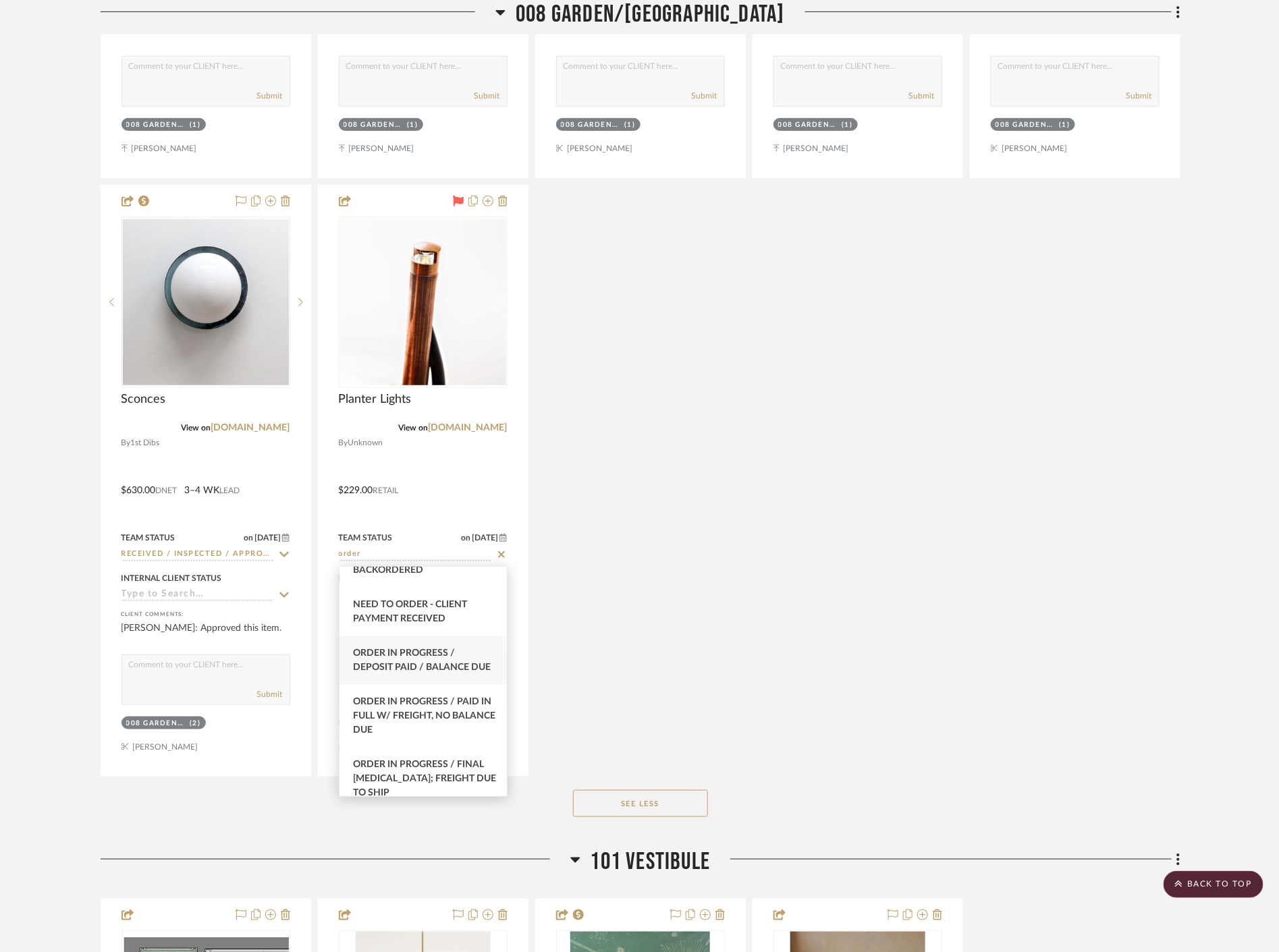
scroll to position [150, 0]
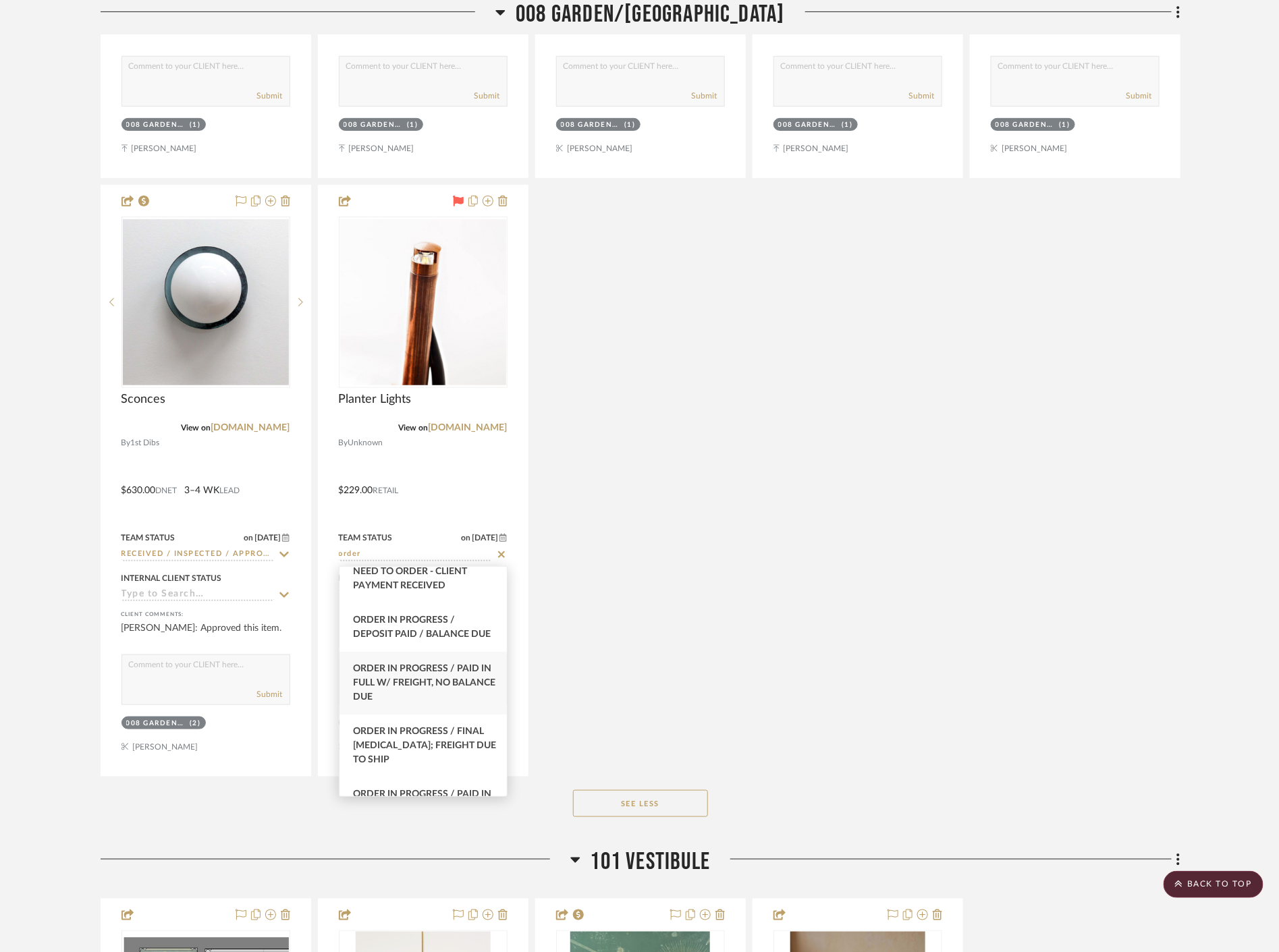
type input "order"
click at [450, 697] on span "Order In Progress / Paid In Full w/ Freight, No Balance due" at bounding box center [423, 682] width 142 height 38
type input "[DATE]"
type input "Order In Progress / Paid In Full w/ Freight, No Balance due"
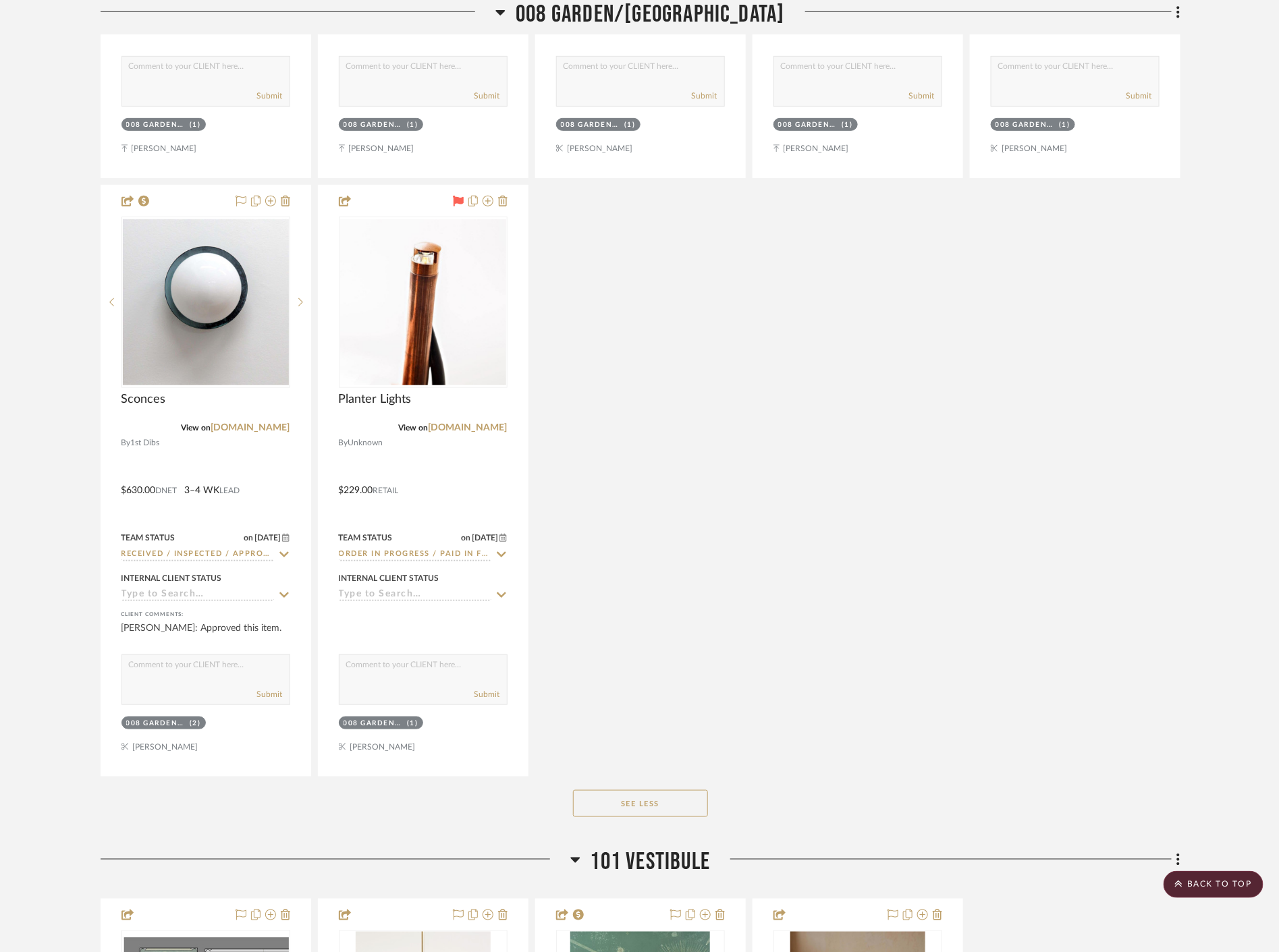
click at [780, 610] on div "Garden *APPROVED* By Unknown Team Status Internal Client Status client Comments…" at bounding box center [641, 181] width 1080 height 1191
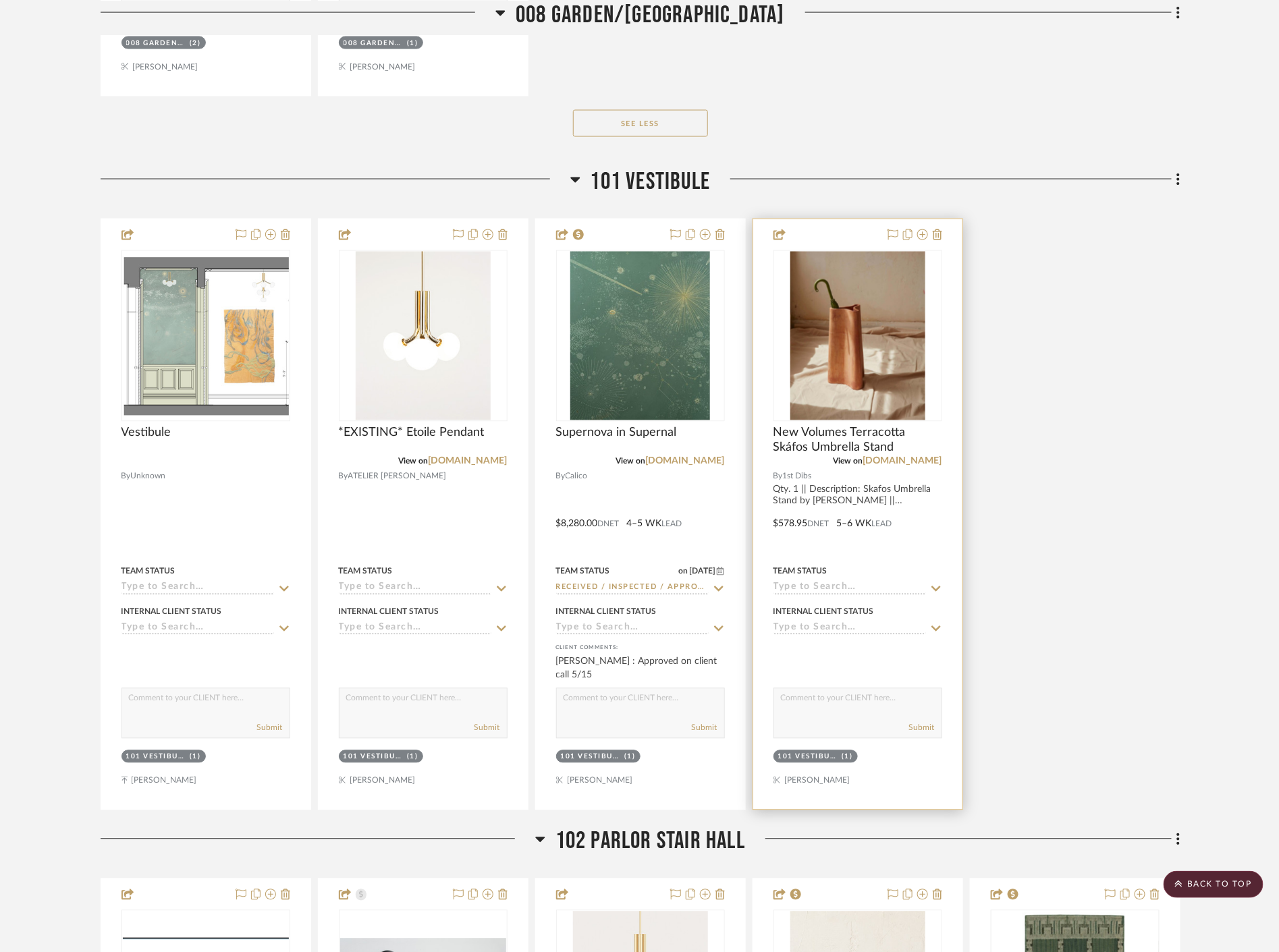
scroll to position [17022, 0]
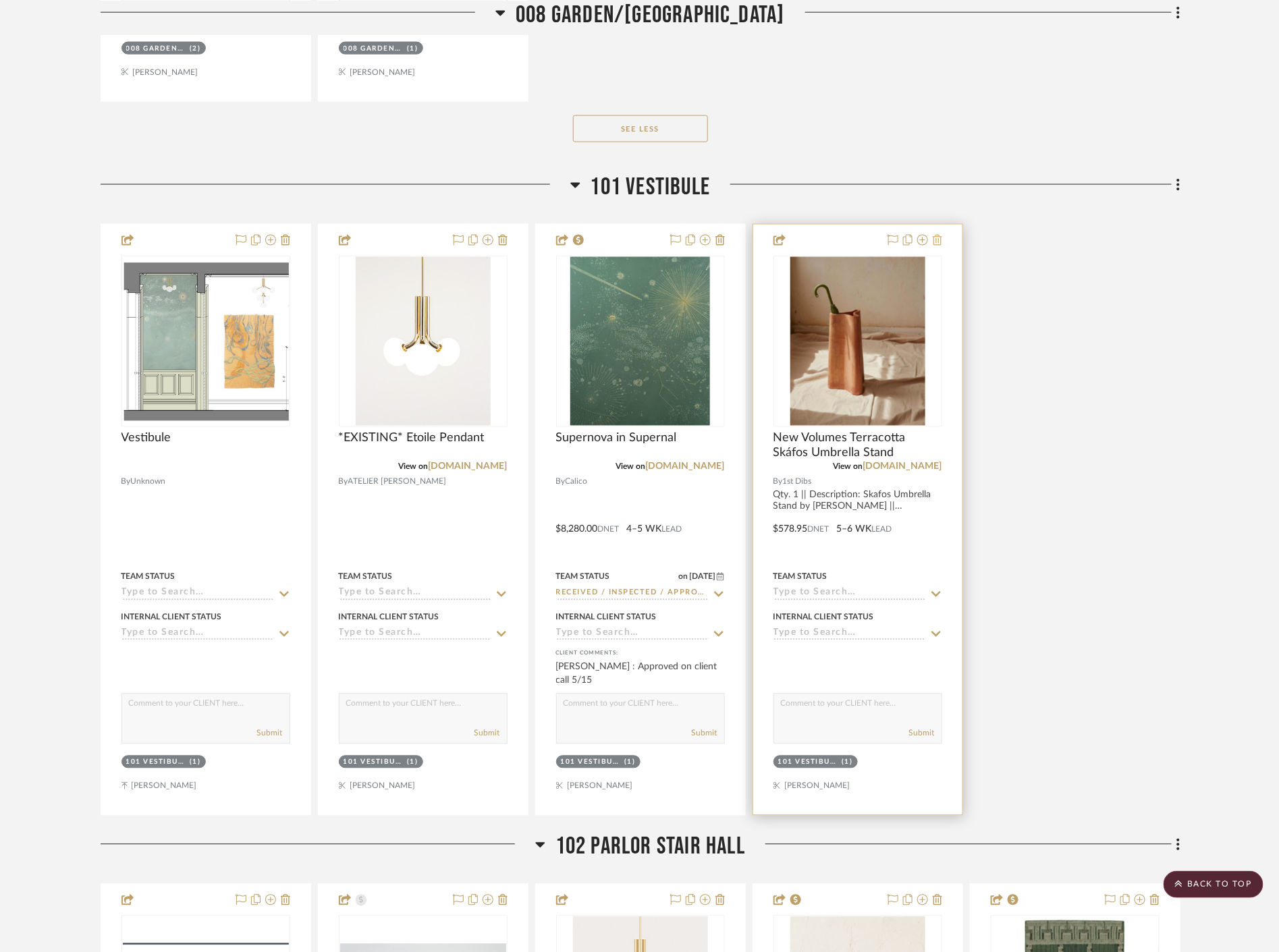
click at [935, 239] on icon at bounding box center [937, 241] width 9 height 11
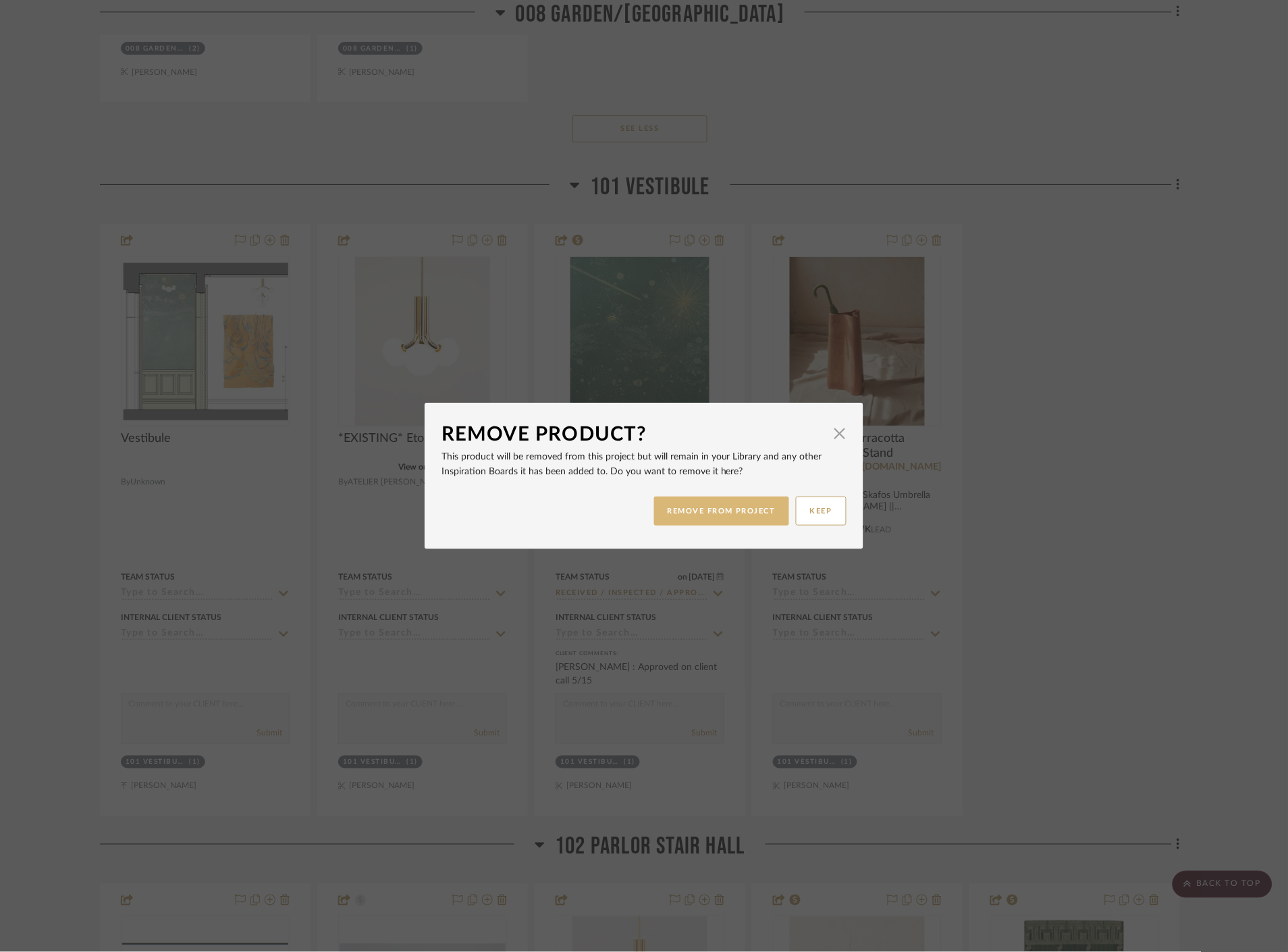
click at [717, 506] on button "REMOVE FROM PROJECT" at bounding box center [722, 511] width 136 height 29
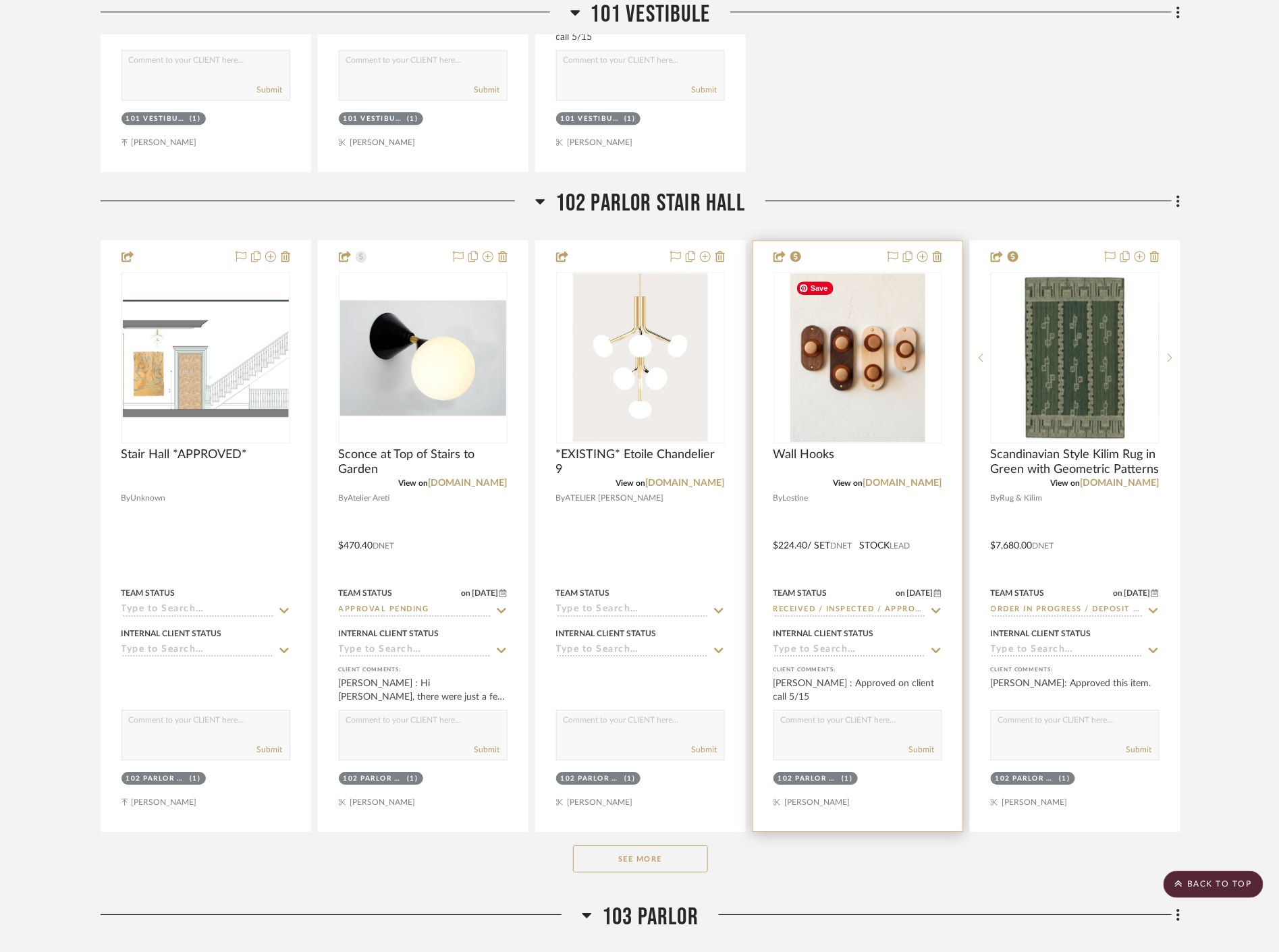
scroll to position [17697, 0]
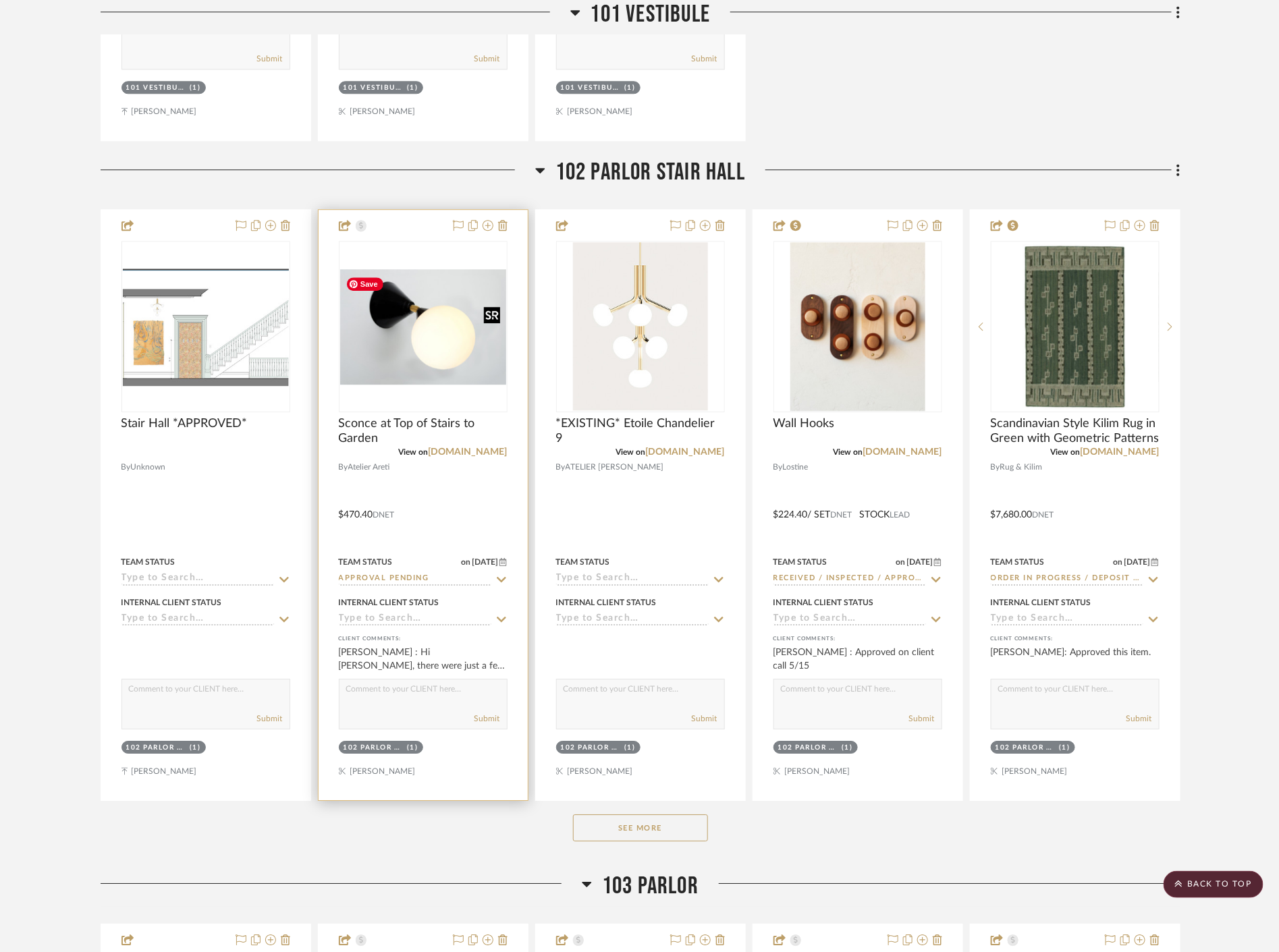
click at [0, 0] on img at bounding box center [0, 0] width 0 height 0
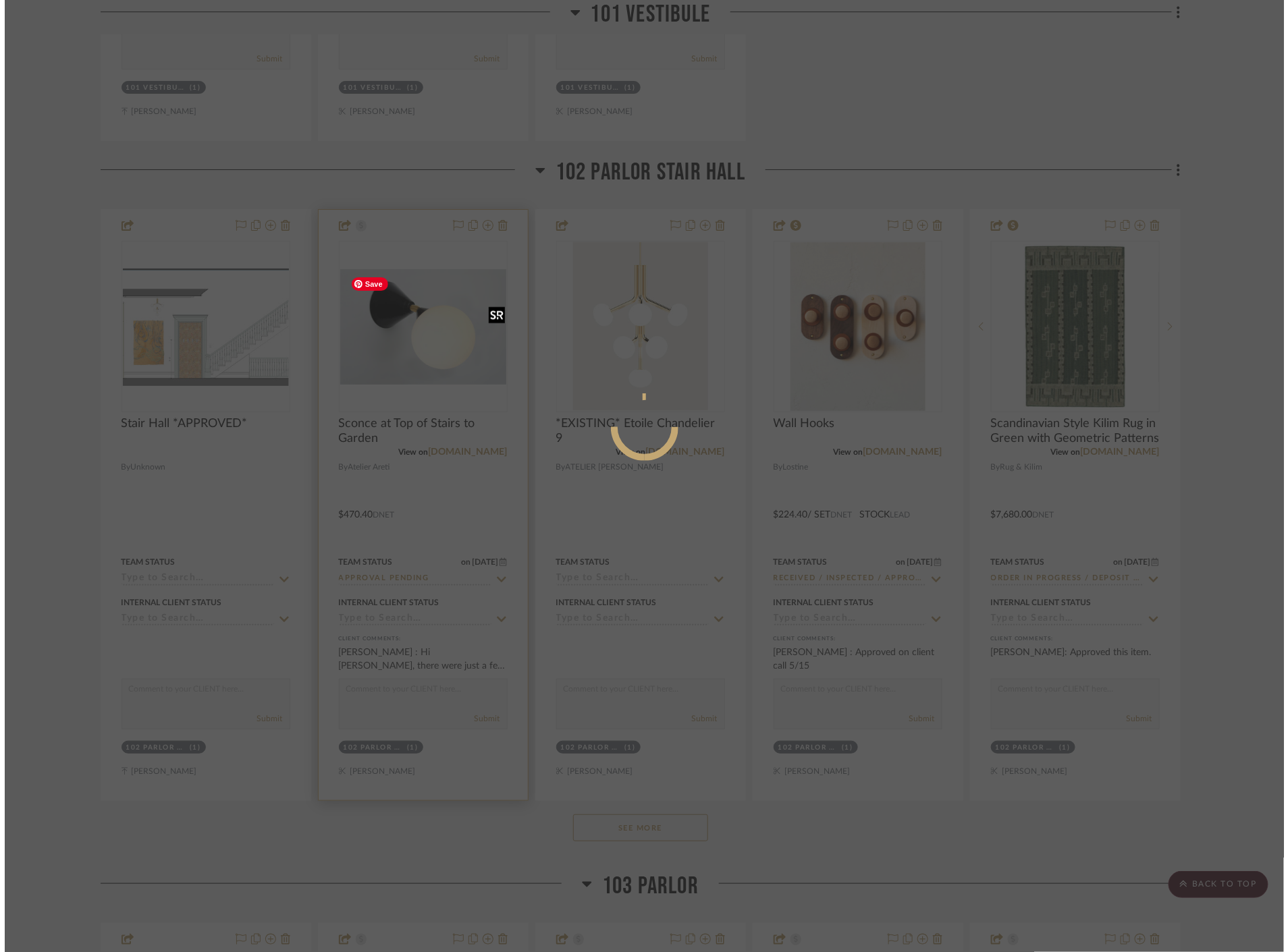
scroll to position [0, 0]
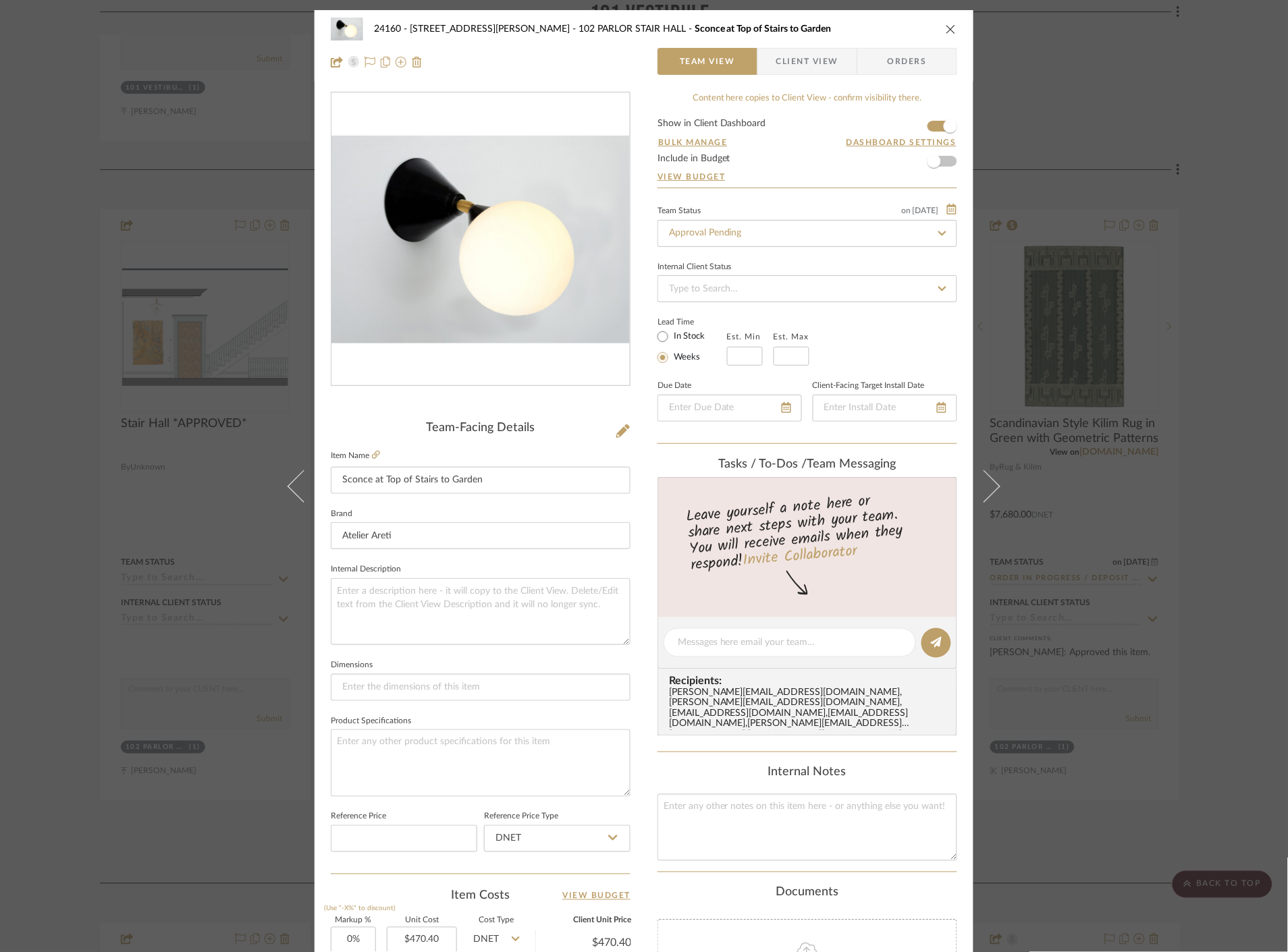
click at [817, 78] on div "[STREET_ADDRESS] - [PERSON_NAME] 102 PARLOR STAIR HALL Sconce at Top of Stairs …" at bounding box center [644, 45] width 658 height 71
click at [817, 64] on span "Client View" at bounding box center [807, 61] width 62 height 27
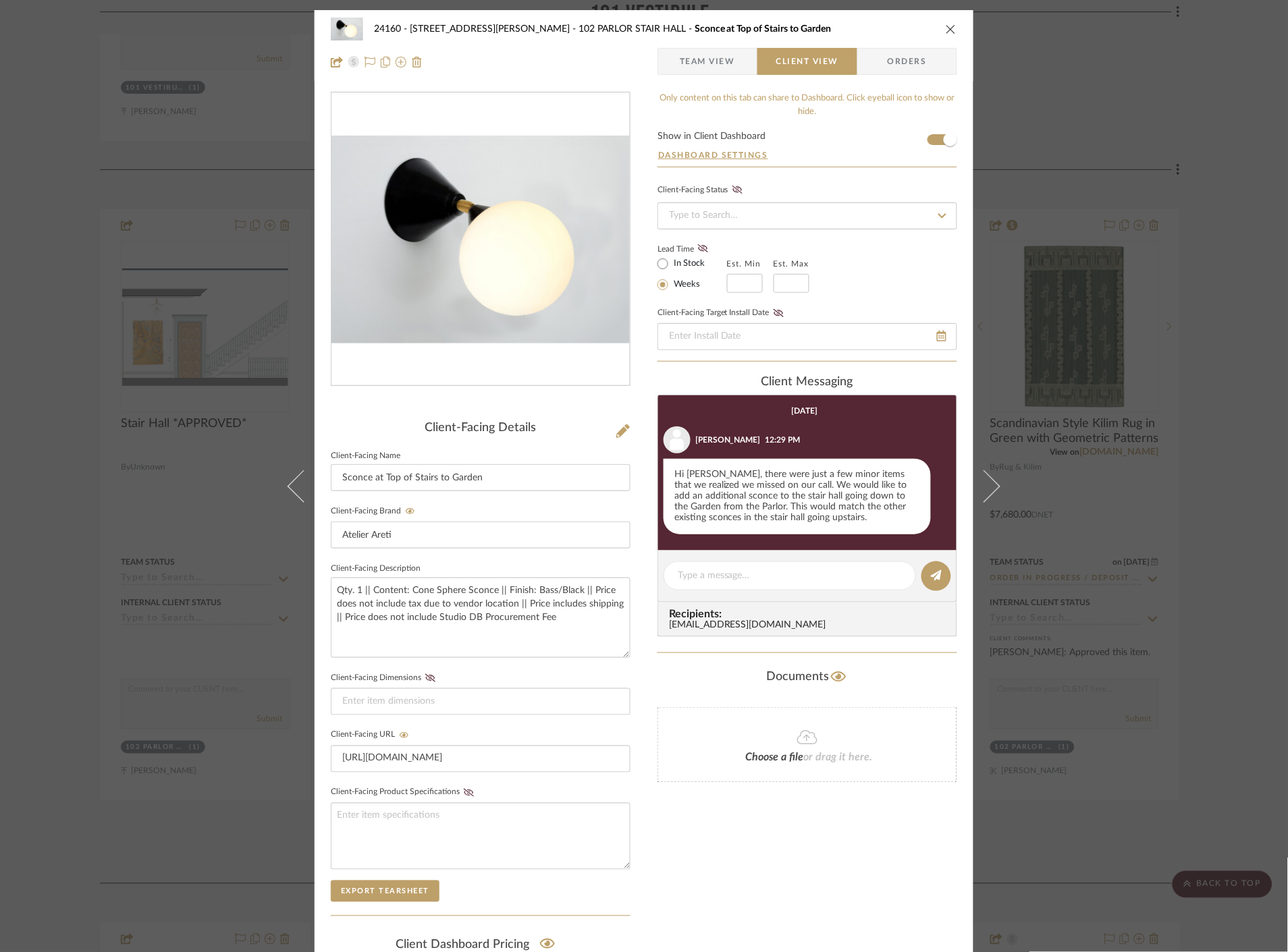
click at [1191, 224] on div "24160 - [STREET_ADDRESS] - [PERSON_NAME] 102 PARLOR STAIR HALL Sconce at Top of…" at bounding box center [644, 476] width 1288 height 952
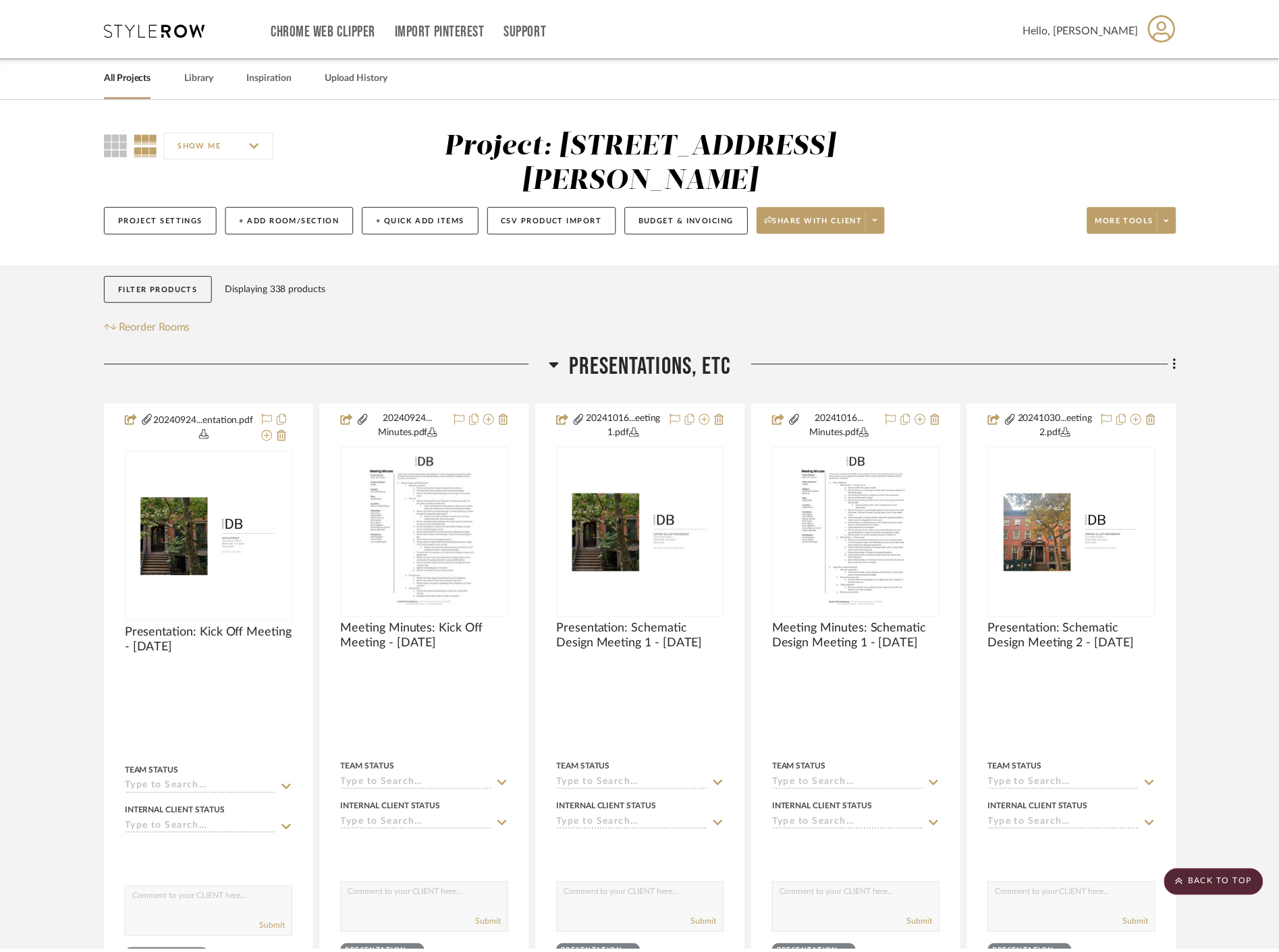
scroll to position [17697, 0]
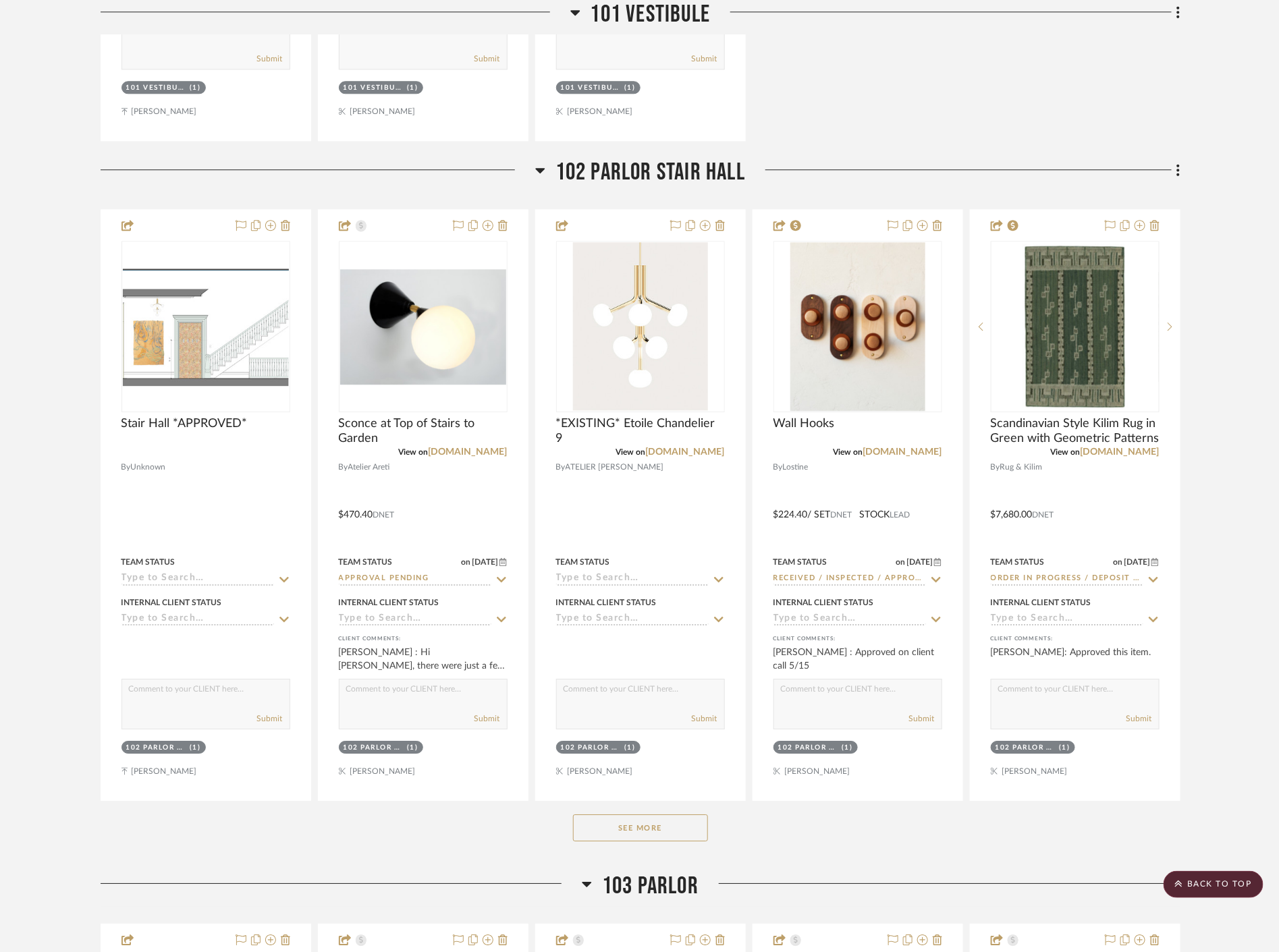
click at [692, 837] on button "See More" at bounding box center [640, 827] width 135 height 27
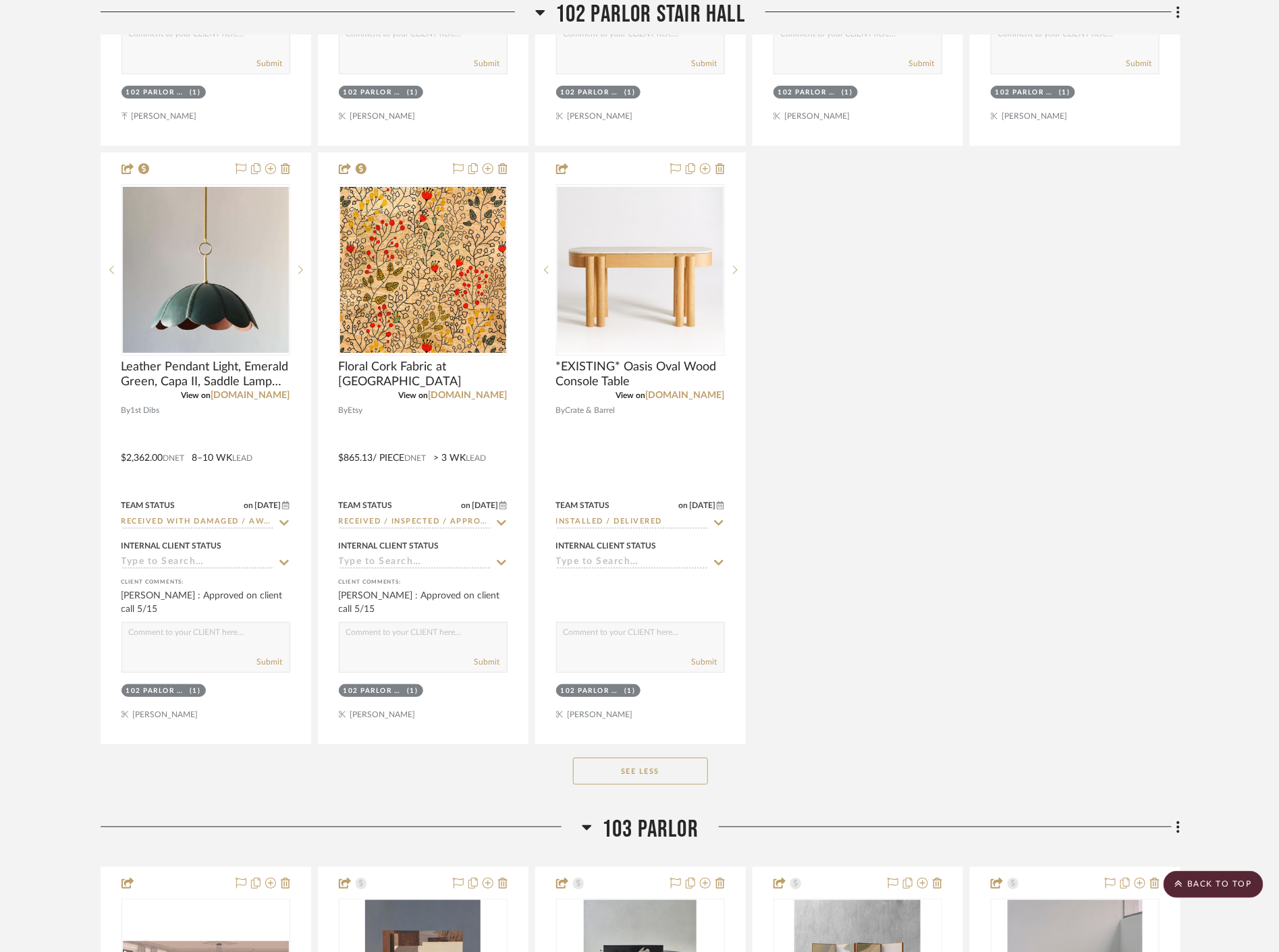
scroll to position [18372, 0]
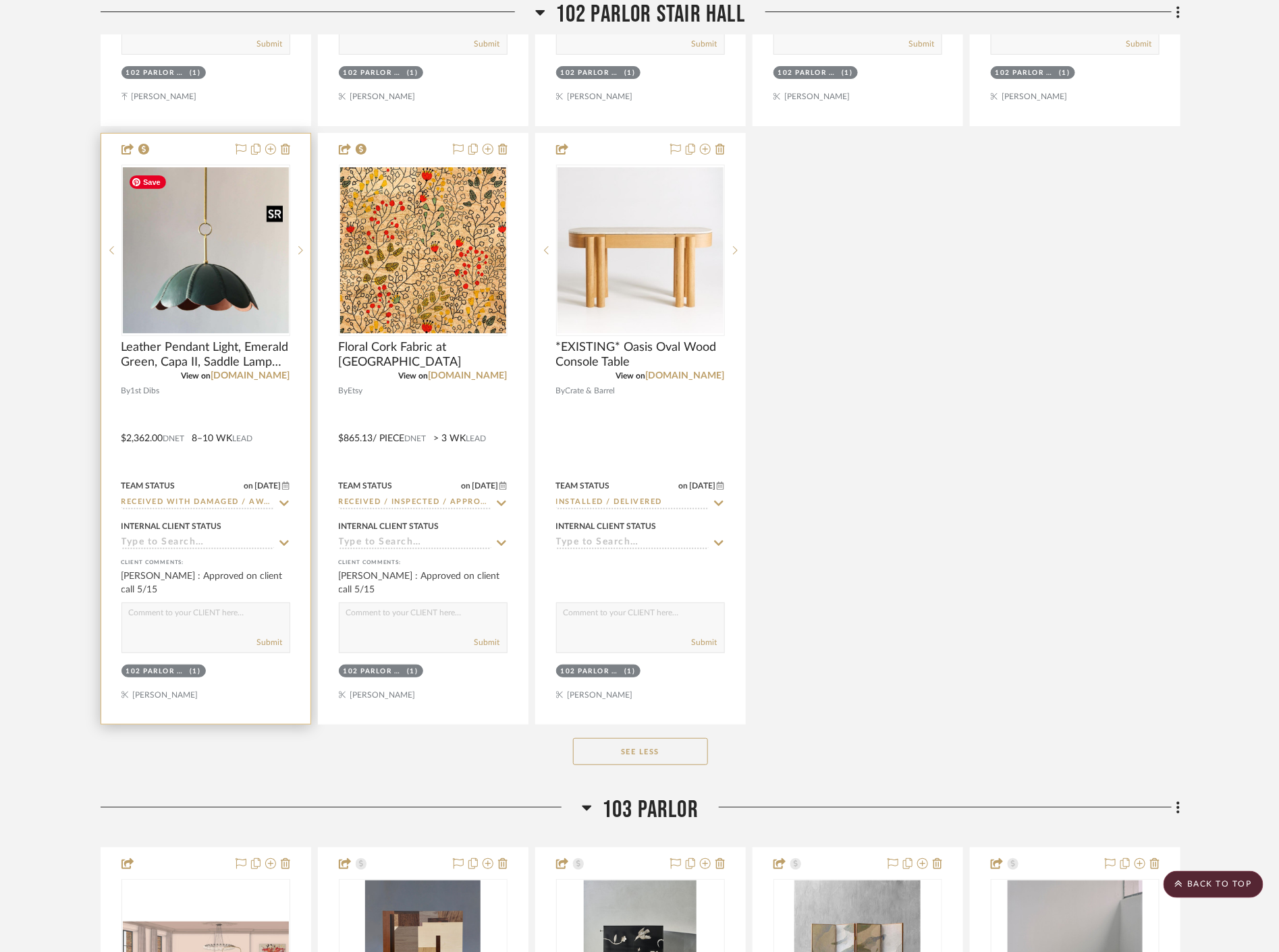
click at [0, 0] on img at bounding box center [0, 0] width 0 height 0
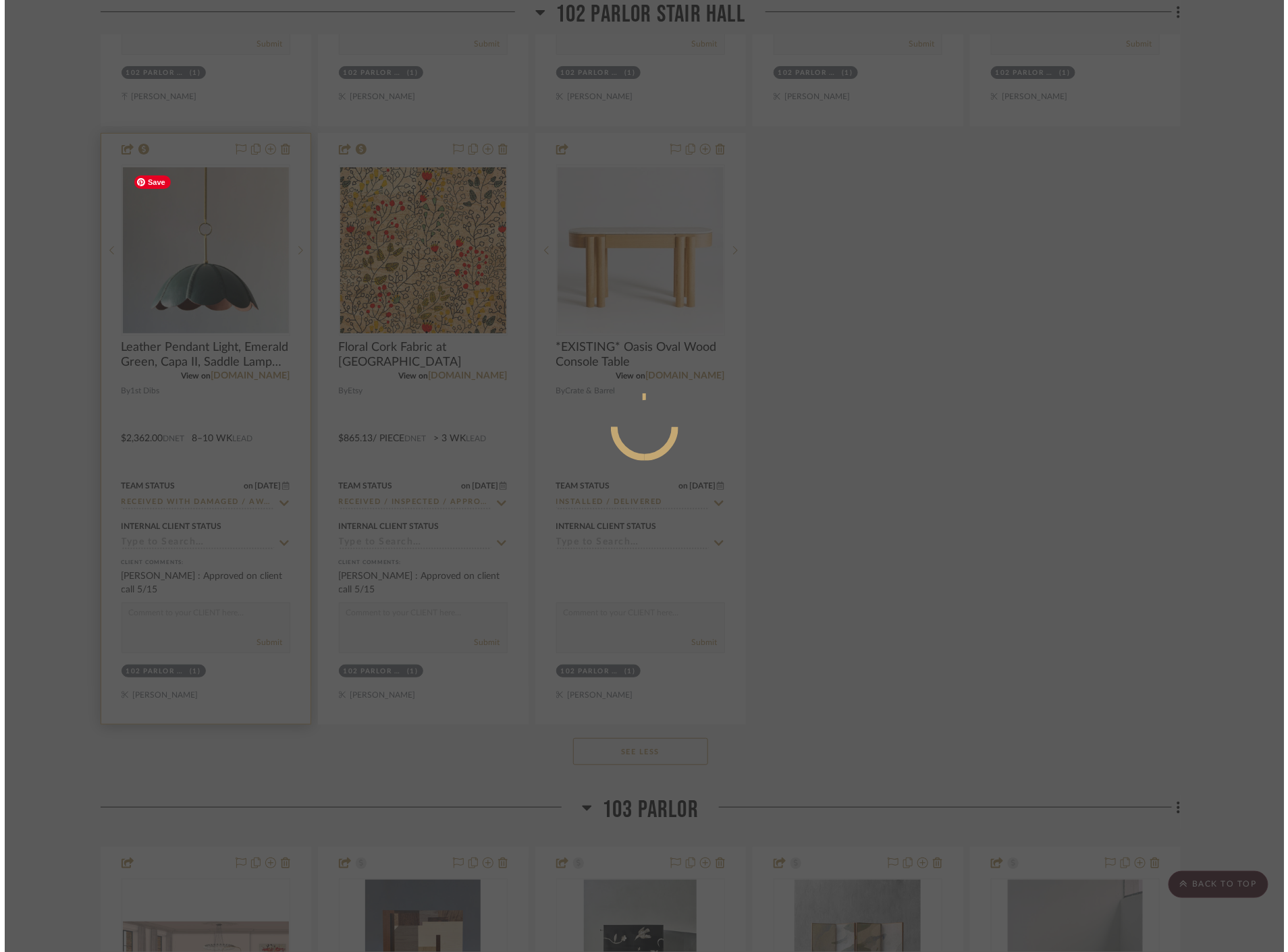
scroll to position [0, 0]
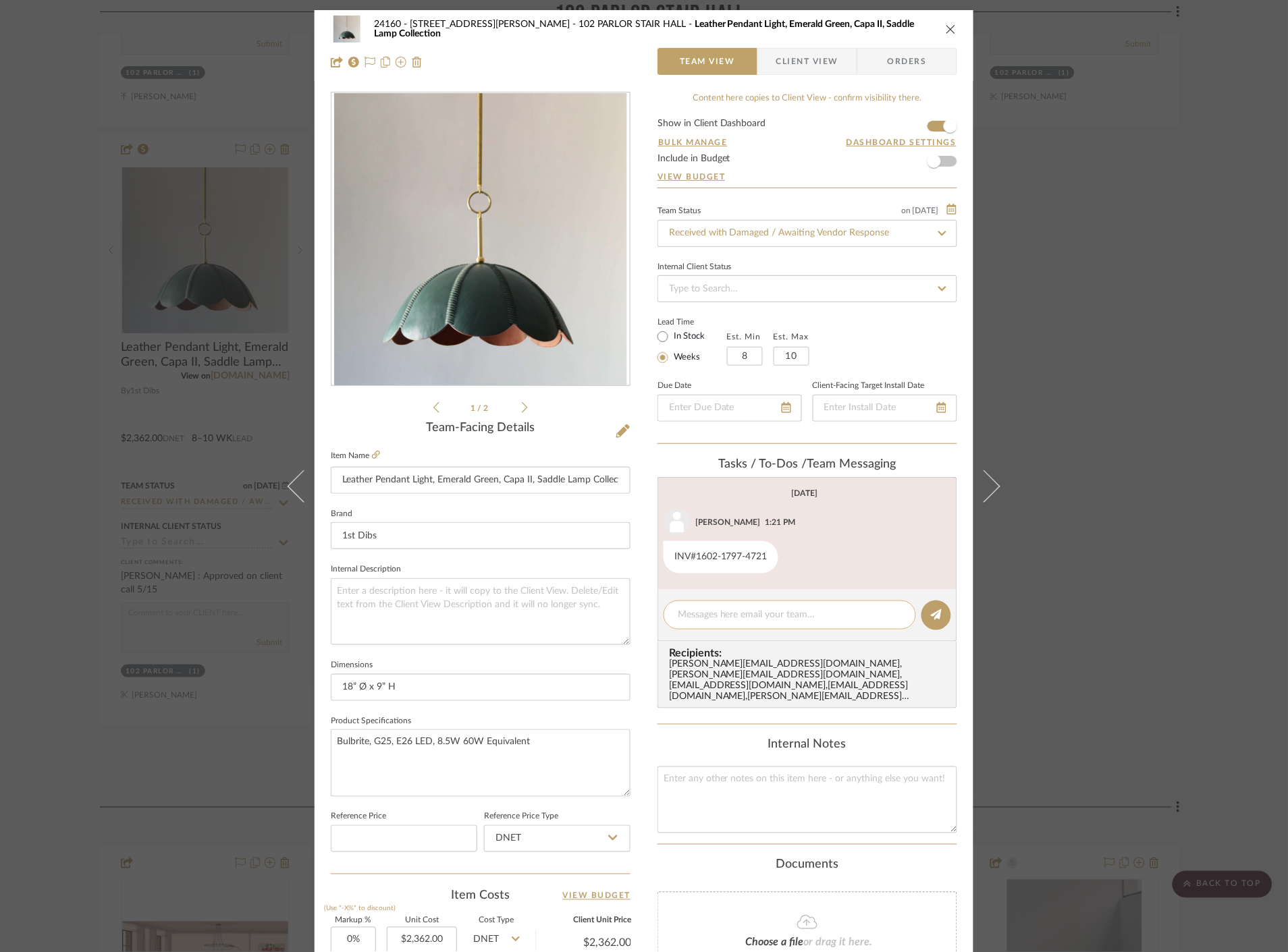
click at [748, 609] on textarea at bounding box center [790, 614] width 224 height 14
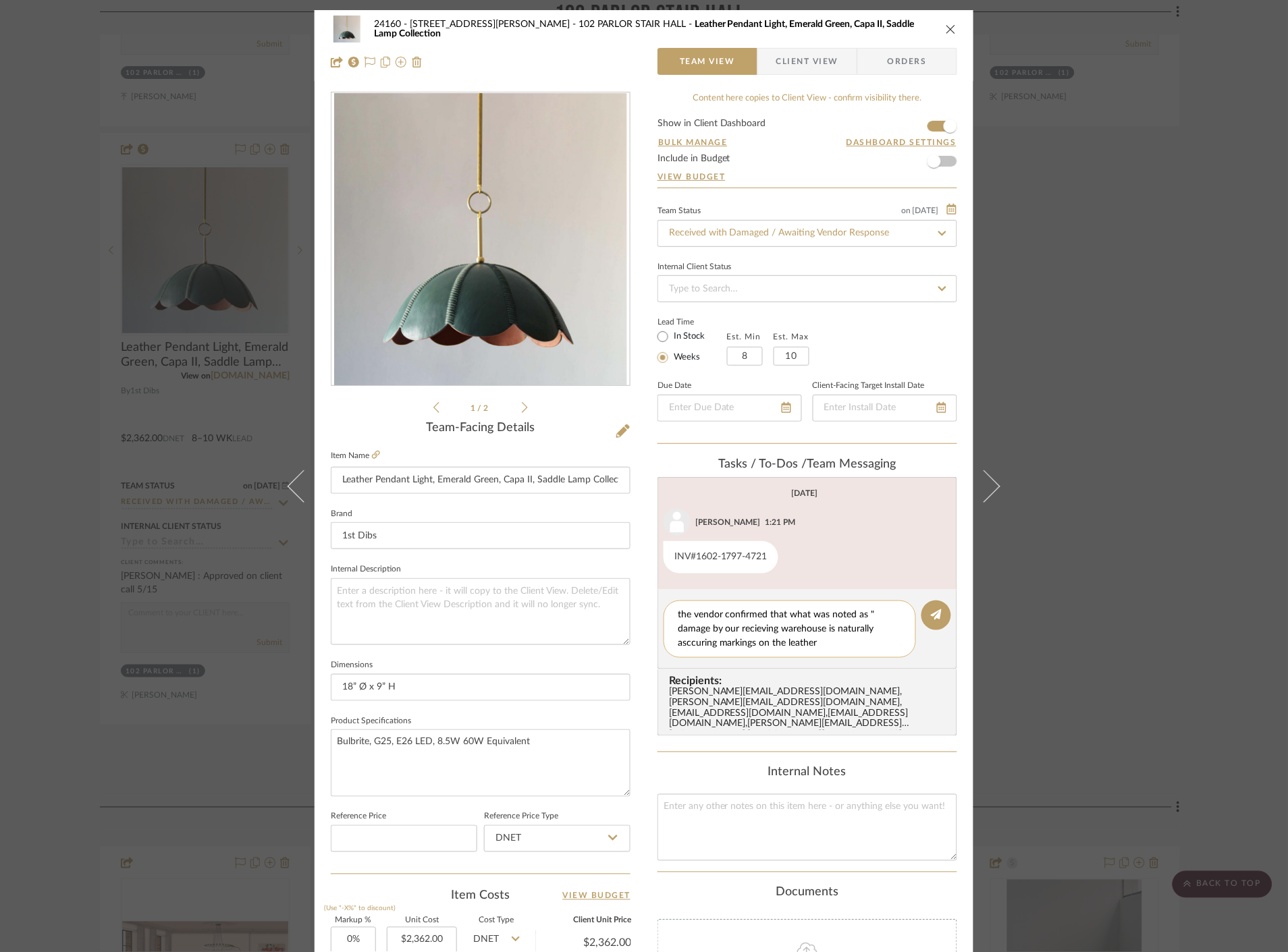
click at [706, 633] on textarea "the vendor confirmed that what was noted as " damage by our recieving warehouse…" at bounding box center [790, 629] width 224 height 42
type textarea "the vendor confirmed that what was noted as " damage" by our recieving warehous…"
click at [863, 615] on textarea "the vendor confirmed that what was noted as " damage" by our recieving warehous…" at bounding box center [790, 629] width 224 height 42
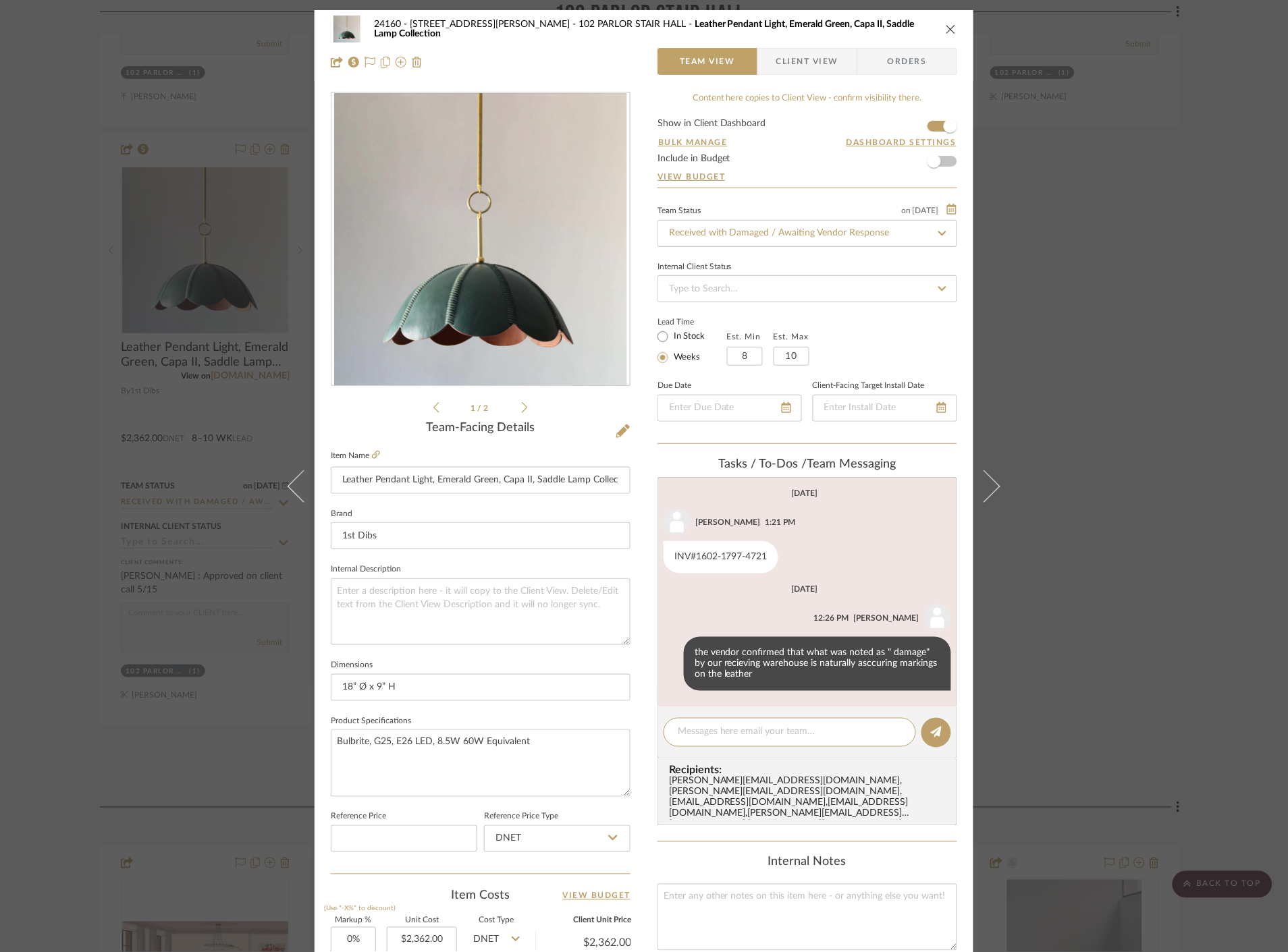
click at [1110, 335] on div "24160 - [STREET_ADDRESS] - [PERSON_NAME] 102 PARLOR STAIR HALL Leather Pendant …" at bounding box center [644, 476] width 1288 height 952
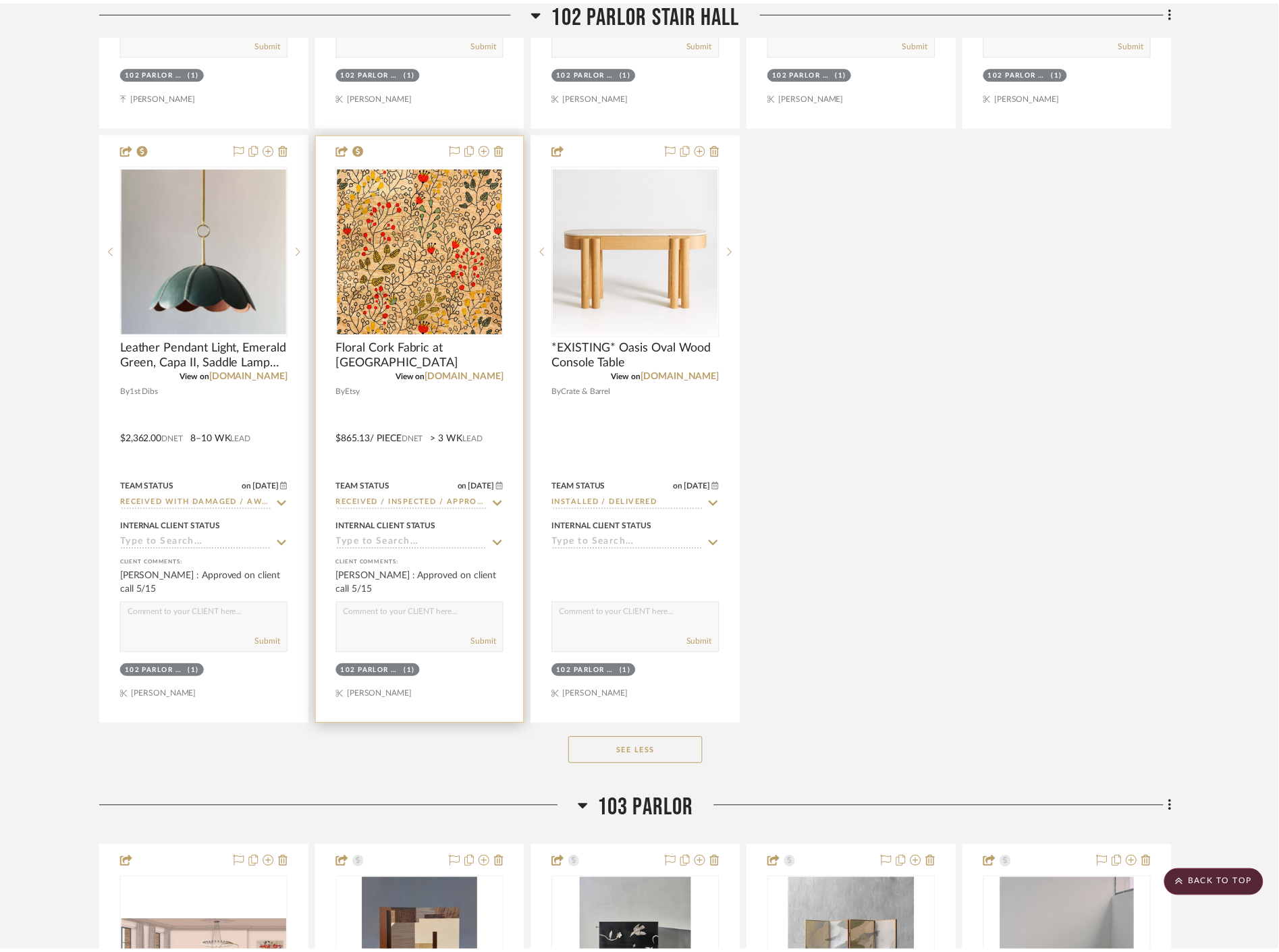
scroll to position [18372, 0]
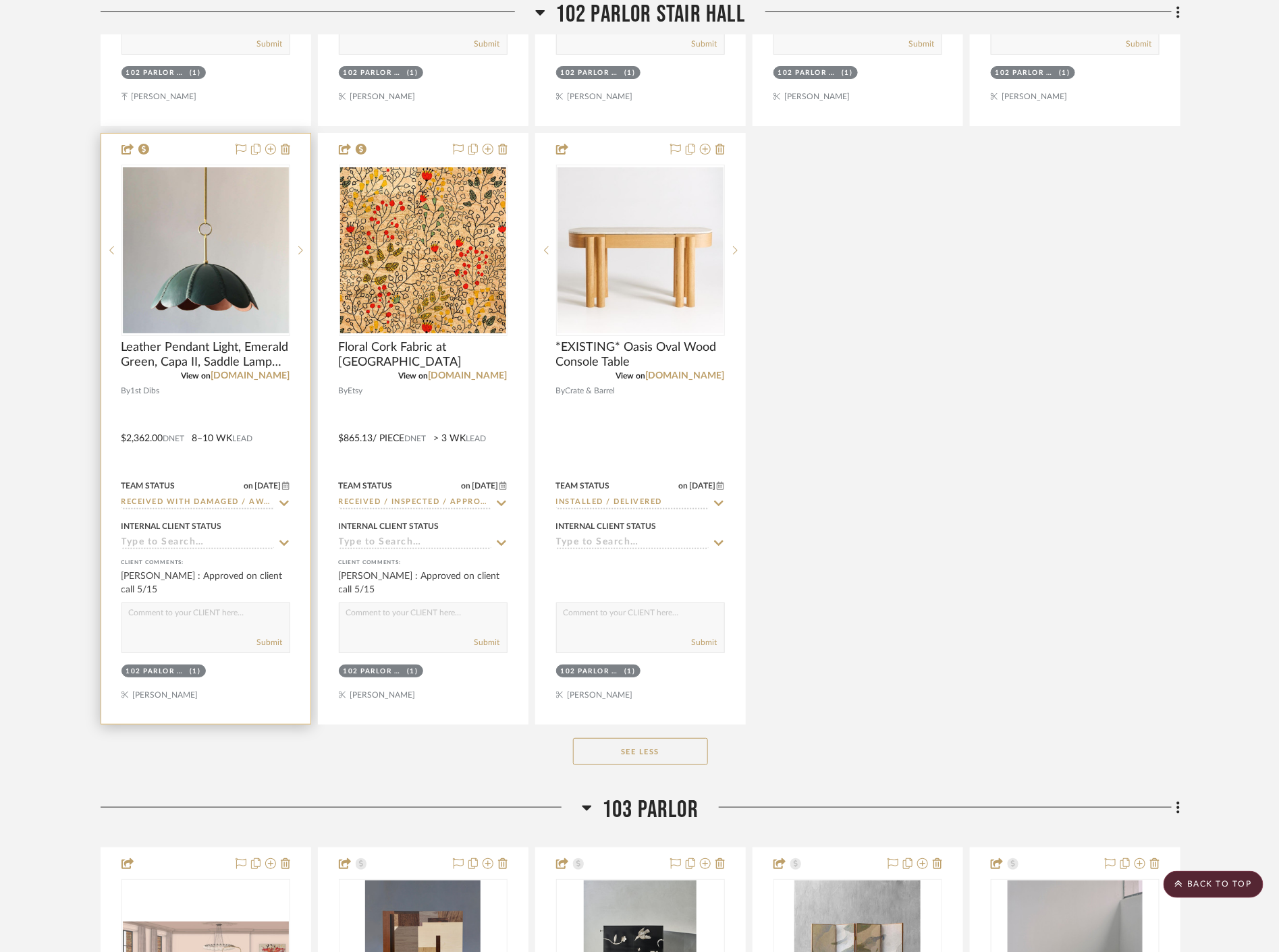
click at [288, 501] on icon at bounding box center [284, 504] width 12 height 11
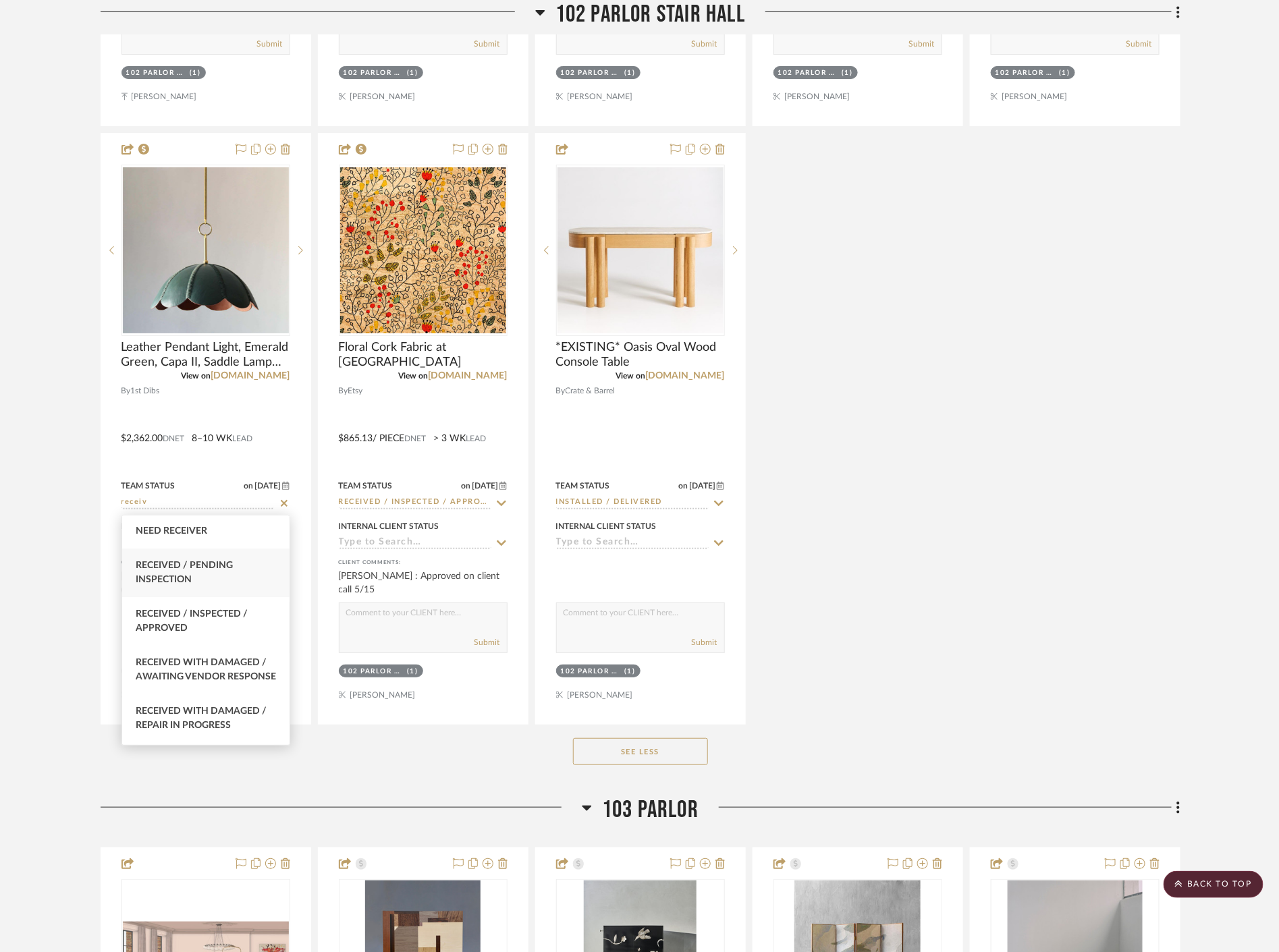
scroll to position [150, 0]
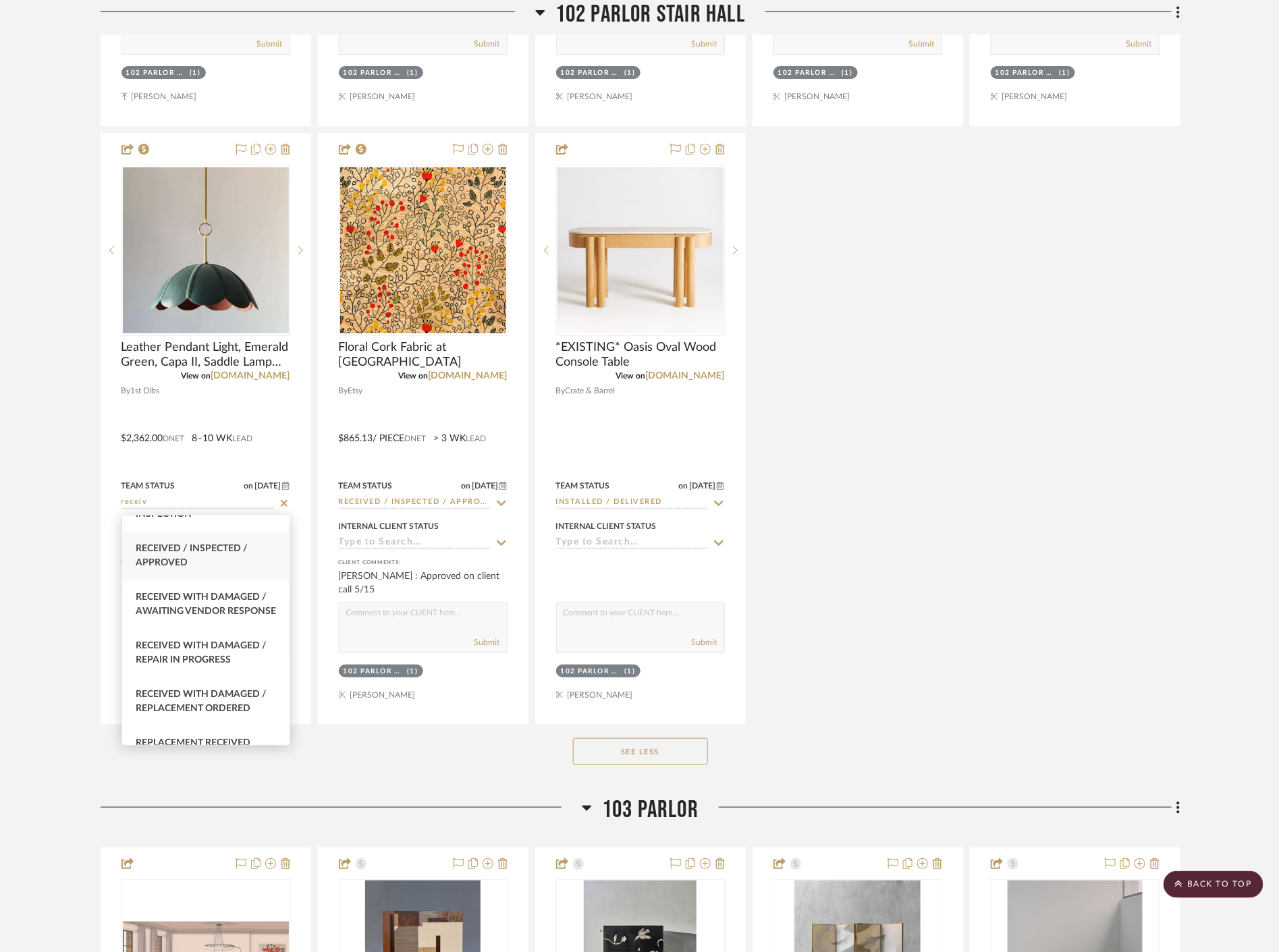
type input "receiv"
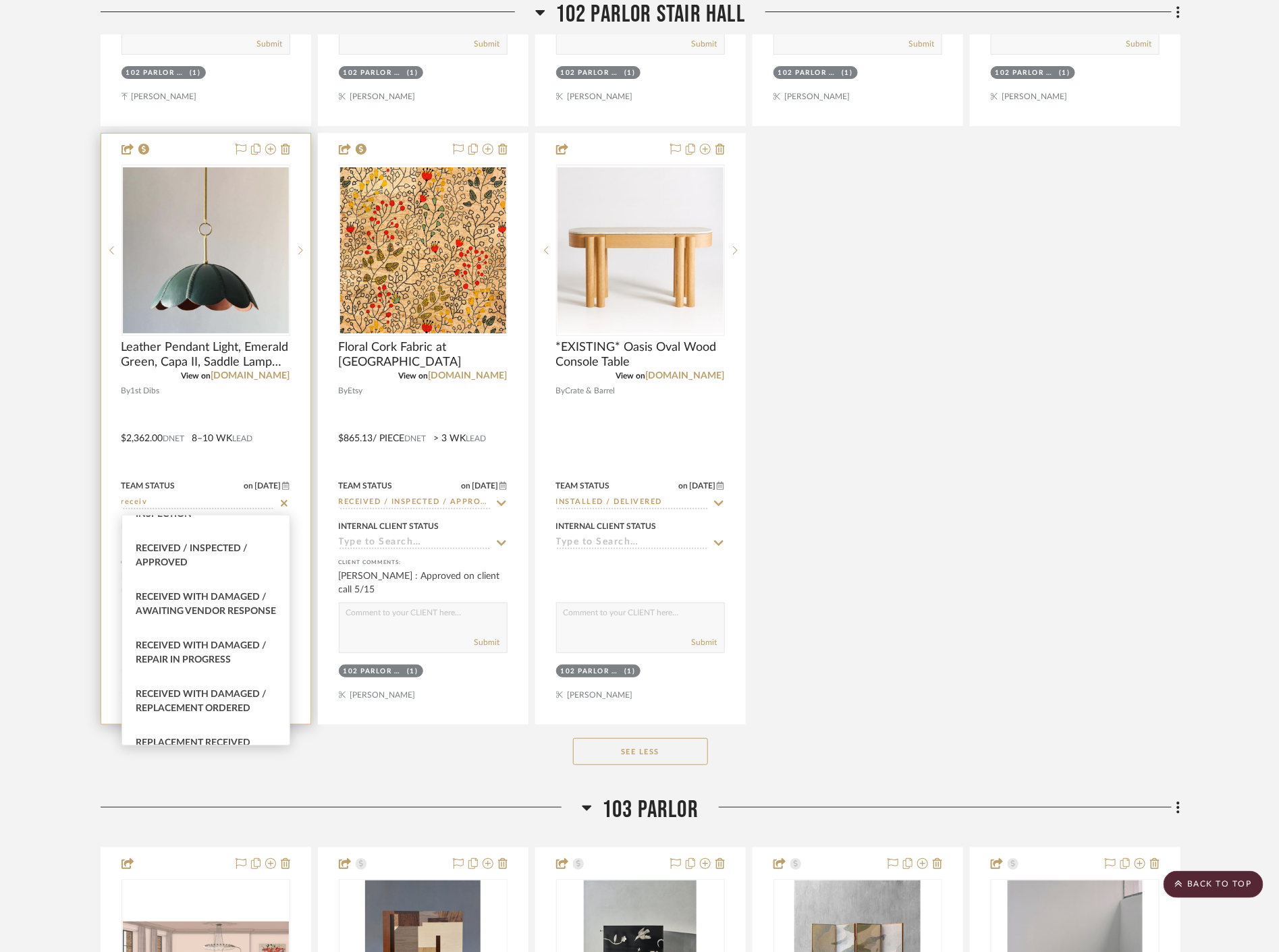
click at [224, 551] on span "Received / Inspected / Approved" at bounding box center [192, 556] width 112 height 24
type input "[DATE]"
type input "Received / Inspected / Approved"
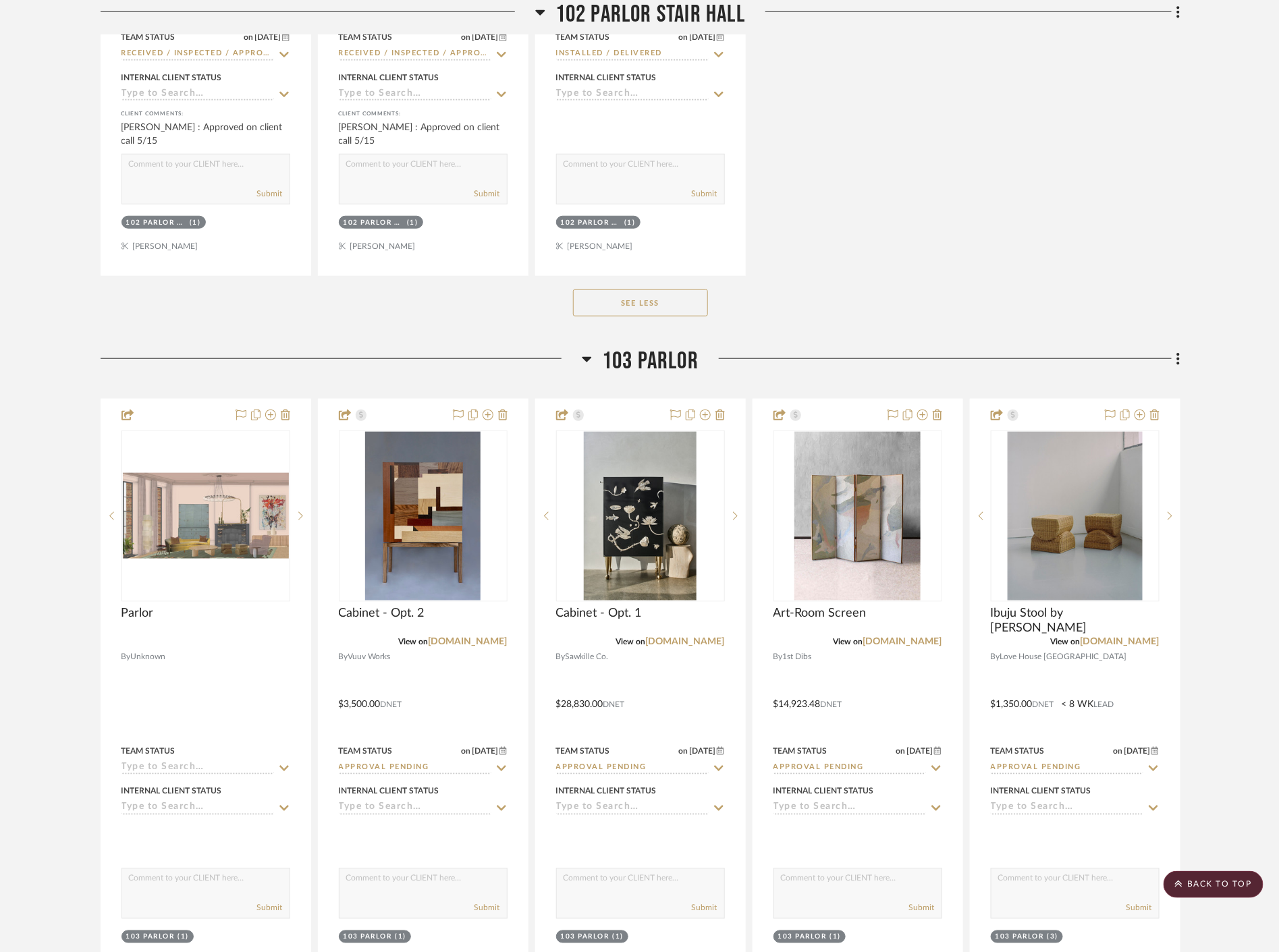
scroll to position [18822, 0]
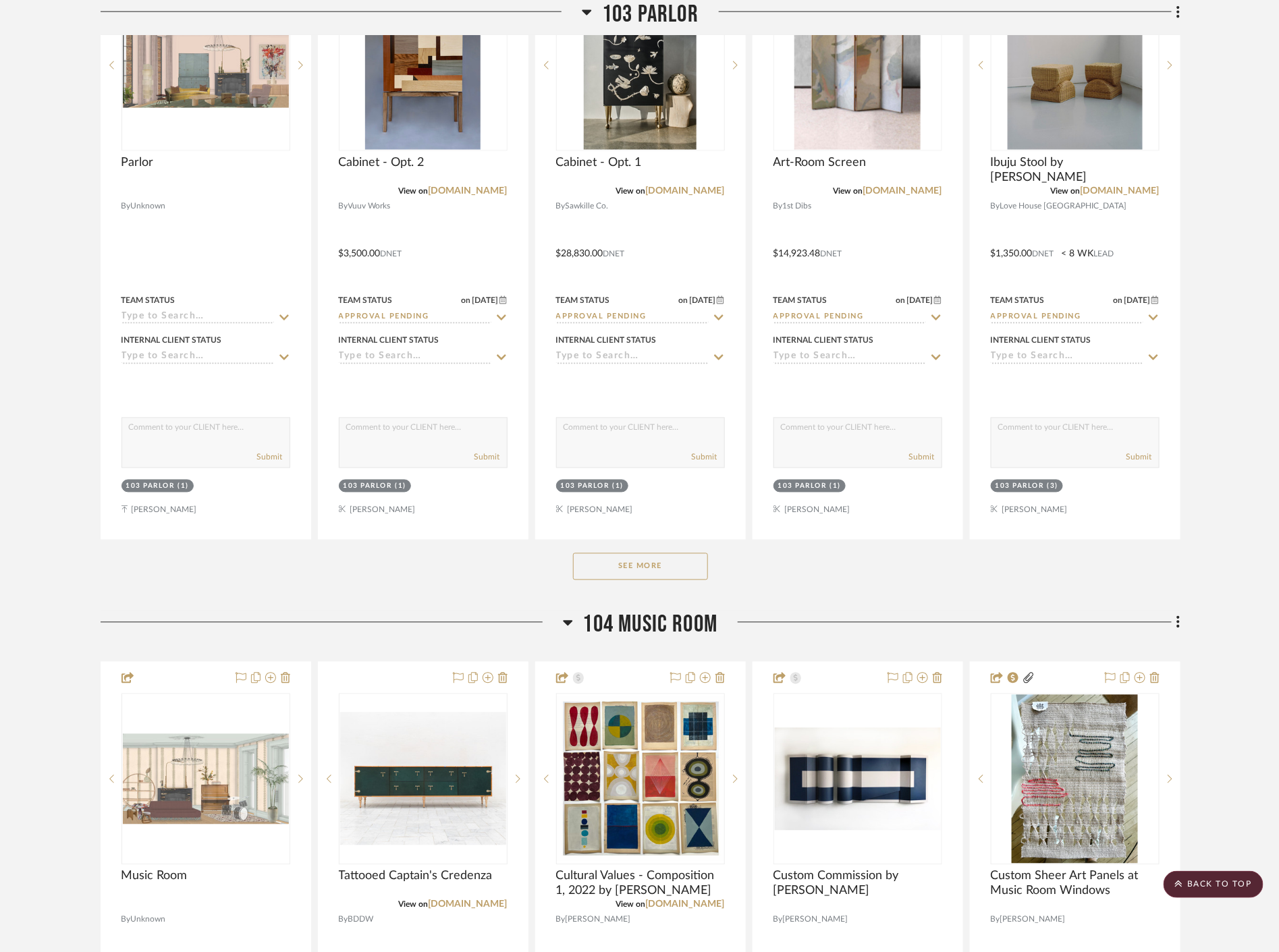
click at [634, 558] on button "See More" at bounding box center [640, 566] width 135 height 27
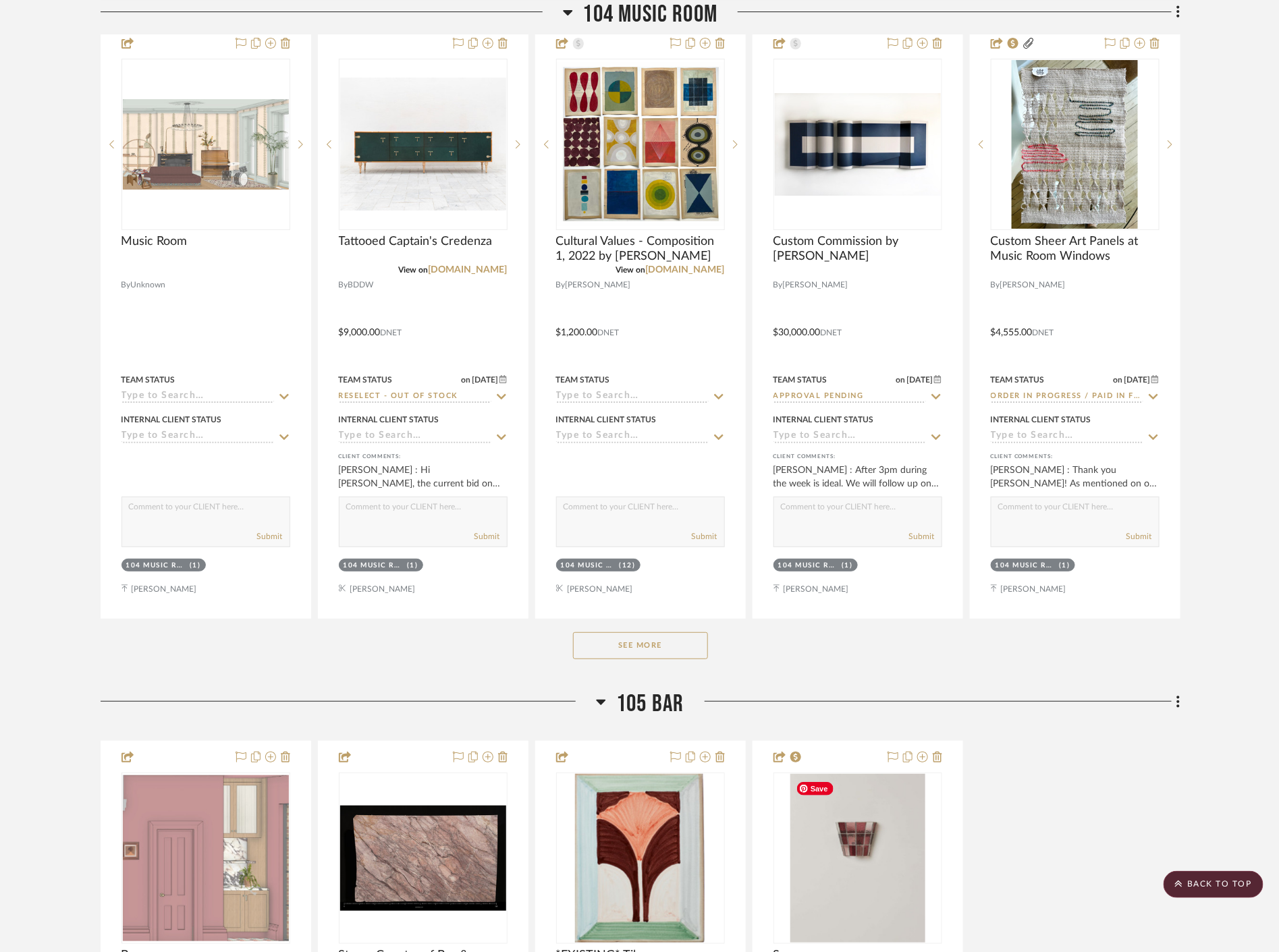
scroll to position [22870, 0]
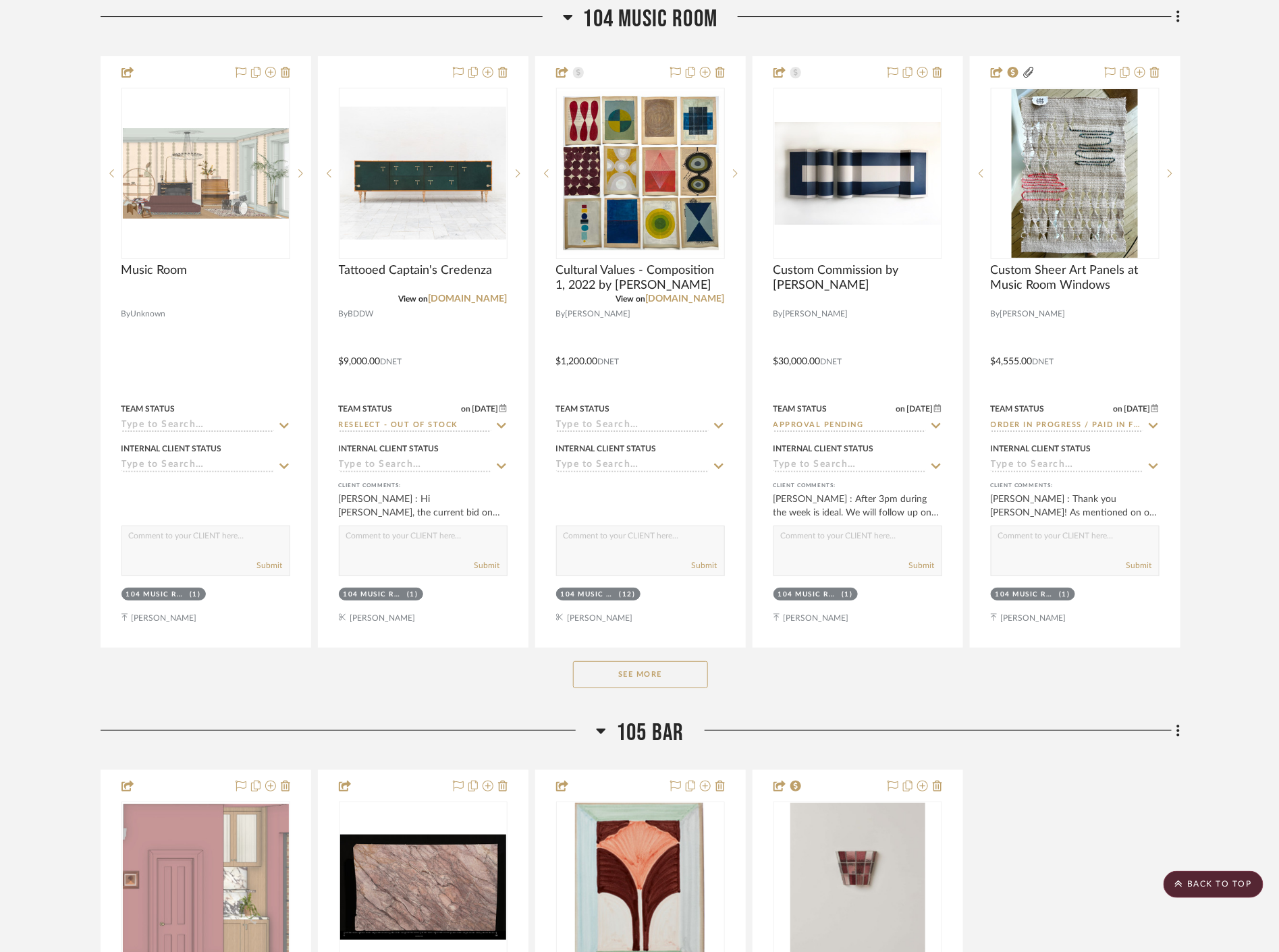
click at [642, 678] on button "See More" at bounding box center [640, 674] width 135 height 27
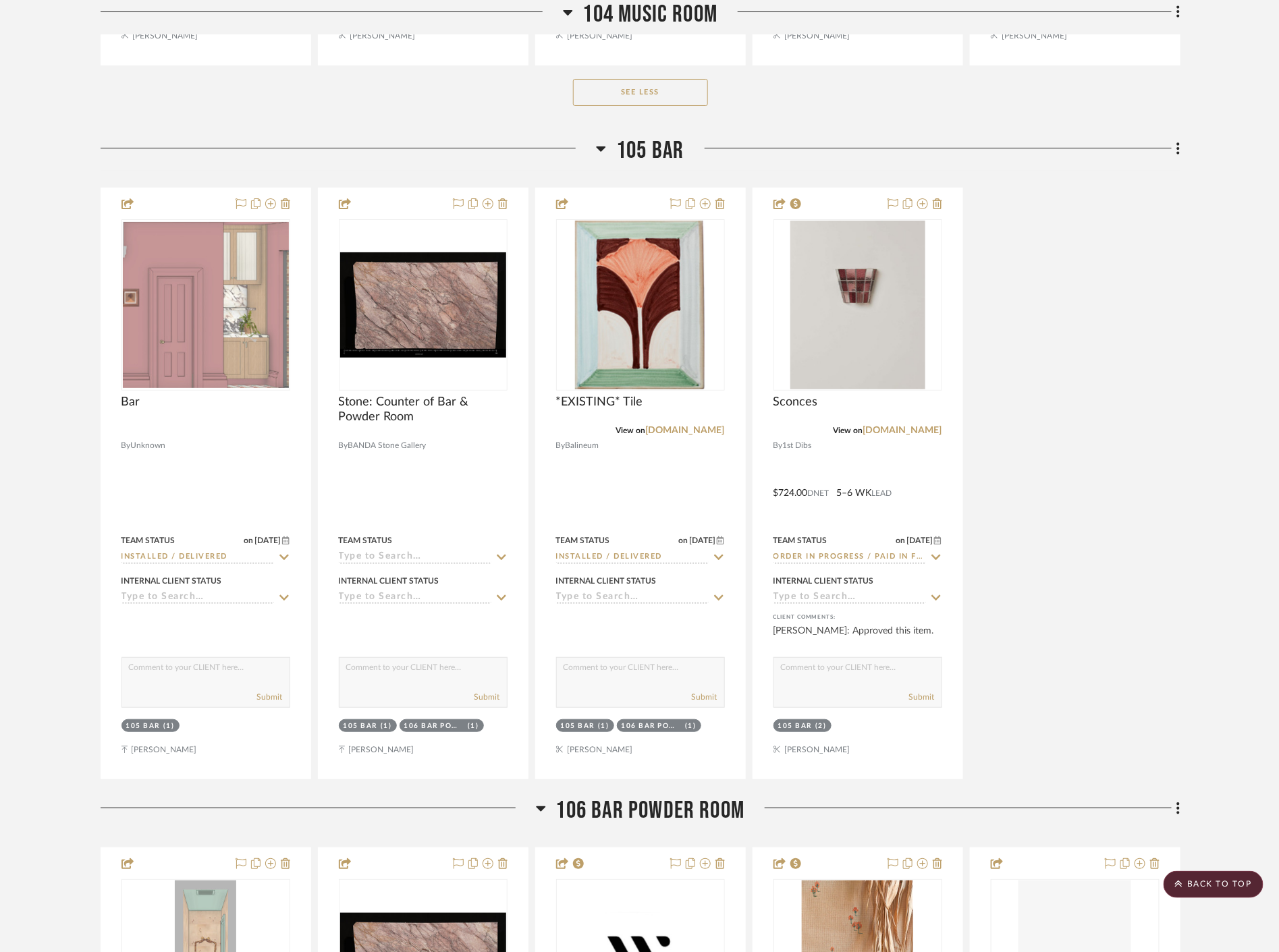
scroll to position [25495, 0]
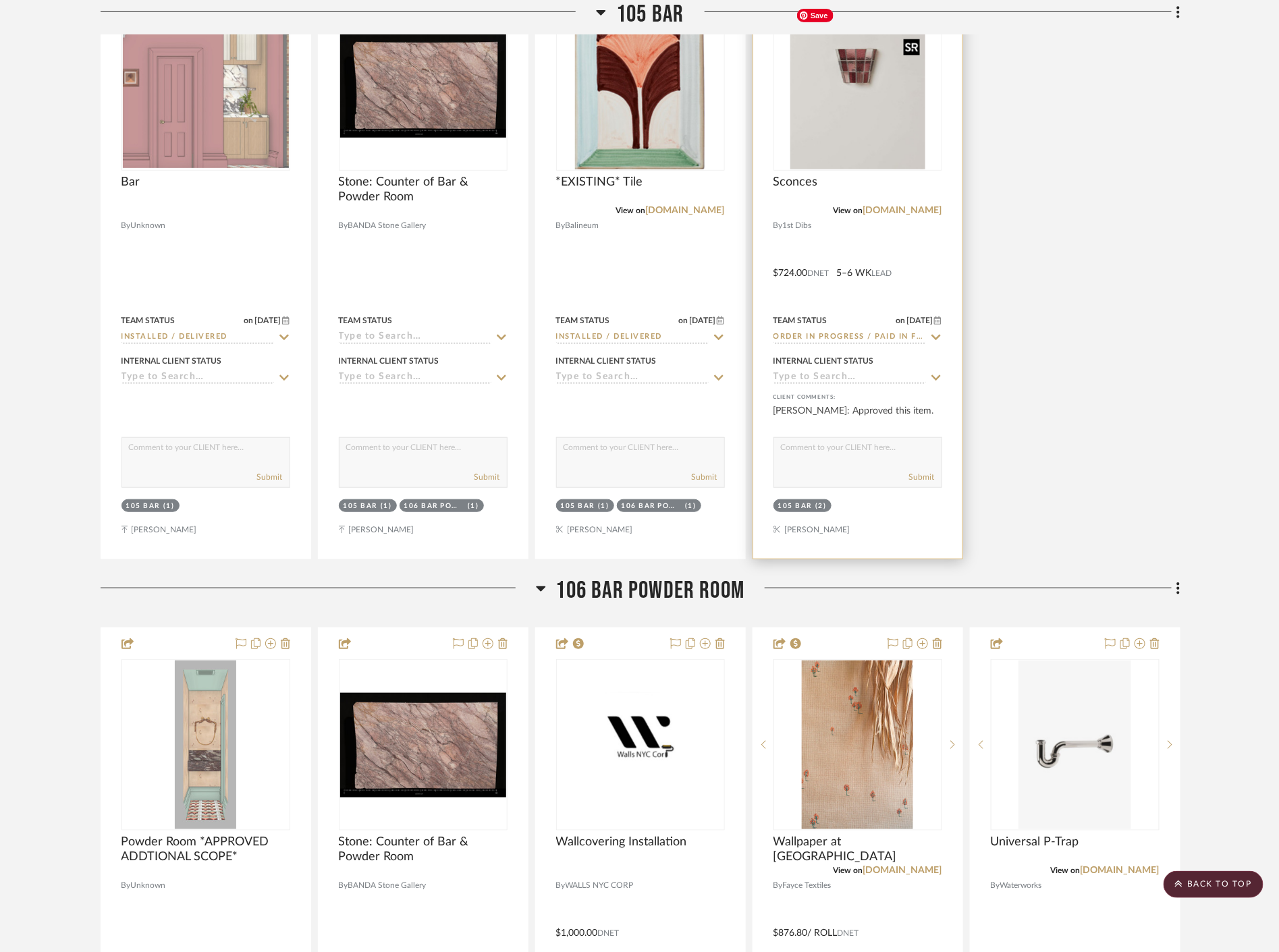
click at [894, 129] on img "0" at bounding box center [858, 85] width 135 height 169
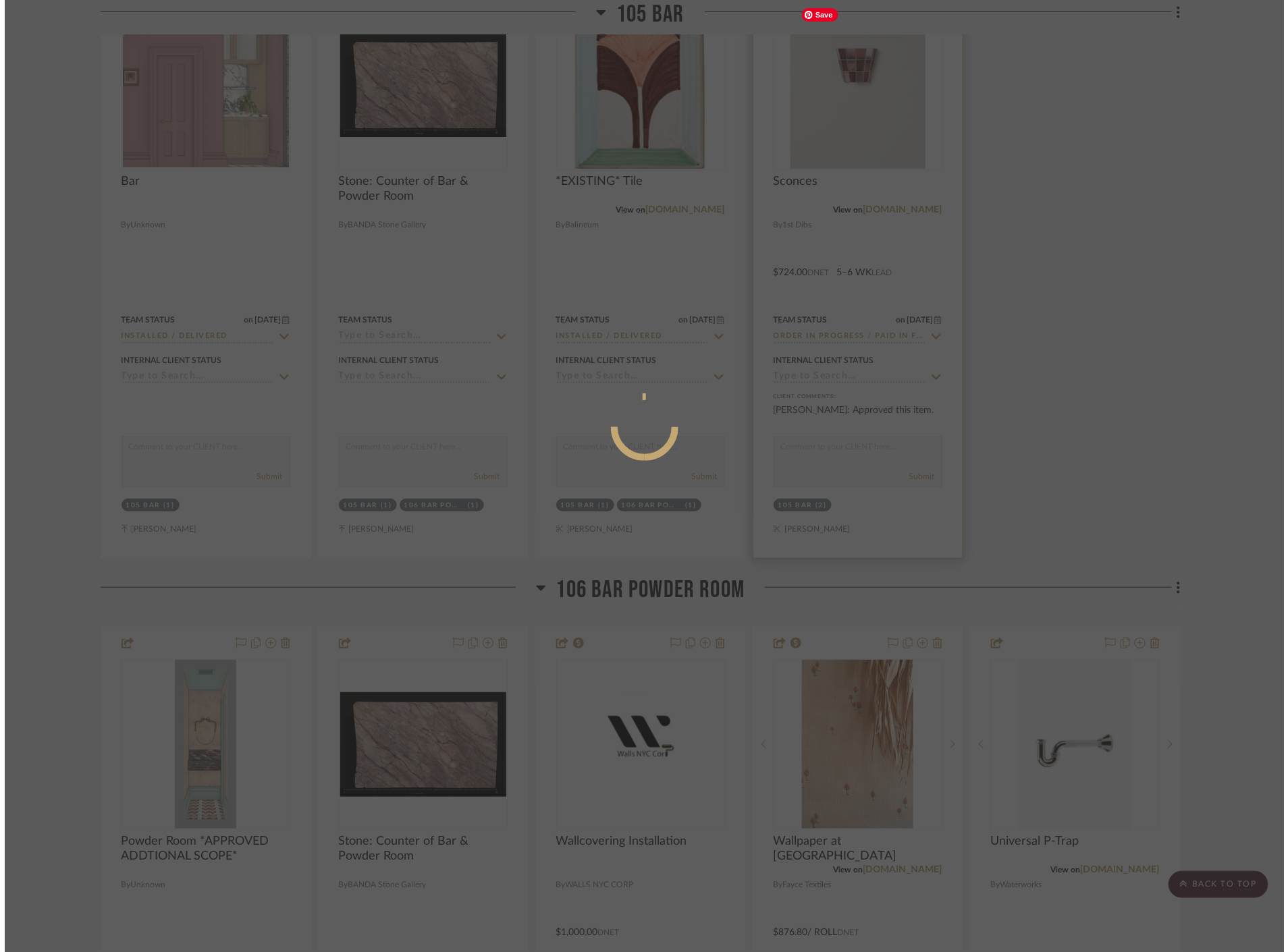
scroll to position [0, 0]
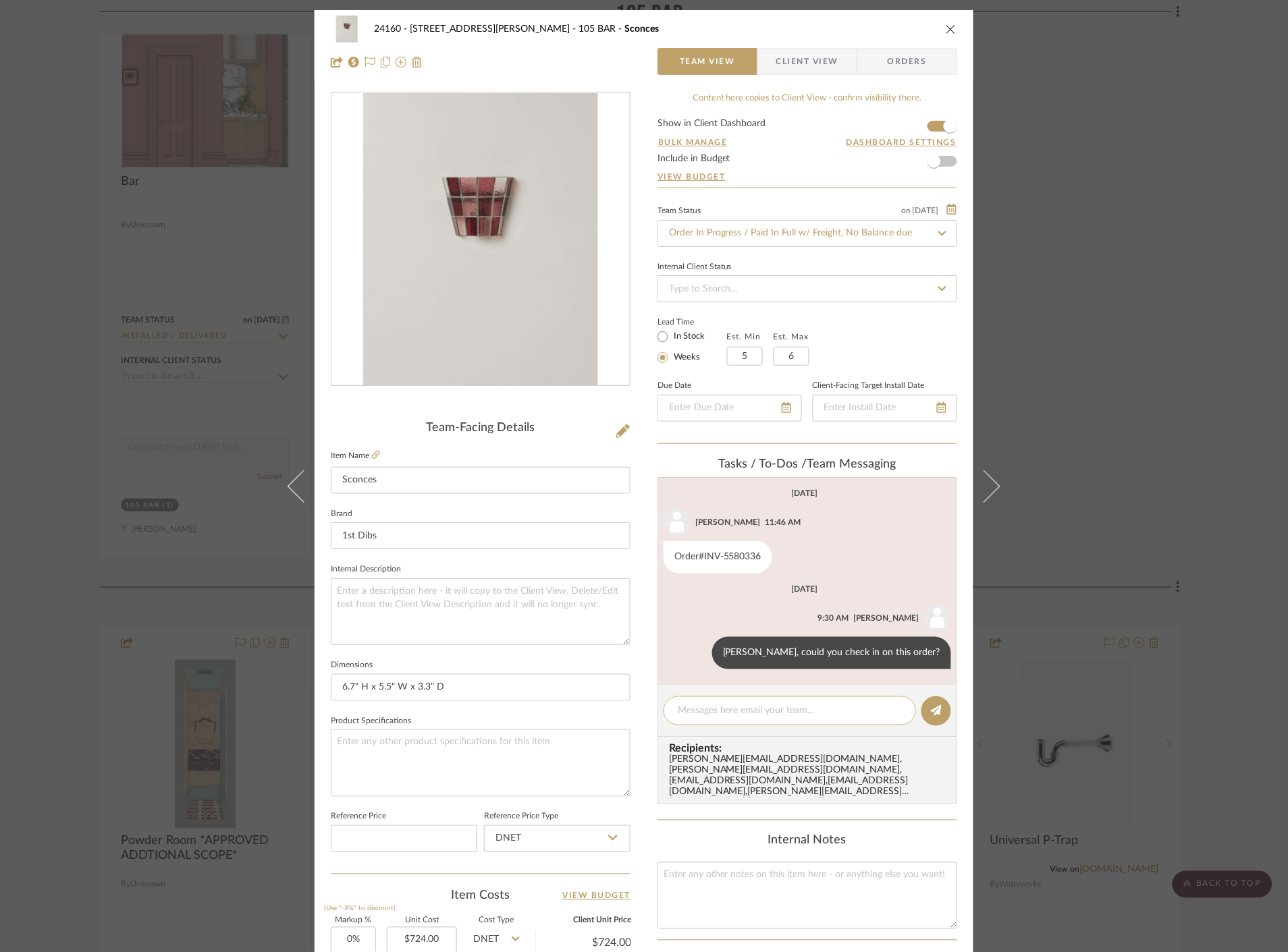
click at [774, 710] on textarea at bounding box center [790, 711] width 224 height 14
type textarea "should arrive early next week"
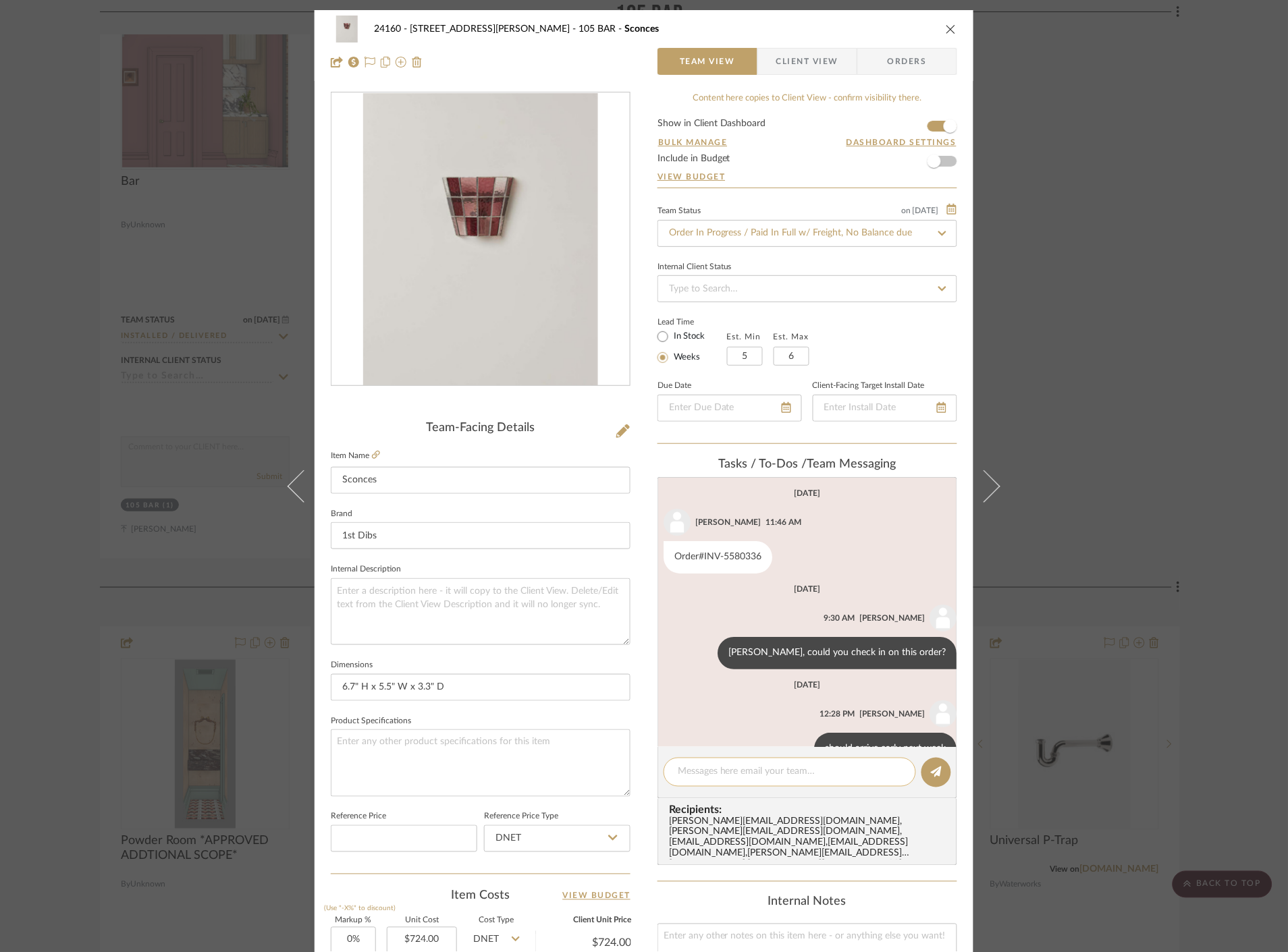
scroll to position [35, 0]
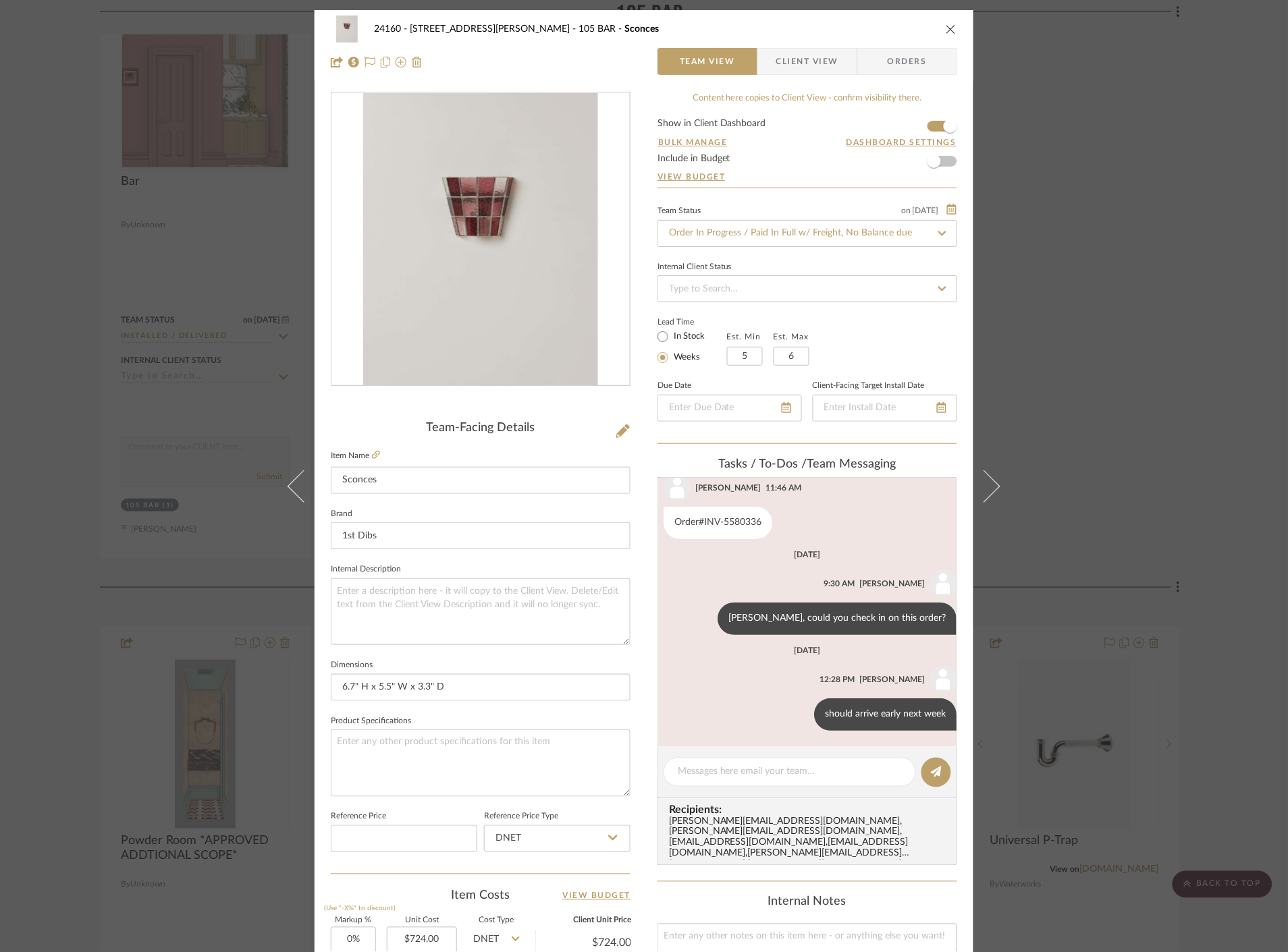
click at [1139, 368] on div "24160 - [STREET_ADDRESS] - [PERSON_NAME] 105 BAR Sconces Team View Client View …" at bounding box center [644, 476] width 1288 height 952
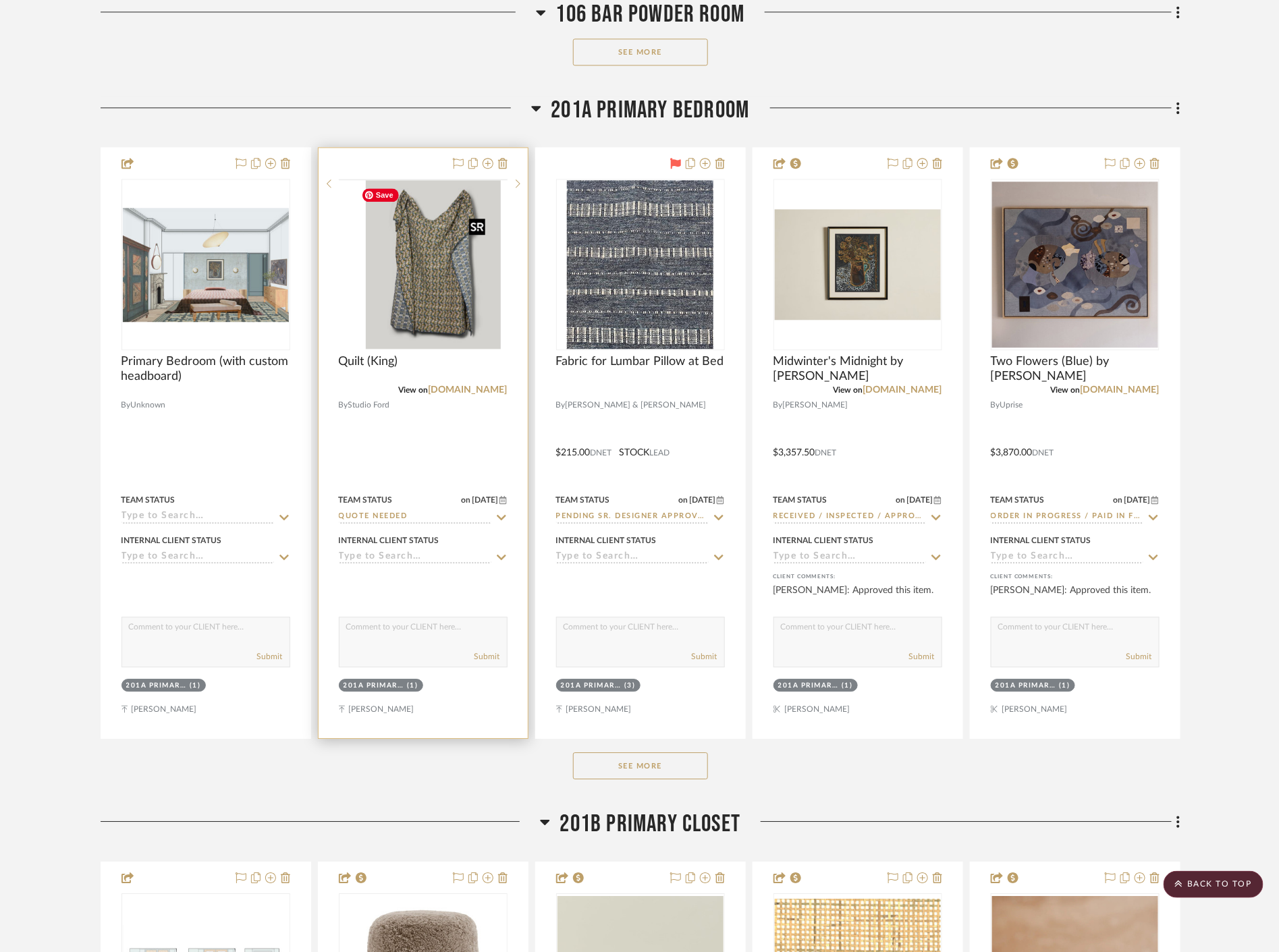
scroll to position [26695, 0]
